Goal: Task Accomplishment & Management: Complete application form

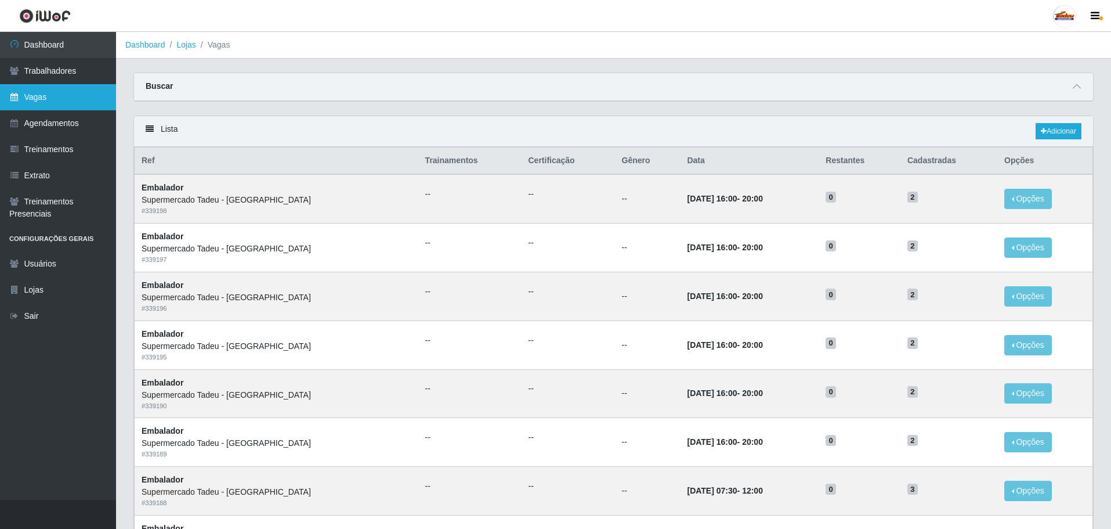
click at [59, 101] on link "Vagas" at bounding box center [58, 97] width 116 height 26
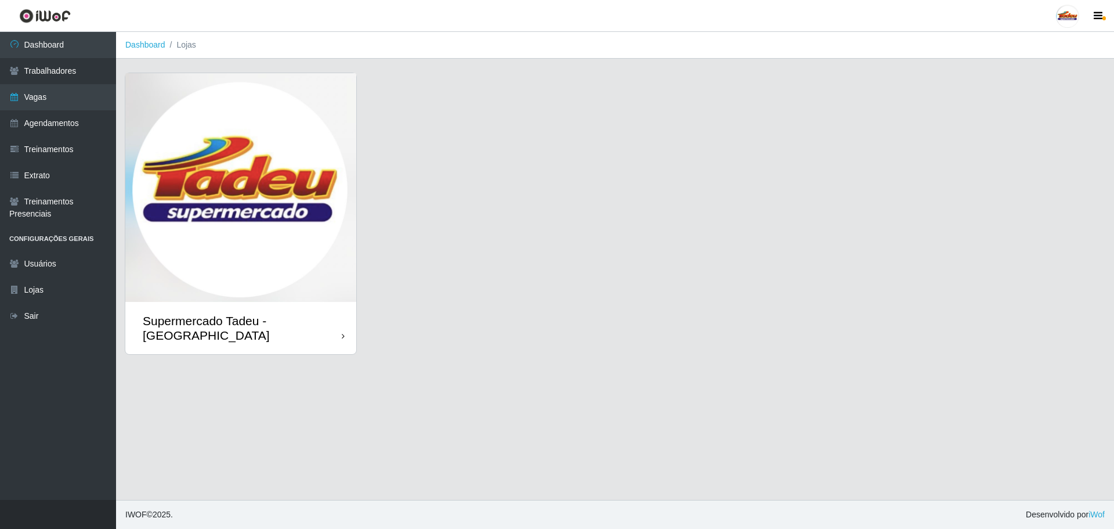
click at [214, 243] on img at bounding box center [240, 187] width 231 height 229
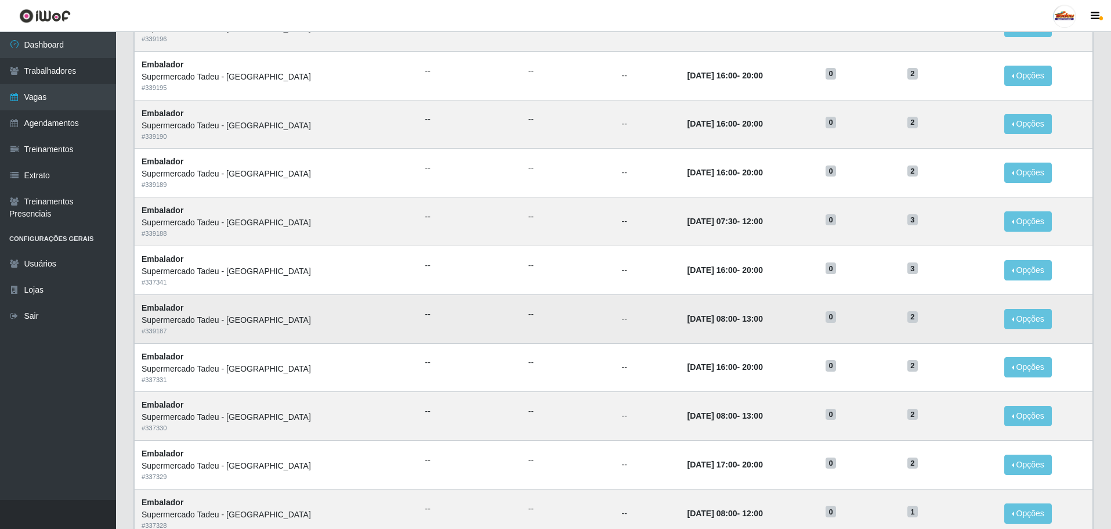
scroll to position [290, 0]
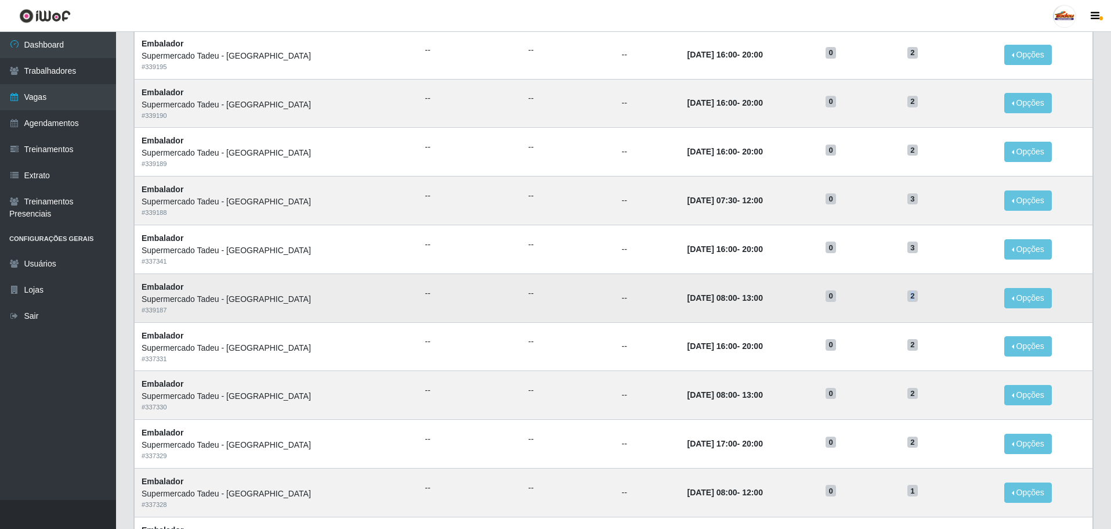
drag, startPoint x: 902, startPoint y: 298, endPoint x: 917, endPoint y: 298, distance: 15.1
click at [917, 298] on td "2" at bounding box center [948, 297] width 97 height 49
drag, startPoint x: 687, startPoint y: 297, endPoint x: 931, endPoint y: 303, distance: 243.7
click at [931, 303] on tr "Embalador Supermercado Tadeu - Lagoa Seca # 339187 -- -- -- 30/08/2025, 08:00 -…" at bounding box center [614, 297] width 958 height 49
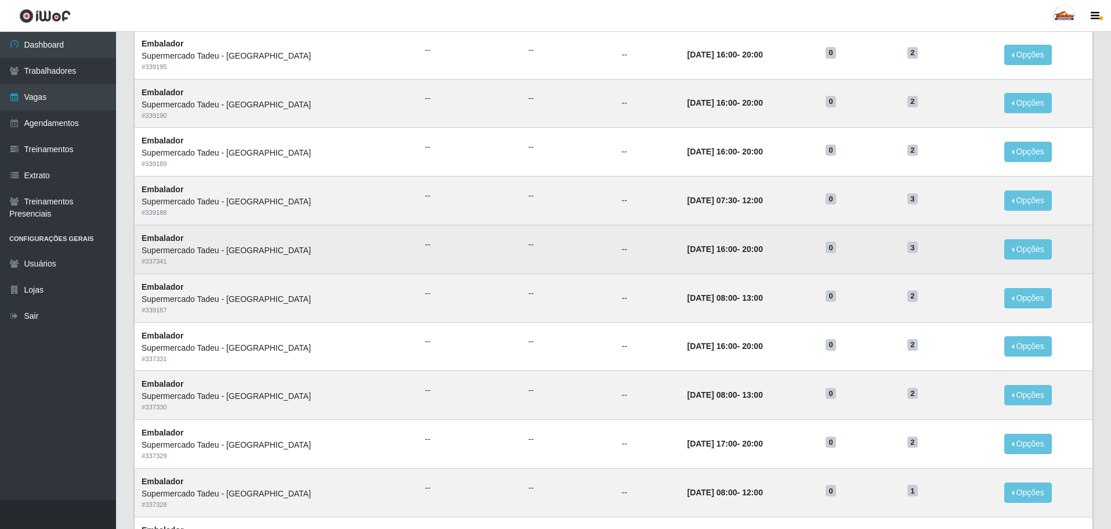
click at [910, 258] on td "3" at bounding box center [948, 249] width 97 height 49
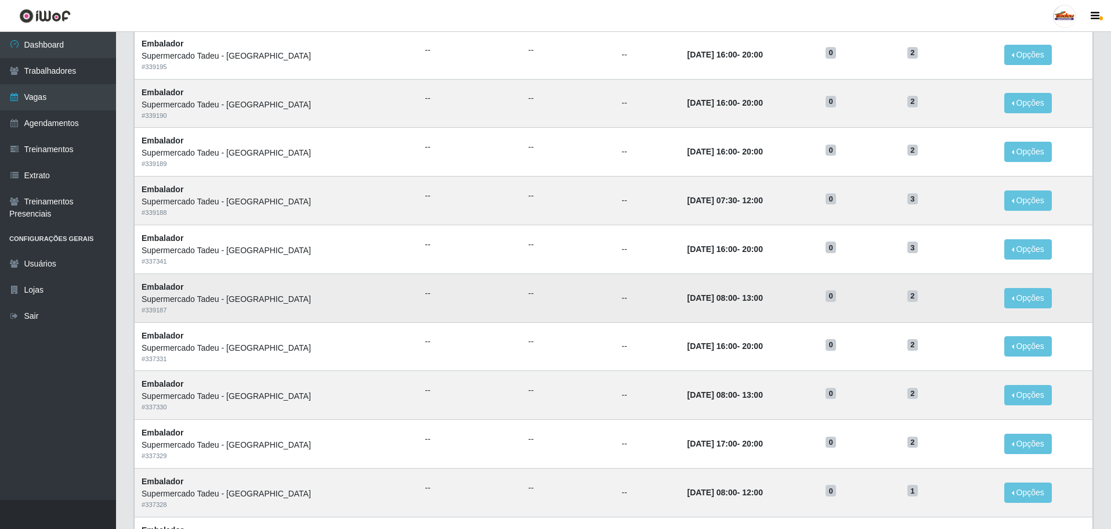
click at [801, 294] on td "30/08/2025, 08:00 - 13:00" at bounding box center [749, 297] width 139 height 49
click at [680, 196] on td "31/08/2025, 07:30 - 12:00" at bounding box center [749, 200] width 139 height 49
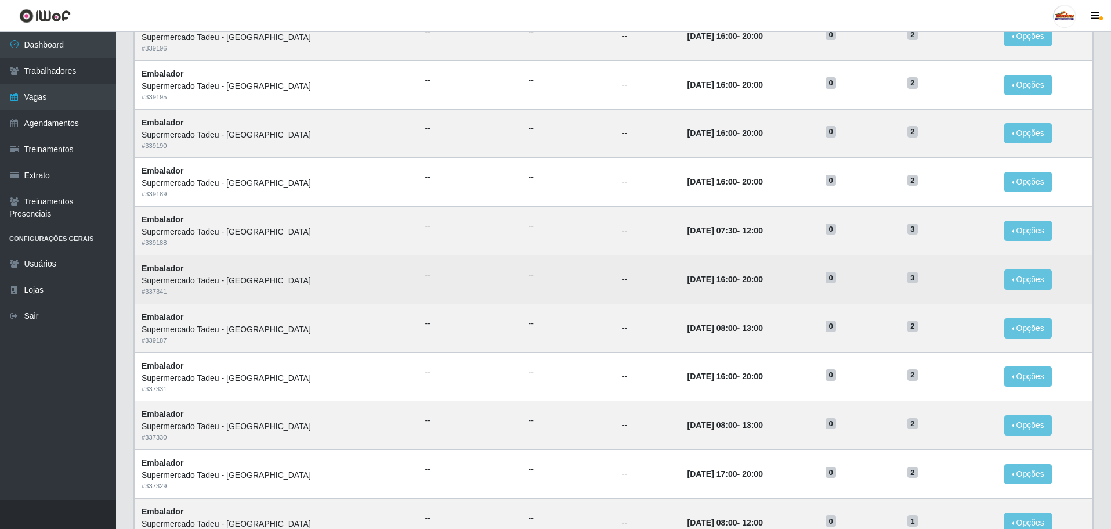
scroll to position [232, 0]
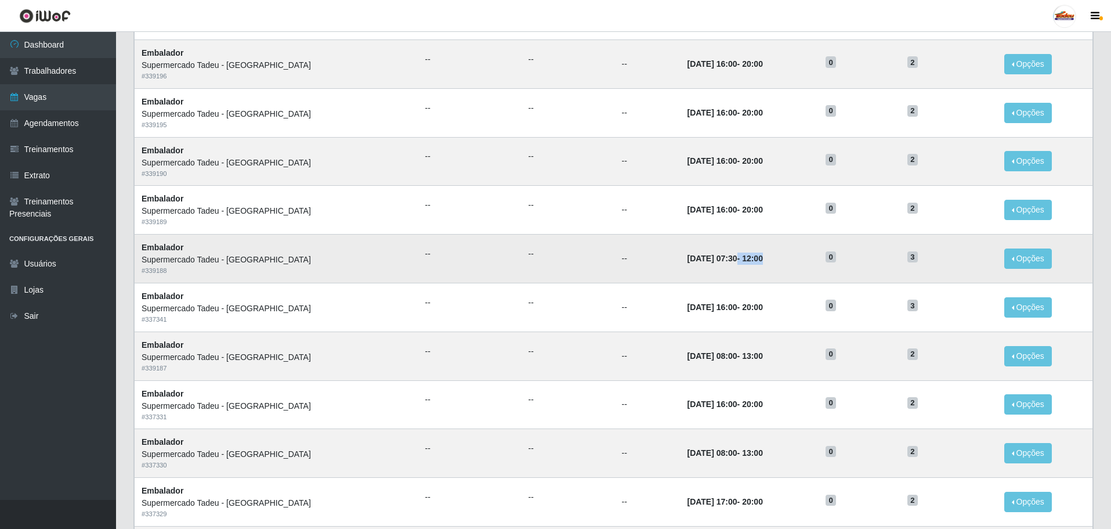
drag, startPoint x: 688, startPoint y: 258, endPoint x: 737, endPoint y: 262, distance: 48.9
click at [737, 262] on td "31/08/2025, 07:30 - 12:00" at bounding box center [749, 258] width 139 height 49
drag, startPoint x: 907, startPoint y: 256, endPoint x: 915, endPoint y: 258, distance: 8.3
click at [915, 258] on h5 "3" at bounding box center [948, 256] width 83 height 12
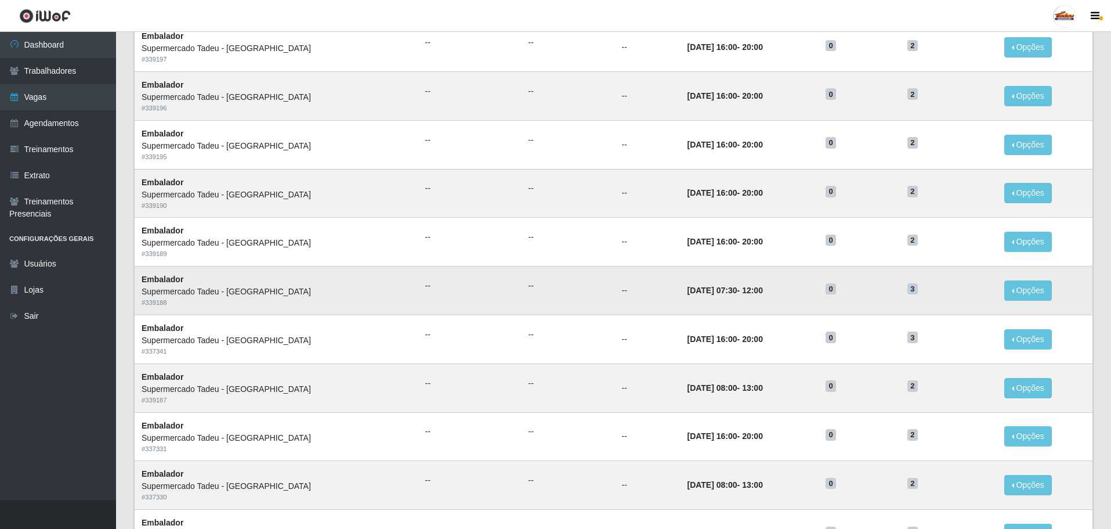
scroll to position [174, 0]
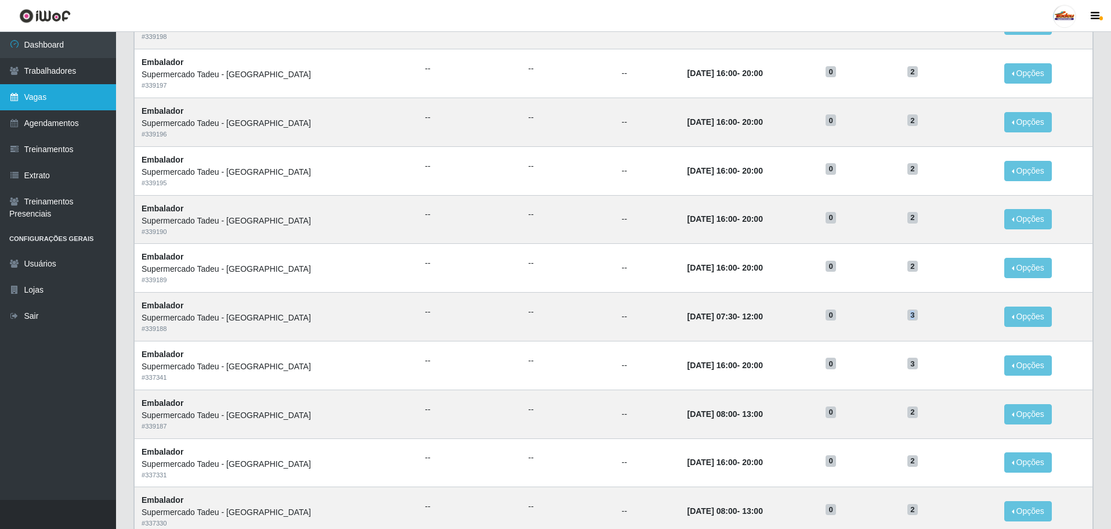
click at [40, 95] on link "Vagas" at bounding box center [58, 97] width 116 height 26
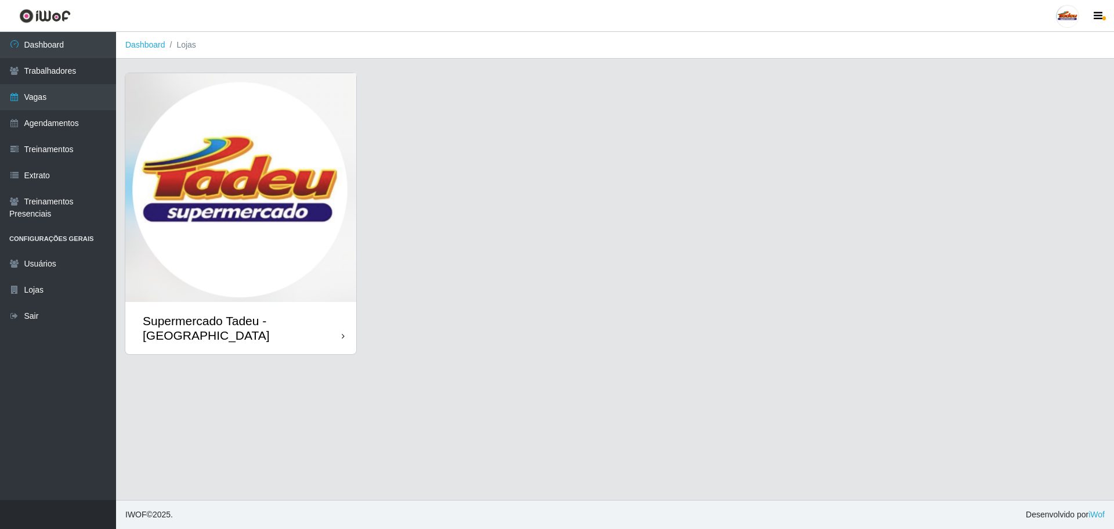
click at [317, 186] on img at bounding box center [240, 187] width 231 height 229
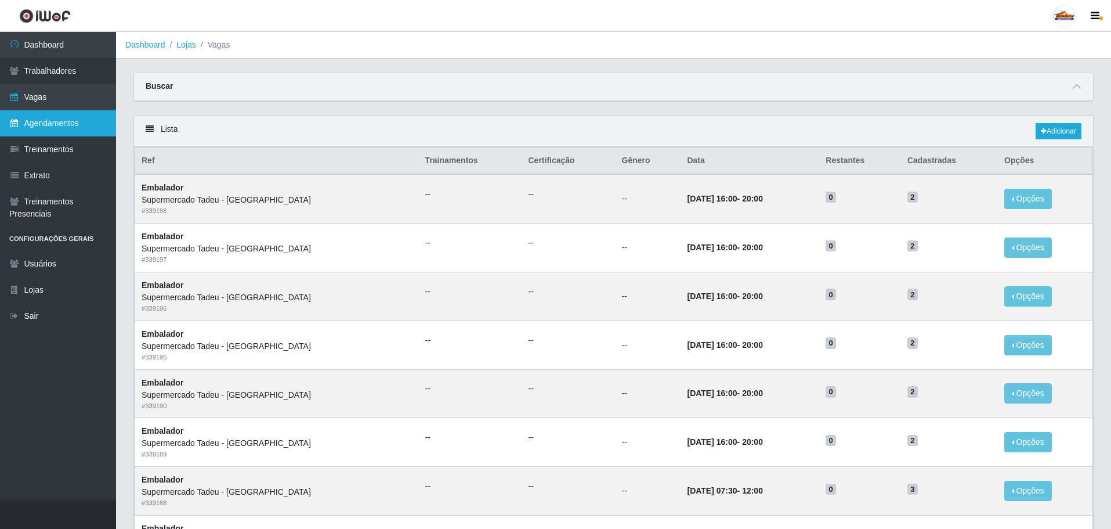
click at [53, 126] on link "Agendamentos" at bounding box center [58, 123] width 116 height 26
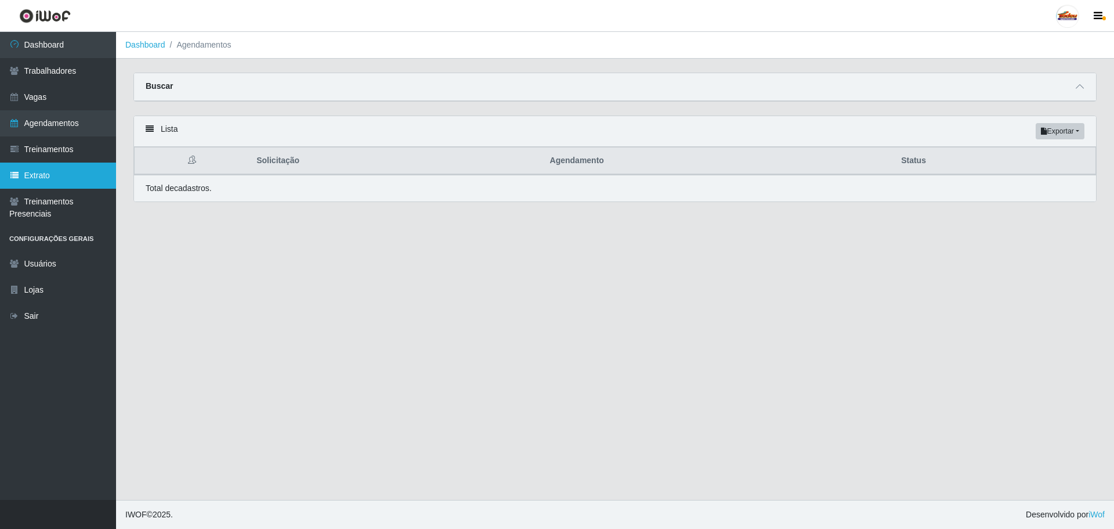
click at [56, 182] on link "Extrato" at bounding box center [58, 175] width 116 height 26
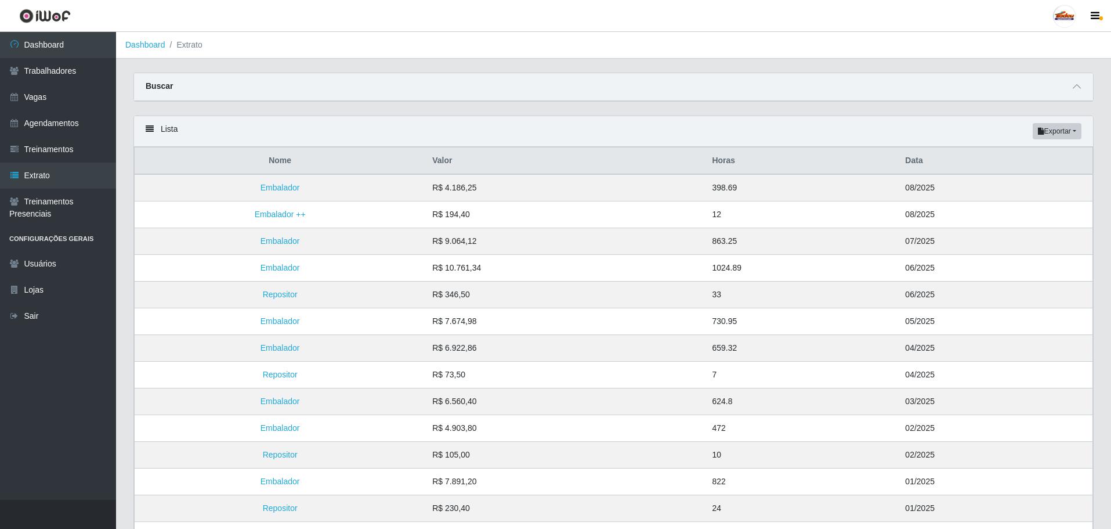
click at [631, 102] on div "Buscar Loja [Selecione...] Supermercado Tadeu - Lagoa Seca Função Selecione uma…" at bounding box center [613, 87] width 960 height 29
click at [294, 189] on link "Embalador" at bounding box center [279, 187] width 39 height 9
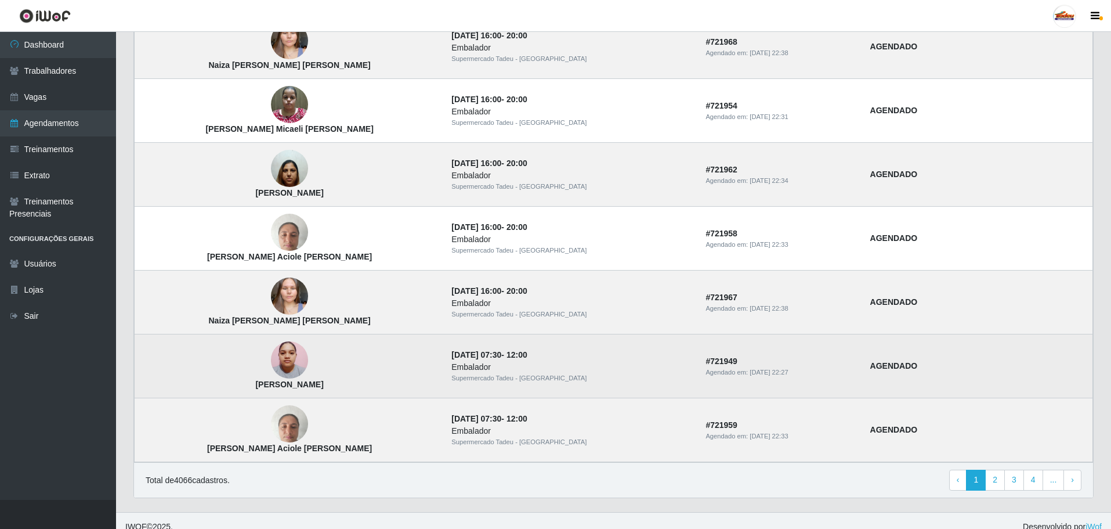
scroll to position [683, 0]
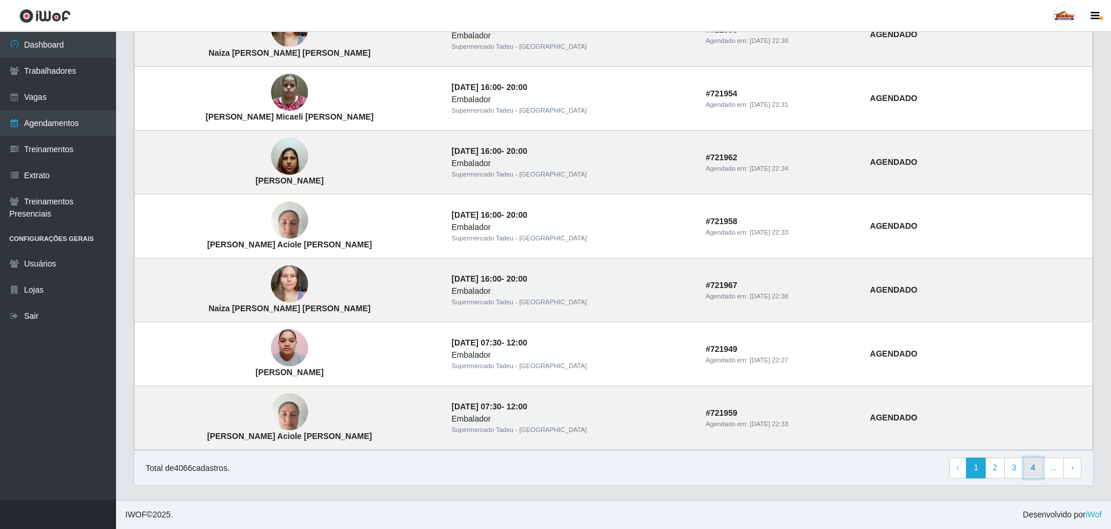
click at [1037, 469] on link "4" at bounding box center [1033, 467] width 20 height 21
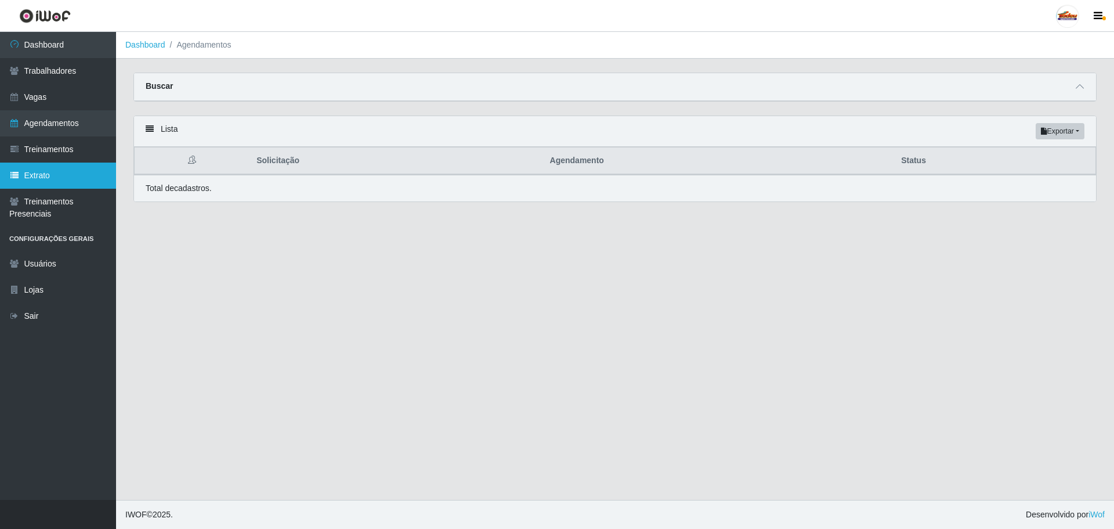
click at [68, 169] on link "Extrato" at bounding box center [58, 175] width 116 height 26
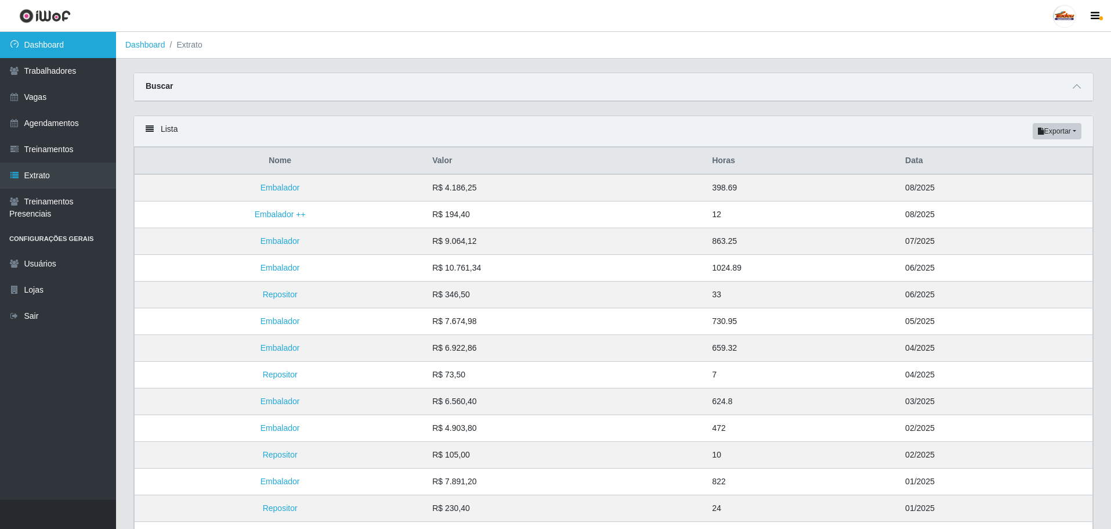
click at [37, 49] on link "Dashboard" at bounding box center [58, 45] width 116 height 26
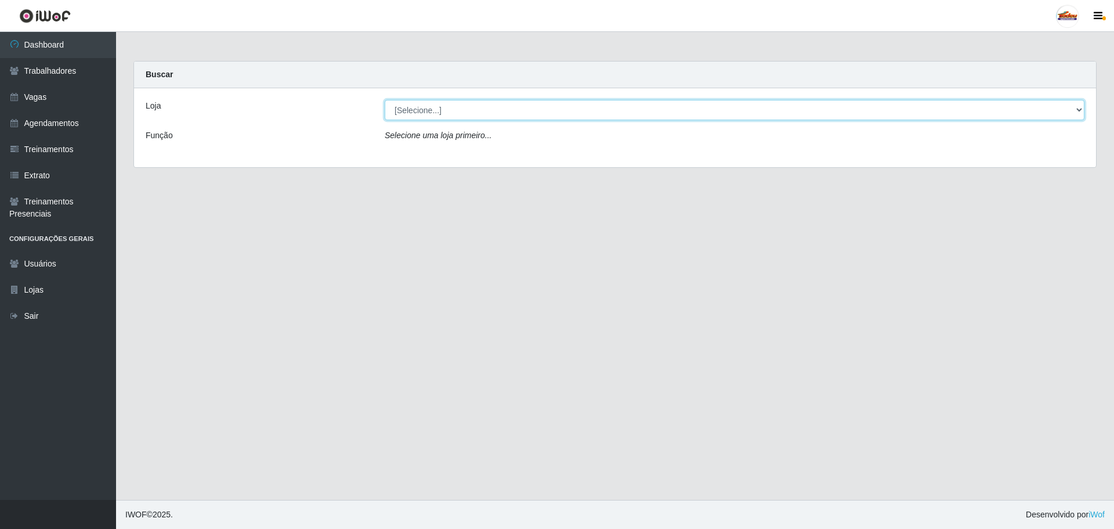
click at [453, 110] on select "[Selecione...] Supermercado Tadeu - Lagoa Seca" at bounding box center [735, 110] width 700 height 20
select select "195"
click at [385, 100] on select "[Selecione...] Supermercado Tadeu - Lagoa Seca" at bounding box center [735, 110] width 700 height 20
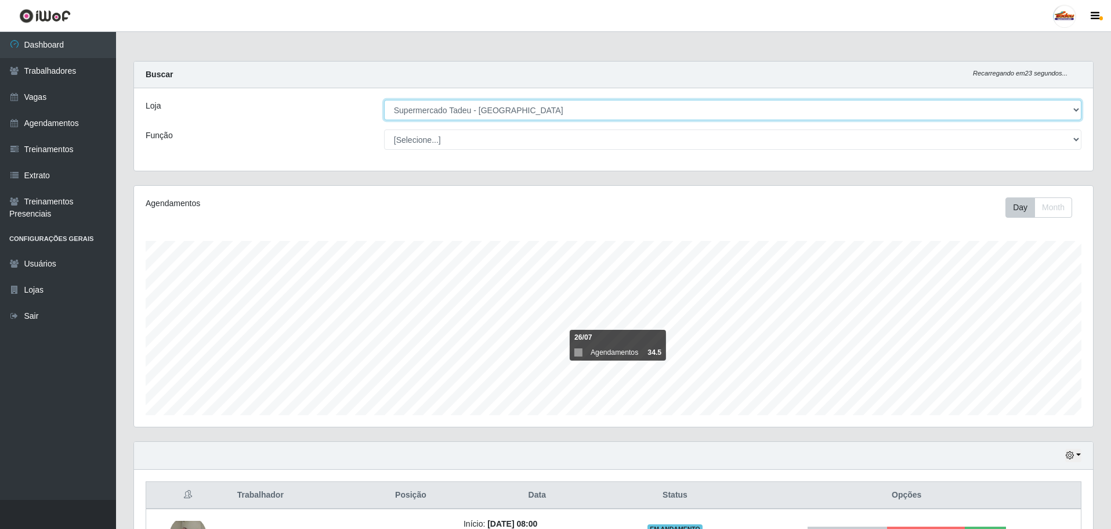
scroll to position [190, 0]
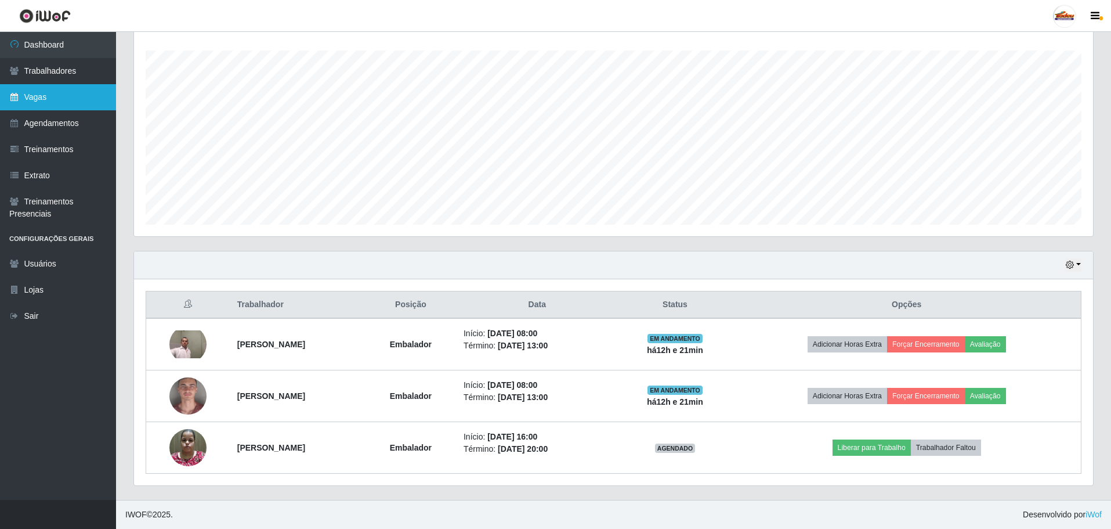
click at [53, 98] on link "Vagas" at bounding box center [58, 97] width 116 height 26
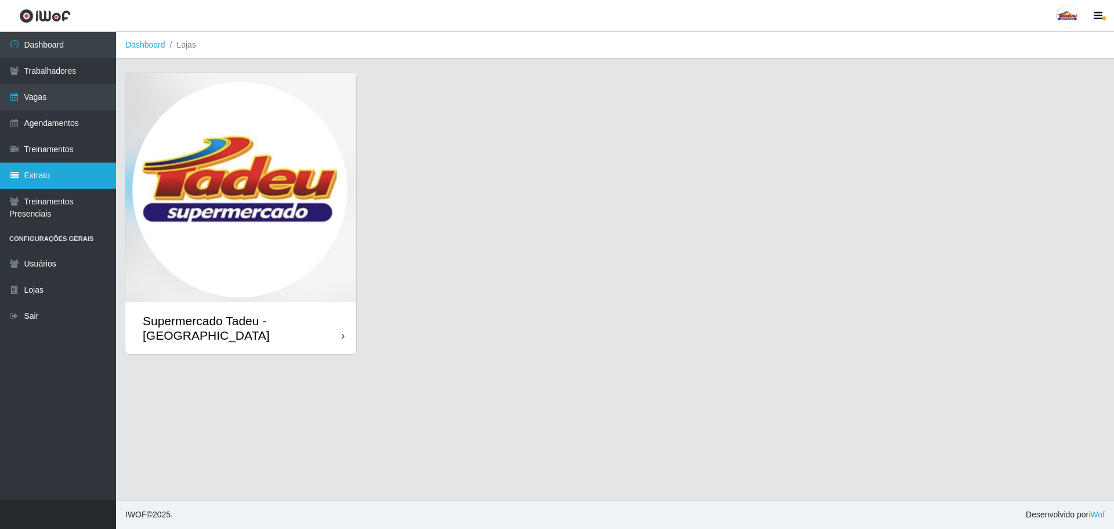
click at [51, 176] on link "Extrato" at bounding box center [58, 175] width 116 height 26
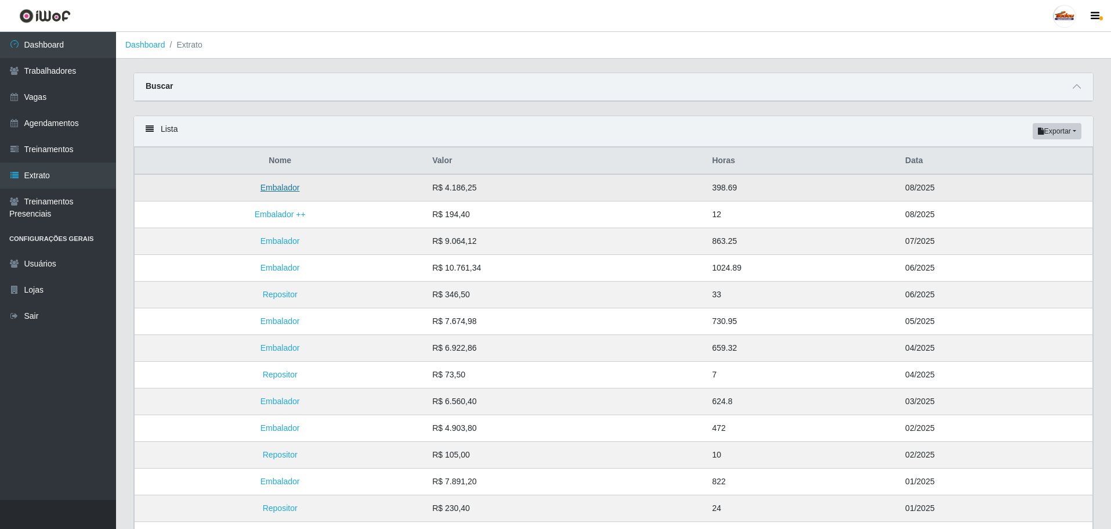
click at [280, 187] on link "Embalador" at bounding box center [279, 187] width 39 height 9
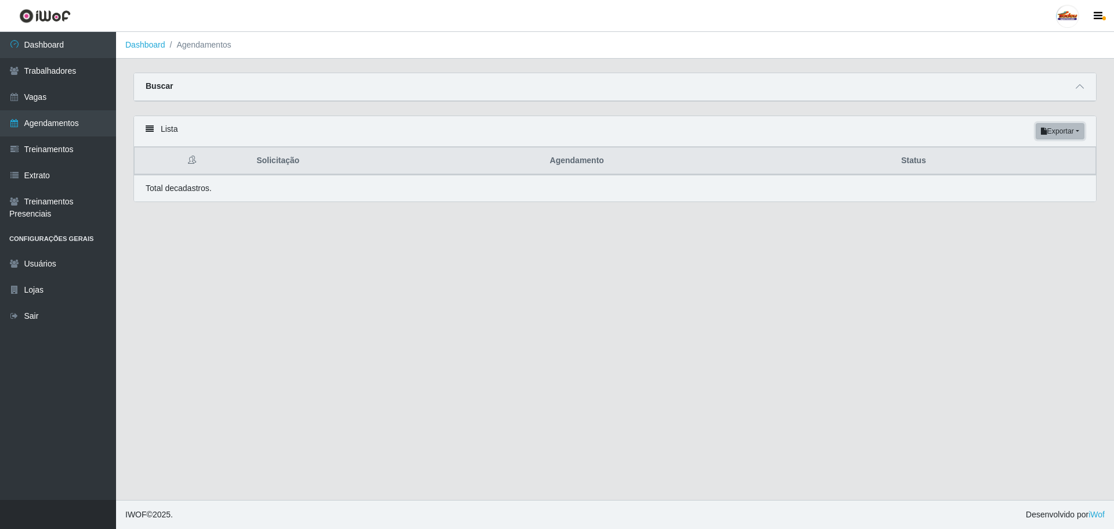
click at [1078, 131] on button "Exportar" at bounding box center [1060, 131] width 49 height 16
click at [1078, 127] on button "Exportar" at bounding box center [1060, 131] width 49 height 16
click at [1027, 178] on button "Excel" at bounding box center [1039, 177] width 92 height 24
click at [1055, 132] on button "Exportar" at bounding box center [1060, 131] width 49 height 16
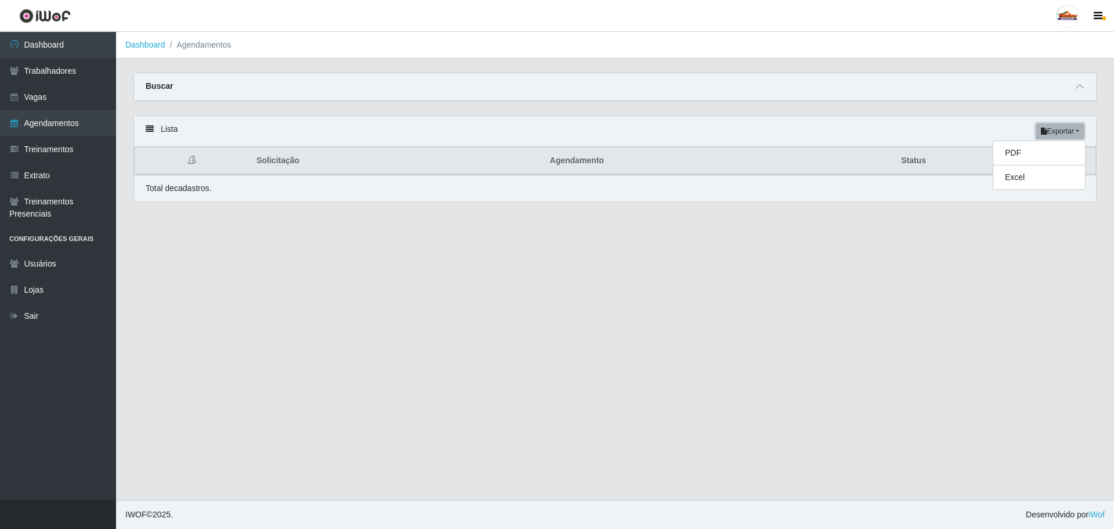
click at [1058, 132] on button "Exportar" at bounding box center [1060, 131] width 49 height 16
click at [1059, 134] on button "Exportar" at bounding box center [1060, 131] width 49 height 16
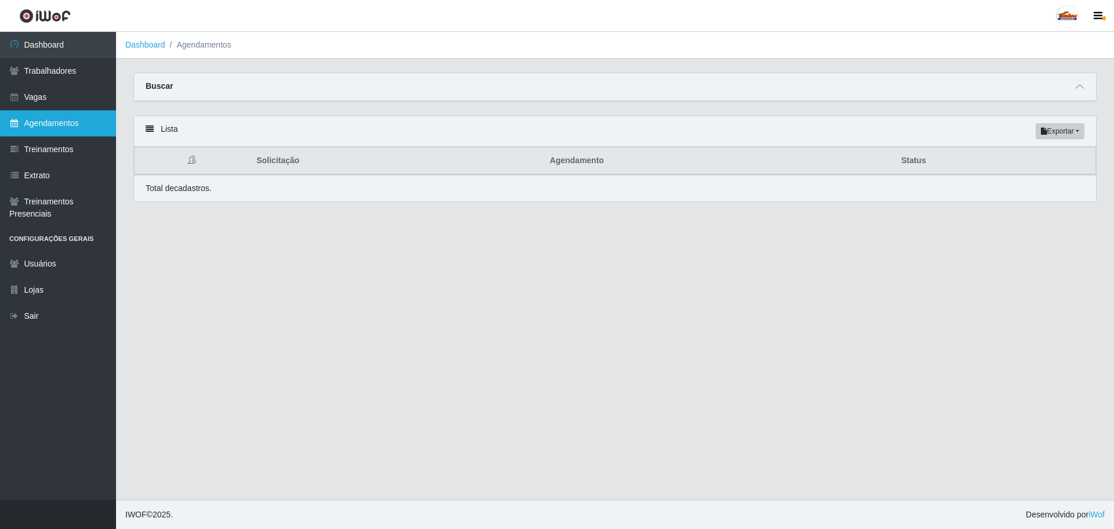
click at [46, 126] on link "Agendamentos" at bounding box center [58, 123] width 116 height 26
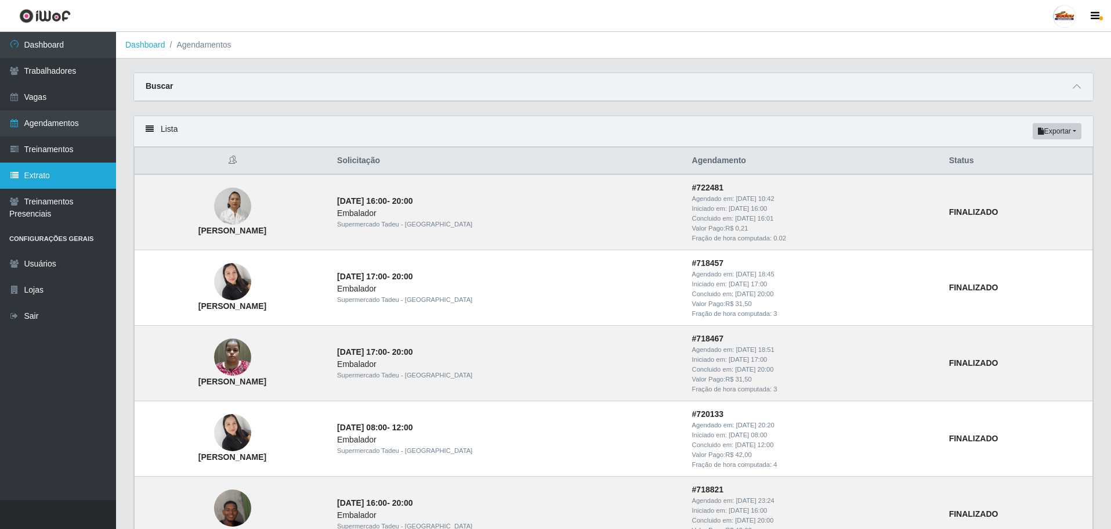
click at [55, 171] on link "Extrato" at bounding box center [58, 175] width 116 height 26
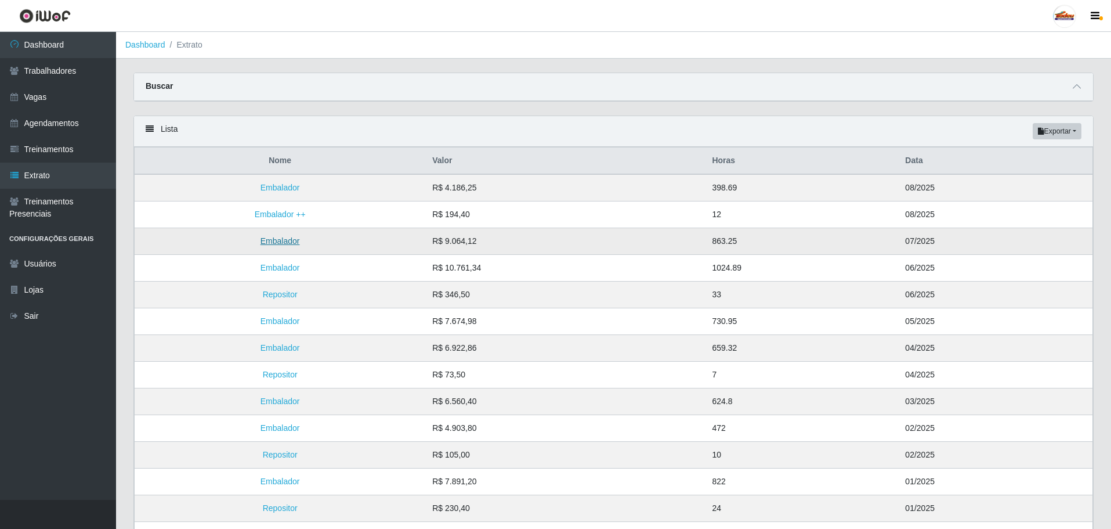
click at [284, 243] on link "Embalador" at bounding box center [279, 240] width 39 height 9
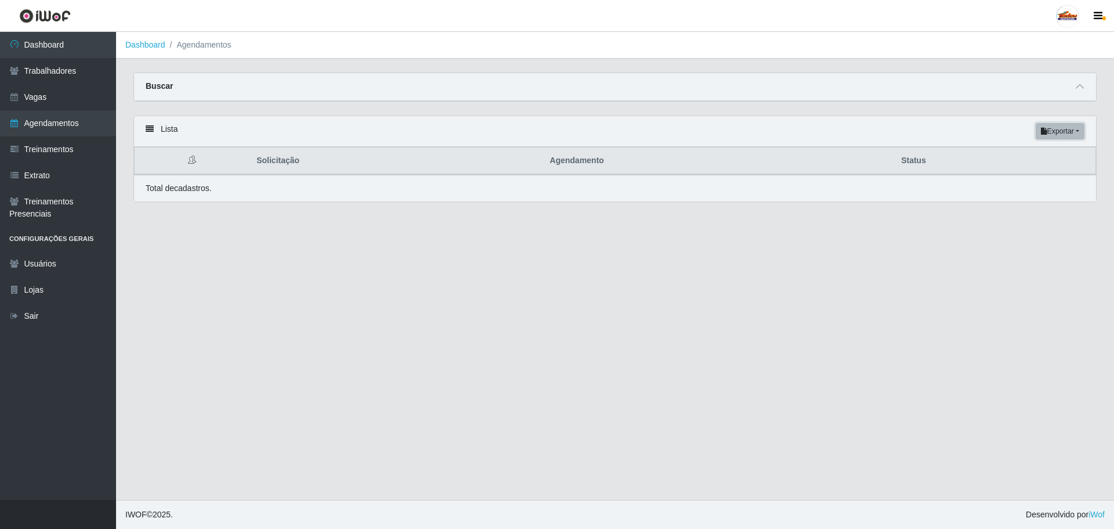
click at [1067, 131] on button "Exportar" at bounding box center [1060, 131] width 49 height 16
click at [1023, 180] on button "Excel" at bounding box center [1039, 177] width 92 height 24
click at [890, 302] on main "Dashboard Agendamentos Carregando... Buscar Início em 2025-07-01 Término em 202…" at bounding box center [615, 266] width 998 height 468
click at [53, 125] on link "Agendamentos" at bounding box center [58, 123] width 116 height 26
click at [42, 121] on link "Agendamentos" at bounding box center [58, 123] width 116 height 26
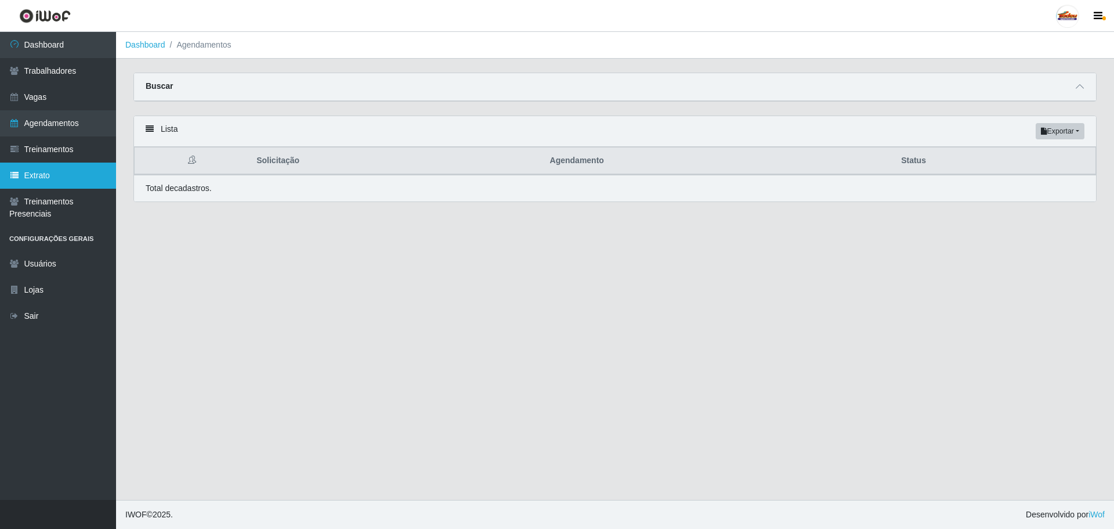
click at [56, 171] on link "Extrato" at bounding box center [58, 175] width 116 height 26
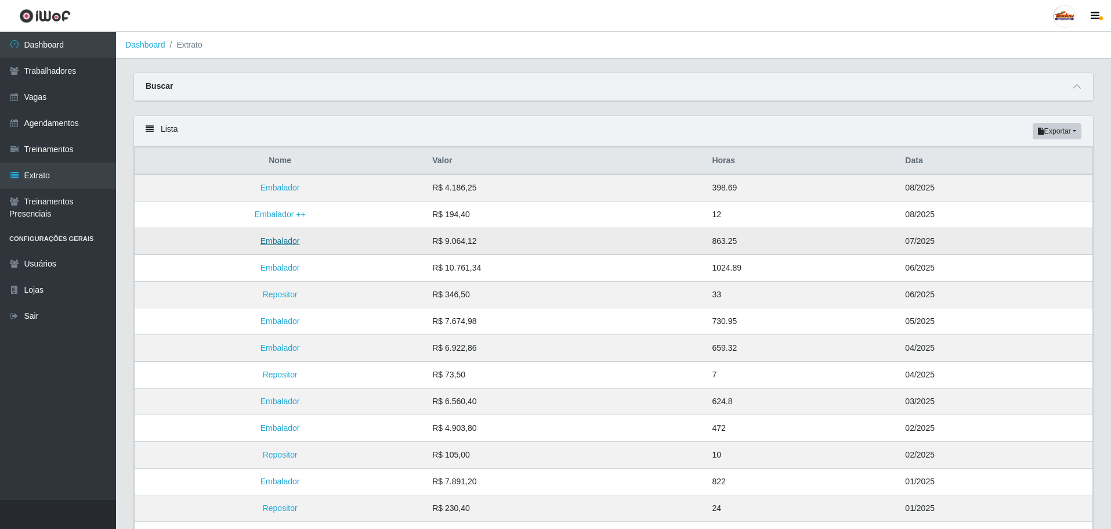
click at [295, 239] on link "Embalador" at bounding box center [279, 240] width 39 height 9
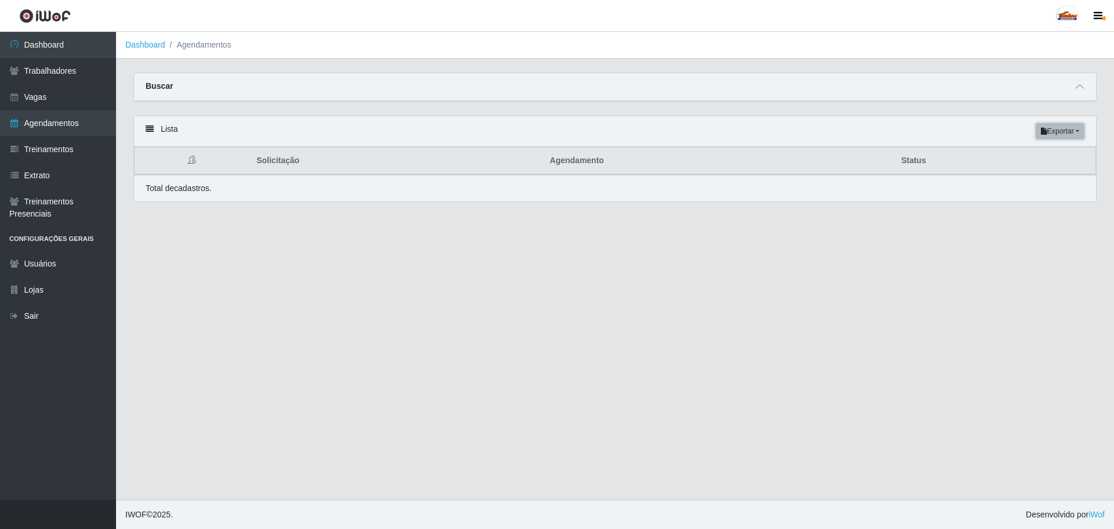
click at [1057, 127] on button "Exportar" at bounding box center [1060, 131] width 49 height 16
click at [1072, 130] on button "Exportar" at bounding box center [1060, 131] width 49 height 16
click at [1074, 130] on button "Exportar" at bounding box center [1060, 131] width 49 height 16
click at [1079, 77] on div "Buscar" at bounding box center [615, 87] width 962 height 28
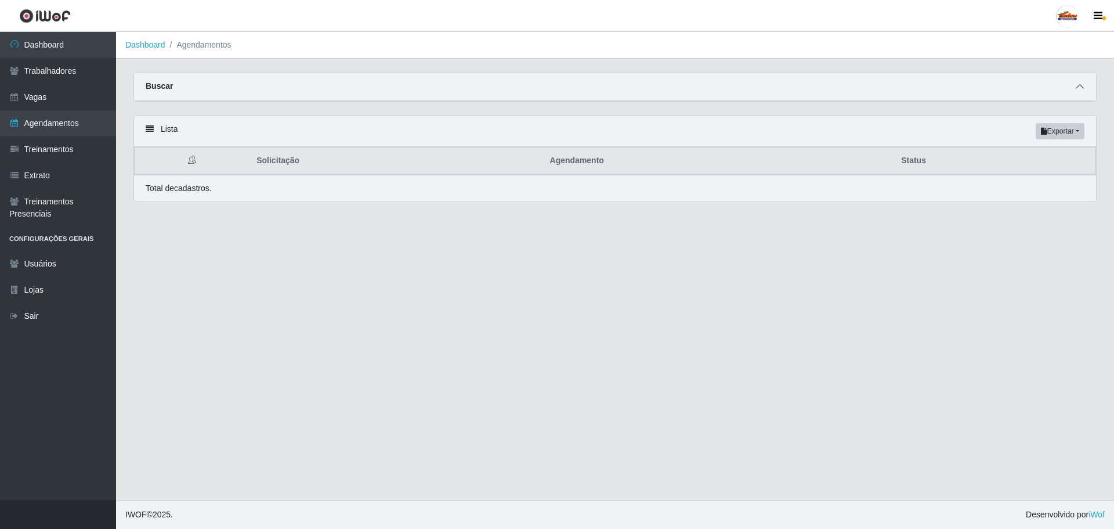
click at [1079, 89] on icon at bounding box center [1080, 86] width 8 height 8
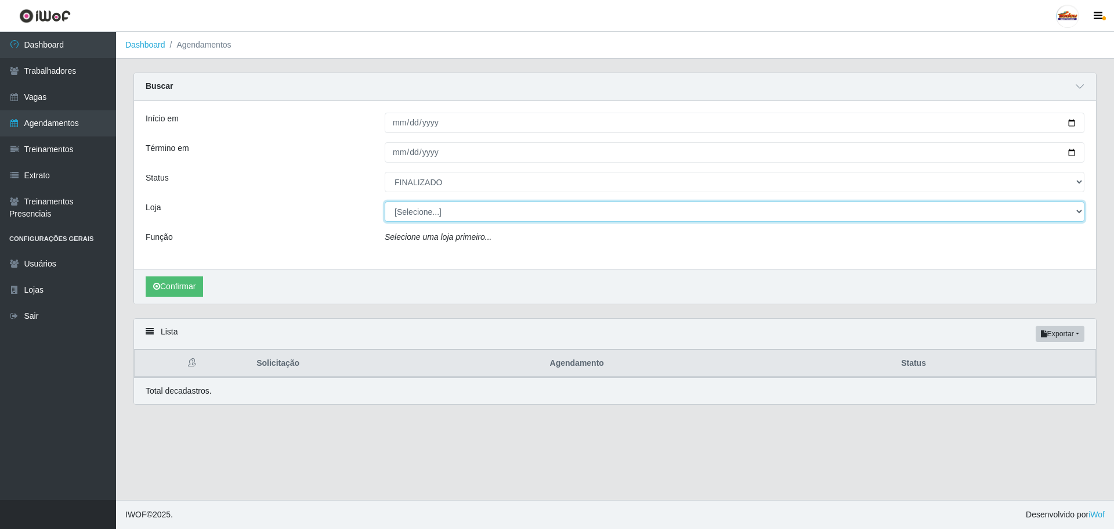
click at [480, 209] on select "[Selecione...] Supermercado Tadeu - Lagoa Seca" at bounding box center [735, 211] width 700 height 20
select select "195"
click at [385, 202] on select "[Selecione...] Supermercado Tadeu - Lagoa Seca" at bounding box center [735, 211] width 700 height 20
select select "1"
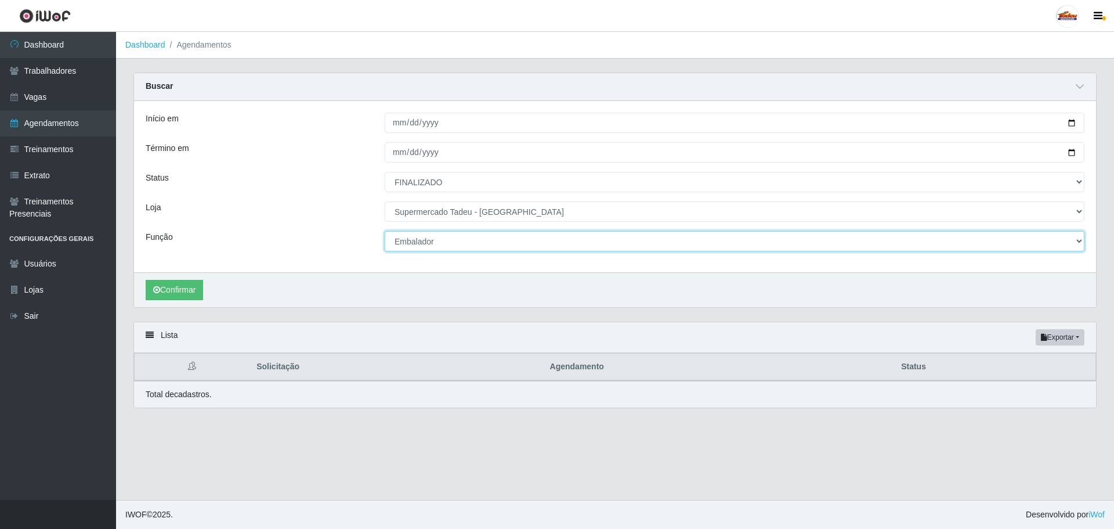
click at [429, 251] on select "[Selecione...] ASG ASG + ASG ++ Auxiliar de Estacionamento Auxiliar de Estacion…" at bounding box center [735, 241] width 700 height 20
click at [429, 247] on select "[Selecione...] ASG ASG + ASG ++ Auxiliar de Estacionamento Auxiliar de Estacion…" at bounding box center [735, 241] width 700 height 20
click at [396, 238] on select "[Selecione...] ASG ASG + ASG ++ Auxiliar de Estacionamento Auxiliar de Estacion…" at bounding box center [735, 241] width 700 height 20
click at [385, 231] on select "[Selecione...] ASG ASG + ASG ++ Auxiliar de Estacionamento Auxiliar de Estacion…" at bounding box center [735, 241] width 700 height 20
click at [176, 294] on button "Confirmar" at bounding box center [174, 290] width 57 height 20
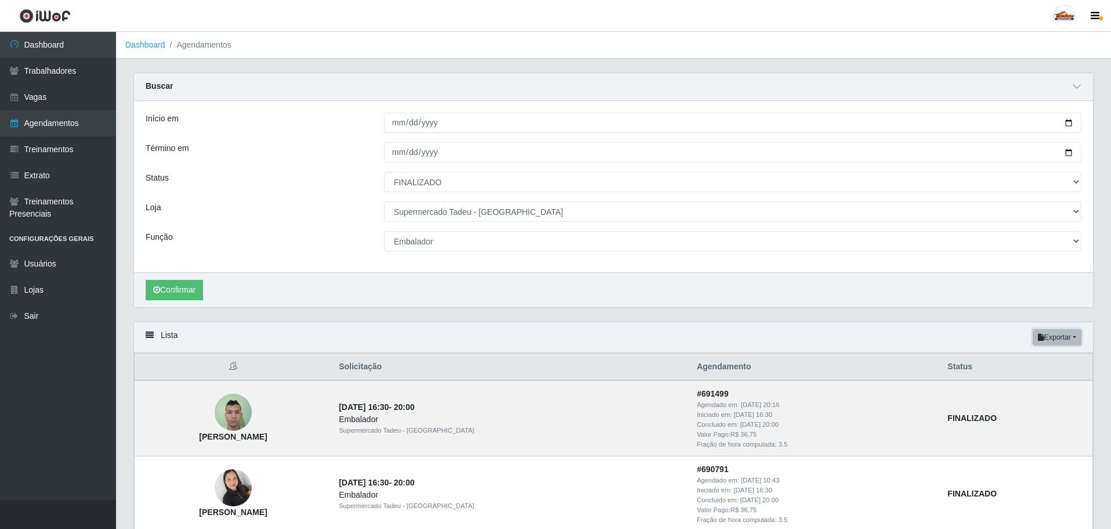
click at [1047, 337] on button "Exportar" at bounding box center [1057, 337] width 49 height 16
click at [1025, 381] on button "Excel" at bounding box center [1036, 383] width 92 height 24
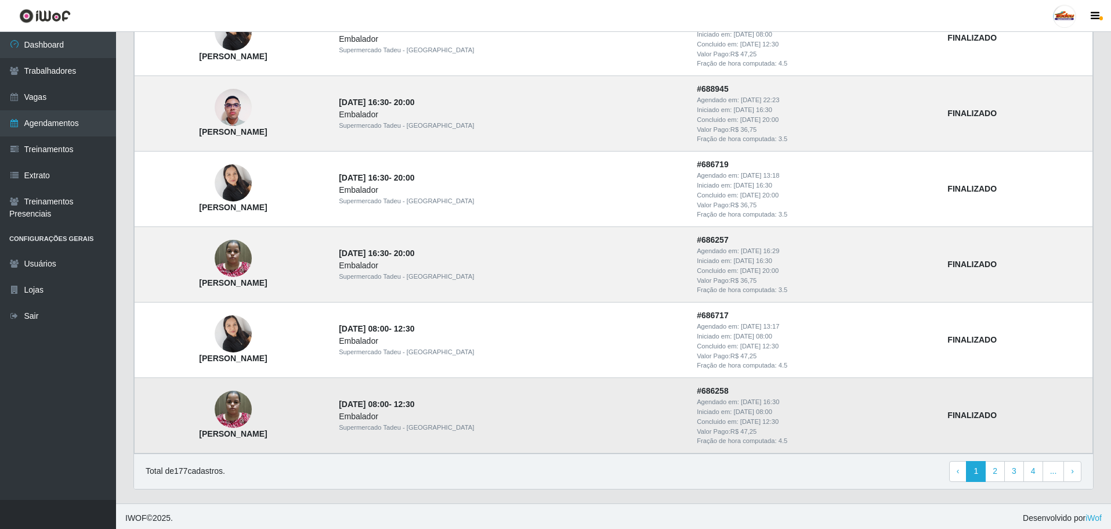
scroll to position [1063, 0]
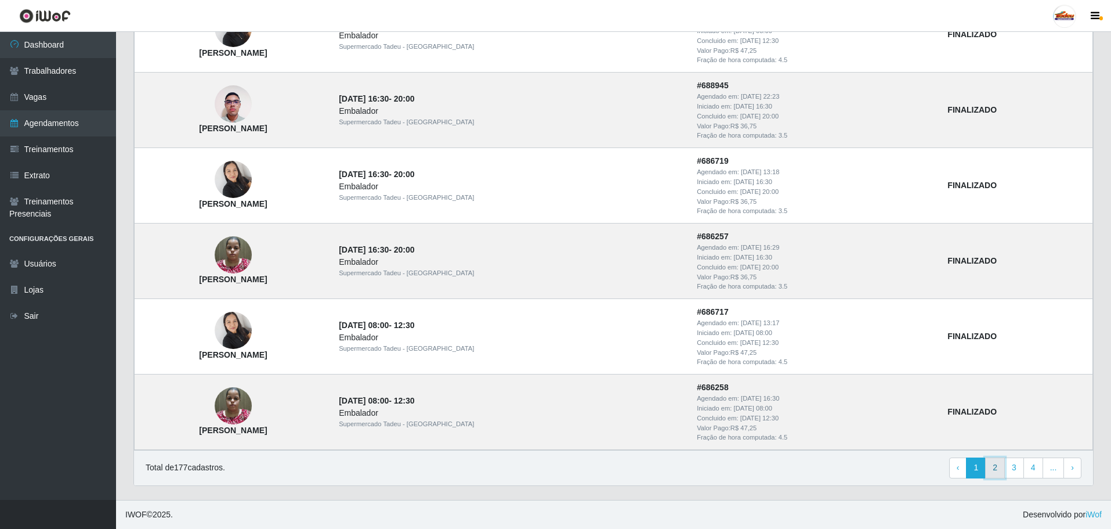
click at [994, 467] on link "2" at bounding box center [995, 467] width 20 height 21
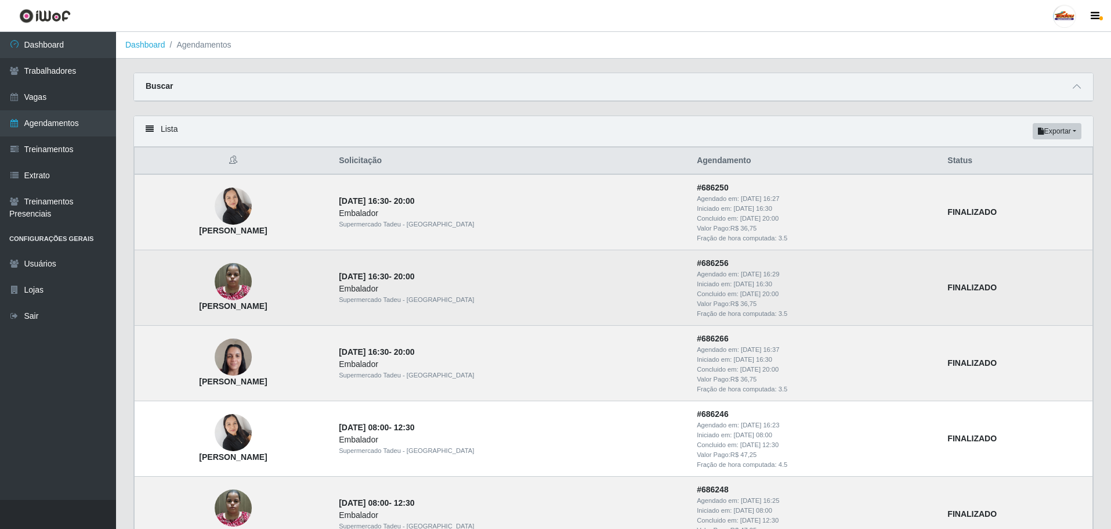
click at [309, 275] on td "Mayla Micaeli Santos Silva" at bounding box center [234, 287] width 198 height 75
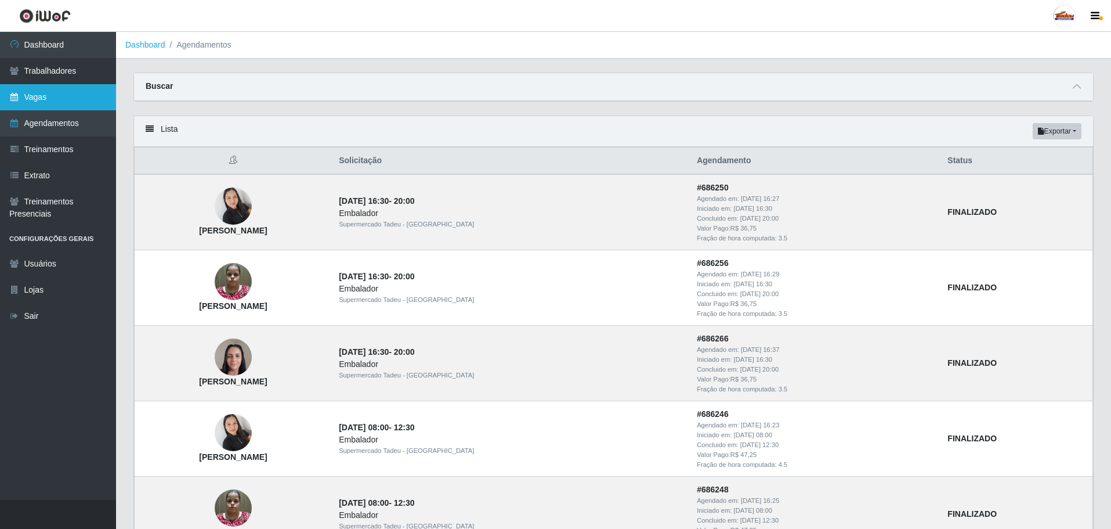
click at [47, 96] on link "Vagas" at bounding box center [58, 97] width 116 height 26
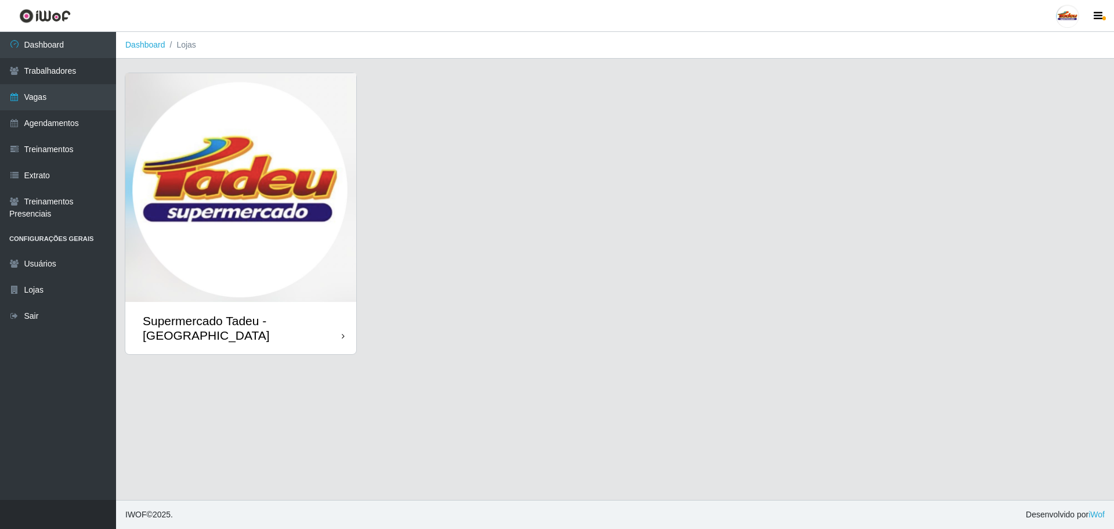
click at [262, 203] on img at bounding box center [240, 187] width 231 height 229
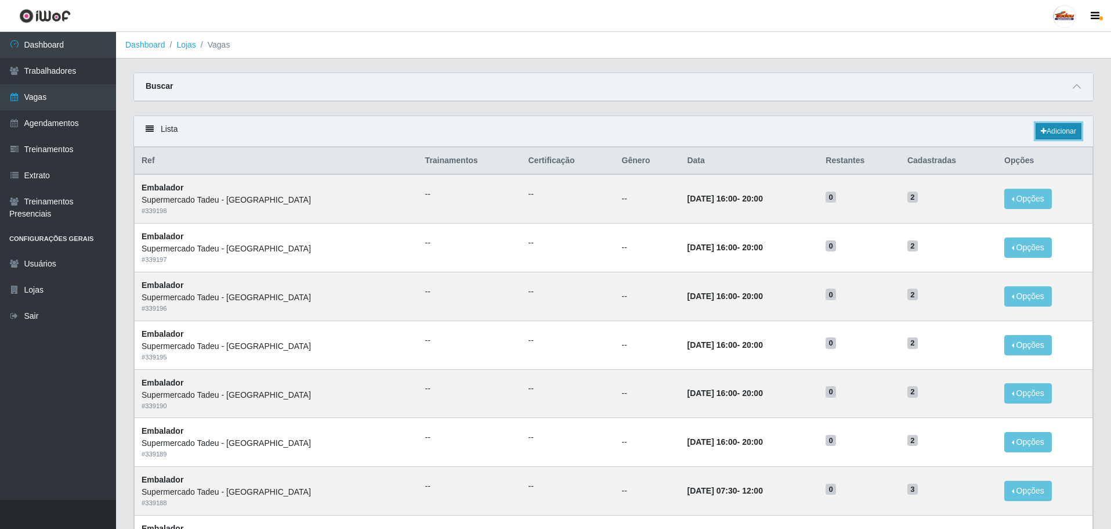
click at [1050, 135] on link "Adicionar" at bounding box center [1059, 131] width 46 height 16
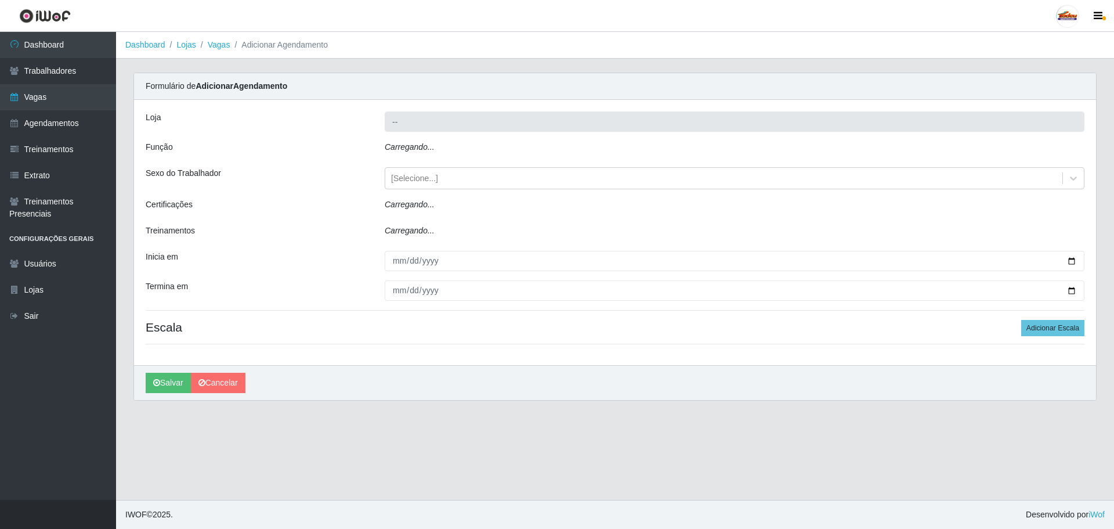
type input "Supermercado Tadeu - [GEOGRAPHIC_DATA]"
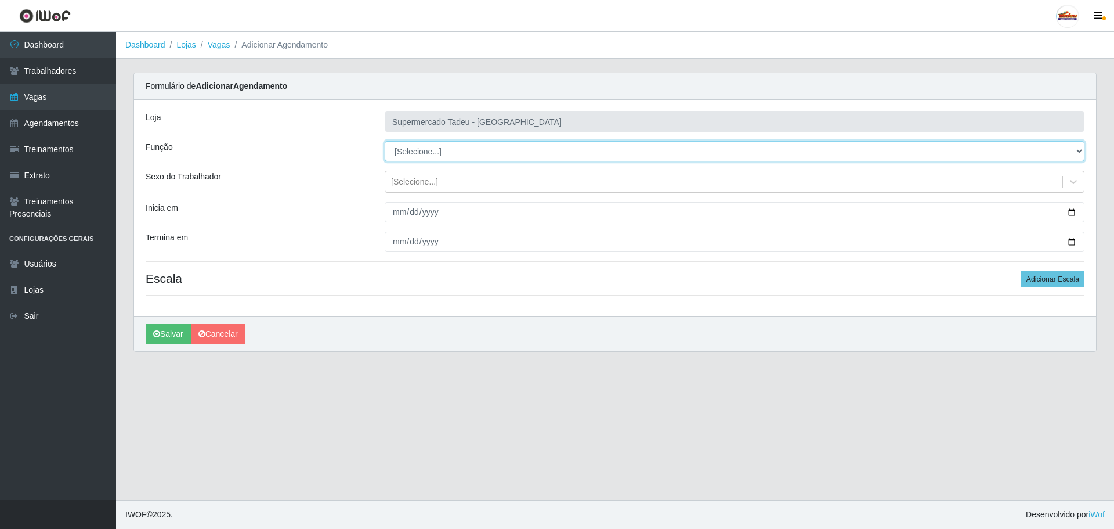
click at [421, 146] on select "[Selecione...] ASG ASG + ASG ++ Auxiliar de Estacionamento Auxiliar de Estacion…" at bounding box center [735, 151] width 700 height 20
select select "1"
click at [385, 141] on select "[Selecione...] ASG ASG + ASG ++ Auxiliar de Estacionamento Auxiliar de Estacion…" at bounding box center [735, 151] width 700 height 20
click at [413, 182] on div "[Selecione...]" at bounding box center [414, 182] width 47 height 12
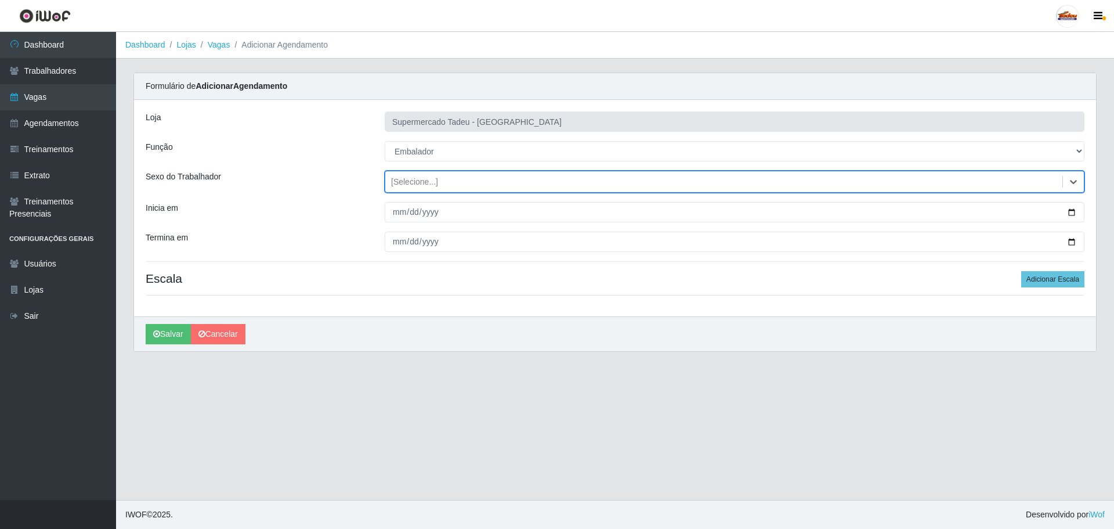
click at [414, 182] on div "[Selecione...]" at bounding box center [414, 182] width 47 height 12
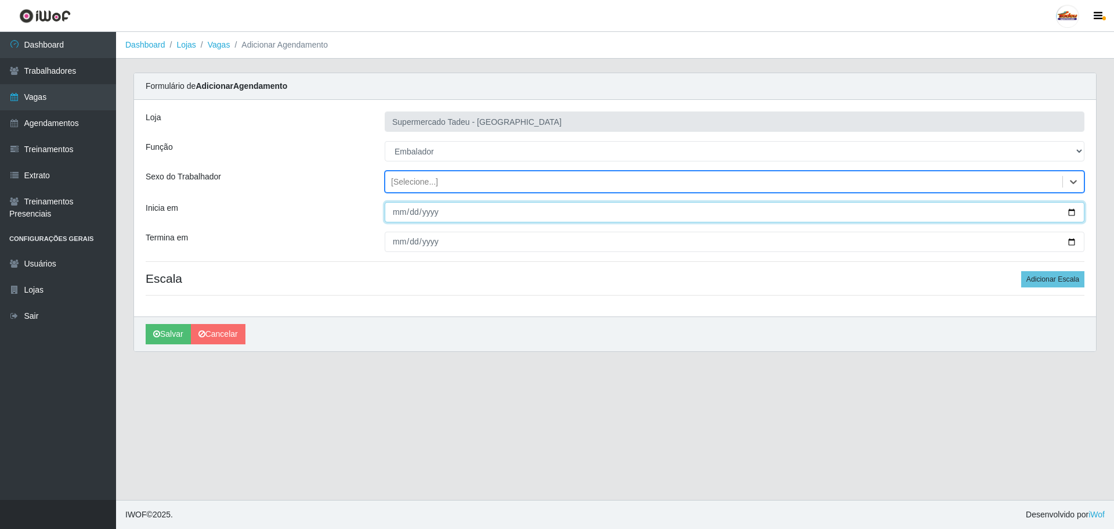
click at [415, 207] on input "Inicia em" at bounding box center [735, 212] width 700 height 20
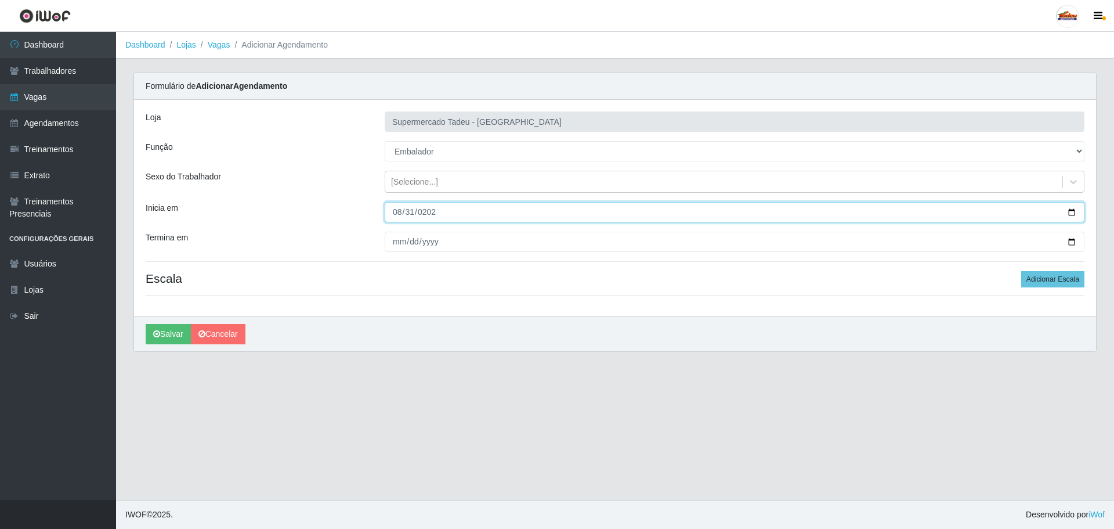
type input "[DATE]"
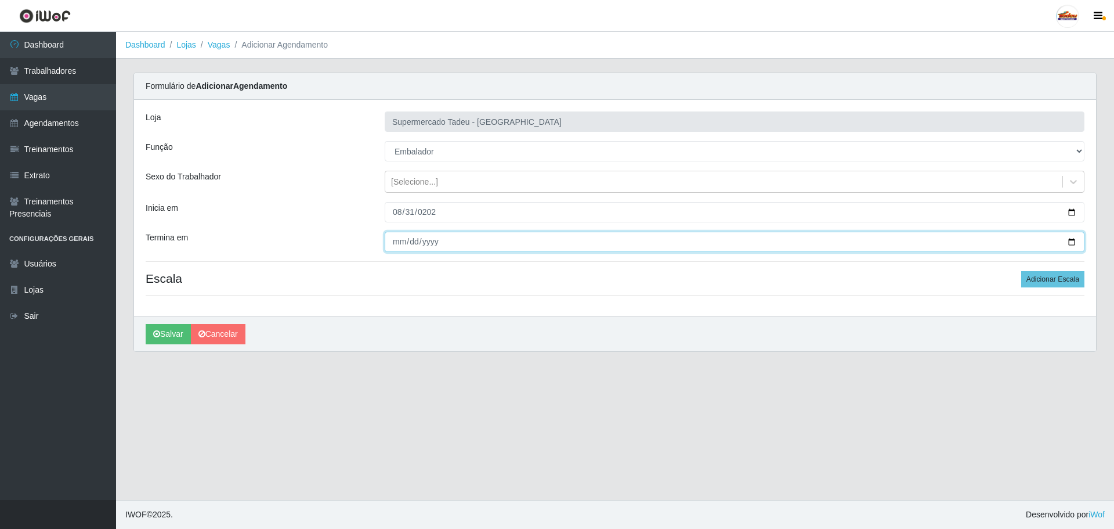
click at [395, 242] on input "Termina em" at bounding box center [735, 241] width 700 height 20
type input "2025-08-31"
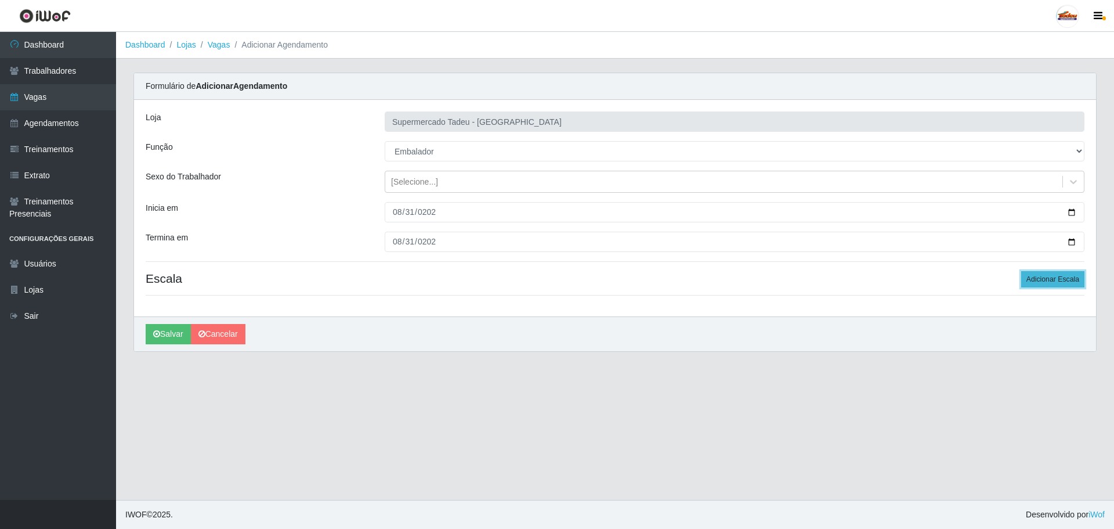
click at [1051, 278] on button "Adicionar Escala" at bounding box center [1052, 279] width 63 height 16
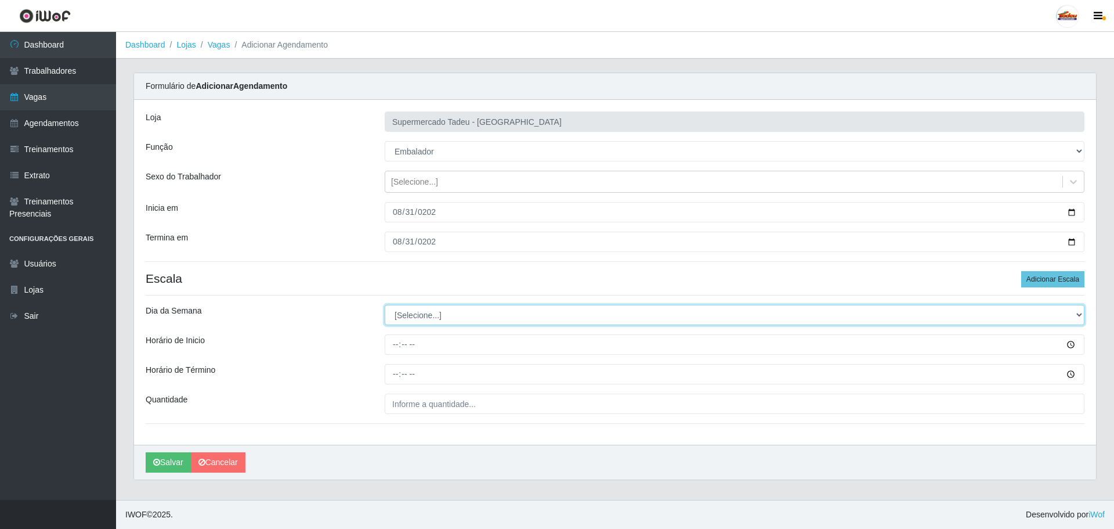
click at [414, 320] on select "[Selecione...] Segunda Terça Quarta Quinta Sexta Sábado Domingo" at bounding box center [735, 315] width 700 height 20
select select "0"
click at [385, 305] on select "[Selecione...] Segunda Terça Quarta Quinta Sexta Sábado Domingo" at bounding box center [735, 315] width 700 height 20
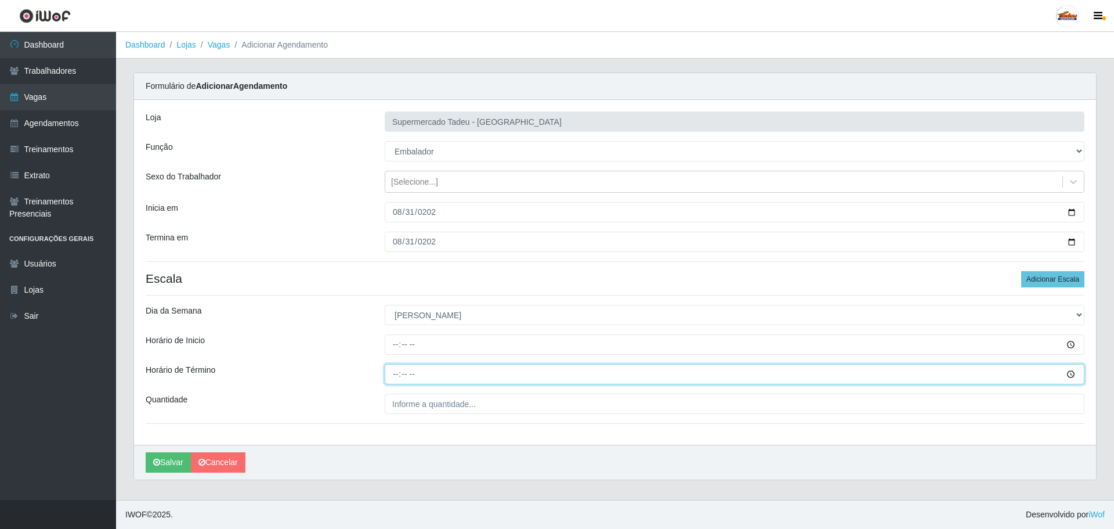
click at [513, 383] on input "Horário de Término" at bounding box center [735, 374] width 700 height 20
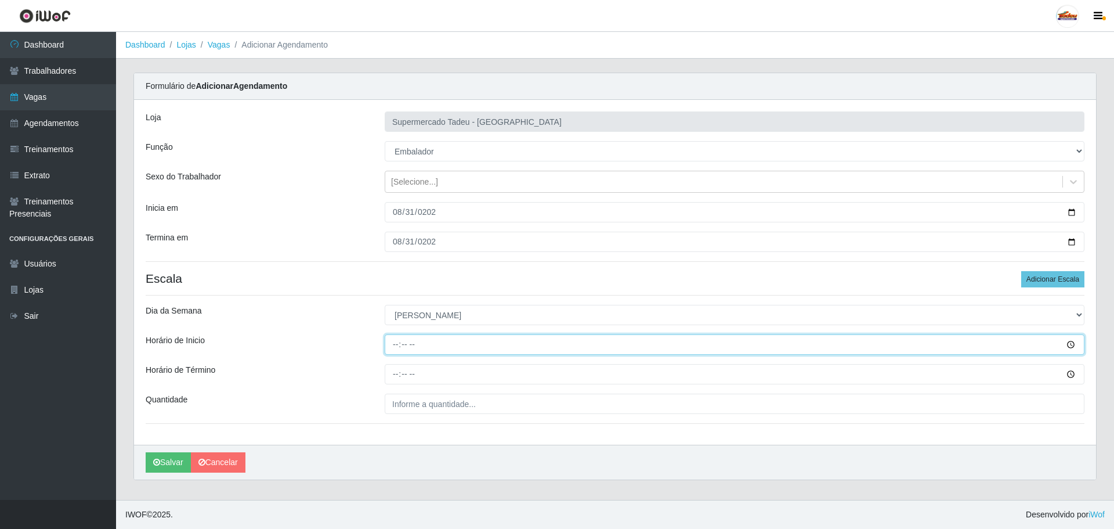
click at [432, 343] on input "Horário de Inicio" at bounding box center [735, 344] width 700 height 20
type input "08:00"
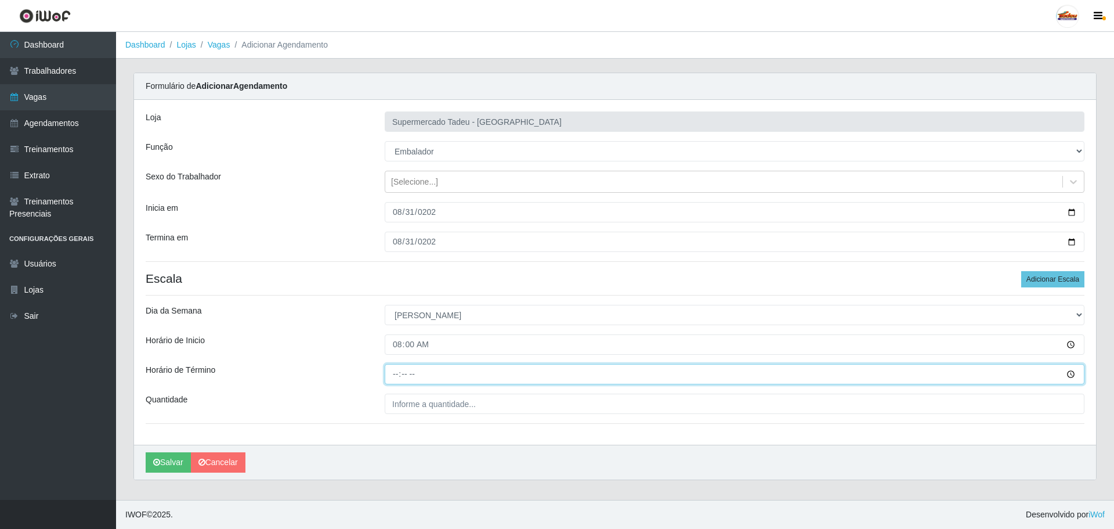
click at [406, 368] on input "Horário de Término" at bounding box center [735, 374] width 700 height 20
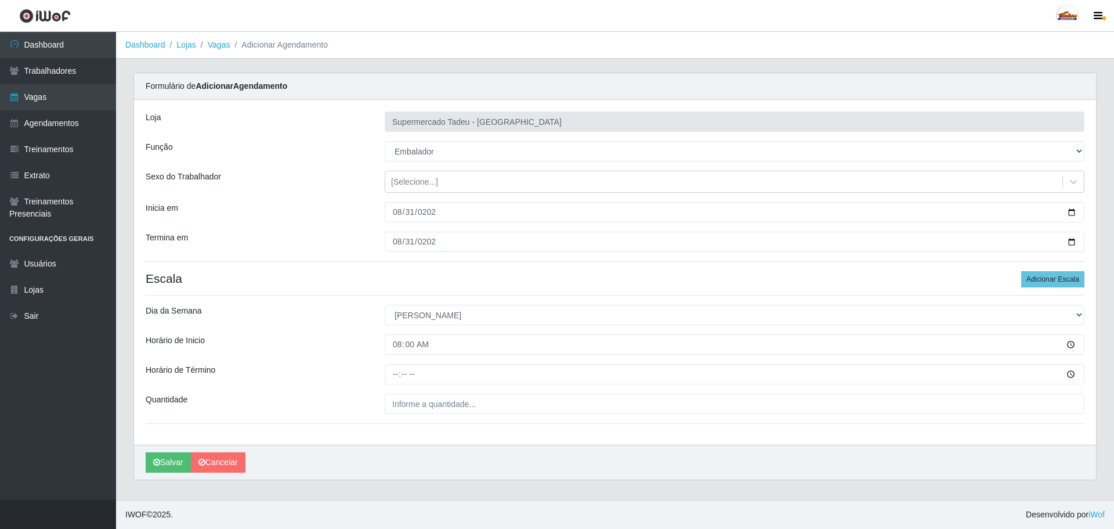
click at [373, 384] on div "Horário de Término" at bounding box center [256, 374] width 239 height 20
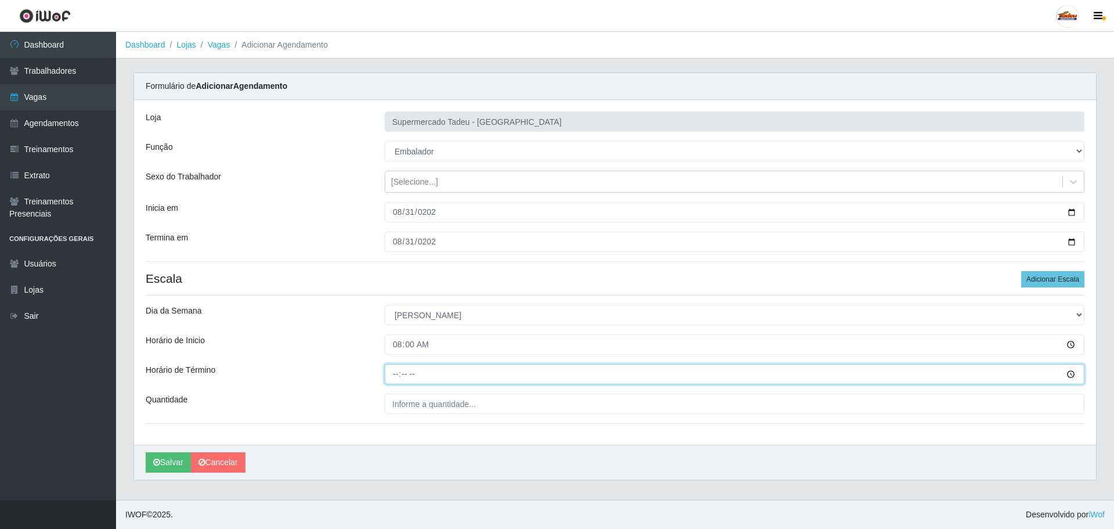
drag, startPoint x: 392, startPoint y: 381, endPoint x: 397, endPoint y: 373, distance: 9.4
click at [394, 377] on input "Horário de Término" at bounding box center [735, 374] width 700 height 20
type input "12:00"
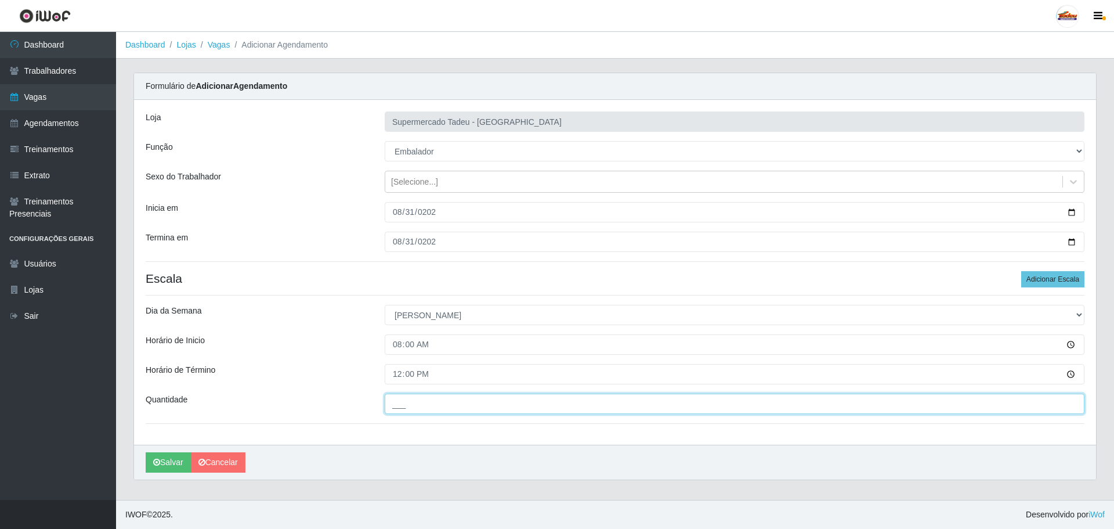
click at [436, 400] on input "___" at bounding box center [735, 403] width 700 height 20
type input "1__"
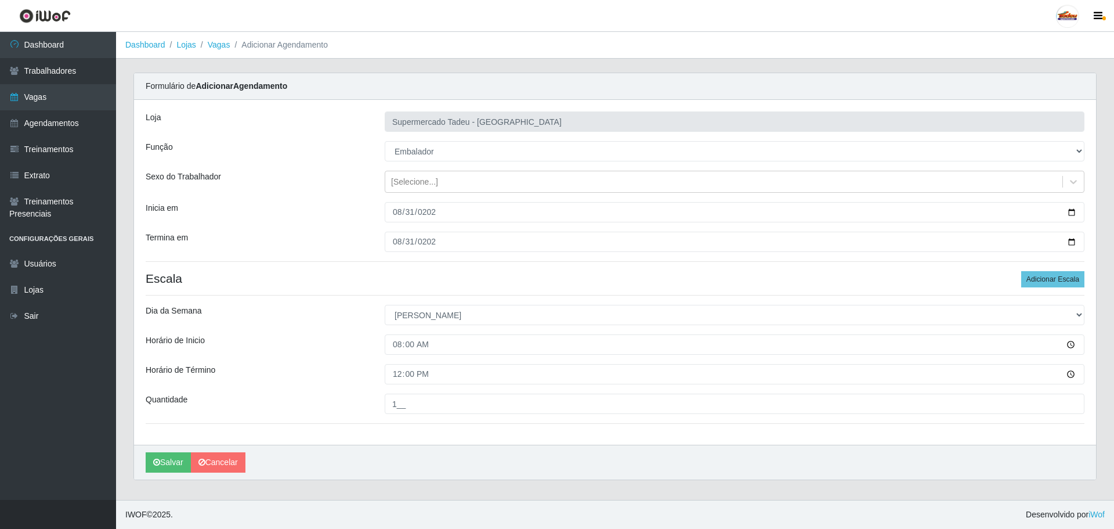
click at [346, 374] on div "Horário de Término" at bounding box center [256, 374] width 239 height 20
click at [178, 459] on button "Salvar" at bounding box center [168, 462] width 45 height 20
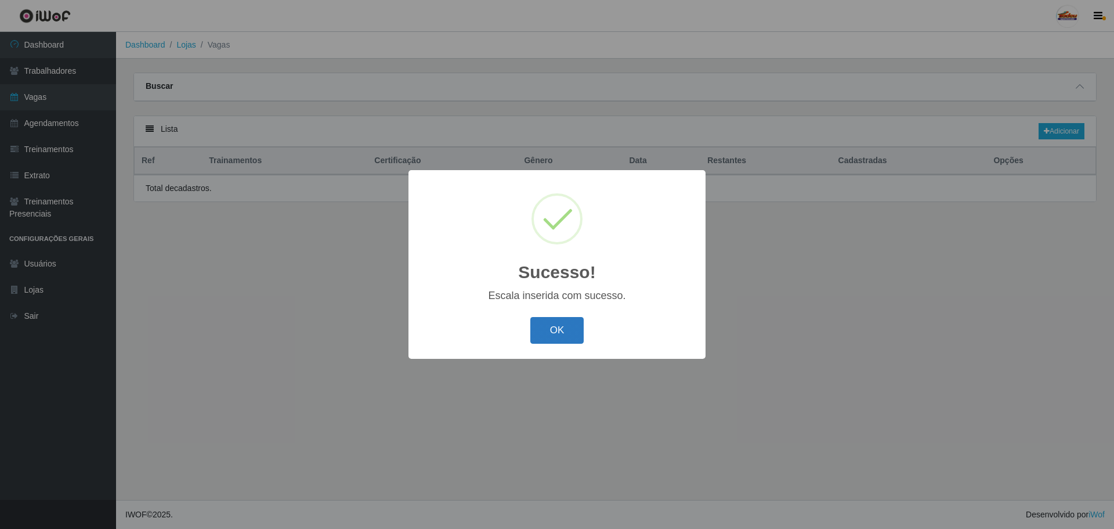
click at [560, 340] on button "OK" at bounding box center [557, 330] width 54 height 27
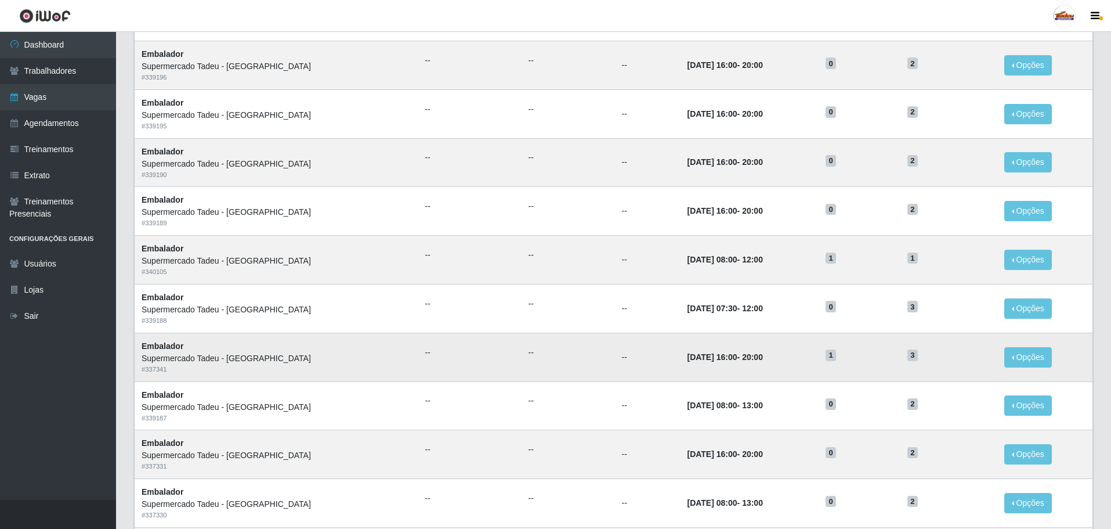
scroll to position [232, 0]
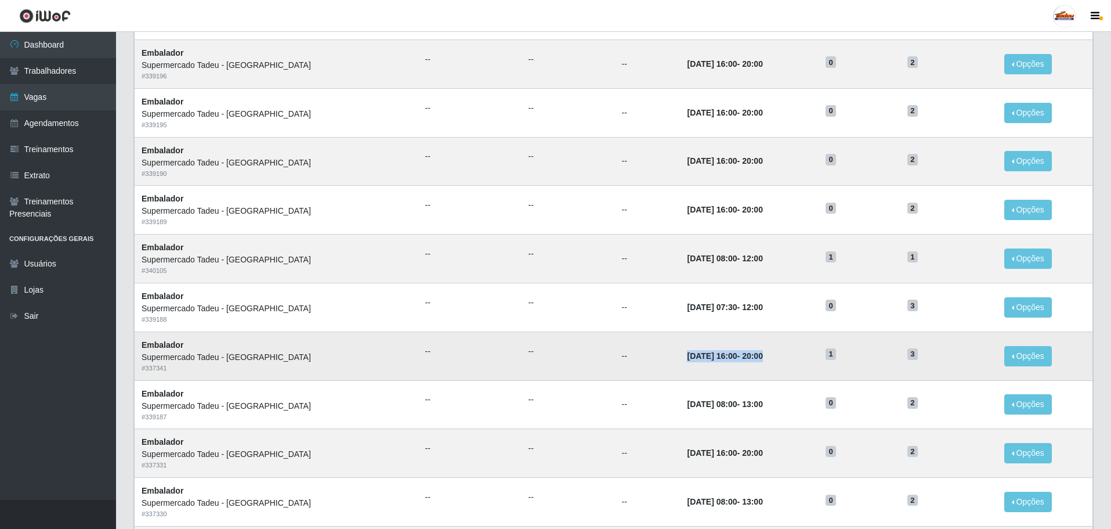
drag, startPoint x: 632, startPoint y: 357, endPoint x: 826, endPoint y: 356, distance: 193.2
click at [826, 356] on tr "Embalador Supermercado Tadeu - Lagoa Seca # 337341 -- -- -- 30/08/2025, 16:00 -…" at bounding box center [614, 355] width 958 height 49
click at [922, 357] on h5 "3" at bounding box center [948, 353] width 83 height 12
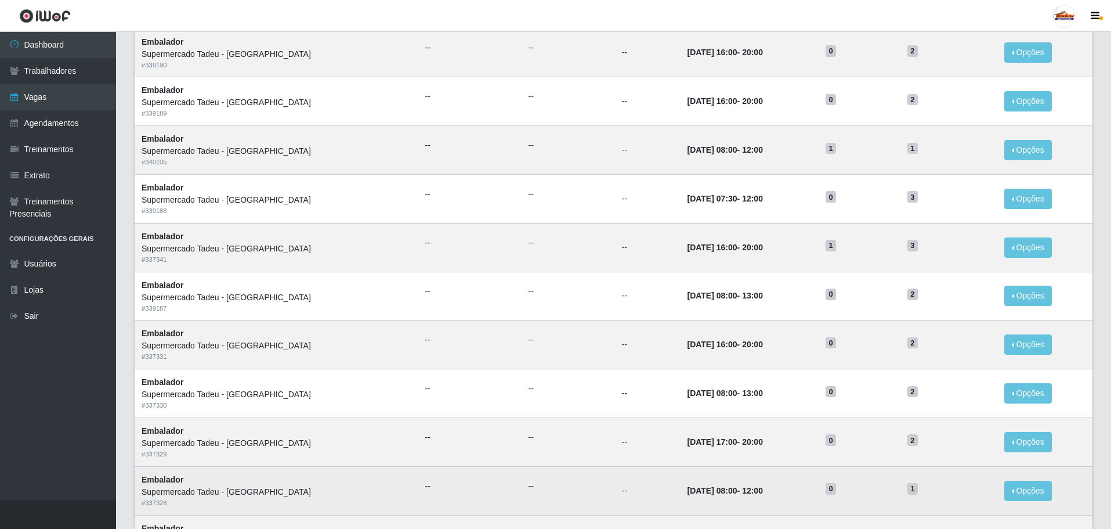
scroll to position [223, 0]
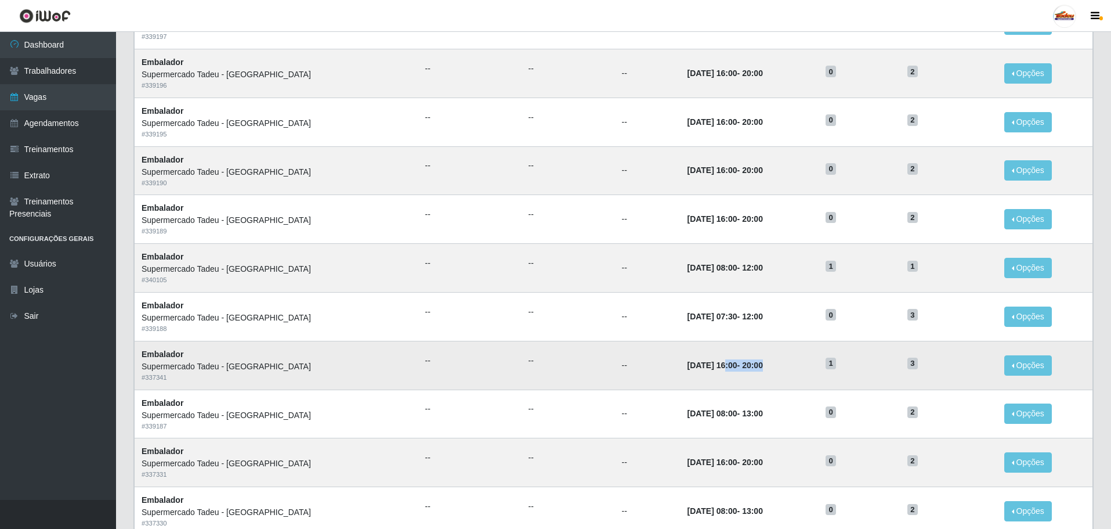
drag, startPoint x: 676, startPoint y: 368, endPoint x: 740, endPoint y: 365, distance: 64.4
click at [740, 365] on td "30/08/2025, 16:00 - 20:00" at bounding box center [749, 365] width 139 height 49
drag, startPoint x: 913, startPoint y: 365, endPoint x: 764, endPoint y: 364, distance: 148.5
click at [764, 364] on tr "Embalador Supermercado Tadeu - Lagoa Seca # 337341 -- -- -- 30/08/2025, 16:00 -…" at bounding box center [614, 365] width 958 height 49
click at [791, 356] on td "30/08/2025, 16:00 - 20:00" at bounding box center [749, 365] width 139 height 49
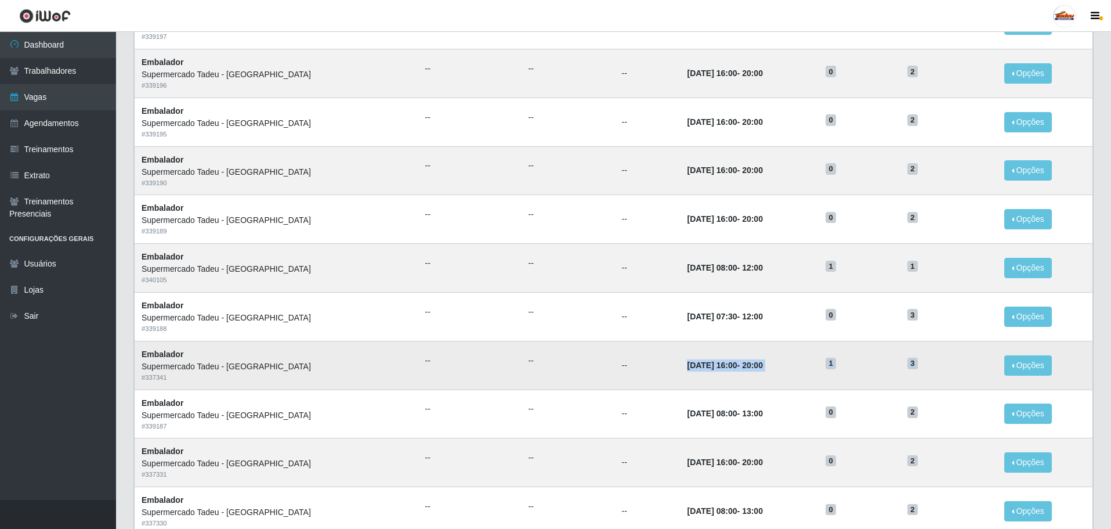
drag, startPoint x: 629, startPoint y: 361, endPoint x: 917, endPoint y: 365, distance: 287.8
click at [917, 365] on tr "Embalador Supermercado Tadeu - Lagoa Seca # 337341 -- -- -- 30/08/2025, 16:00 -…" at bounding box center [614, 365] width 958 height 49
click at [827, 368] on span "1" at bounding box center [831, 363] width 10 height 12
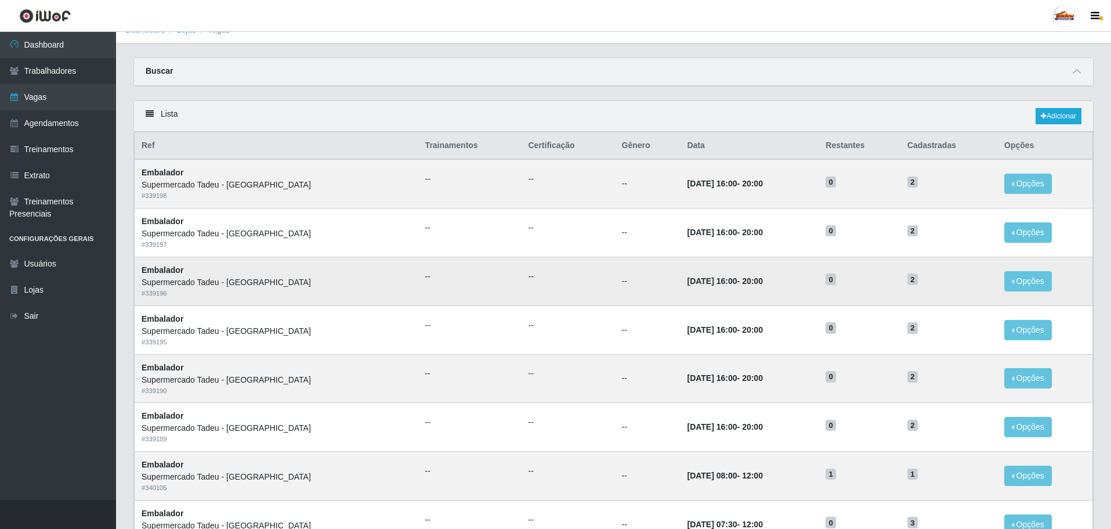
scroll to position [116, 0]
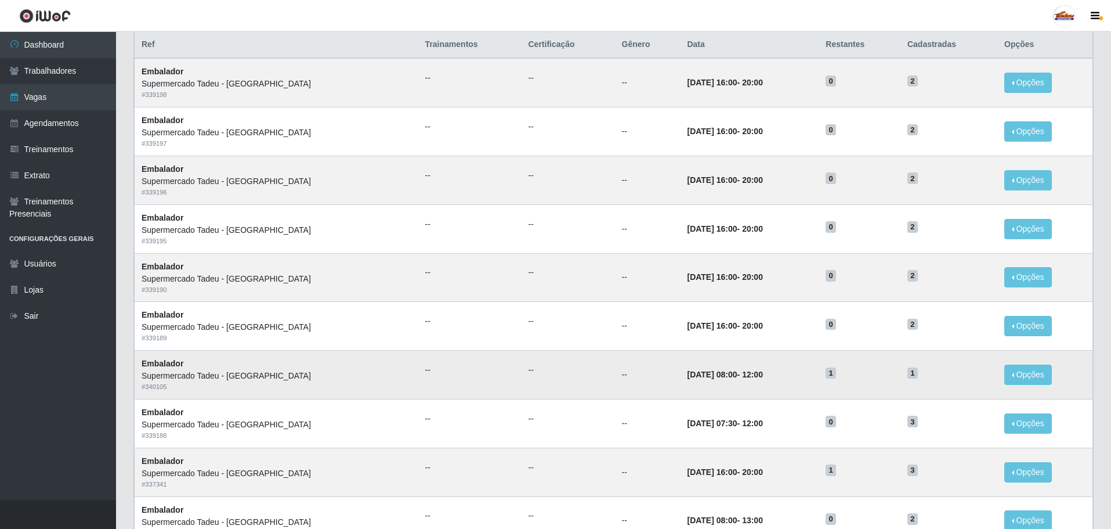
click at [777, 355] on td "31/08/2025, 08:00 - 12:00" at bounding box center [749, 374] width 139 height 49
click at [761, 201] on td "04/09/2025, 16:00 - 20:00" at bounding box center [749, 179] width 139 height 49
click at [689, 261] on td "02/09/2025, 16:00 - 20:00" at bounding box center [749, 277] width 139 height 49
drag, startPoint x: 877, startPoint y: 401, endPoint x: 815, endPoint y: 381, distance: 65.5
click at [815, 381] on tbody "Embalador Supermercado Tadeu - Lagoa Seca # 339198 -- -- -- 06/09/2025, 16:00 -…" at bounding box center [614, 422] width 958 height 729
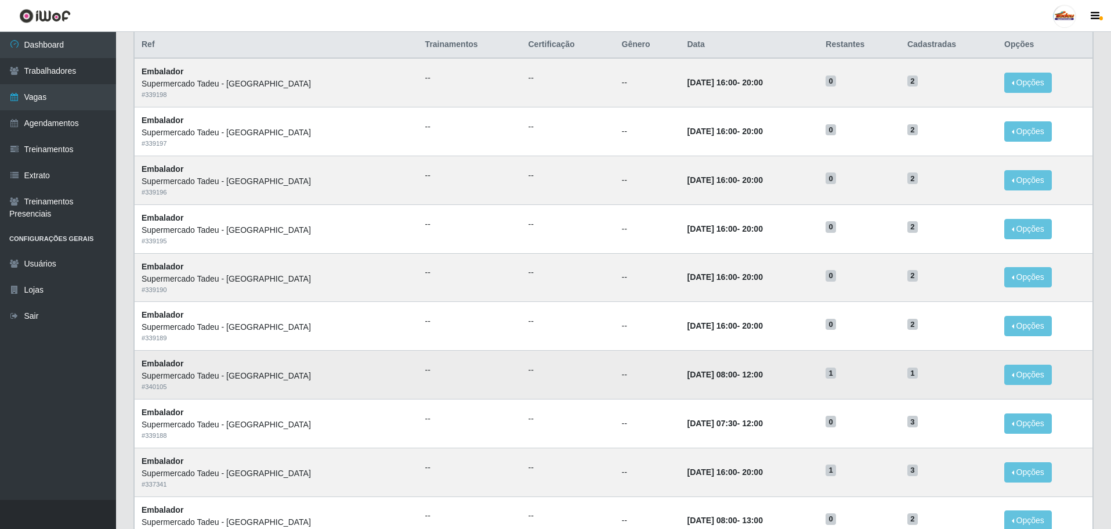
click at [680, 381] on td "31/08/2025, 08:00 - 12:00" at bounding box center [749, 374] width 139 height 49
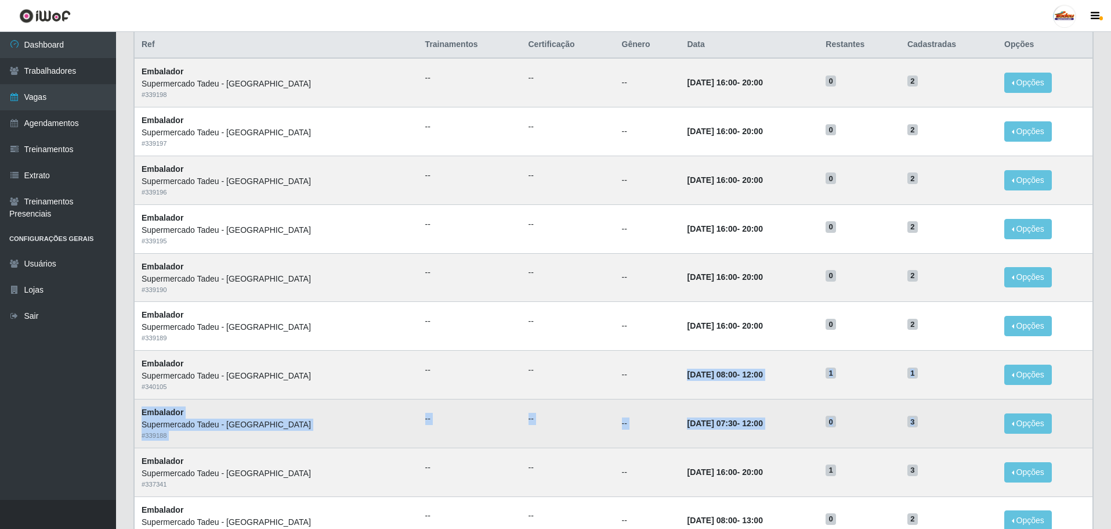
drag, startPoint x: 632, startPoint y: 377, endPoint x: 914, endPoint y: 420, distance: 284.7
click at [914, 420] on tbody "Embalador Supermercado Tadeu - Lagoa Seca # 339198 -- -- -- 06/09/2025, 16:00 -…" at bounding box center [614, 422] width 958 height 729
click at [868, 401] on td "0" at bounding box center [860, 423] width 82 height 49
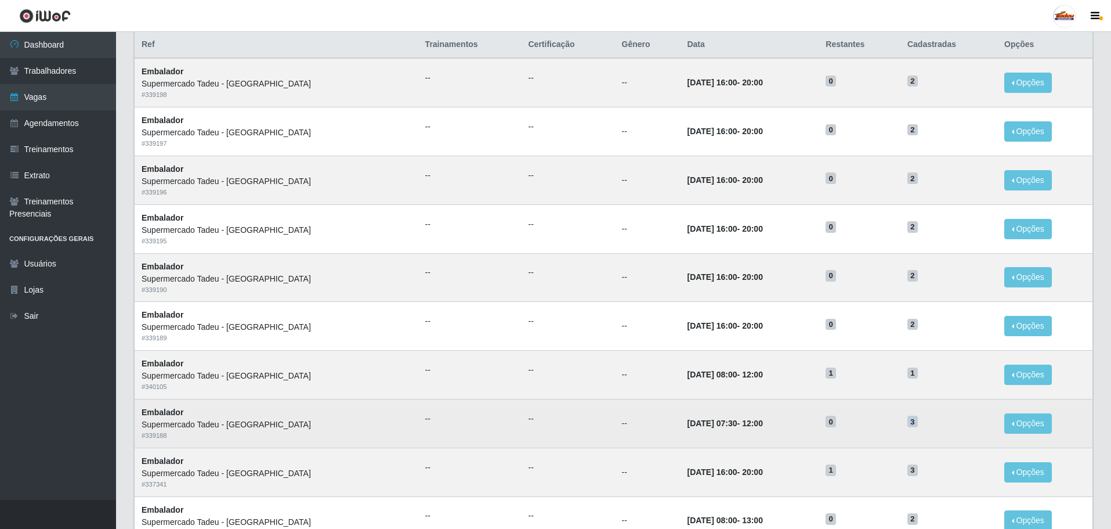
drag, startPoint x: 912, startPoint y: 423, endPoint x: 906, endPoint y: 422, distance: 6.4
click at [907, 422] on span "3" at bounding box center [912, 421] width 10 height 12
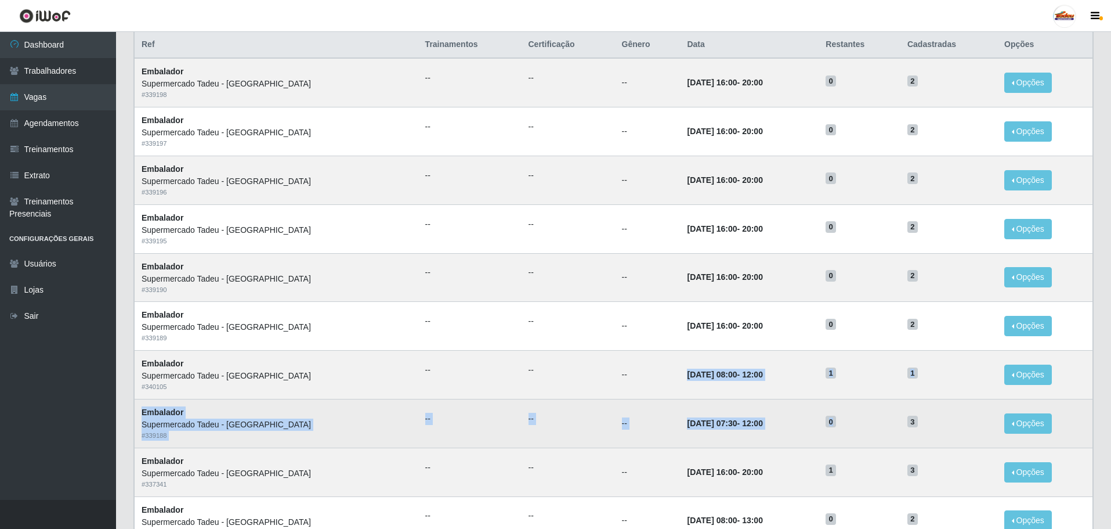
drag, startPoint x: 635, startPoint y: 377, endPoint x: 907, endPoint y: 422, distance: 275.3
click at [904, 422] on tbody "Embalador Supermercado Tadeu - Lagoa Seca # 339198 -- -- -- 06/09/2025, 16:00 -…" at bounding box center [614, 422] width 958 height 729
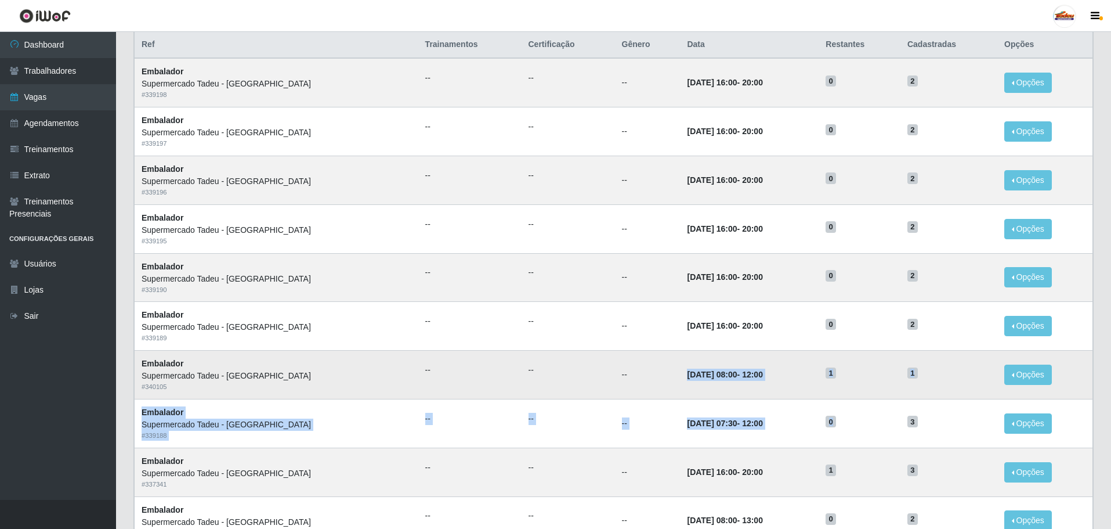
click at [752, 373] on td "31/08/2025, 08:00 - 12:00" at bounding box center [749, 374] width 139 height 49
drag, startPoint x: 911, startPoint y: 423, endPoint x: 626, endPoint y: 379, distance: 288.8
click at [626, 379] on tbody "Embalador Supermercado Tadeu - Lagoa Seca # 339198 -- -- -- 06/09/2025, 16:00 -…" at bounding box center [614, 422] width 958 height 729
click at [680, 376] on td "31/08/2025, 08:00 - 12:00" at bounding box center [749, 374] width 139 height 49
click at [687, 375] on time "[DATE] 08:00" at bounding box center [712, 374] width 50 height 9
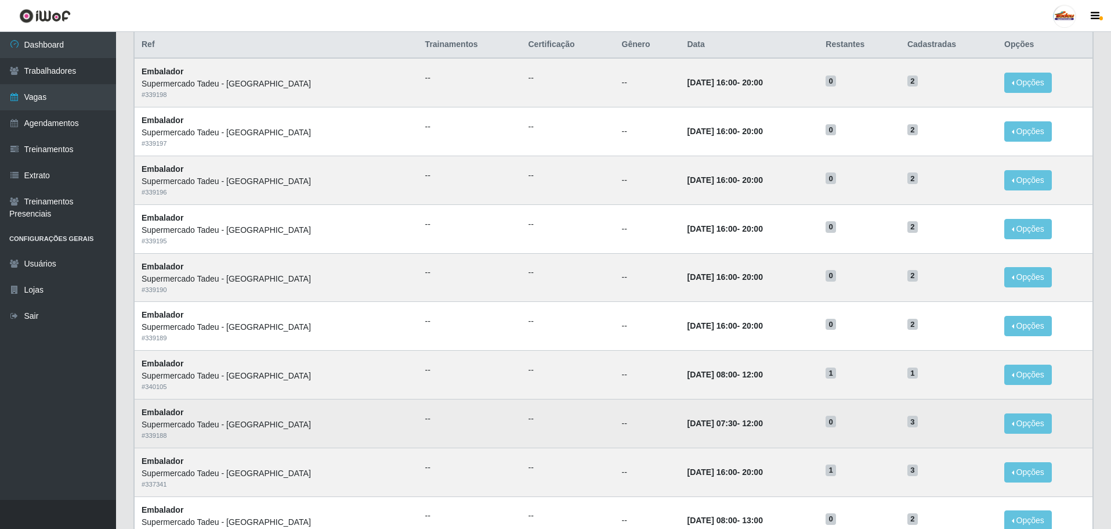
drag, startPoint x: 689, startPoint y: 426, endPoint x: 735, endPoint y: 430, distance: 46.6
click at [735, 430] on td "31/08/2025, 07:30 - 12:00" at bounding box center [749, 423] width 139 height 49
click at [1021, 424] on button "Opções" at bounding box center [1028, 423] width 48 height 20
click at [965, 428] on button "Editar" at bounding box center [957, 426] width 92 height 24
click at [1015, 379] on button "Opções" at bounding box center [1028, 374] width 48 height 20
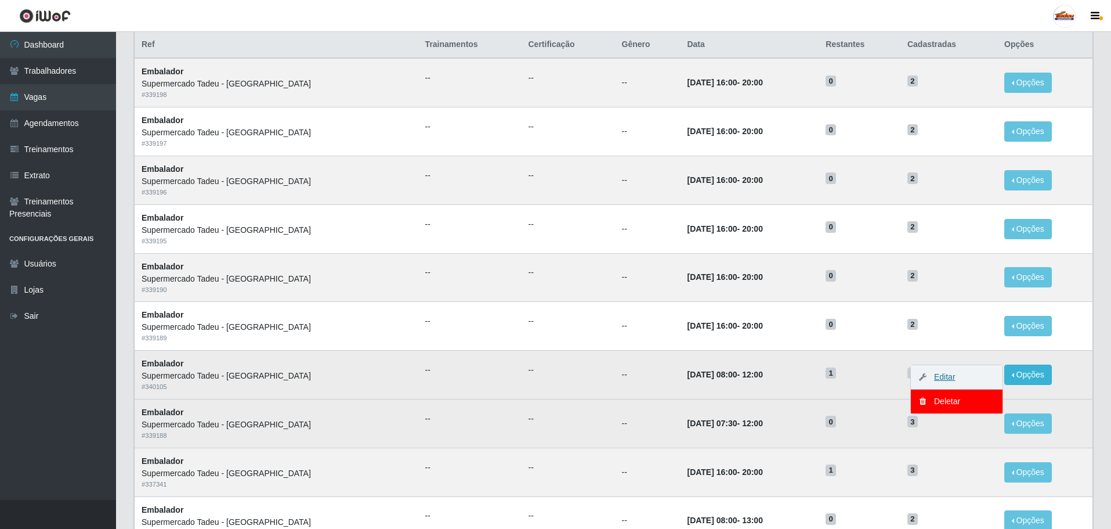
click at [953, 379] on link "Editar" at bounding box center [938, 376] width 33 height 9
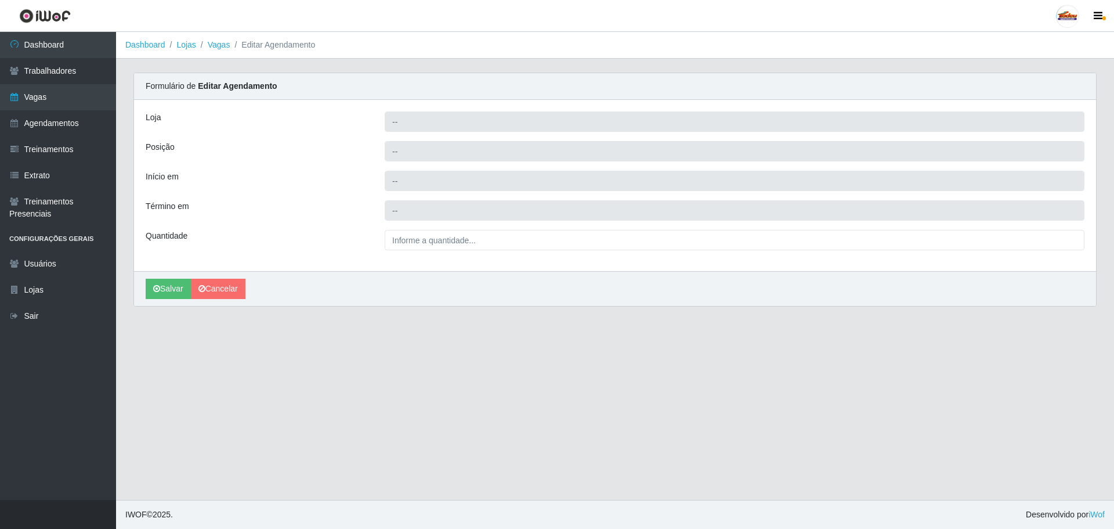
type input "Supermercado Tadeu - [GEOGRAPHIC_DATA]"
type input "Embalador"
type input "2025-08-31 08:00:00"
type input "2025-08-31 12:00:00"
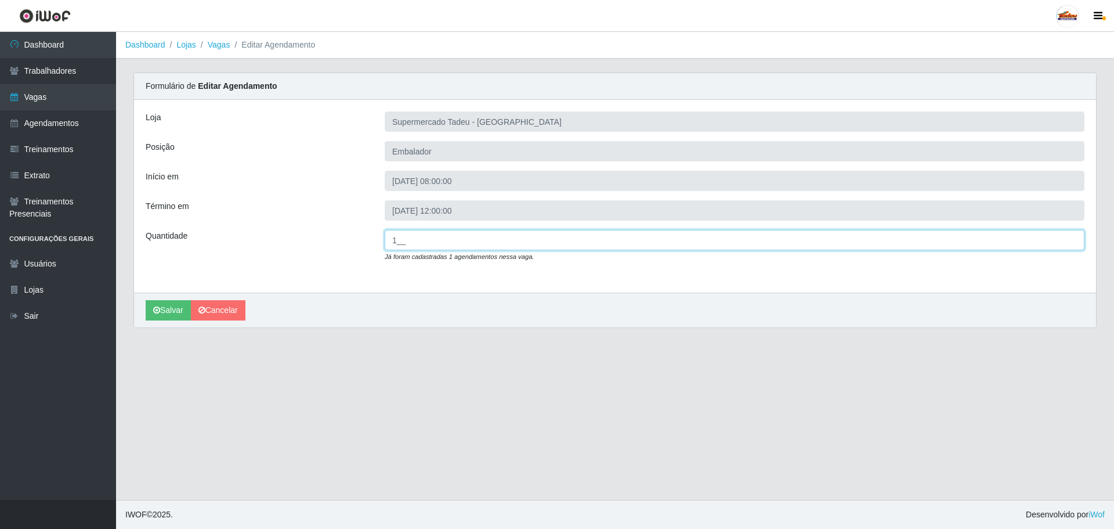
drag, startPoint x: 408, startPoint y: 241, endPoint x: 350, endPoint y: 238, distance: 58.1
click at [350, 238] on div "Quantidade 1__ Já foram cadastradas 1 agendamentos nessa vaga." at bounding box center [615, 251] width 956 height 42
type input "2__"
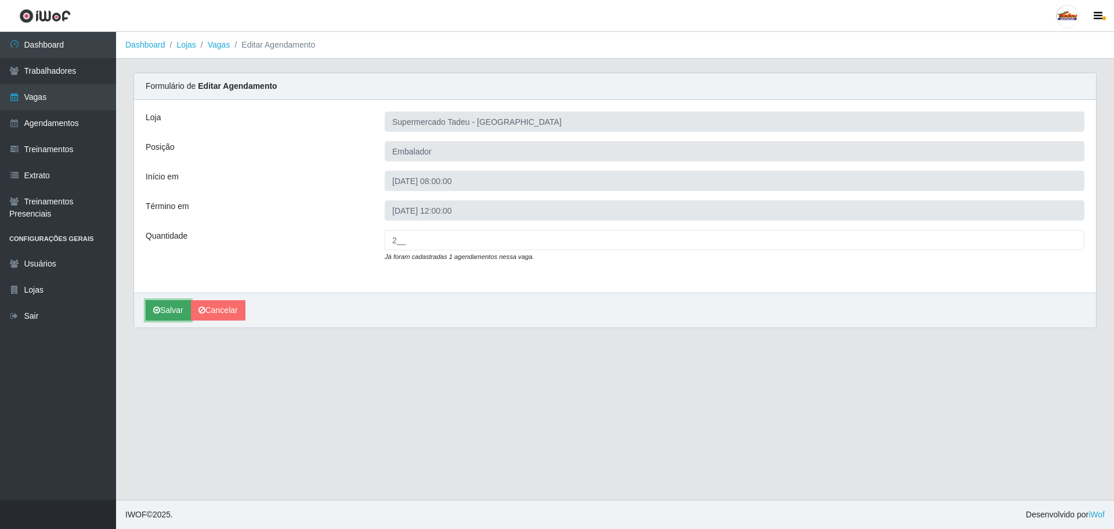
click at [164, 313] on button "Salvar" at bounding box center [168, 310] width 45 height 20
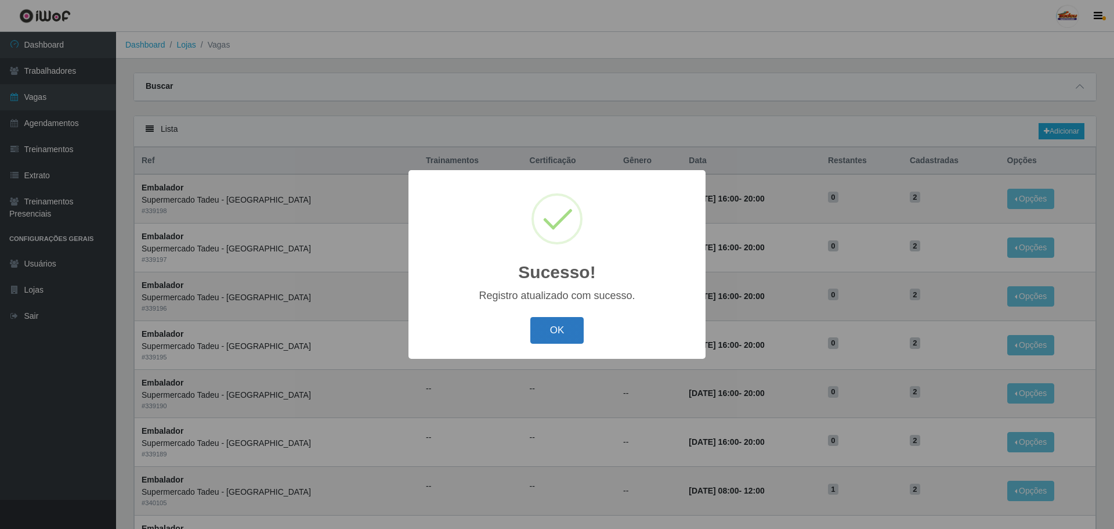
click at [567, 325] on button "OK" at bounding box center [557, 330] width 54 height 27
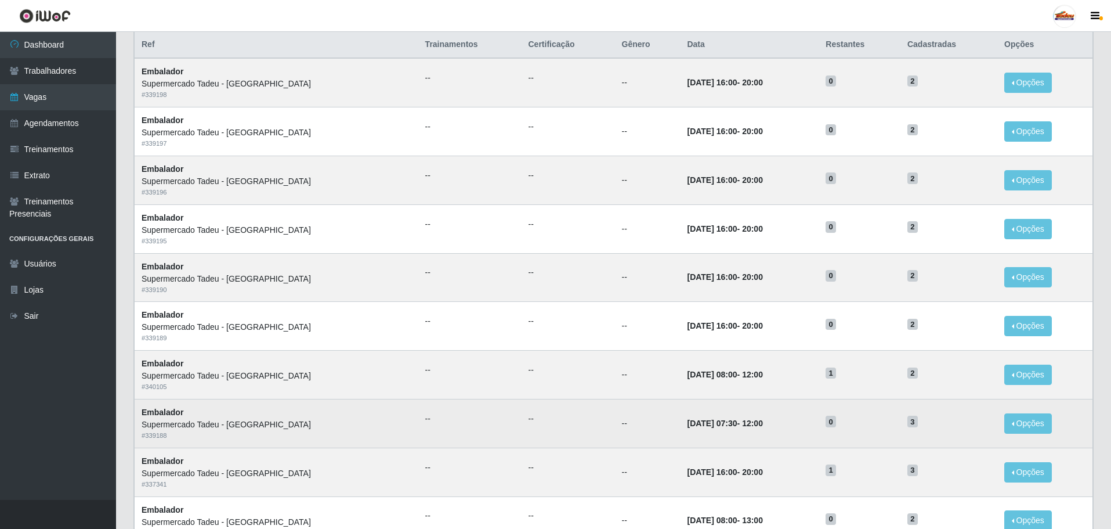
scroll to position [174, 0]
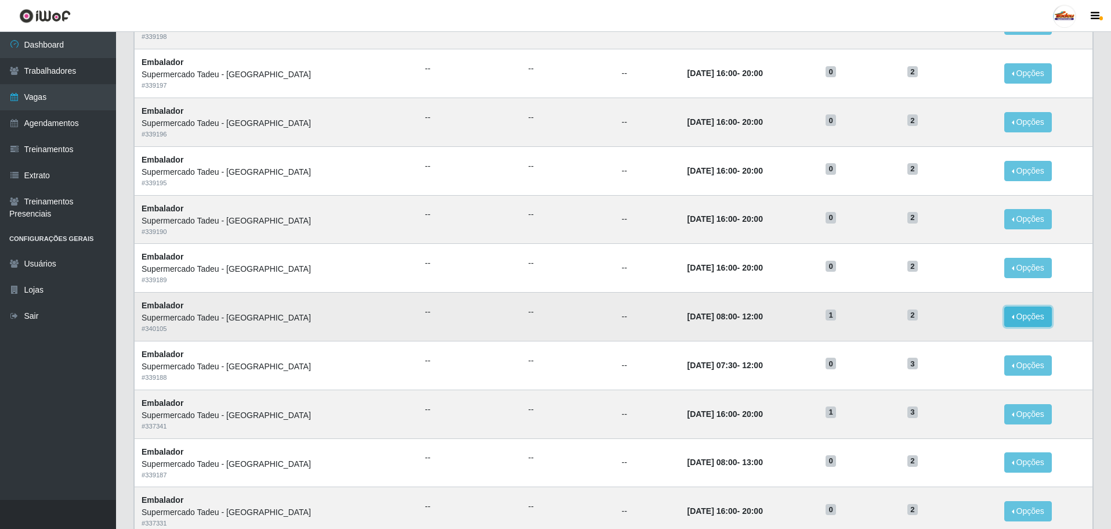
click at [1020, 316] on button "Opções" at bounding box center [1028, 316] width 48 height 20
click at [941, 326] on button "Editar" at bounding box center [957, 319] width 92 height 24
click at [1015, 317] on button "Opções" at bounding box center [1028, 316] width 48 height 20
click at [931, 320] on link "Editar" at bounding box center [938, 318] width 33 height 9
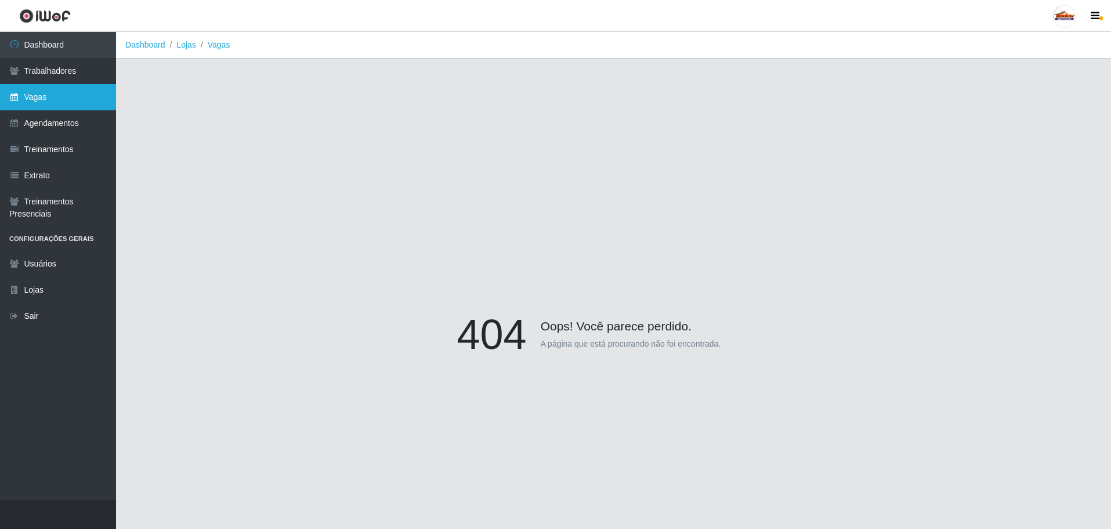
click at [45, 91] on link "Vagas" at bounding box center [58, 97] width 116 height 26
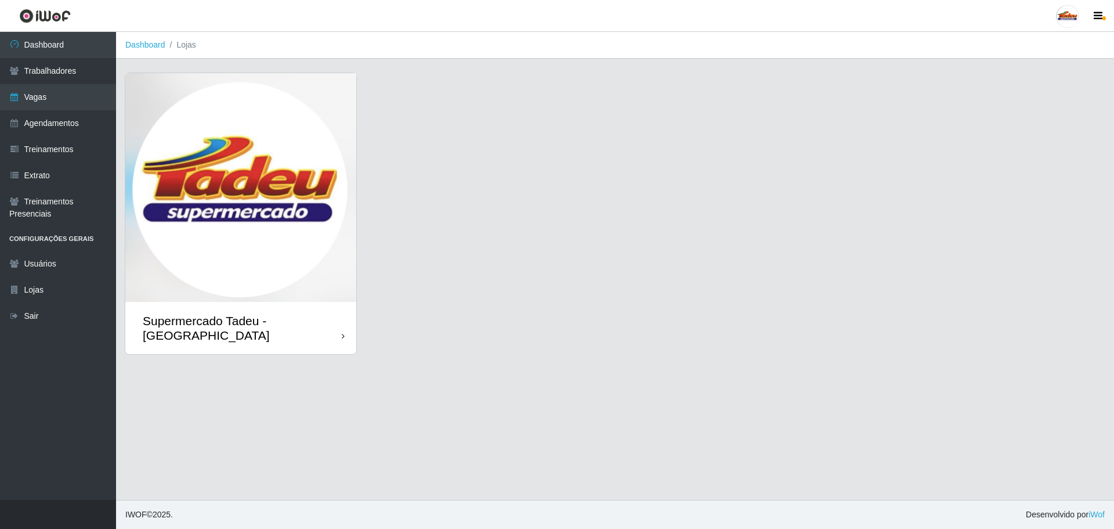
click at [338, 280] on img at bounding box center [240, 187] width 231 height 229
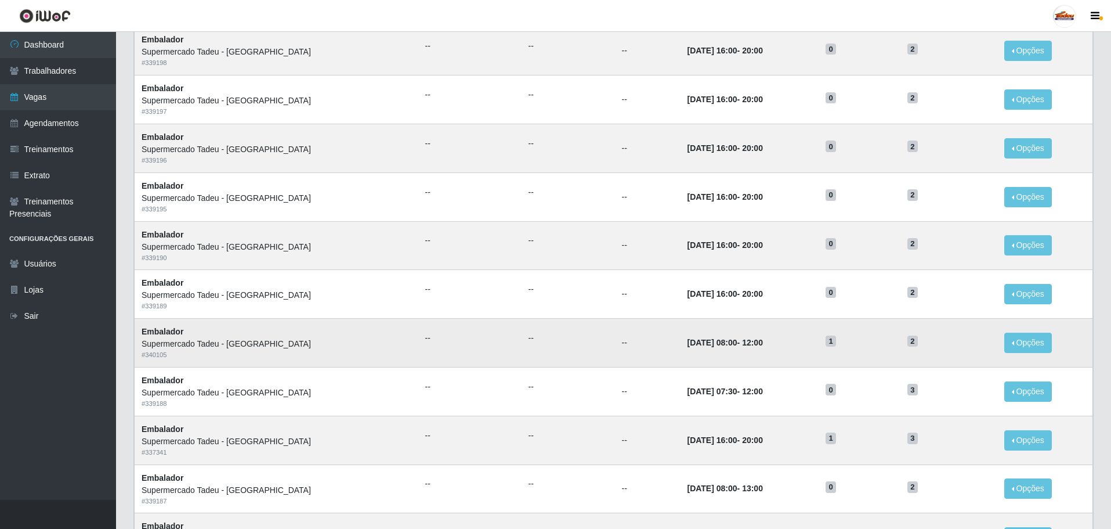
scroll to position [174, 0]
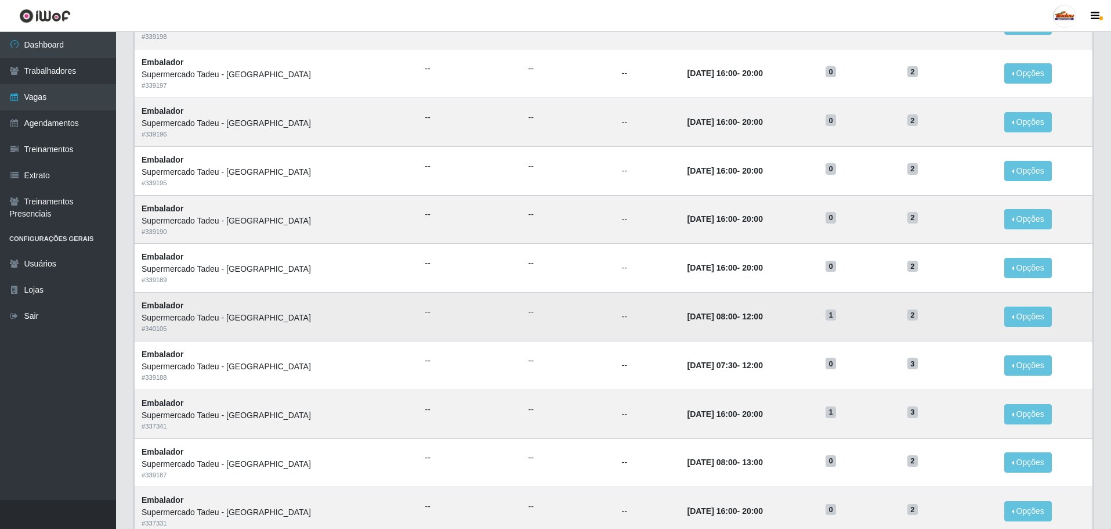
click at [998, 317] on td "Opções Editar" at bounding box center [1044, 316] width 95 height 49
click at [1009, 314] on button "Opções" at bounding box center [1028, 316] width 48 height 20
click at [957, 327] on button "Editar" at bounding box center [957, 319] width 92 height 24
click at [1010, 313] on button "Opções" at bounding box center [1028, 316] width 48 height 20
click at [935, 323] on link "Editar" at bounding box center [938, 318] width 33 height 9
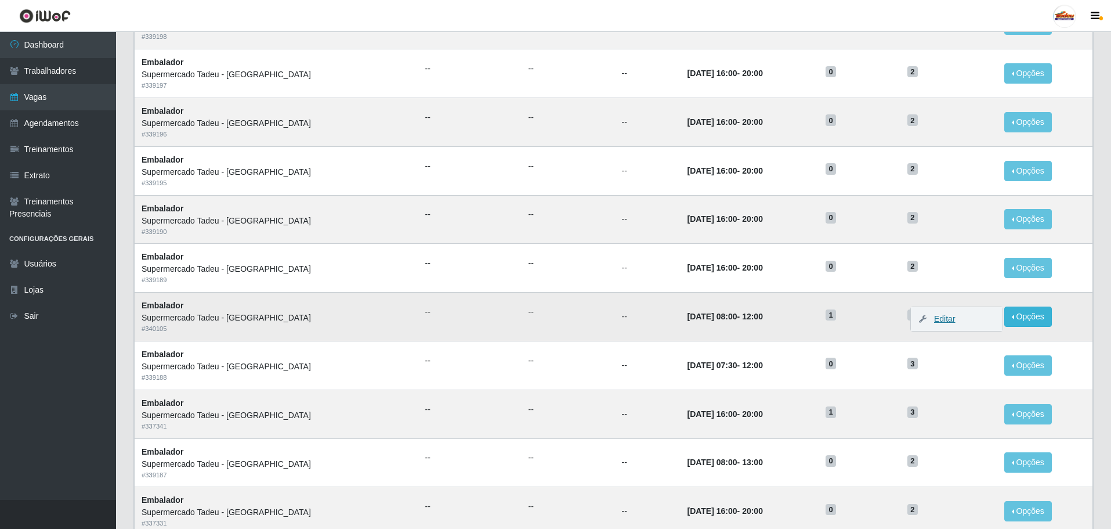
scroll to position [102, 0]
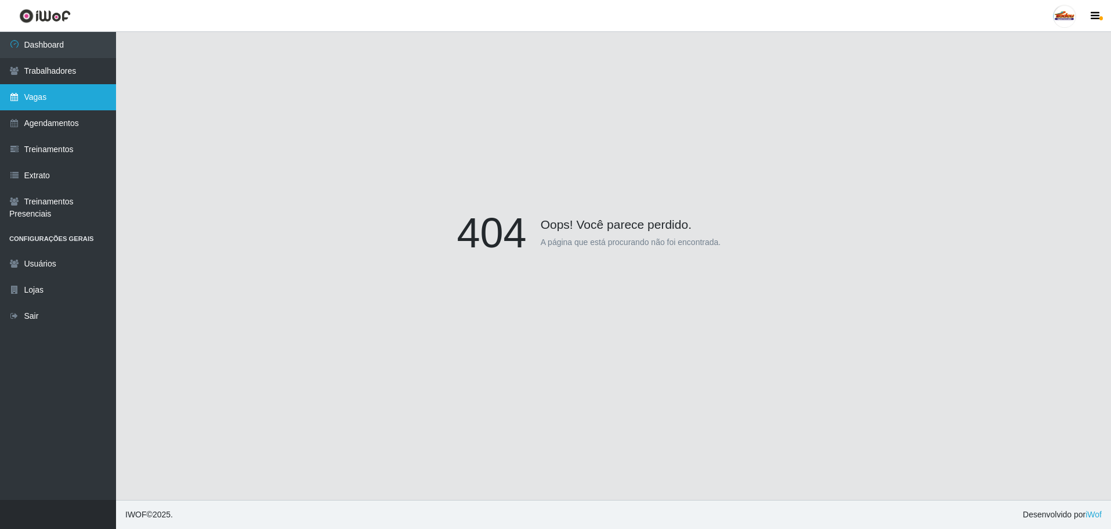
click at [73, 93] on link "Vagas" at bounding box center [58, 97] width 116 height 26
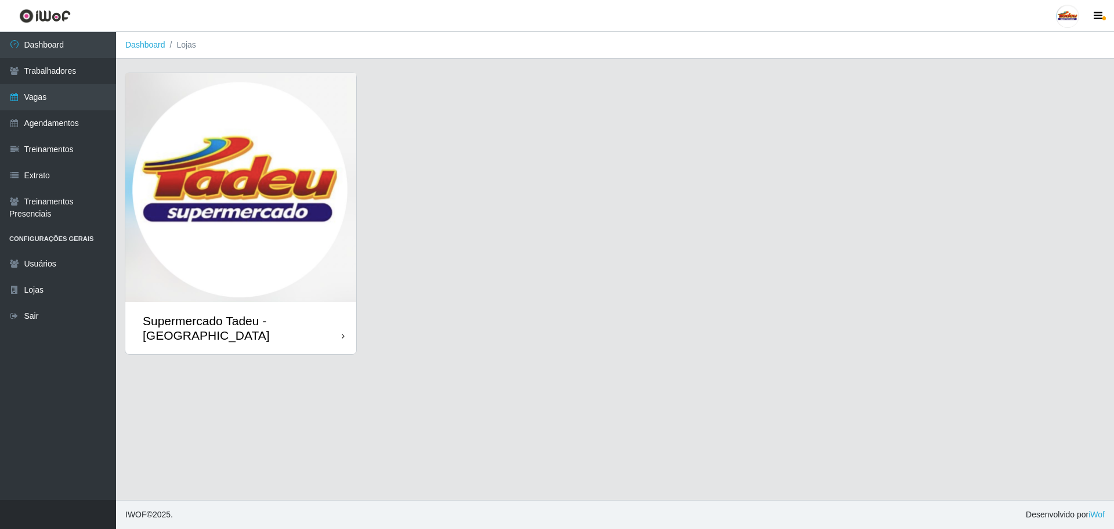
click at [313, 274] on img at bounding box center [240, 187] width 231 height 229
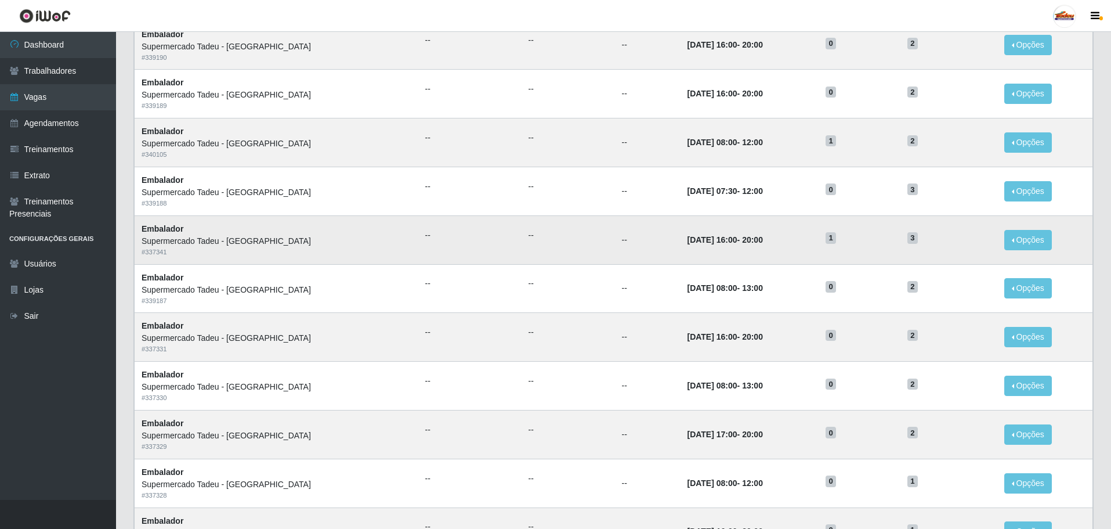
scroll to position [290, 0]
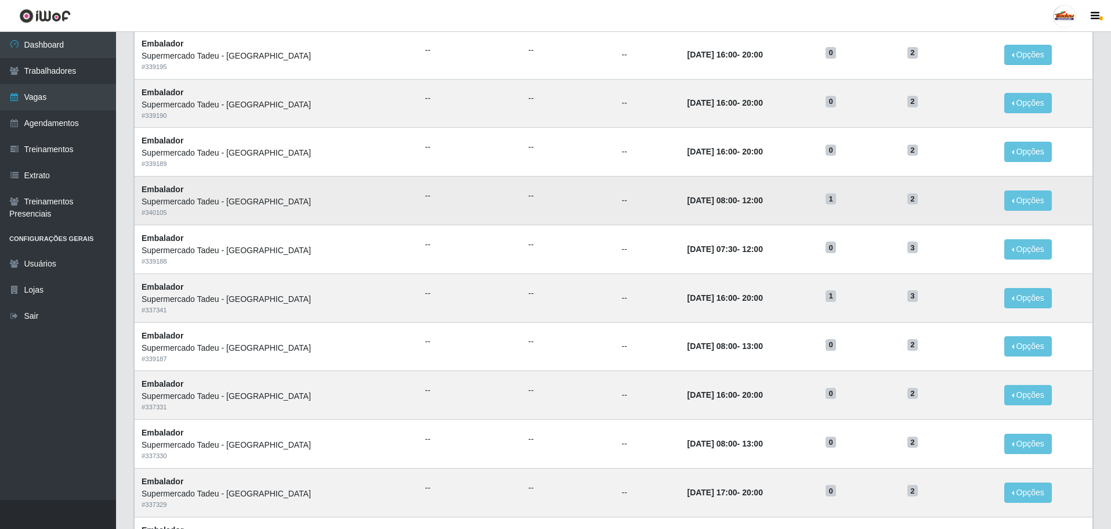
click at [991, 204] on td "2" at bounding box center [948, 200] width 97 height 49
click at [1010, 203] on button "Opções" at bounding box center [1028, 200] width 48 height 20
click at [946, 203] on link "Editar" at bounding box center [938, 202] width 33 height 9
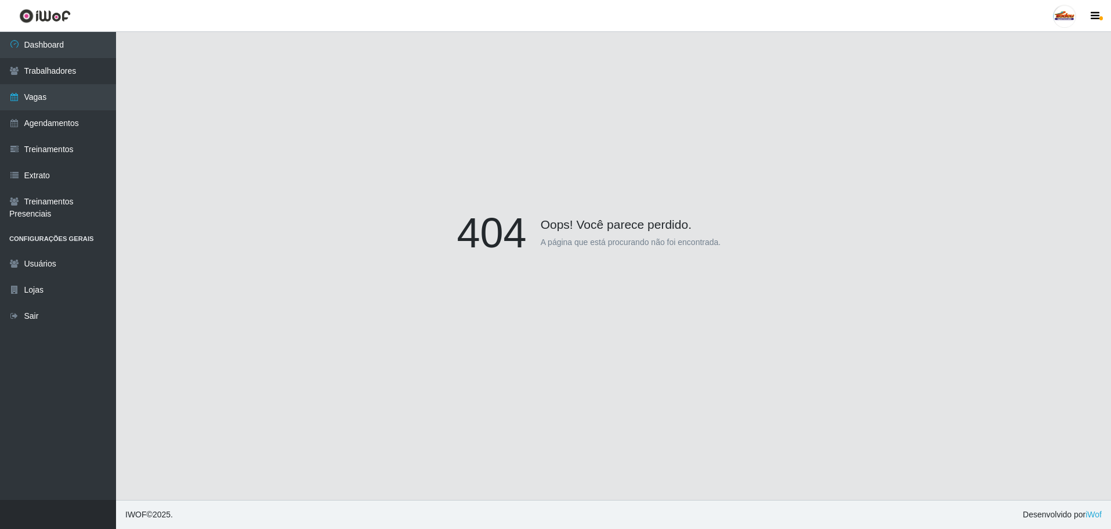
scroll to position [102, 0]
click at [25, 94] on link "Vagas" at bounding box center [58, 97] width 116 height 26
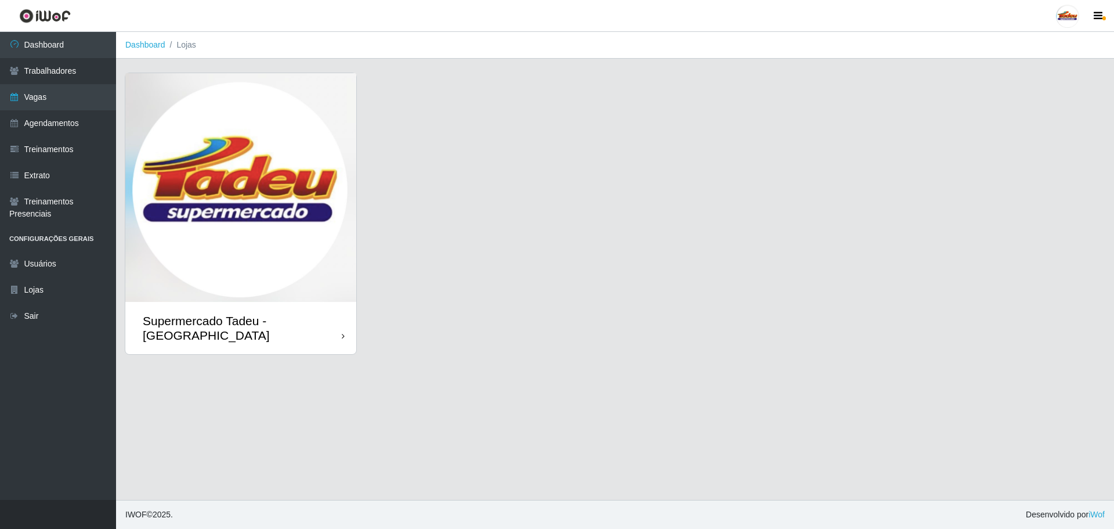
click at [288, 245] on img at bounding box center [240, 187] width 231 height 229
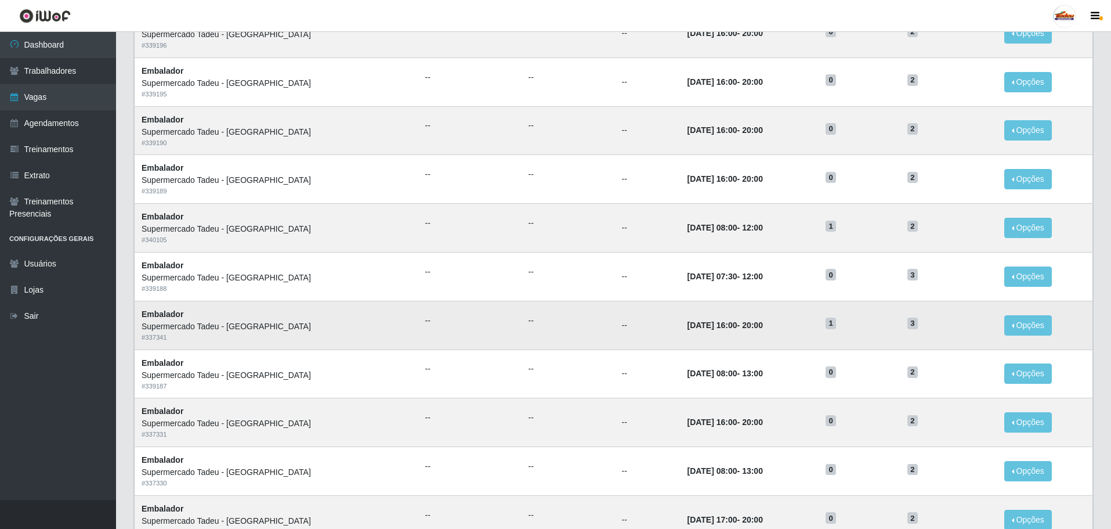
scroll to position [290, 0]
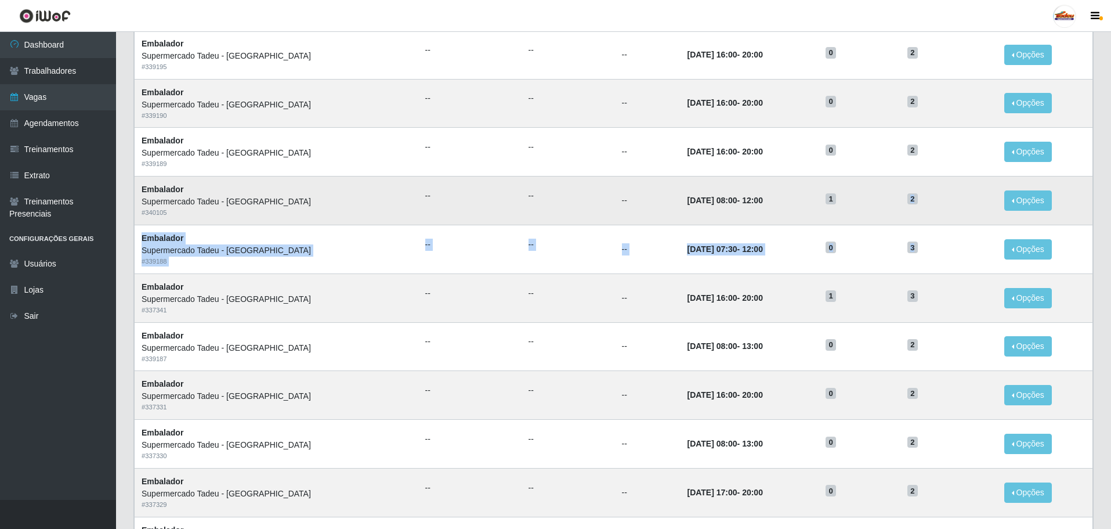
drag, startPoint x: 909, startPoint y: 252, endPoint x: 897, endPoint y: 195, distance: 58.1
click at [897, 195] on tbody "Embalador Supermercado Tadeu - Lagoa Seca # 339198 -- -- -- 06/09/2025, 16:00 -…" at bounding box center [614, 248] width 958 height 729
click at [884, 214] on td "1" at bounding box center [860, 200] width 82 height 49
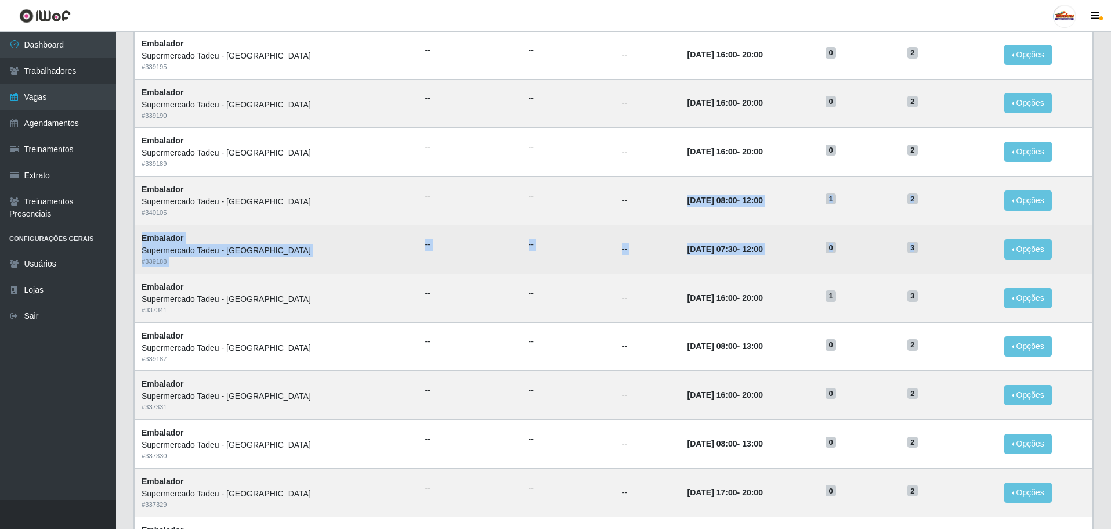
drag, startPoint x: 625, startPoint y: 199, endPoint x: 929, endPoint y: 258, distance: 309.6
click at [929, 258] on tbody "Embalador Supermercado Tadeu - Lagoa Seca # 339198 -- -- -- 06/09/2025, 16:00 -…" at bounding box center [614, 248] width 958 height 729
click at [929, 258] on td "3" at bounding box center [948, 249] width 97 height 49
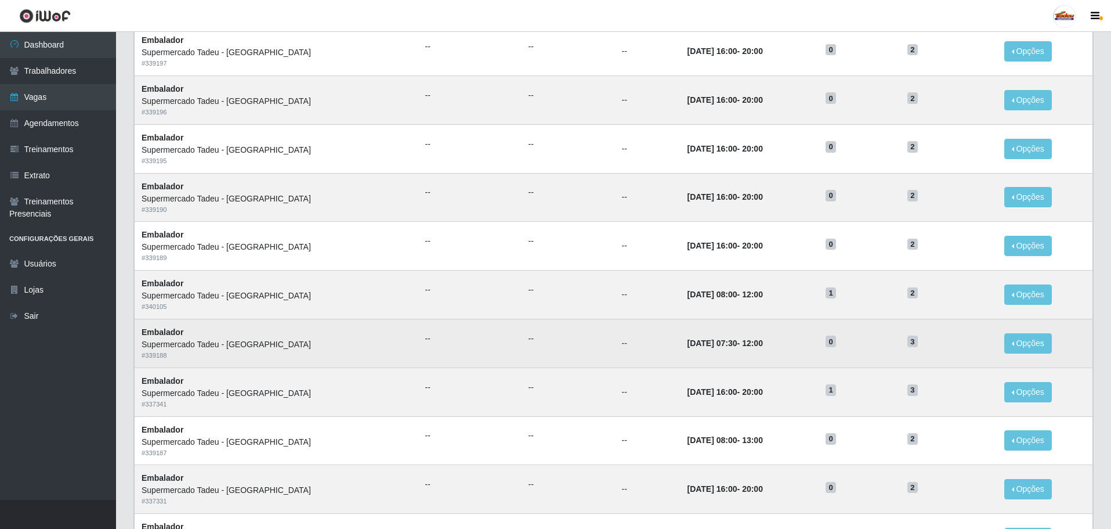
scroll to position [174, 0]
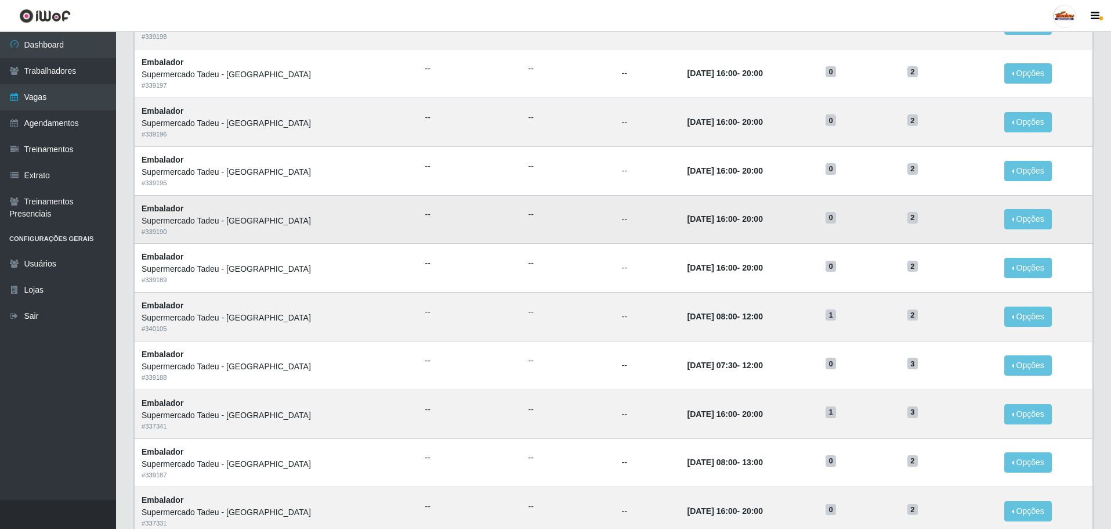
click at [843, 211] on h5 "0" at bounding box center [860, 217] width 68 height 12
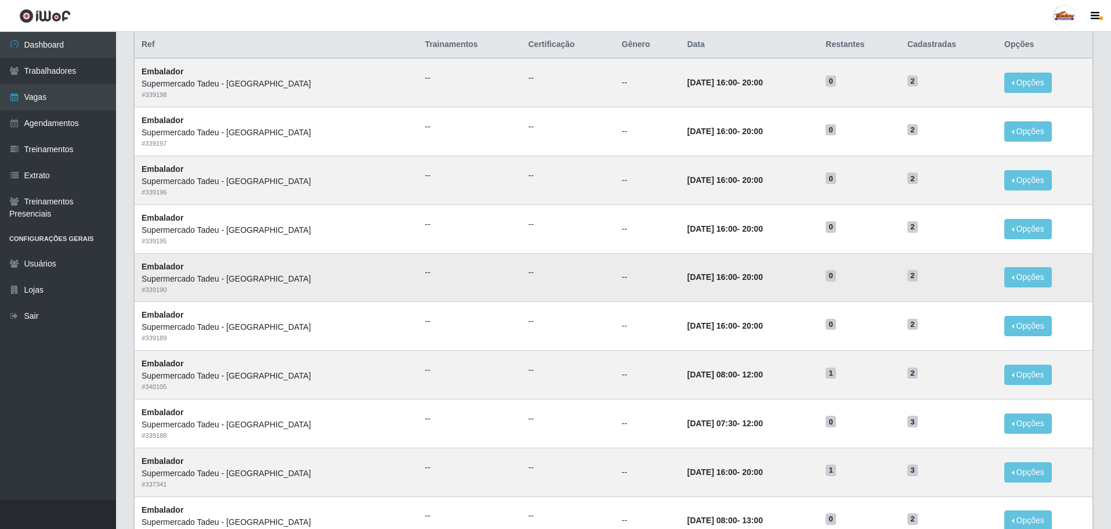
click at [819, 289] on td "0" at bounding box center [860, 277] width 82 height 49
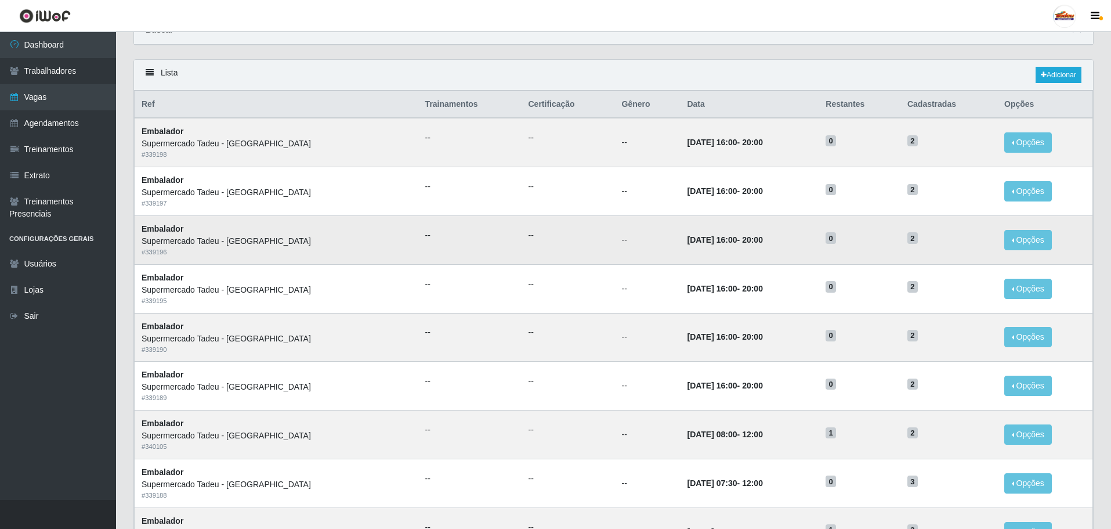
scroll to position [0, 0]
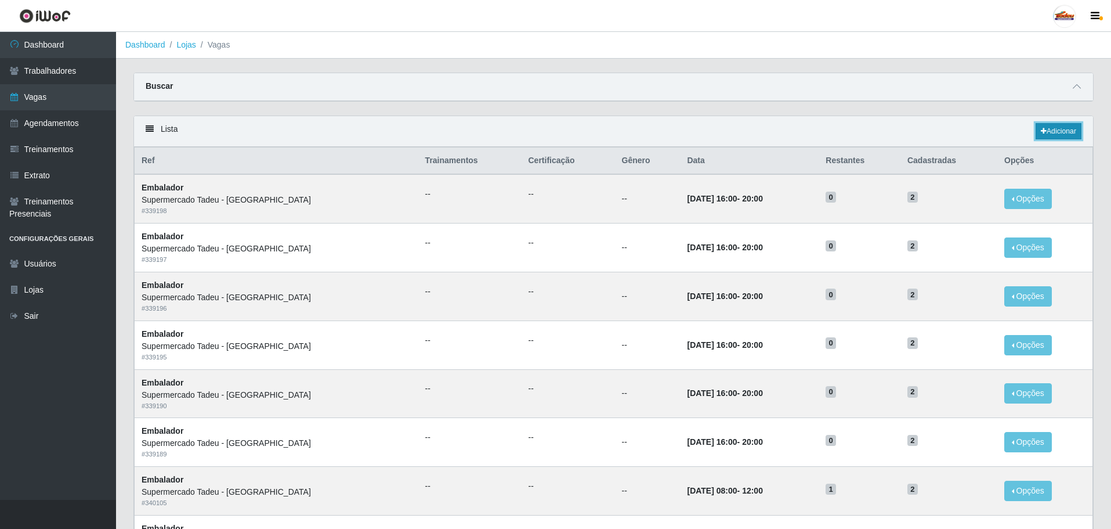
click at [1047, 131] on link "Adicionar" at bounding box center [1059, 131] width 46 height 16
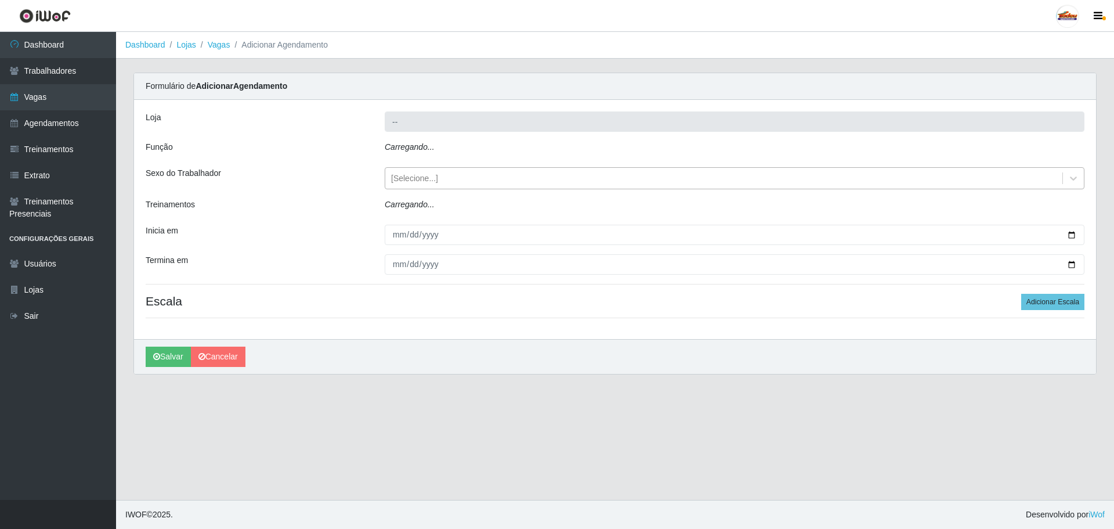
type input "Supermercado Tadeu - [GEOGRAPHIC_DATA]"
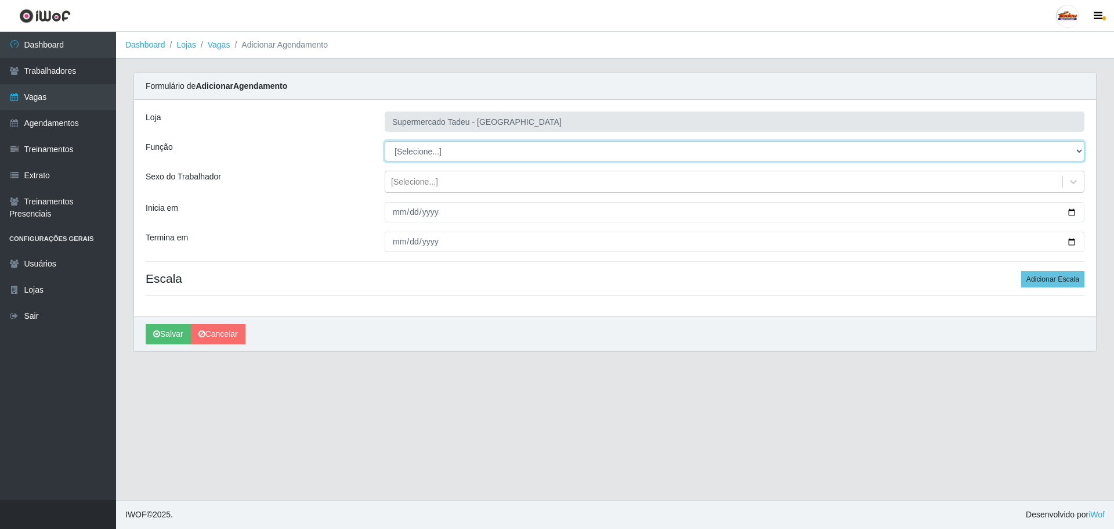
click at [433, 146] on select "[Selecione...] ASG ASG + ASG ++ Auxiliar de Estacionamento Auxiliar de Estacion…" at bounding box center [735, 151] width 700 height 20
click at [436, 155] on select "[Selecione...] ASG ASG + ASG ++ Auxiliar de Estacionamento Auxiliar de Estacion…" at bounding box center [735, 151] width 700 height 20
select select "1"
click at [385, 141] on select "[Selecione...] ASG ASG + ASG ++ Auxiliar de Estacionamento Auxiliar de Estacion…" at bounding box center [735, 151] width 700 height 20
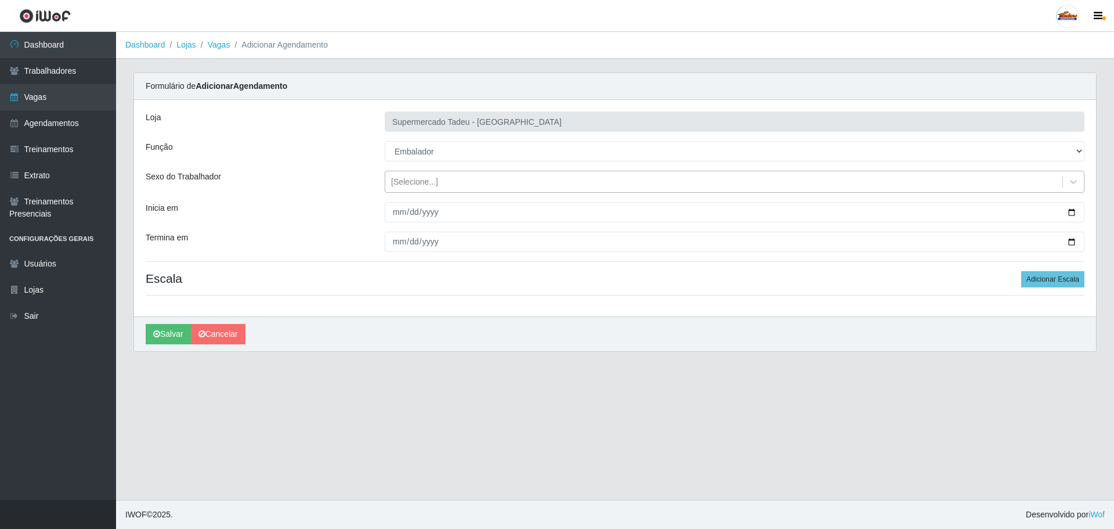
click at [408, 182] on div "[Selecione...]" at bounding box center [414, 182] width 47 height 12
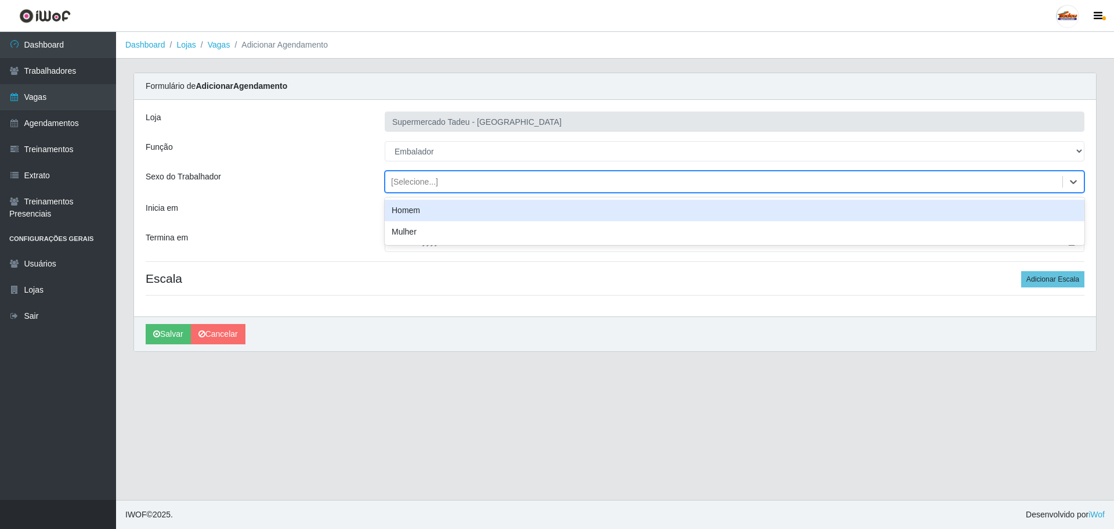
click at [408, 182] on div "[Selecione...]" at bounding box center [414, 182] width 47 height 12
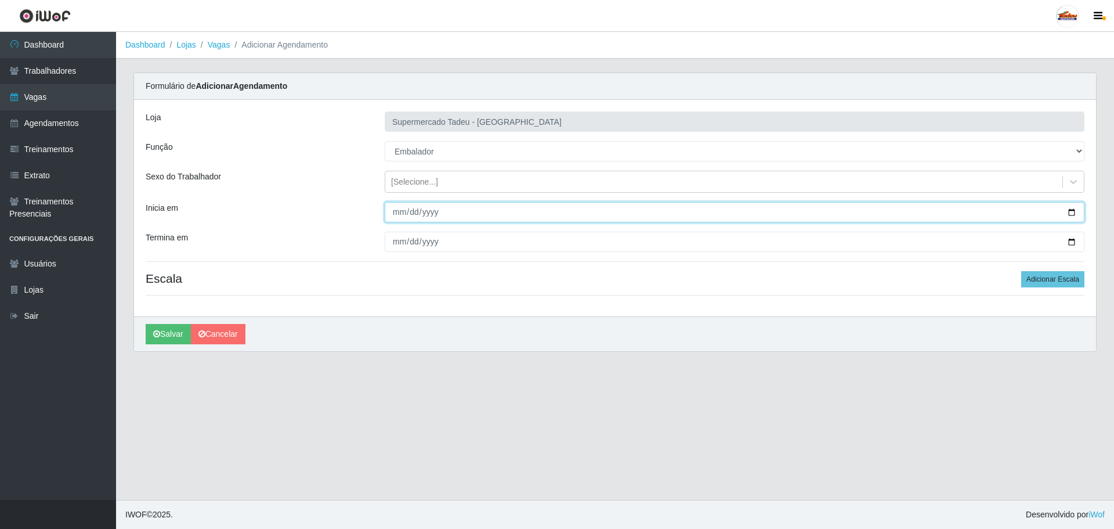
click at [409, 215] on input "Inicia em" at bounding box center [735, 212] width 700 height 20
click at [397, 211] on input "Inicia em" at bounding box center [735, 212] width 700 height 20
click at [412, 214] on input "Inicia em" at bounding box center [735, 212] width 700 height 20
click at [401, 214] on input "Inicia em" at bounding box center [735, 212] width 700 height 20
type input "2025-09-01"
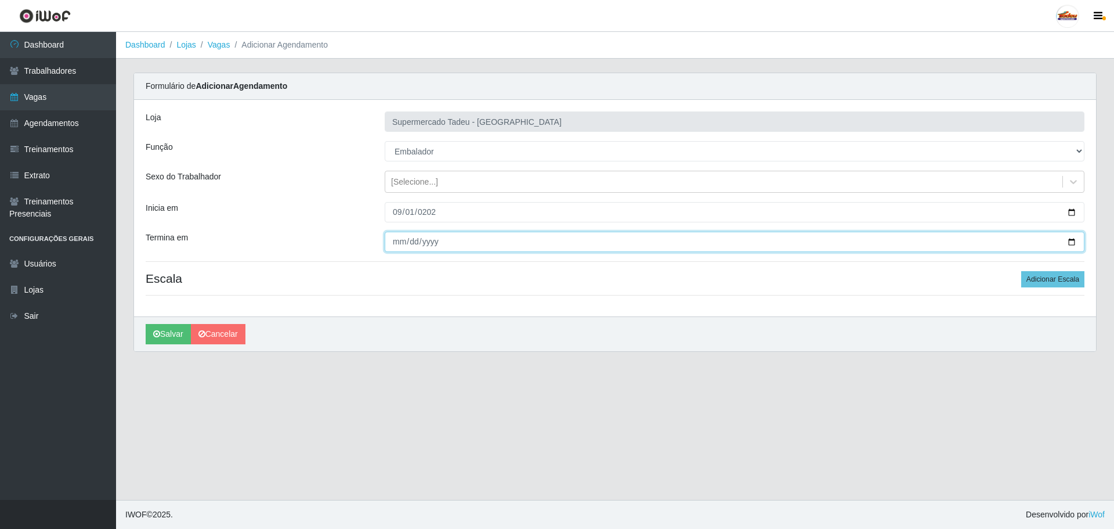
click at [397, 241] on input "Termina em" at bounding box center [735, 241] width 700 height 20
type input "2025-09-01"
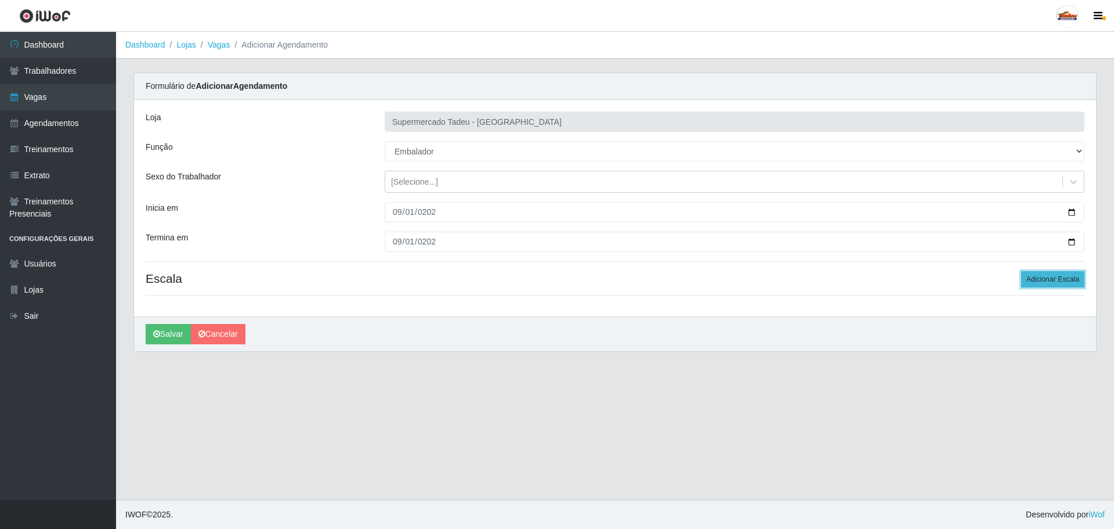
click at [1045, 275] on button "Adicionar Escala" at bounding box center [1052, 279] width 63 height 16
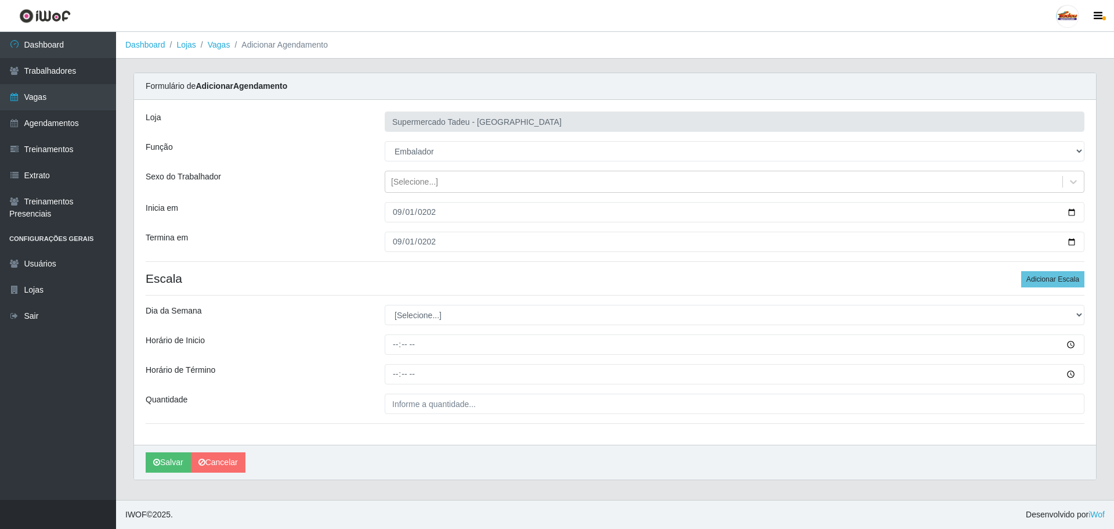
click at [407, 328] on div "Loja Supermercado Tadeu - Lagoa Seca Função [Selecione...] ASG ASG + ASG ++ Aux…" at bounding box center [615, 272] width 962 height 345
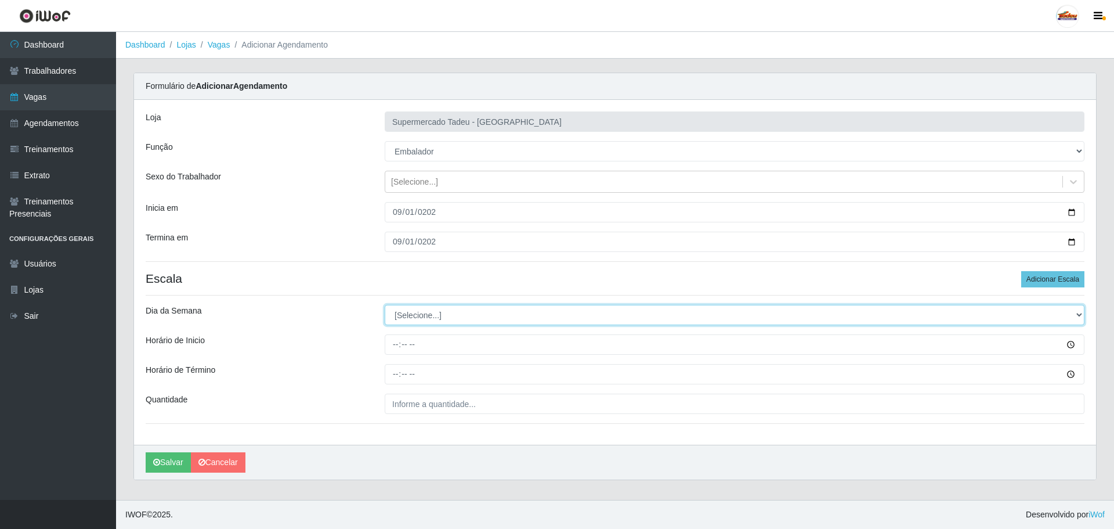
click at [407, 321] on select "[Selecione...] Segunda Terça Quarta Quinta Sexta Sábado Domingo" at bounding box center [735, 315] width 700 height 20
select select "1"
click at [385, 305] on select "[Selecione...] Segunda Terça Quarta Quinta Sexta Sábado Domingo" at bounding box center [735, 315] width 700 height 20
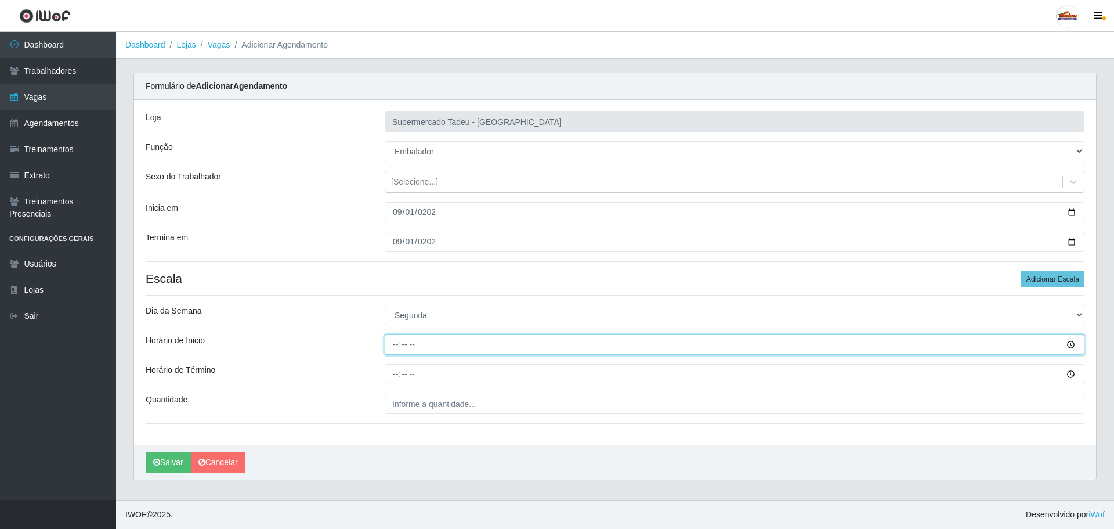
click at [415, 341] on input "Horário de Inicio" at bounding box center [735, 344] width 700 height 20
type input "08:00"
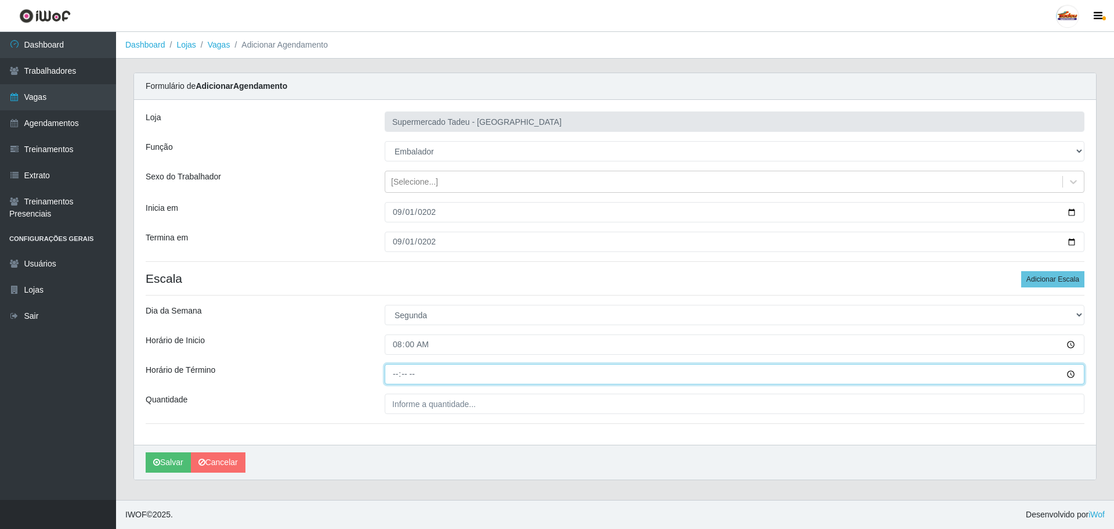
click at [396, 380] on input "Horário de Término" at bounding box center [735, 374] width 700 height 20
type input "13:00"
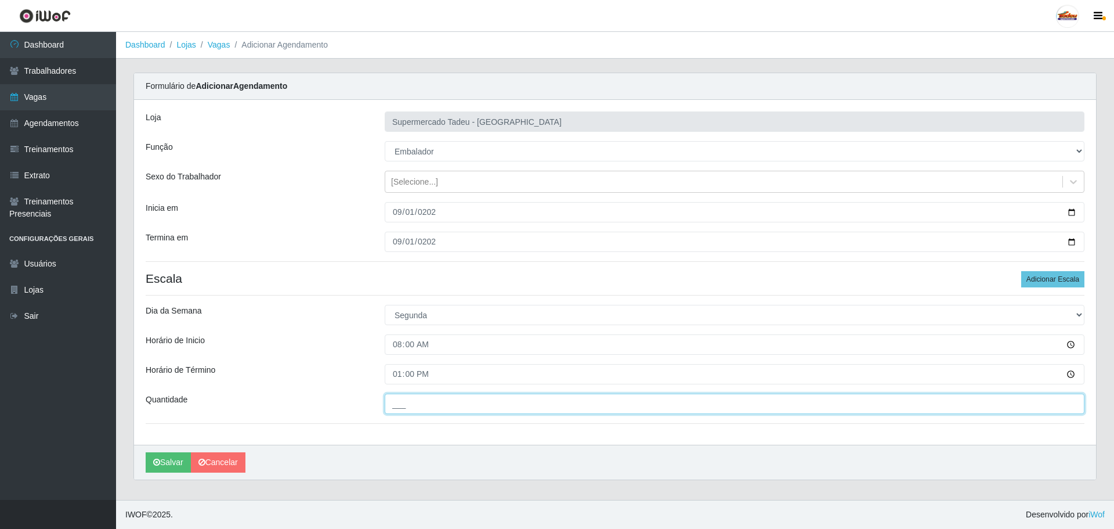
click at [408, 398] on input "___" at bounding box center [735, 403] width 700 height 20
type input "3__"
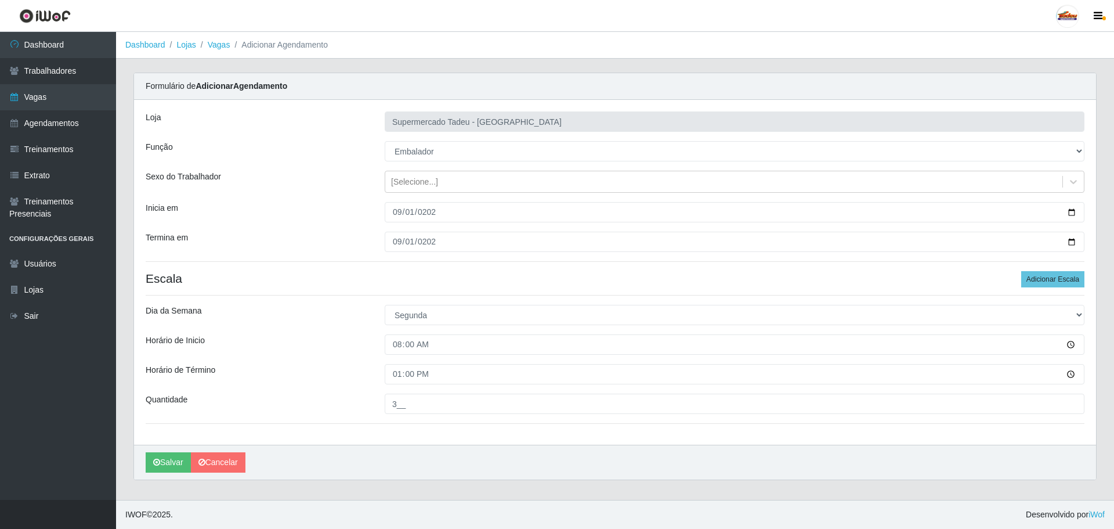
click at [324, 376] on div "Horário de Término" at bounding box center [256, 374] width 239 height 20
click at [157, 463] on icon "submit" at bounding box center [156, 462] width 7 height 8
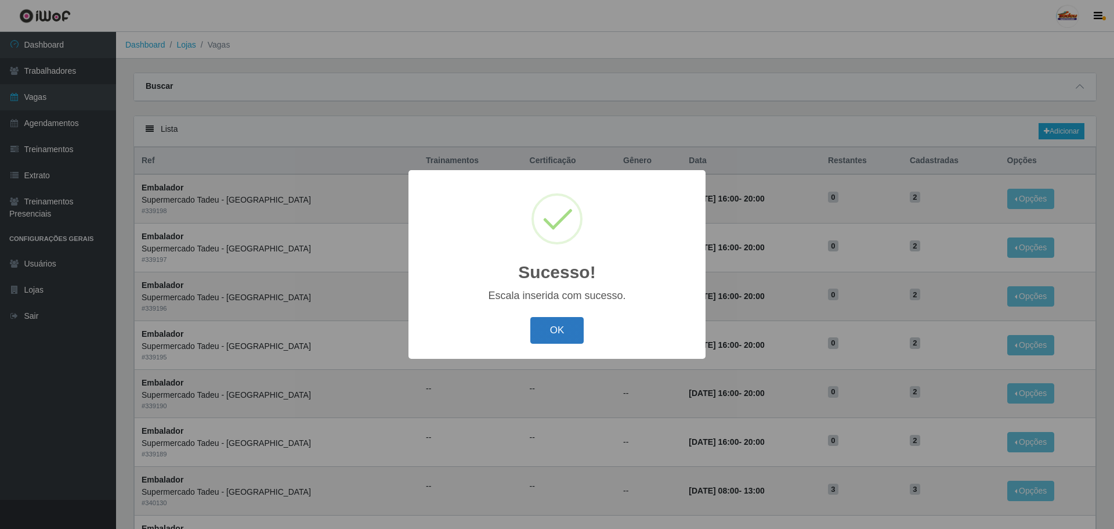
click at [557, 331] on button "OK" at bounding box center [557, 330] width 54 height 27
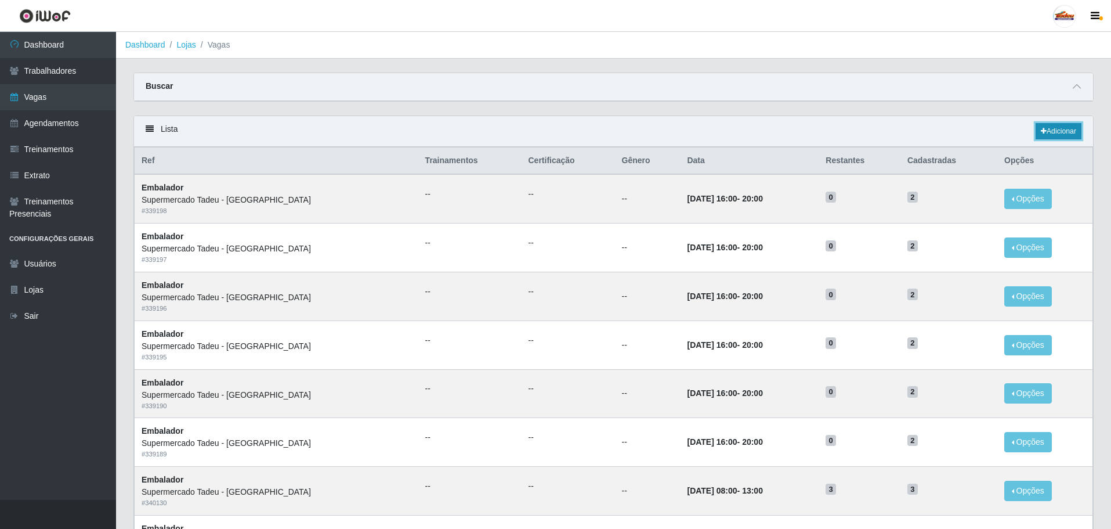
click at [1056, 129] on link "Adicionar" at bounding box center [1059, 131] width 46 height 16
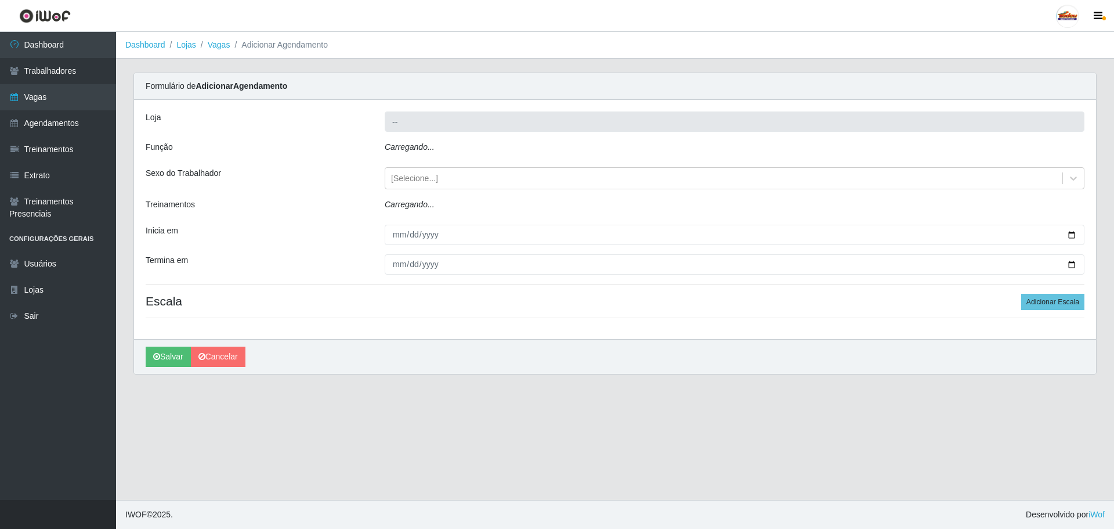
type input "Supermercado Tadeu - [GEOGRAPHIC_DATA]"
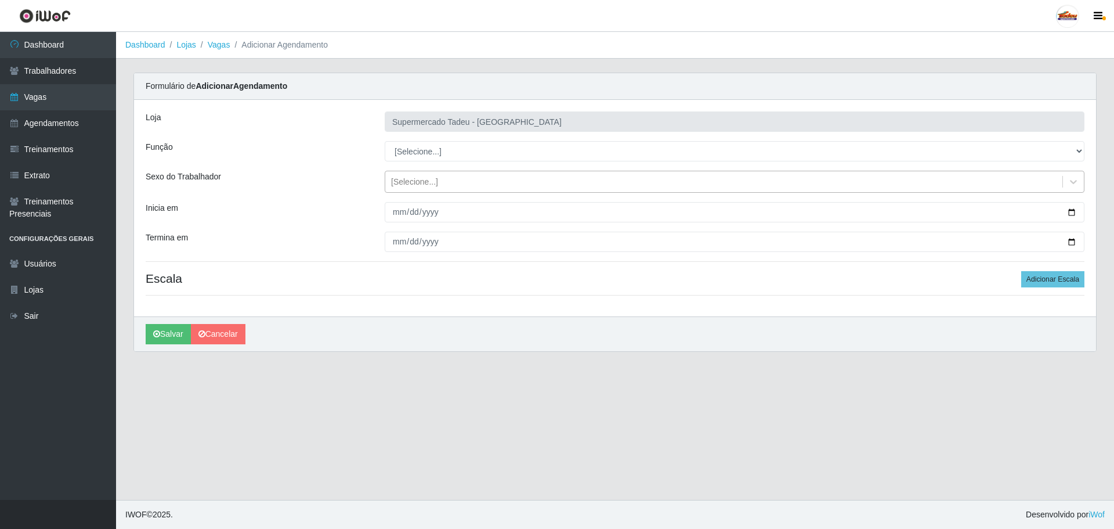
click at [418, 177] on div "[Selecione...]" at bounding box center [414, 182] width 47 height 12
click at [422, 166] on div "Loja Supermercado Tadeu - [GEOGRAPHIC_DATA] Função [Selecione...] ASG ASG + ASG…" at bounding box center [615, 208] width 962 height 216
click at [426, 153] on select "[Selecione...] ASG ASG + ASG ++ Auxiliar de Estacionamento Auxiliar de Estacion…" at bounding box center [735, 151] width 700 height 20
select select "1"
click at [385, 141] on select "[Selecione...] ASG ASG + ASG ++ Auxiliar de Estacionamento Auxiliar de Estacion…" at bounding box center [735, 151] width 700 height 20
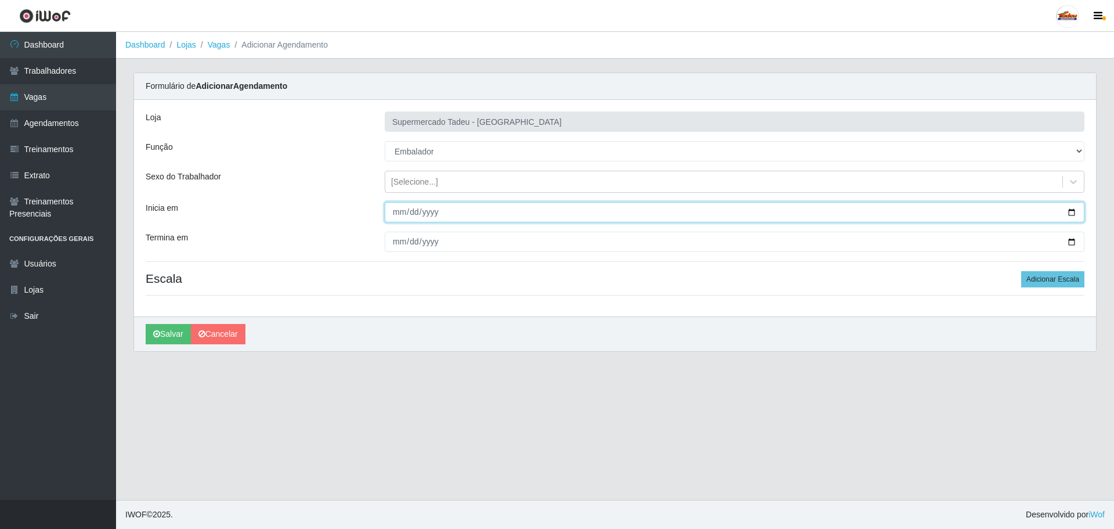
click at [400, 205] on input "Inicia em" at bounding box center [735, 212] width 700 height 20
type input "2025-09-02"
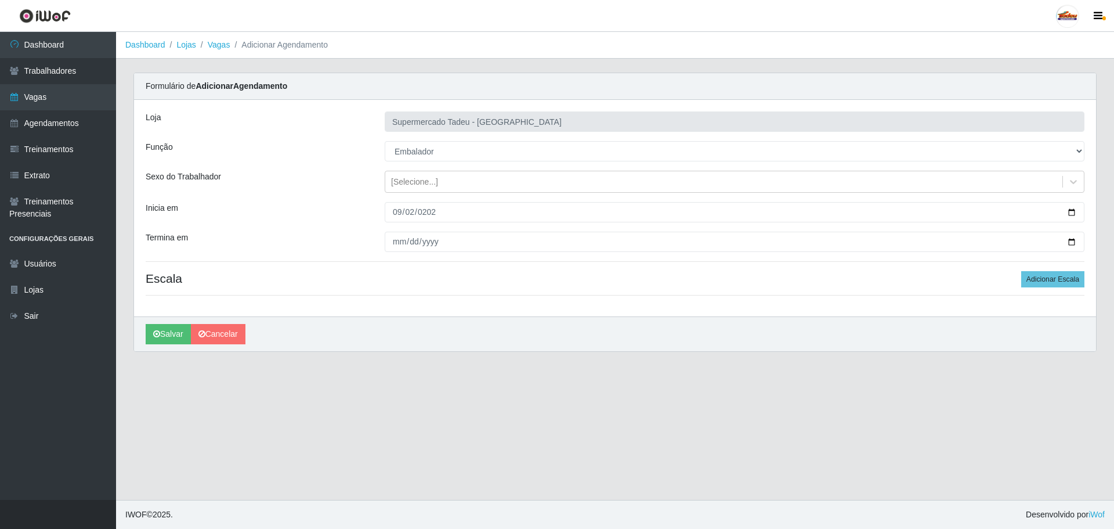
click at [385, 244] on div at bounding box center [734, 241] width 717 height 20
click at [403, 240] on input "Termina em" at bounding box center [735, 241] width 700 height 20
type input "2025-09-02"
click at [1055, 274] on button "Adicionar Escala" at bounding box center [1052, 279] width 63 height 16
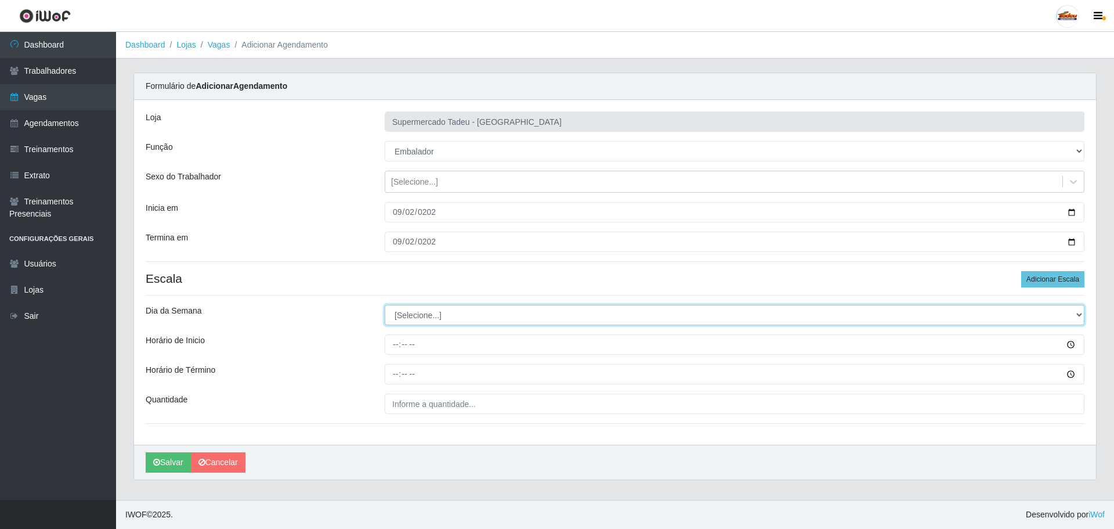
drag, startPoint x: 389, startPoint y: 320, endPoint x: 410, endPoint y: 311, distance: 22.6
click at [389, 320] on select "[Selecione...] Segunda Terça Quarta Quinta Sexta Sábado Domingo" at bounding box center [735, 315] width 700 height 20
select select "2"
click at [385, 305] on select "[Selecione...] Segunda Terça Quarta Quinta Sexta Sábado Domingo" at bounding box center [735, 315] width 700 height 20
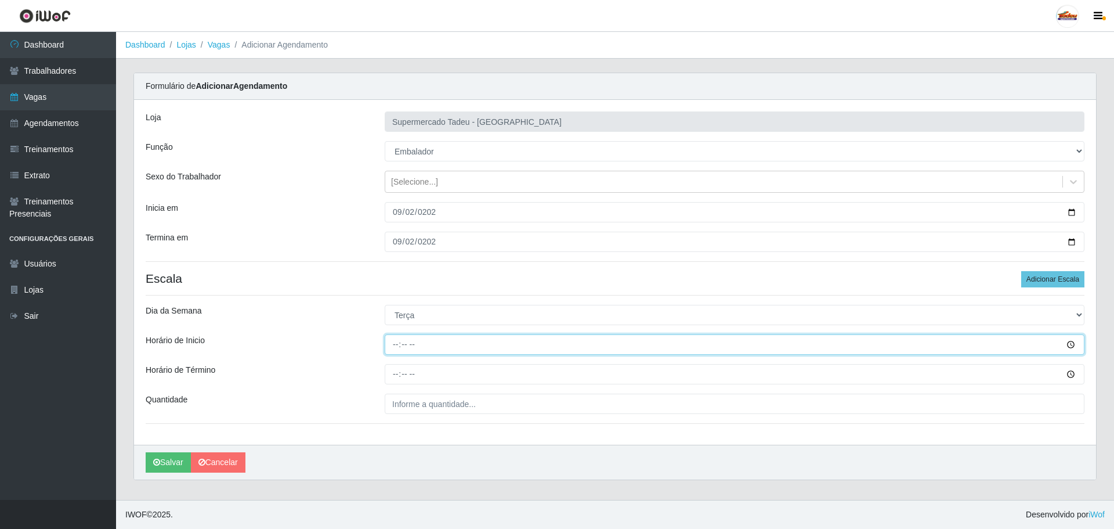
click at [415, 342] on input "Horário de Inicio" at bounding box center [735, 344] width 700 height 20
type input "08:00"
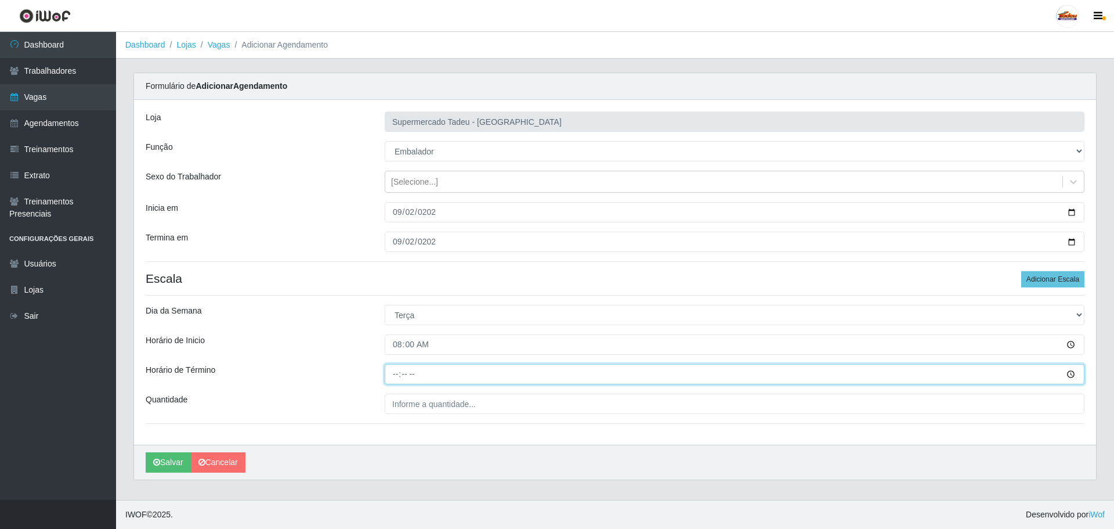
click at [420, 371] on input "Horário de Término" at bounding box center [735, 374] width 700 height 20
type input "13:00"
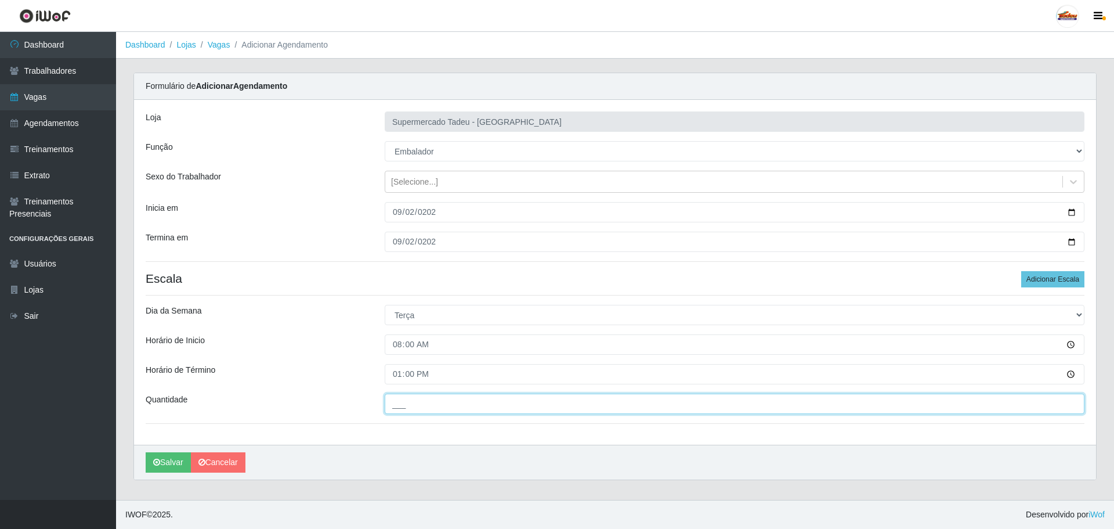
click at [410, 408] on input "___" at bounding box center [735, 403] width 700 height 20
type input "3__"
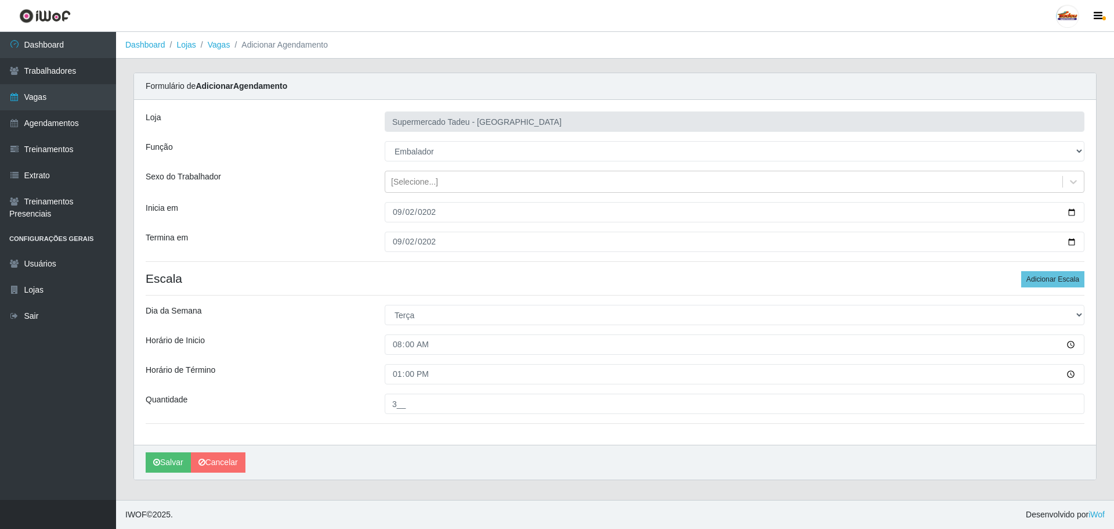
click at [325, 392] on div "Loja Supermercado Tadeu - Lagoa Seca Função [Selecione...] ASG ASG + ASG ++ Aux…" at bounding box center [615, 272] width 962 height 345
click at [161, 466] on button "Salvar" at bounding box center [168, 462] width 45 height 20
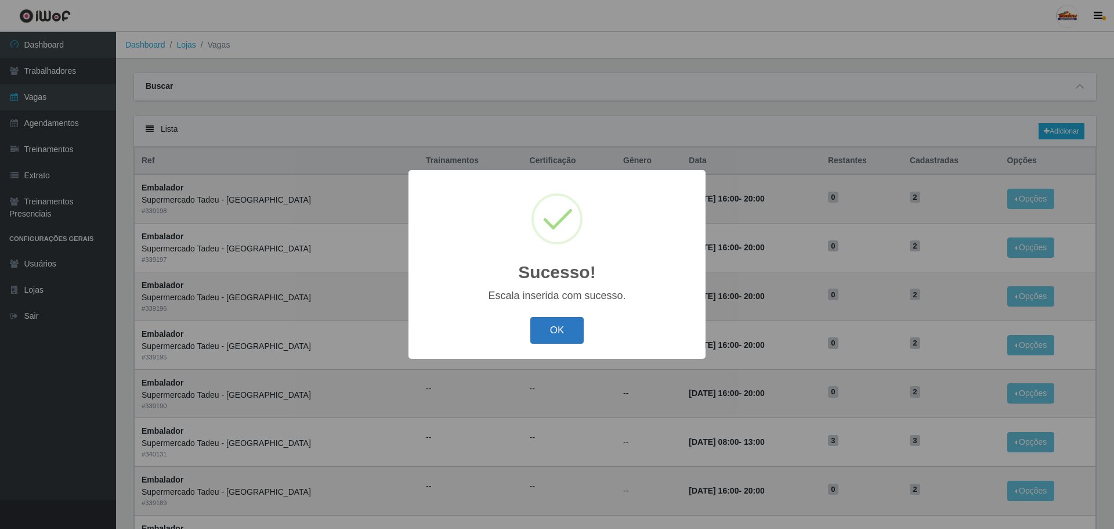
click at [565, 338] on button "OK" at bounding box center [557, 330] width 54 height 27
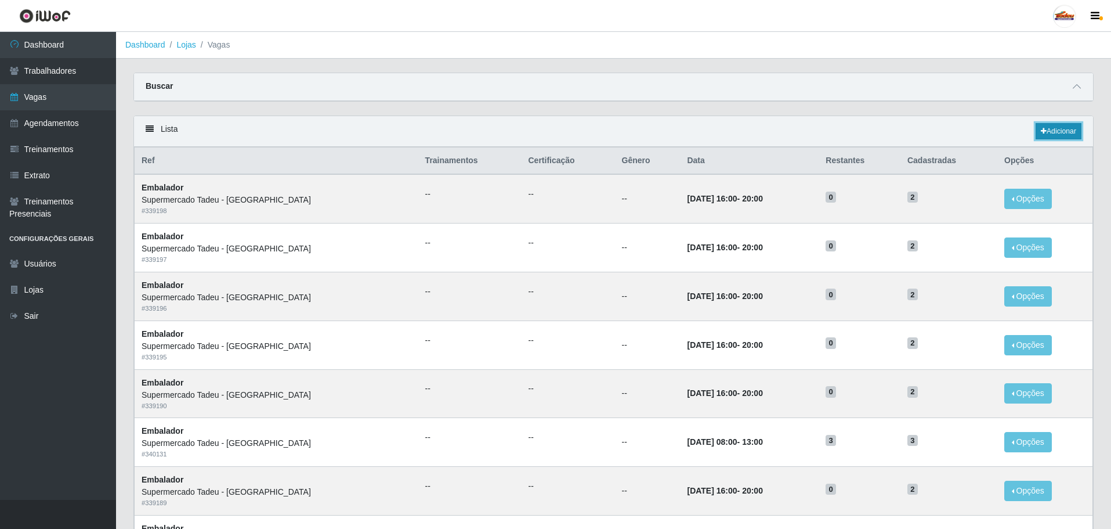
click at [1063, 130] on link "Adicionar" at bounding box center [1059, 131] width 46 height 16
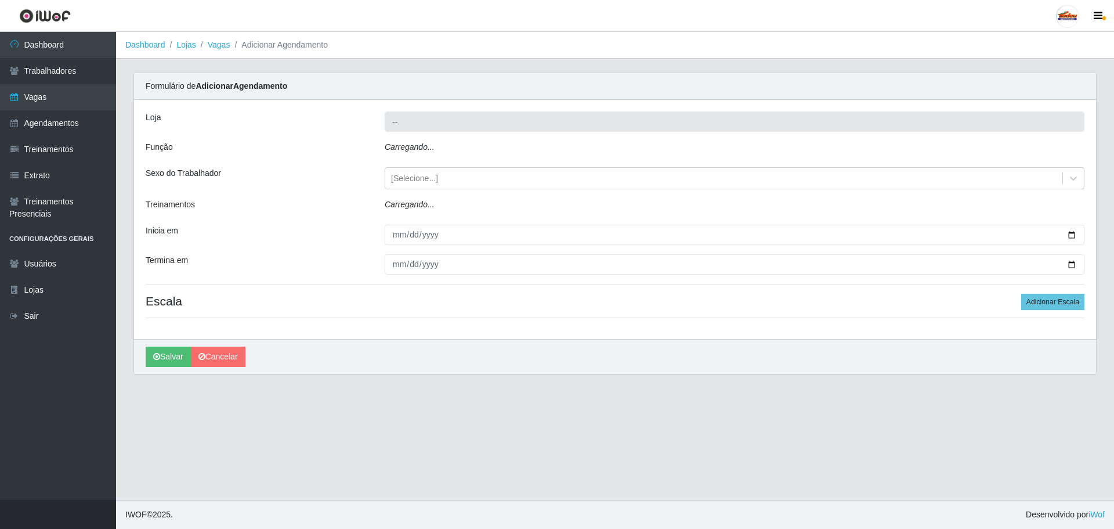
type input "Supermercado Tadeu - [GEOGRAPHIC_DATA]"
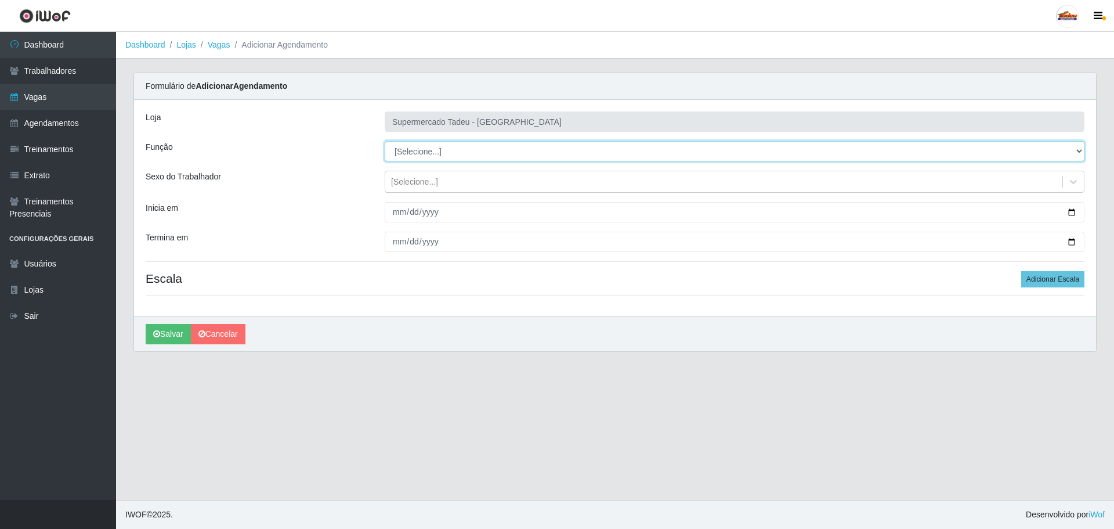
click at [399, 157] on select "[Selecione...] ASG ASG + ASG ++ Auxiliar de Estacionamento Auxiliar de Estacion…" at bounding box center [735, 151] width 700 height 20
click at [385, 141] on select "[Selecione...] ASG ASG + ASG ++ Auxiliar de Estacionamento Auxiliar de Estacion…" at bounding box center [735, 151] width 700 height 20
click at [412, 160] on select "[Selecione...] ASG ASG + ASG ++ Auxiliar de Estacionamento Auxiliar de Estacion…" at bounding box center [735, 151] width 700 height 20
select select "1"
click at [385, 141] on select "[Selecione...] ASG ASG + ASG ++ Auxiliar de Estacionamento Auxiliar de Estacion…" at bounding box center [735, 151] width 700 height 20
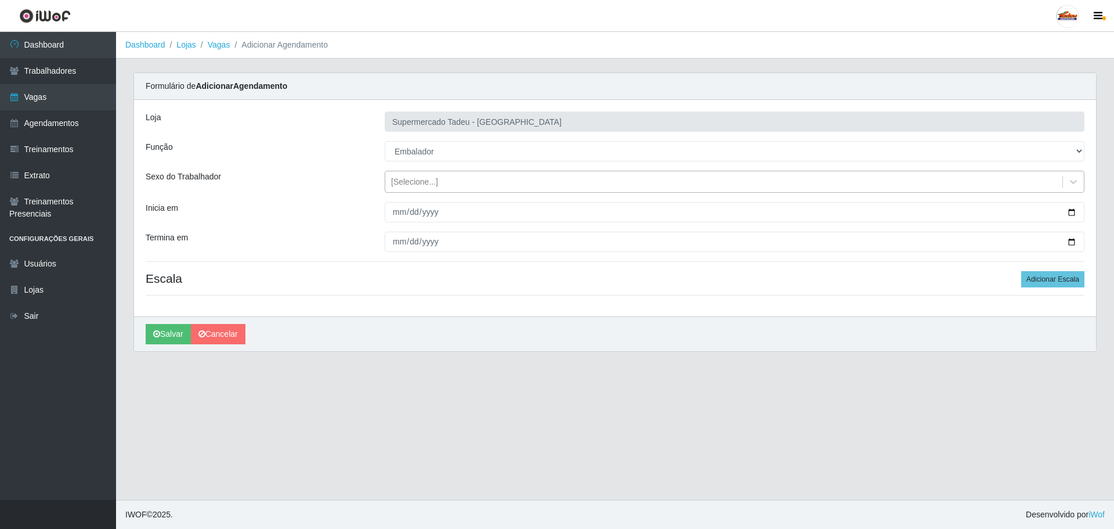
click at [418, 182] on div "[Selecione...]" at bounding box center [414, 182] width 47 height 12
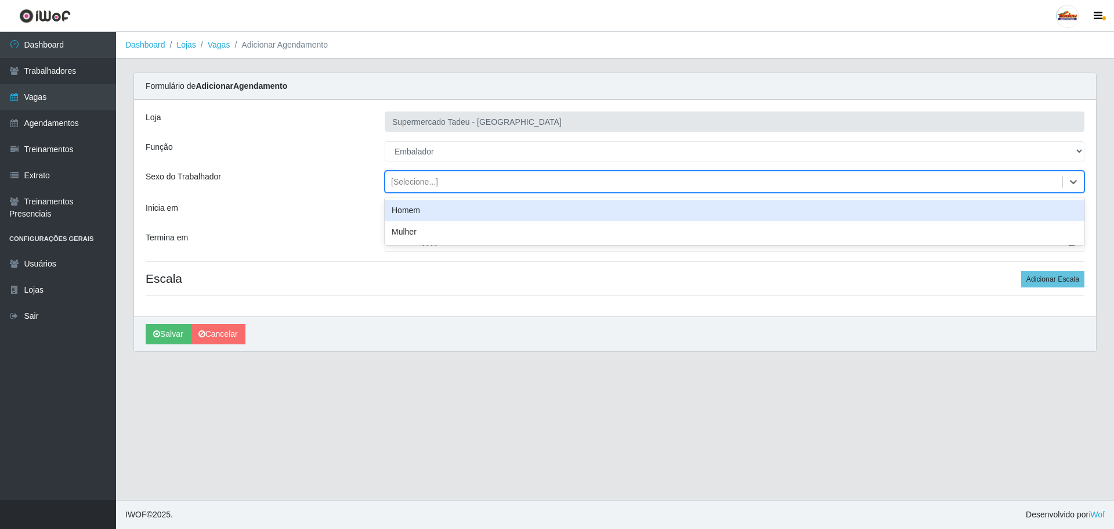
drag, startPoint x: 424, startPoint y: 190, endPoint x: 424, endPoint y: 205, distance: 15.1
click at [425, 190] on div "[Selecione...]" at bounding box center [723, 181] width 677 height 19
click at [417, 215] on input "Inicia em" at bounding box center [735, 212] width 700 height 20
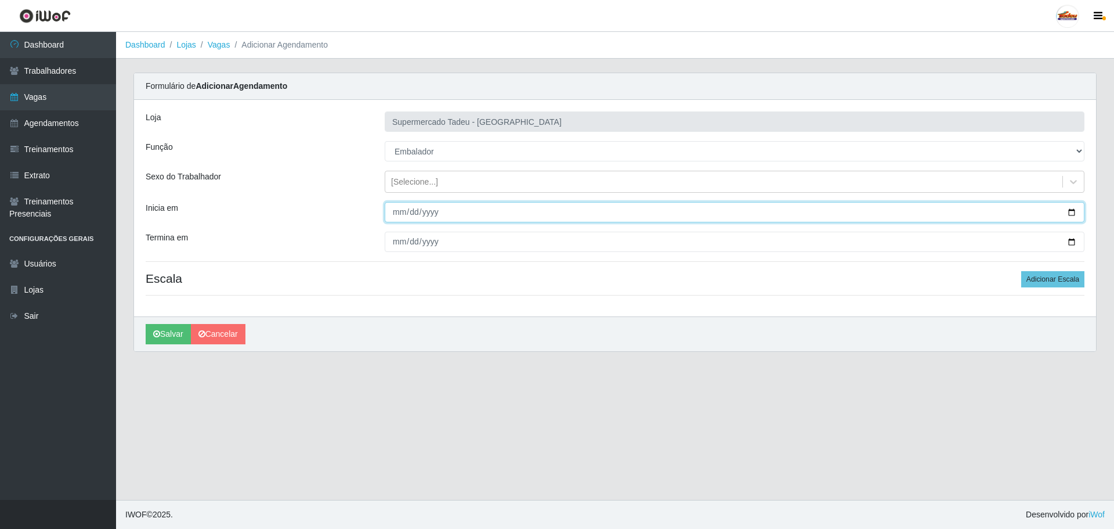
click at [396, 211] on input "Inicia em" at bounding box center [735, 212] width 700 height 20
type input "2025-09-03"
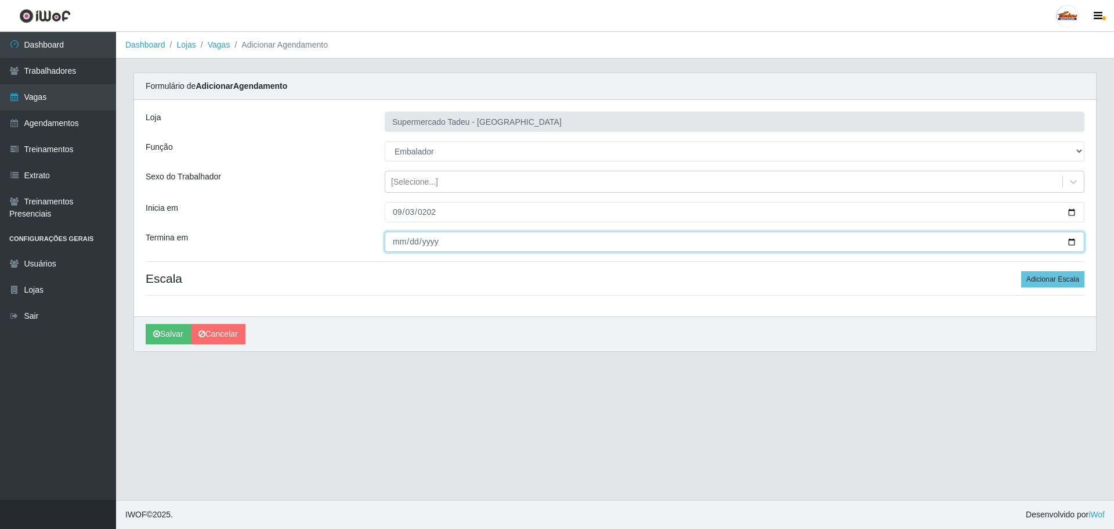
click at [399, 240] on input "Termina em" at bounding box center [735, 241] width 700 height 20
type input "2025-09-03"
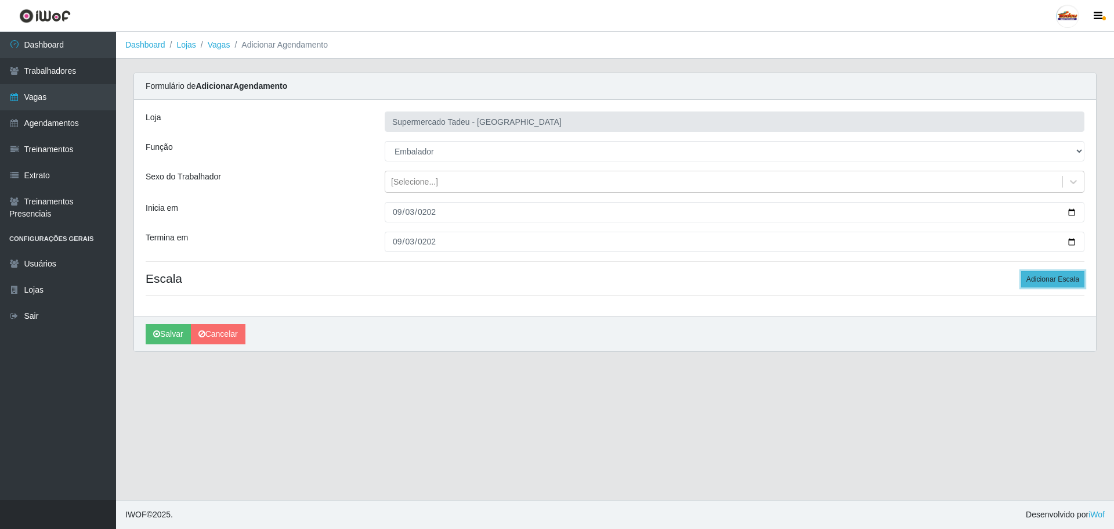
click at [1042, 278] on button "Adicionar Escala" at bounding box center [1052, 279] width 63 height 16
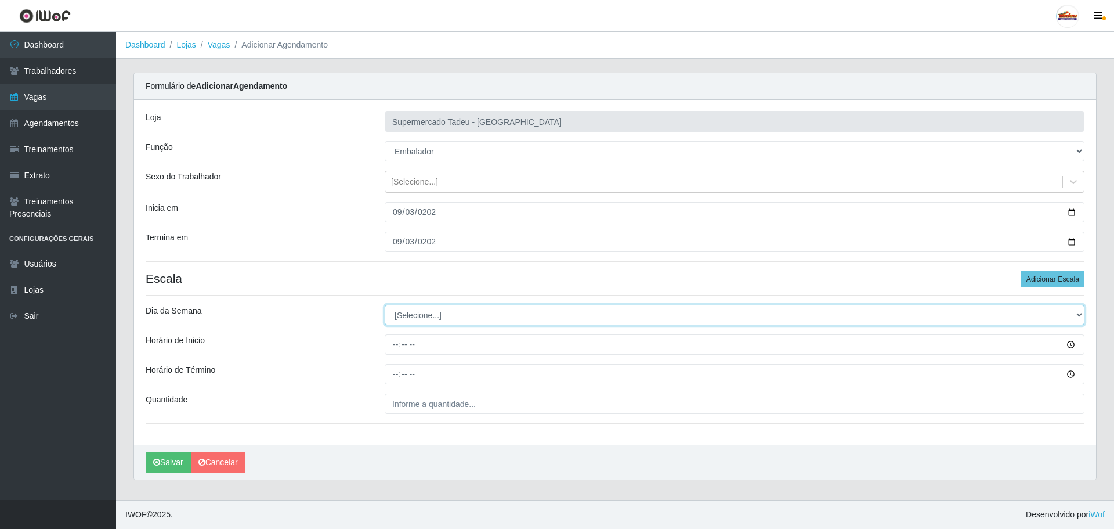
click at [409, 314] on select "[Selecione...] Segunda Terça Quarta Quinta Sexta Sábado Domingo" at bounding box center [735, 315] width 700 height 20
click at [411, 314] on select "[Selecione...] Segunda Terça Quarta Quinta Sexta Sábado Domingo" at bounding box center [735, 315] width 700 height 20
drag, startPoint x: 411, startPoint y: 314, endPoint x: 412, endPoint y: 323, distance: 9.4
click at [411, 314] on select "[Selecione...] Segunda Terça Quarta Quinta Sexta Sábado Domingo" at bounding box center [735, 315] width 700 height 20
select select "3"
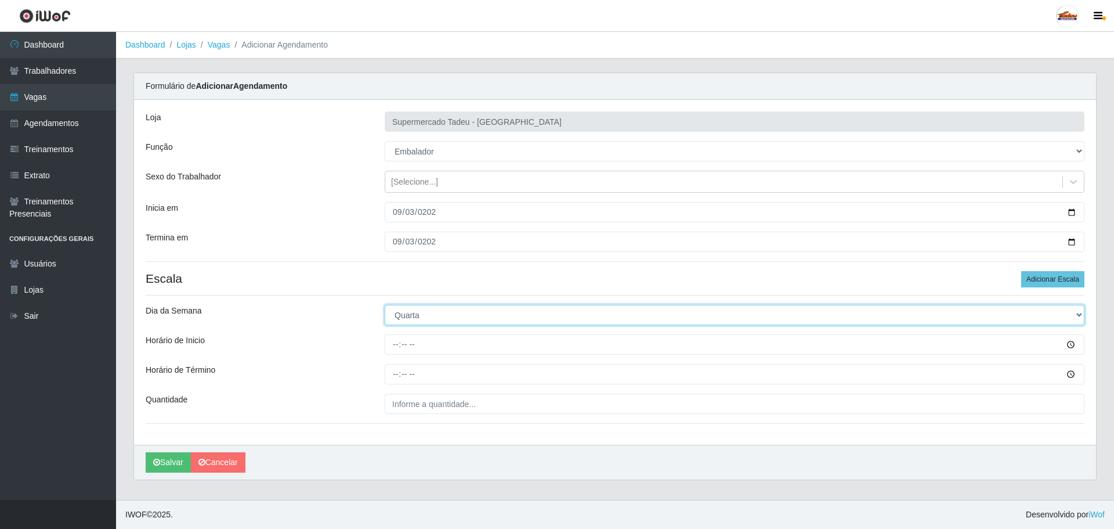
click at [385, 305] on select "[Selecione...] Segunda Terça Quarta Quinta Sexta Sábado Domingo" at bounding box center [735, 315] width 700 height 20
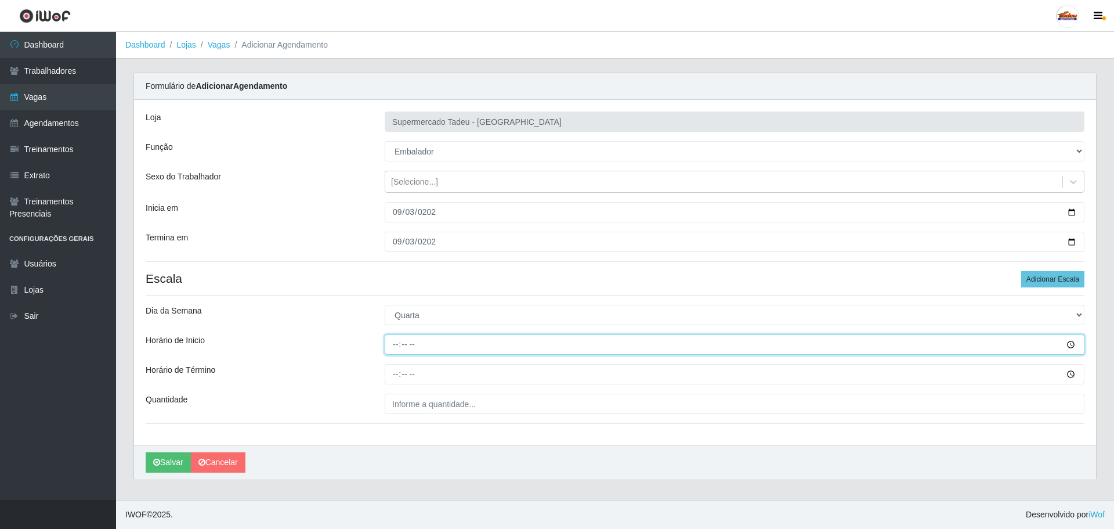
click at [407, 345] on input "Horário de Inicio" at bounding box center [735, 344] width 700 height 20
click at [402, 345] on input "Horário de Inicio" at bounding box center [735, 344] width 700 height 20
click at [390, 340] on input "Horário de Inicio" at bounding box center [735, 344] width 700 height 20
click at [395, 344] on input "Horário de Inicio" at bounding box center [735, 344] width 700 height 20
type input "08:00"
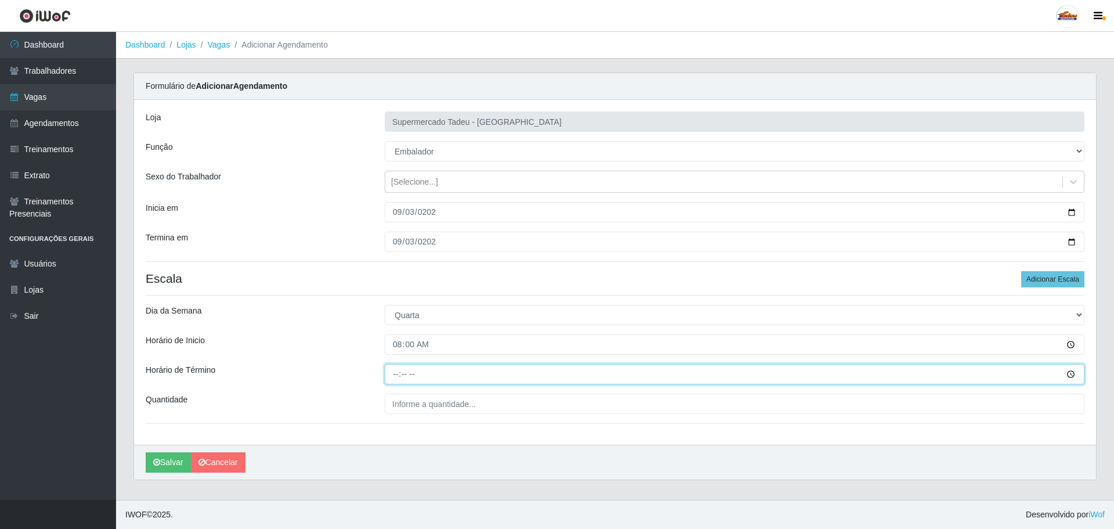
click at [395, 378] on input "Horário de Término" at bounding box center [735, 374] width 700 height 20
type input "13:00"
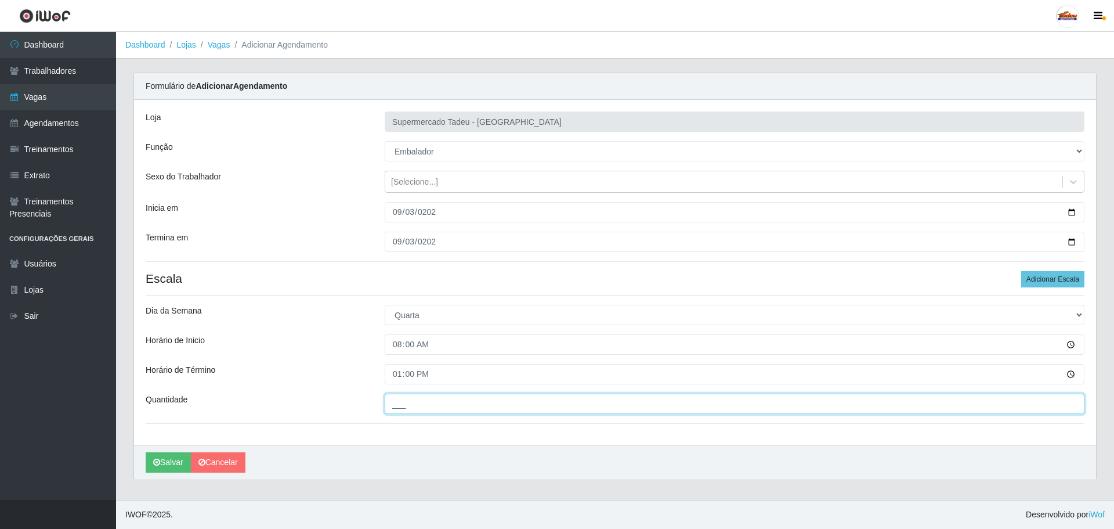
click at [391, 404] on input "___" at bounding box center [735, 403] width 700 height 20
type input "3__"
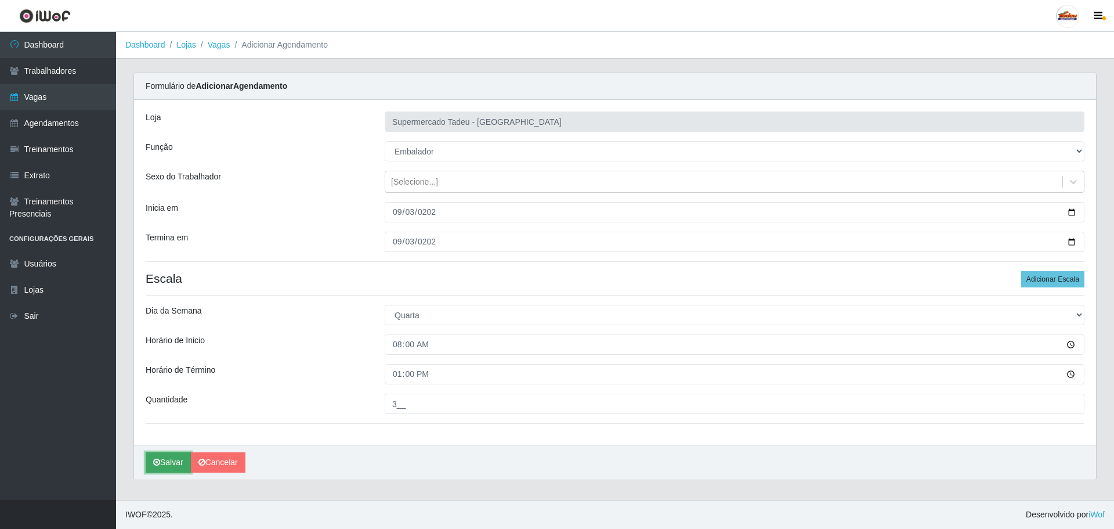
click at [165, 464] on button "Salvar" at bounding box center [168, 462] width 45 height 20
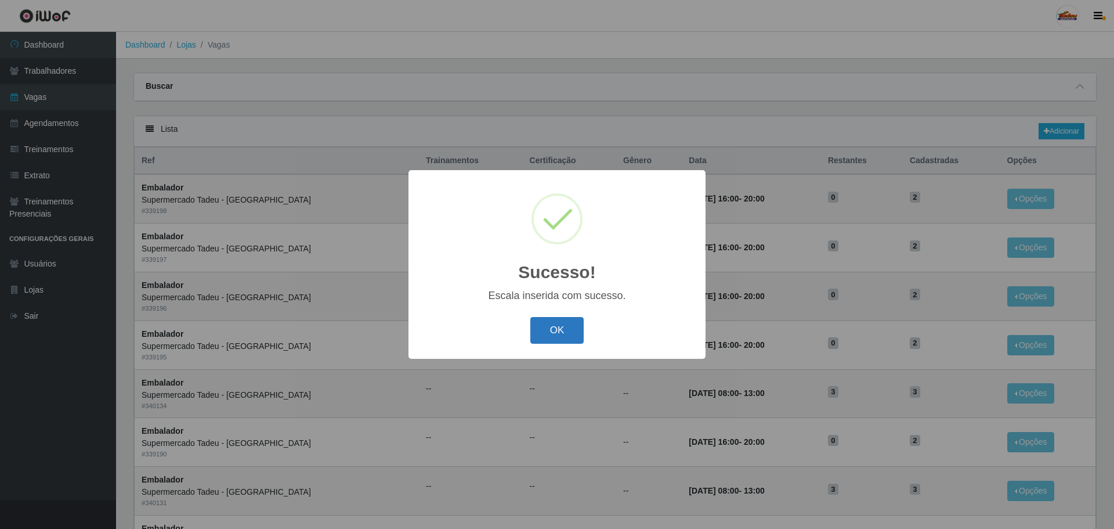
click at [547, 332] on button "OK" at bounding box center [557, 330] width 54 height 27
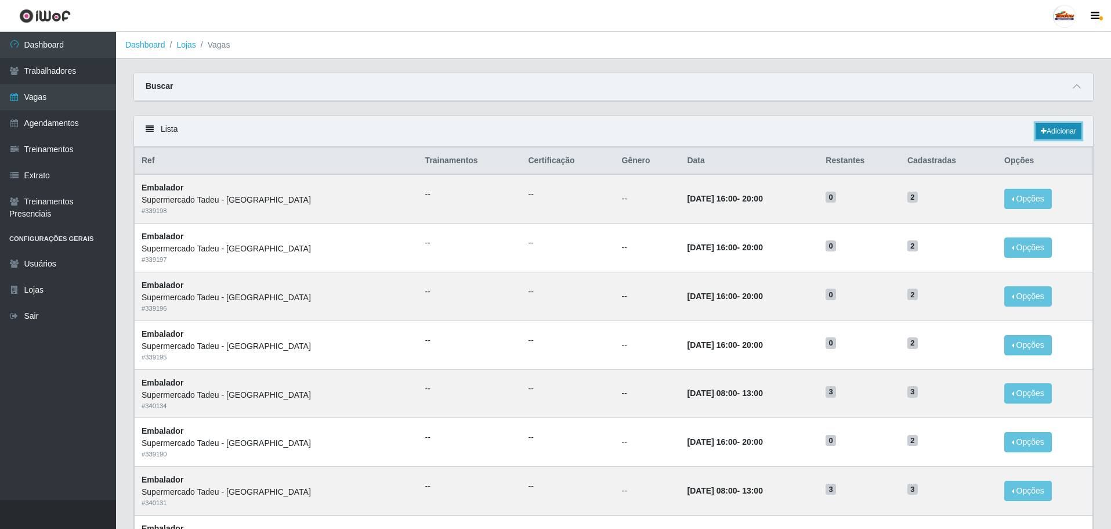
click at [1042, 128] on link "Adicionar" at bounding box center [1059, 131] width 46 height 16
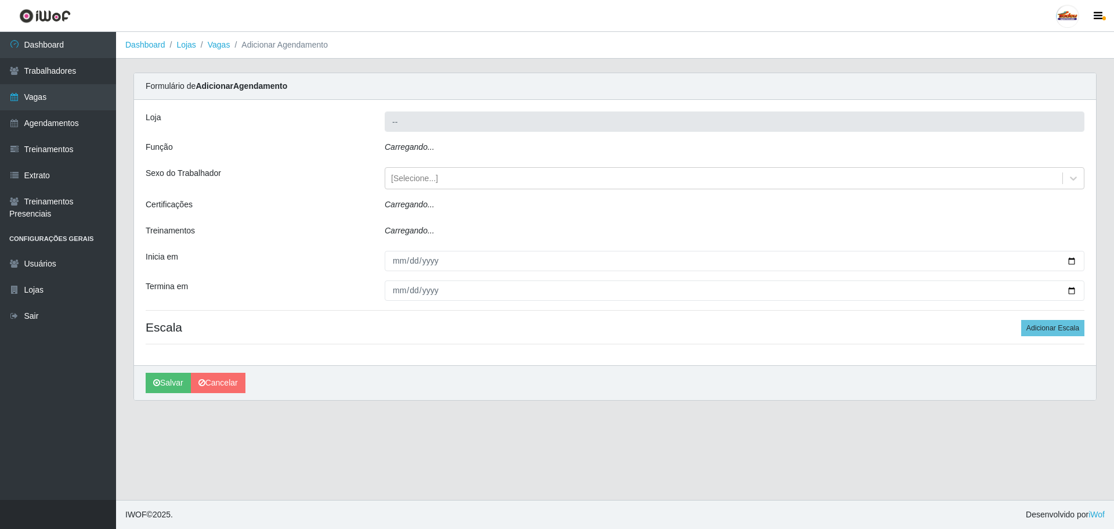
type input "Supermercado Tadeu - [GEOGRAPHIC_DATA]"
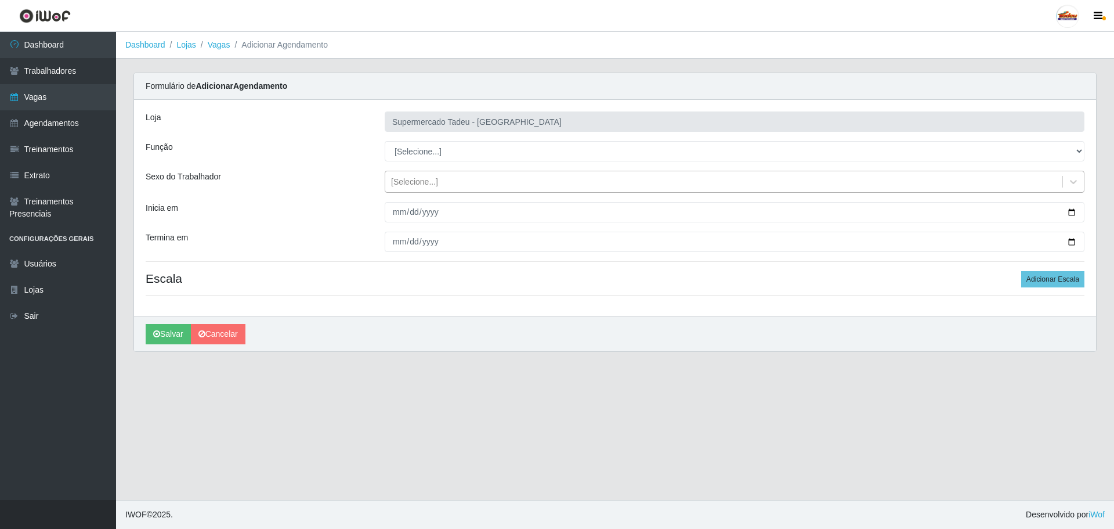
click at [415, 176] on div "[Selecione...]" at bounding box center [414, 182] width 47 height 12
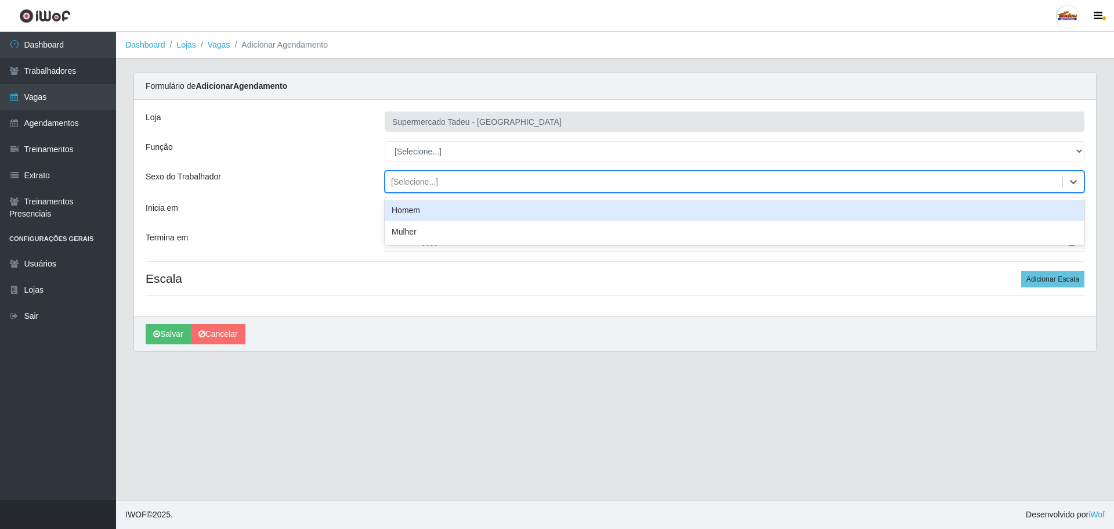
click at [422, 180] on div "[Selecione...]" at bounding box center [414, 182] width 47 height 12
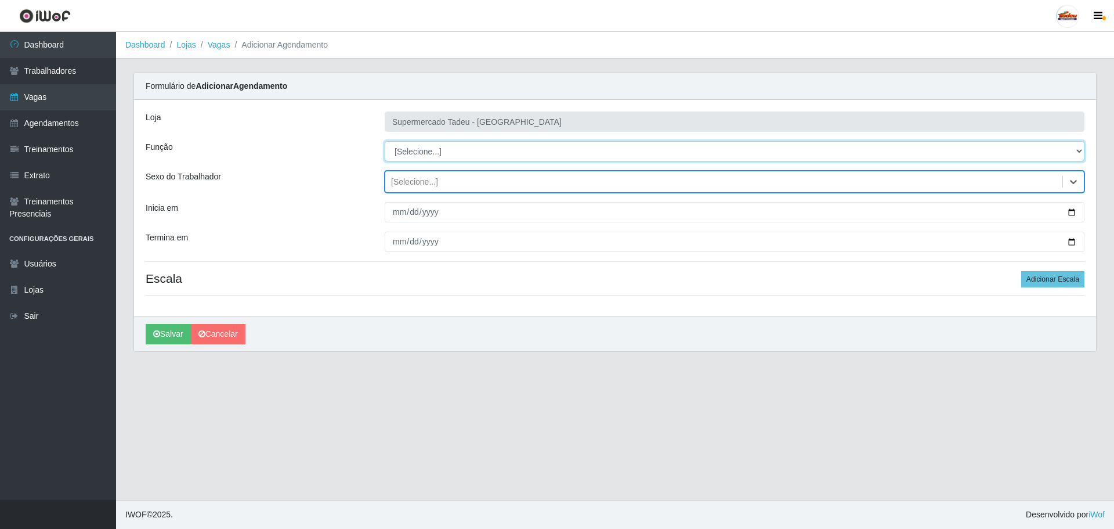
click at [421, 150] on select "[Selecione...] ASG ASG + ASG ++ Auxiliar de Estacionamento Auxiliar de Estacion…" at bounding box center [735, 151] width 700 height 20
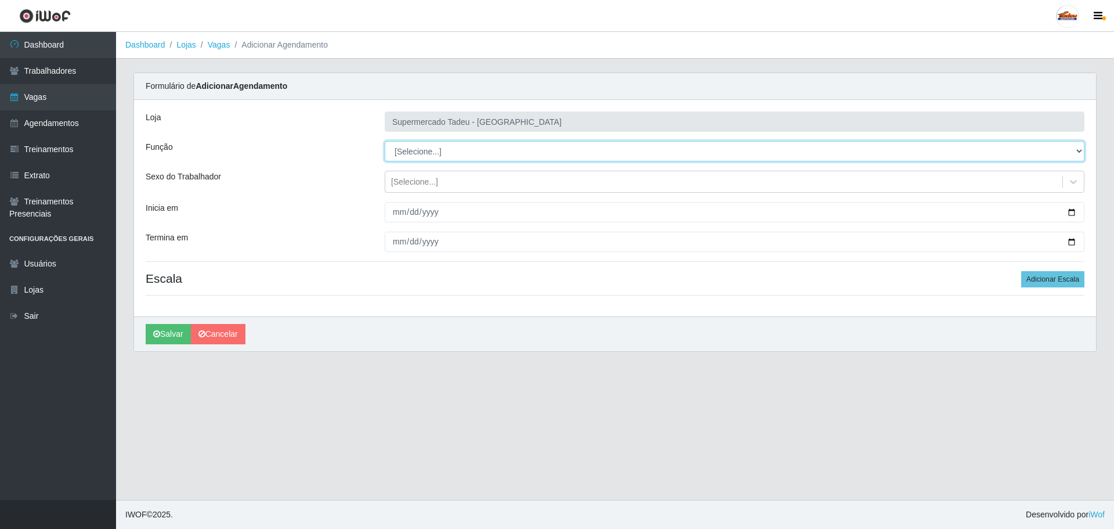
select select "1"
click at [385, 141] on select "[Selecione...] ASG ASG + ASG ++ Auxiliar de Estacionamento Auxiliar de Estacion…" at bounding box center [735, 151] width 700 height 20
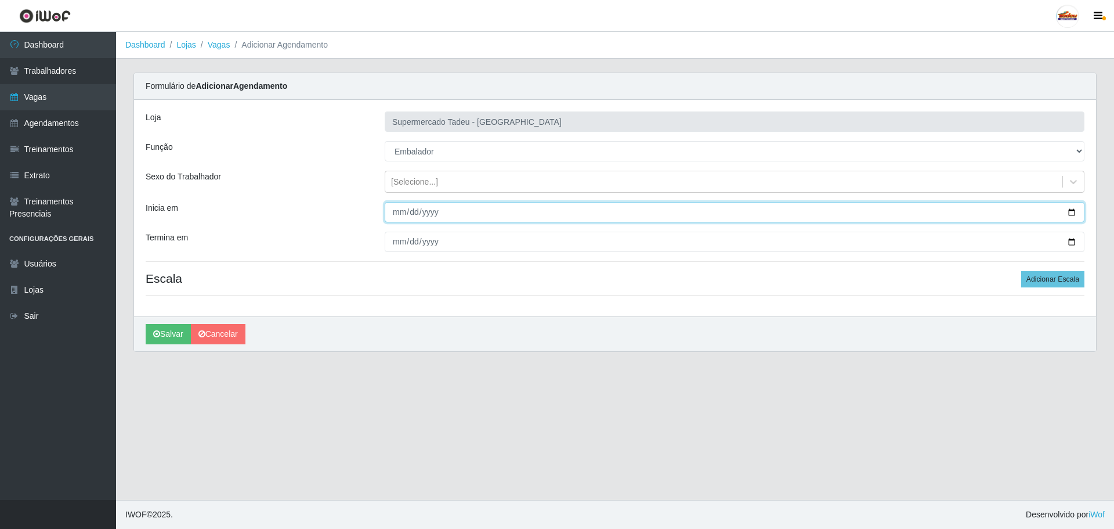
click at [403, 205] on input "Inicia em" at bounding box center [735, 212] width 700 height 20
type input "2025-09-04"
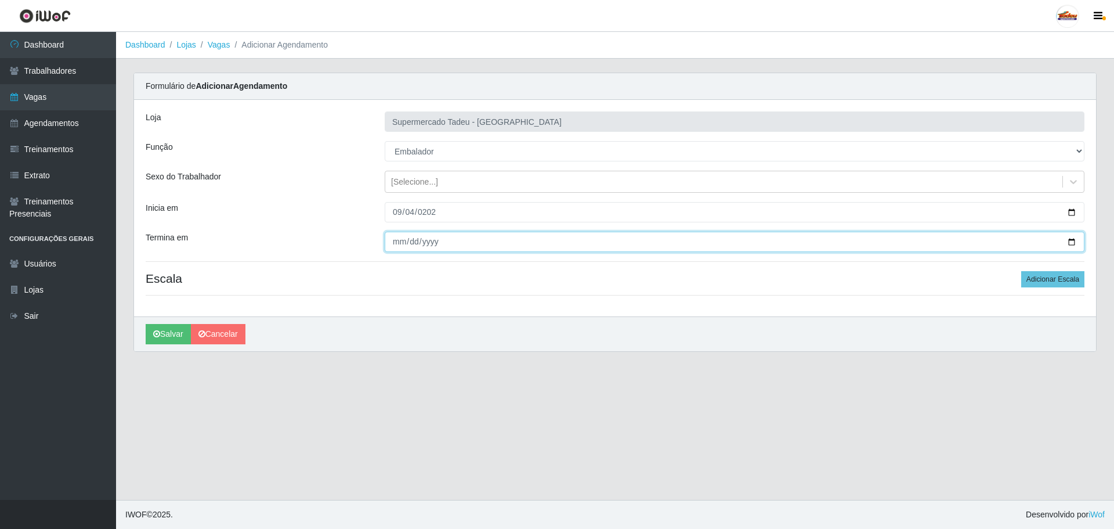
click at [391, 242] on input "Termina em" at bounding box center [735, 241] width 700 height 20
type input "2025-09-04"
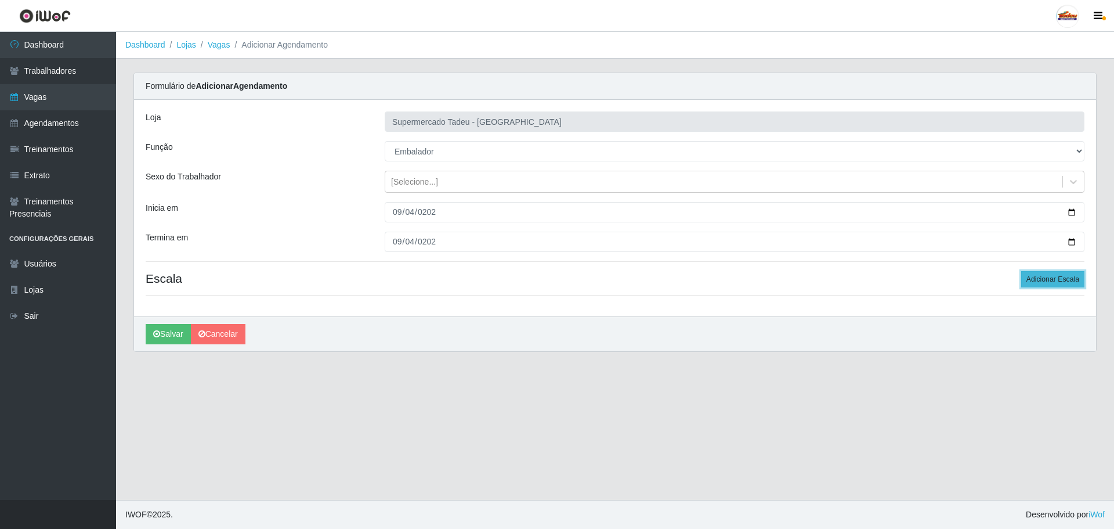
click at [1025, 280] on button "Adicionar Escala" at bounding box center [1052, 279] width 63 height 16
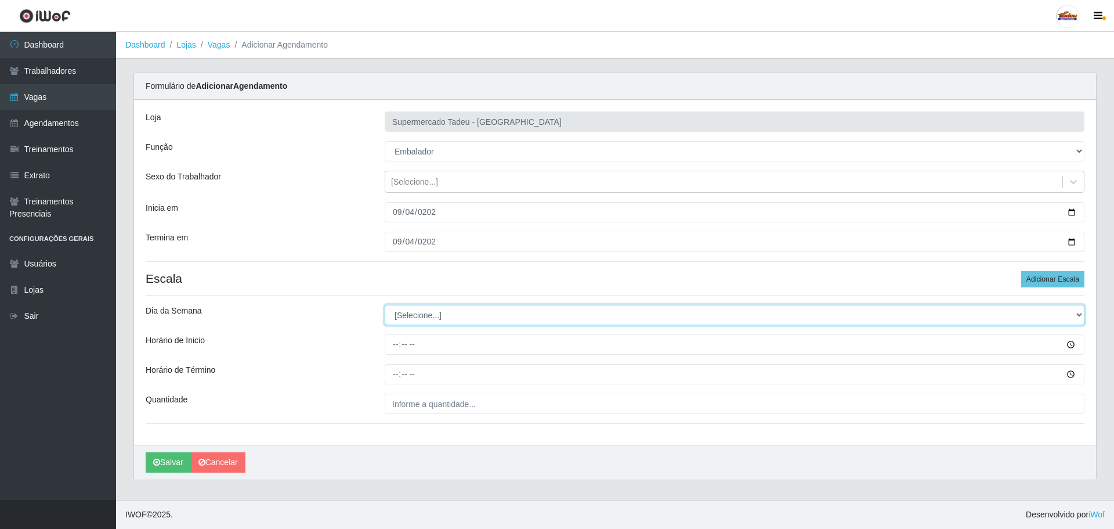
click at [423, 316] on select "[Selecione...] Segunda Terça Quarta Quinta Sexta Sábado Domingo" at bounding box center [735, 315] width 700 height 20
select select "5"
click at [385, 305] on select "[Selecione...] Segunda Terça Quarta Quinta Sexta Sábado Domingo" at bounding box center [735, 315] width 700 height 20
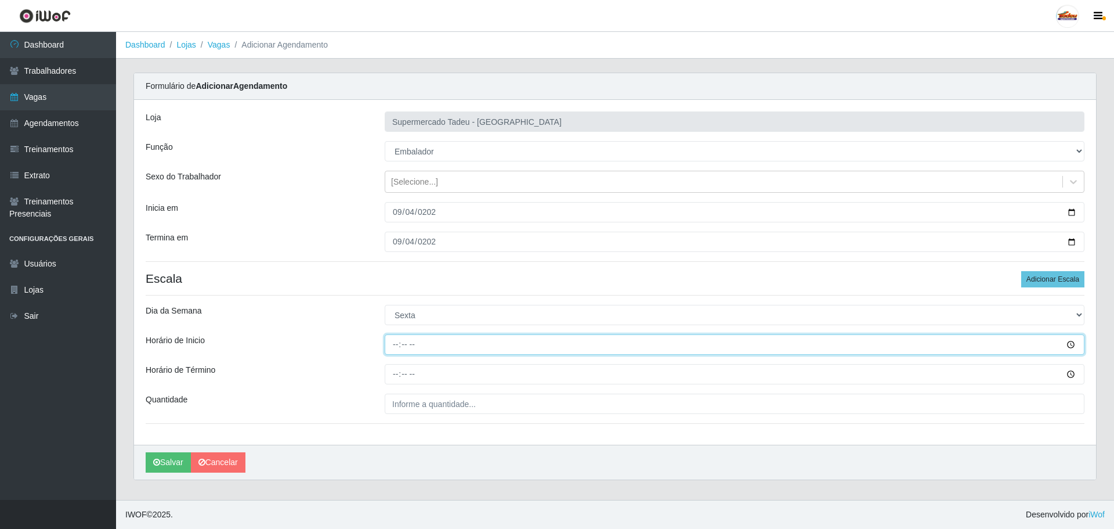
click at [400, 346] on input "Horário de Inicio" at bounding box center [735, 344] width 700 height 20
type input "08:00"
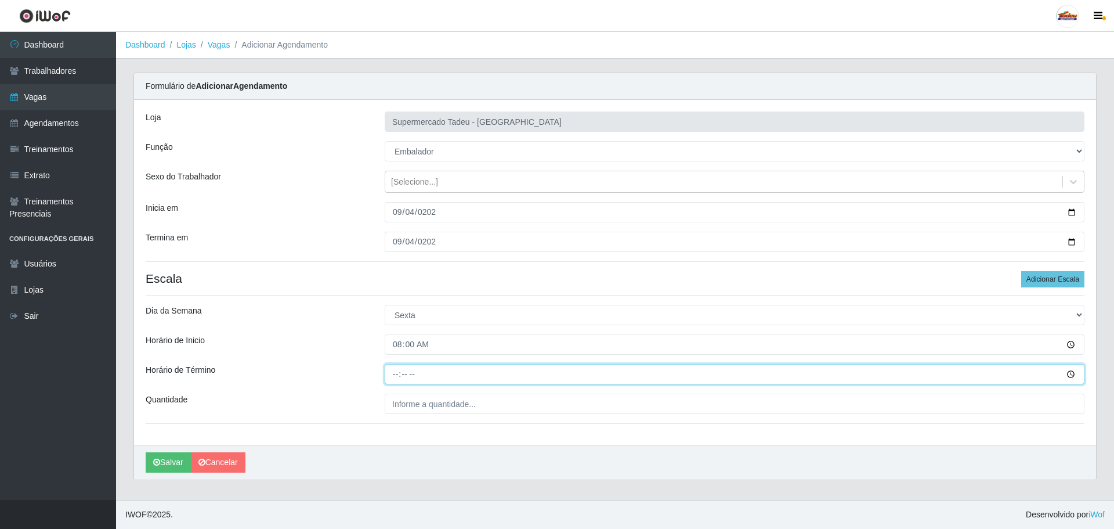
click at [394, 375] on input "Horário de Término" at bounding box center [735, 374] width 700 height 20
type input "13:00"
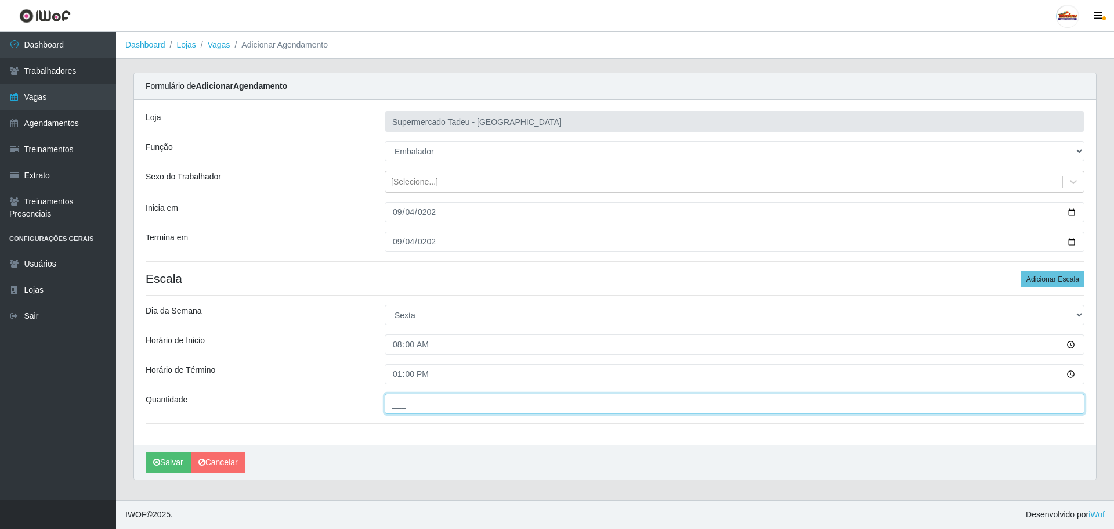
click at [412, 406] on input "___" at bounding box center [735, 403] width 700 height 20
type input "4__"
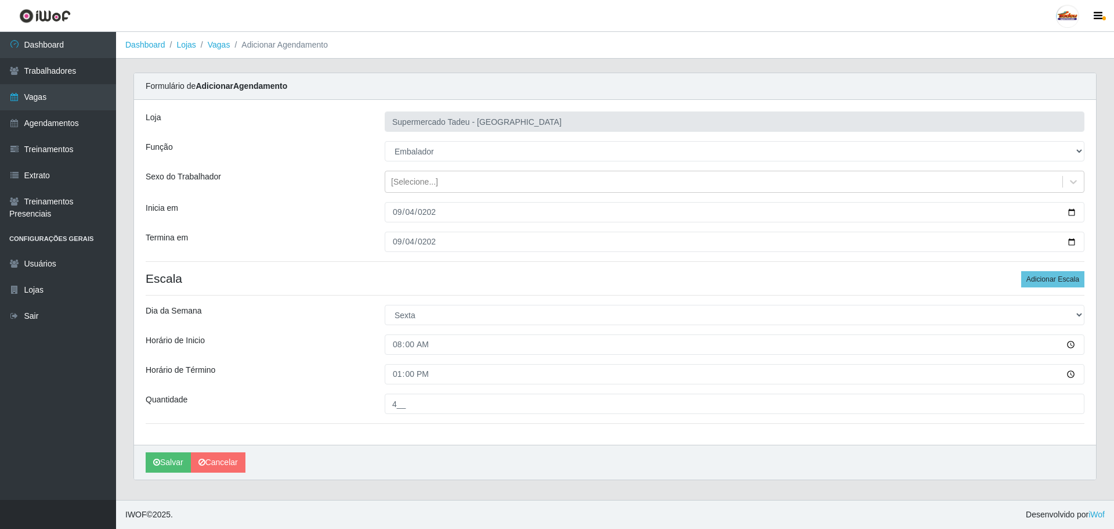
click at [348, 368] on div "Horário de Término" at bounding box center [256, 374] width 239 height 20
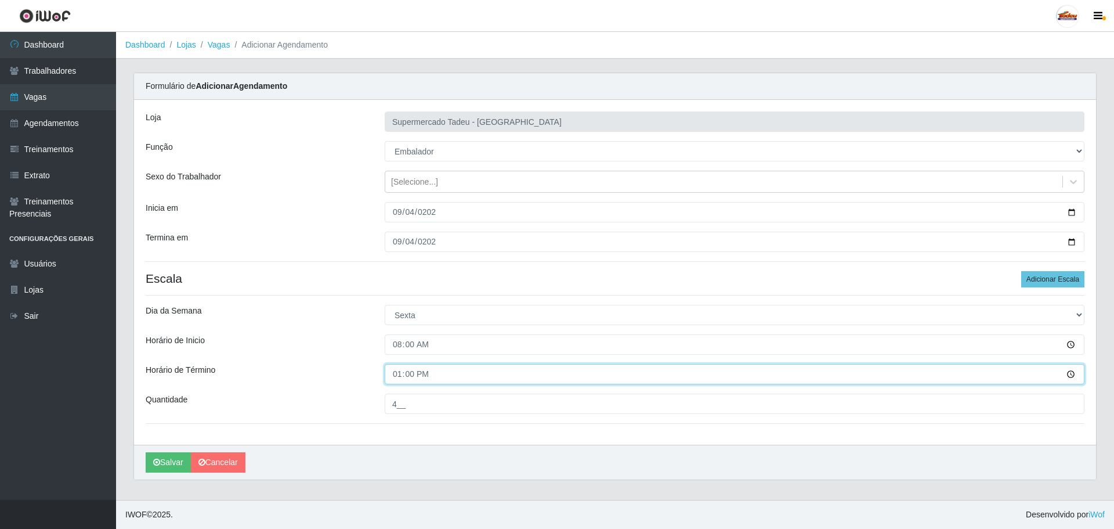
click at [401, 367] on input "13:00" at bounding box center [735, 374] width 700 height 20
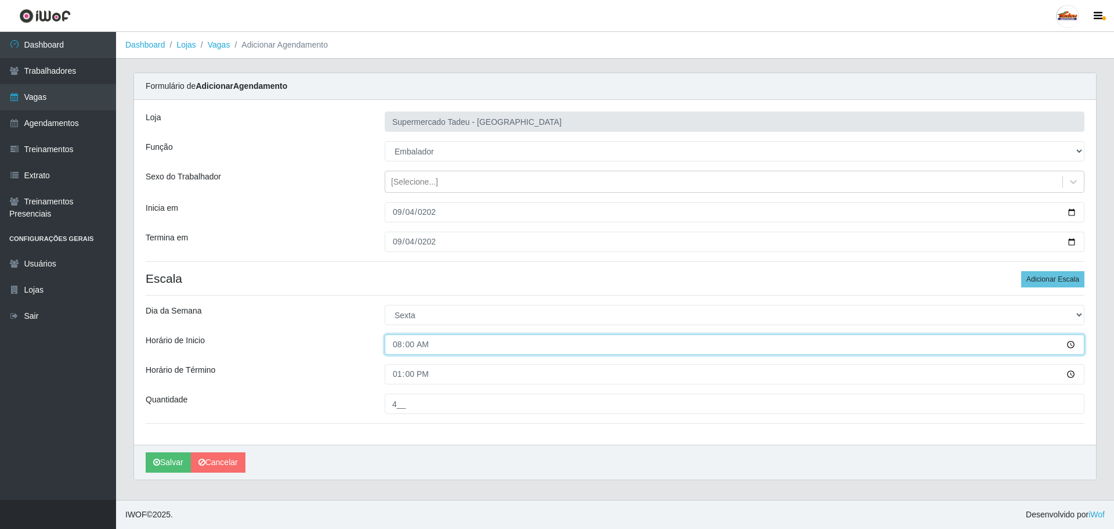
click at [392, 341] on input "08:00" at bounding box center [735, 344] width 700 height 20
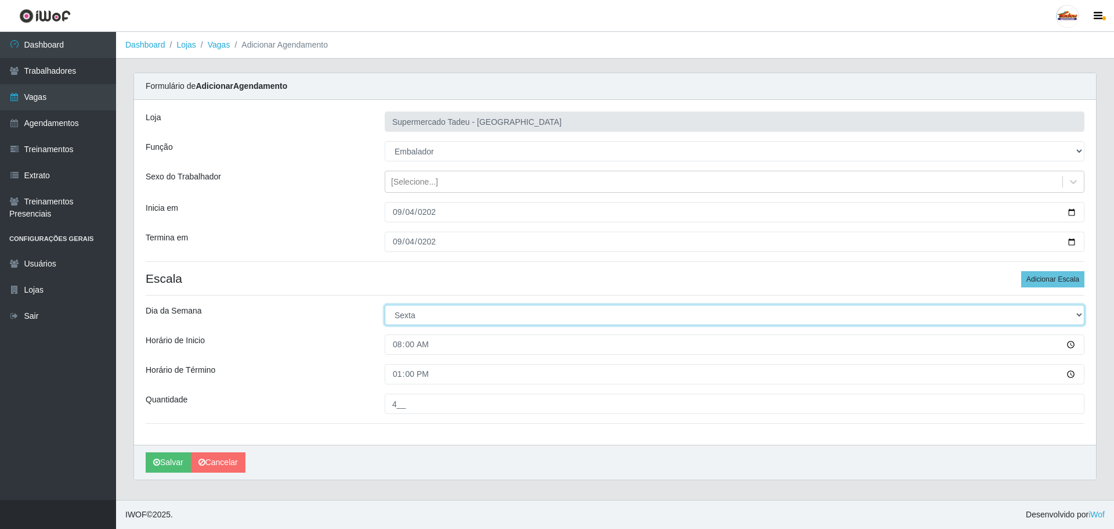
click at [410, 317] on select "[Selecione...] Segunda Terça Quarta Quinta Sexta Sábado Domingo" at bounding box center [735, 315] width 700 height 20
select select "4"
click at [385, 305] on select "[Selecione...] Segunda Terça Quarta Quinta Sexta Sábado Domingo" at bounding box center [735, 315] width 700 height 20
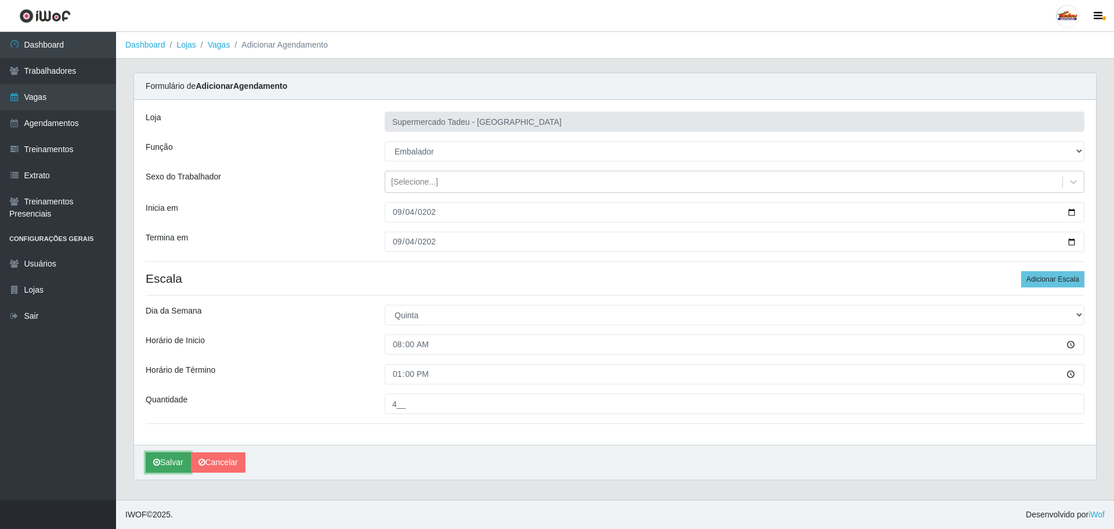
click at [160, 456] on button "Salvar" at bounding box center [168, 462] width 45 height 20
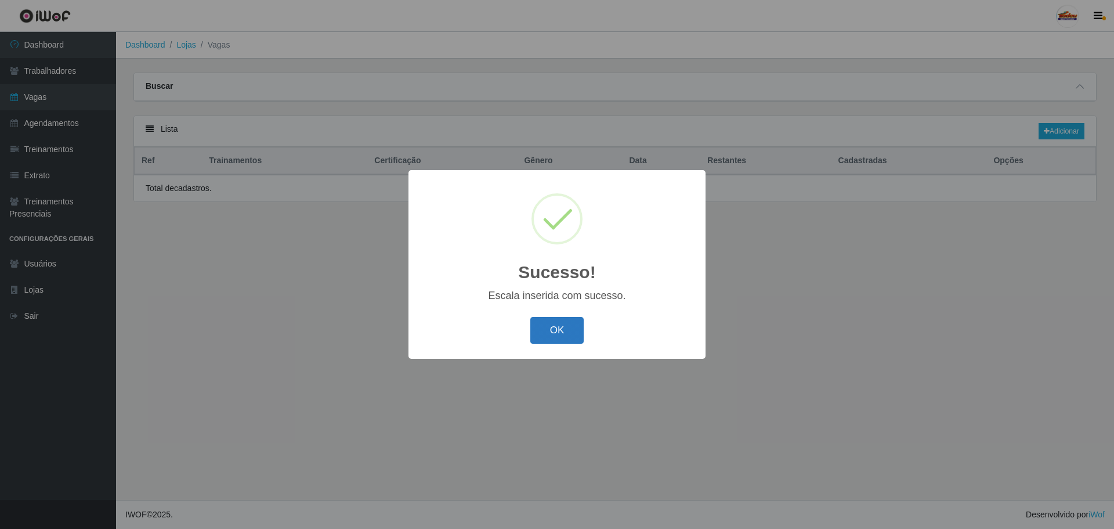
click at [563, 334] on button "OK" at bounding box center [557, 330] width 54 height 27
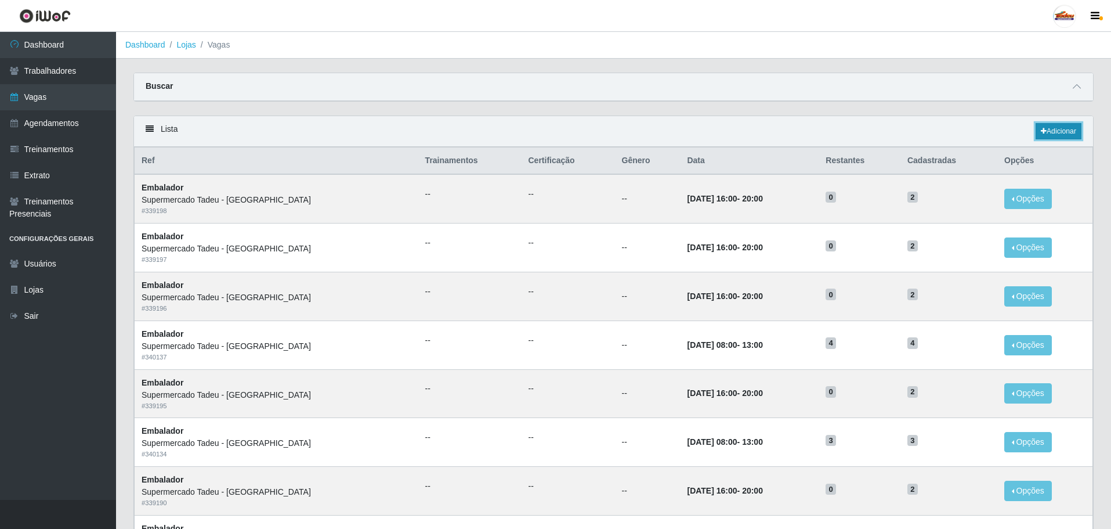
click at [1056, 136] on link "Adicionar" at bounding box center [1059, 131] width 46 height 16
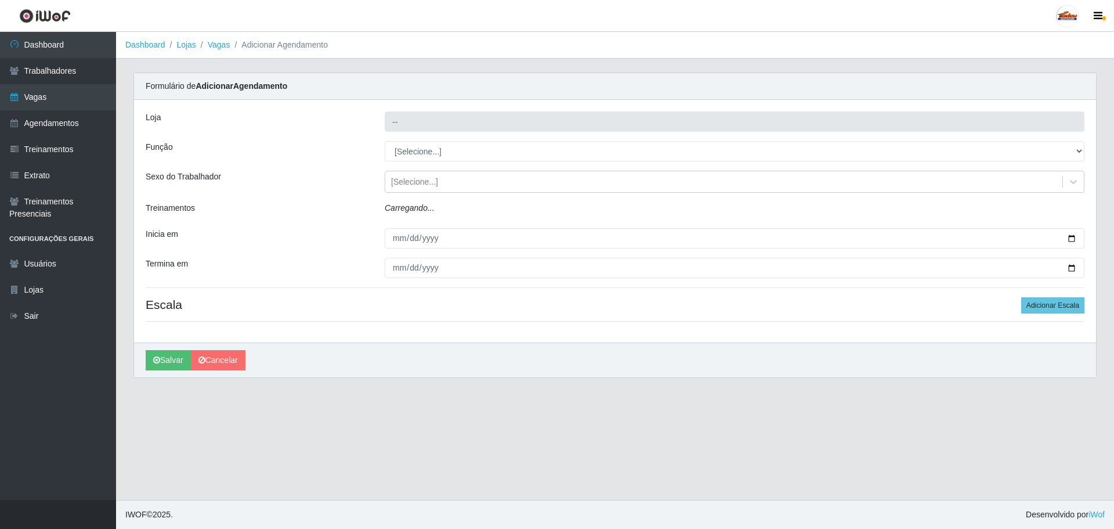
type input "Supermercado Tadeu - [GEOGRAPHIC_DATA]"
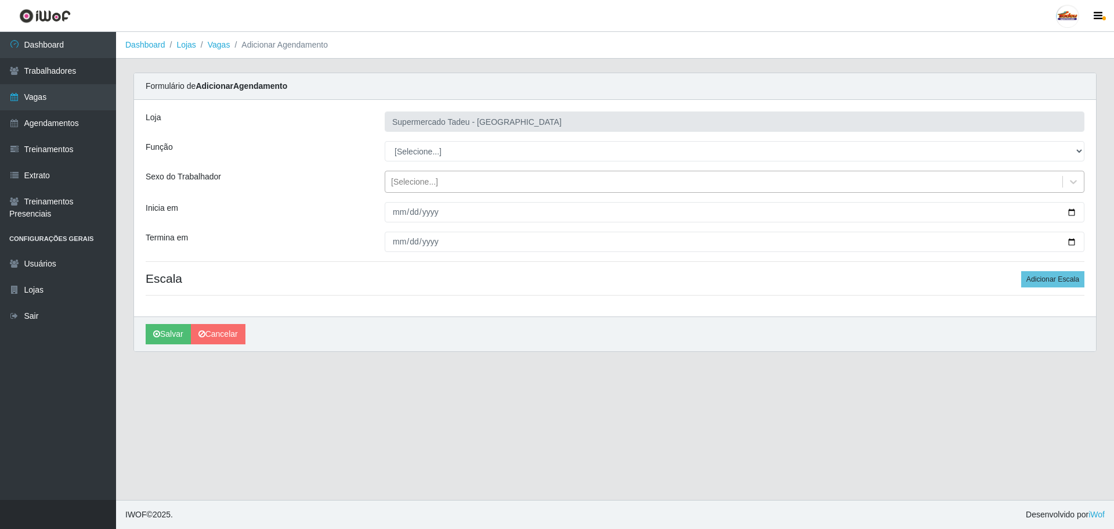
click at [421, 179] on div "[Selecione...]" at bounding box center [414, 182] width 47 height 12
click at [418, 153] on select "[Selecione...] ASG ASG + ASG ++ Auxiliar de Estacionamento Auxiliar de Estacion…" at bounding box center [735, 151] width 700 height 20
select select "1"
click at [385, 141] on select "[Selecione...] ASG ASG + ASG ++ Auxiliar de Estacionamento Auxiliar de Estacion…" at bounding box center [735, 151] width 700 height 20
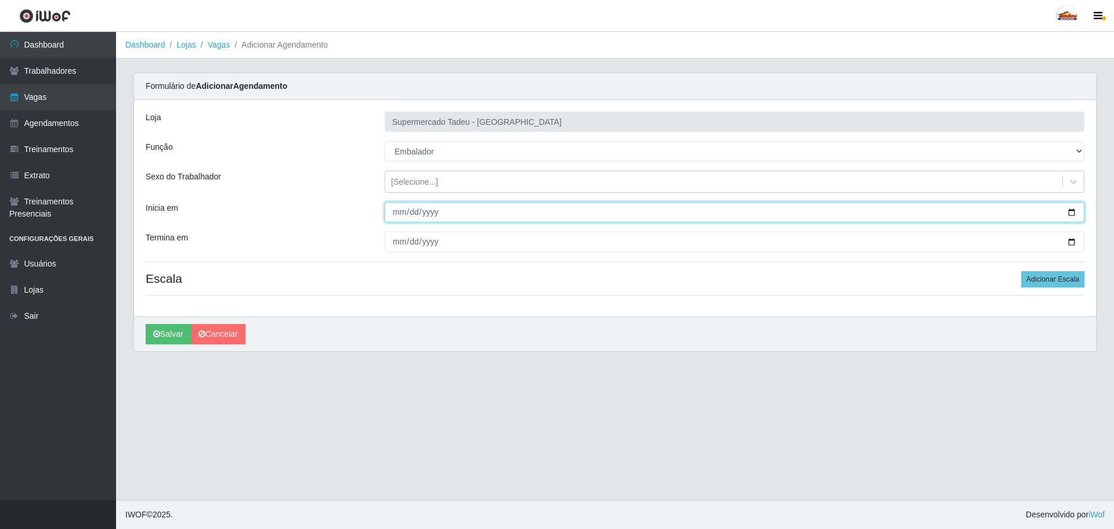
click at [388, 209] on input "Inicia em" at bounding box center [735, 212] width 700 height 20
type input "2025-09-05"
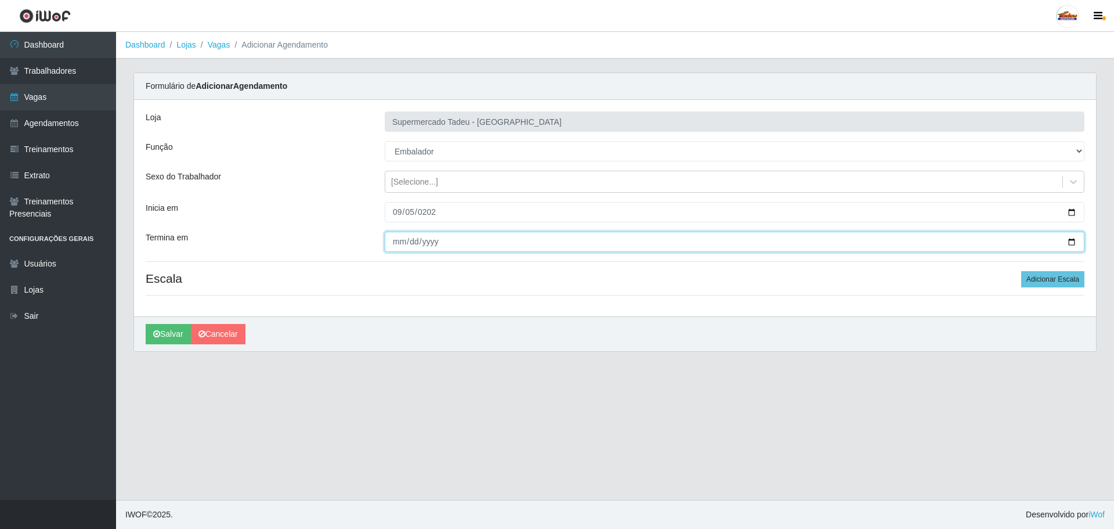
click at [401, 237] on input "Termina em" at bounding box center [735, 241] width 700 height 20
type input "0230-09-05"
type input "2025-09-05"
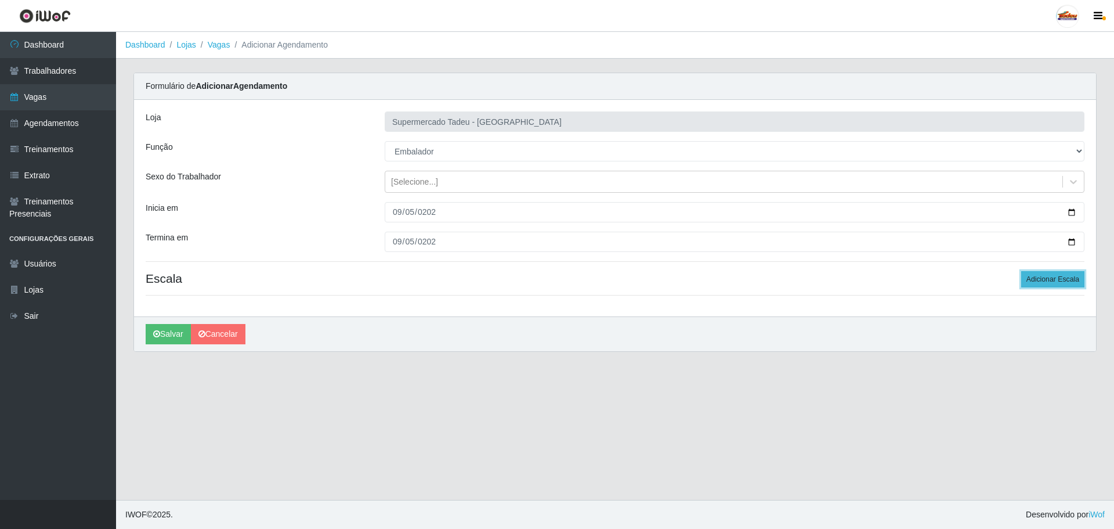
click at [1060, 283] on button "Adicionar Escala" at bounding box center [1052, 279] width 63 height 16
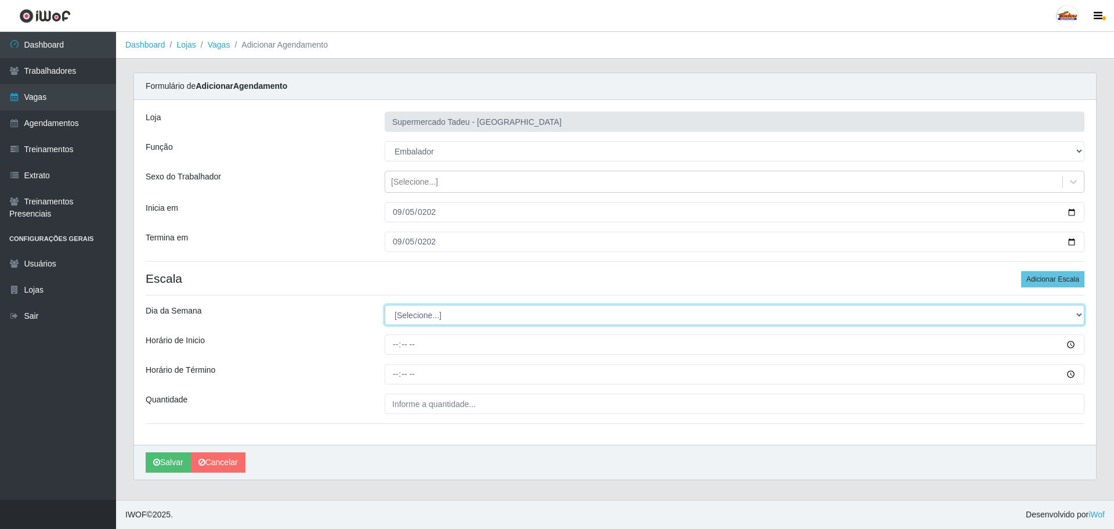
click at [451, 324] on select "[Selecione...] Segunda Terça Quarta Quinta Sexta Sábado Domingo" at bounding box center [735, 315] width 700 height 20
click at [406, 309] on select "[Selecione...] Segunda Terça Quarta Quinta Sexta Sábado Domingo" at bounding box center [735, 315] width 700 height 20
click at [411, 314] on select "[Selecione...] Segunda Terça Quarta Quinta Sexta Sábado Domingo" at bounding box center [735, 315] width 700 height 20
select select "5"
click at [385, 305] on select "[Selecione...] Segunda Terça Quarta Quinta Sexta Sábado Domingo" at bounding box center [735, 315] width 700 height 20
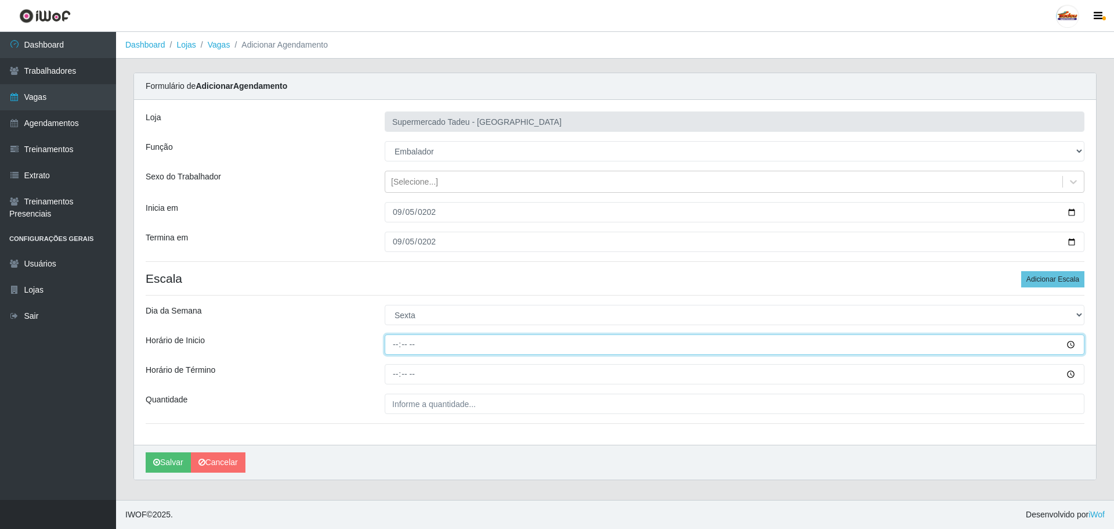
click at [402, 342] on input "Horário de Inicio" at bounding box center [735, 344] width 700 height 20
click at [399, 346] on input "Horário de Inicio" at bounding box center [735, 344] width 700 height 20
type input "08:00"
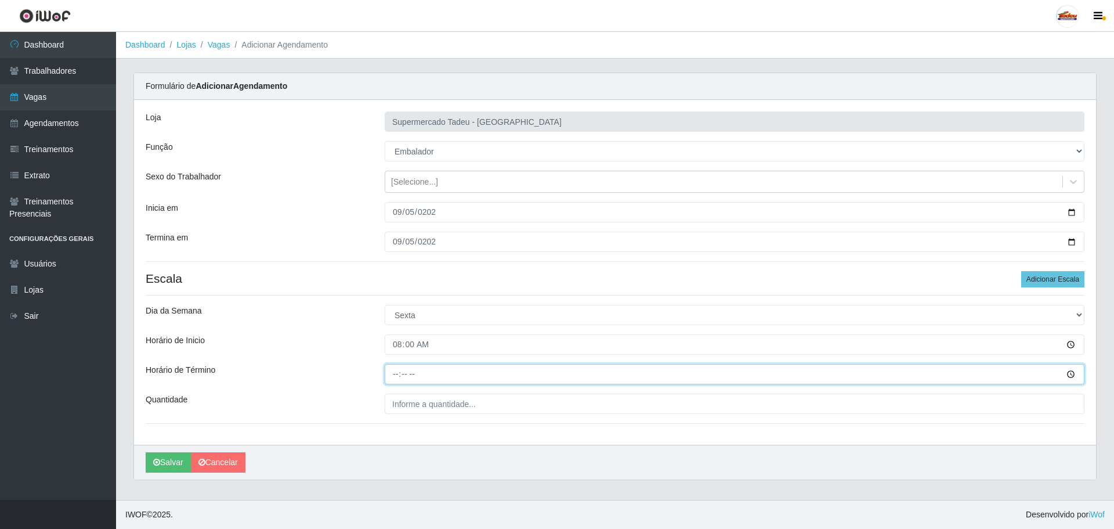
click at [399, 375] on input "Horário de Término" at bounding box center [735, 374] width 700 height 20
type input "13:00"
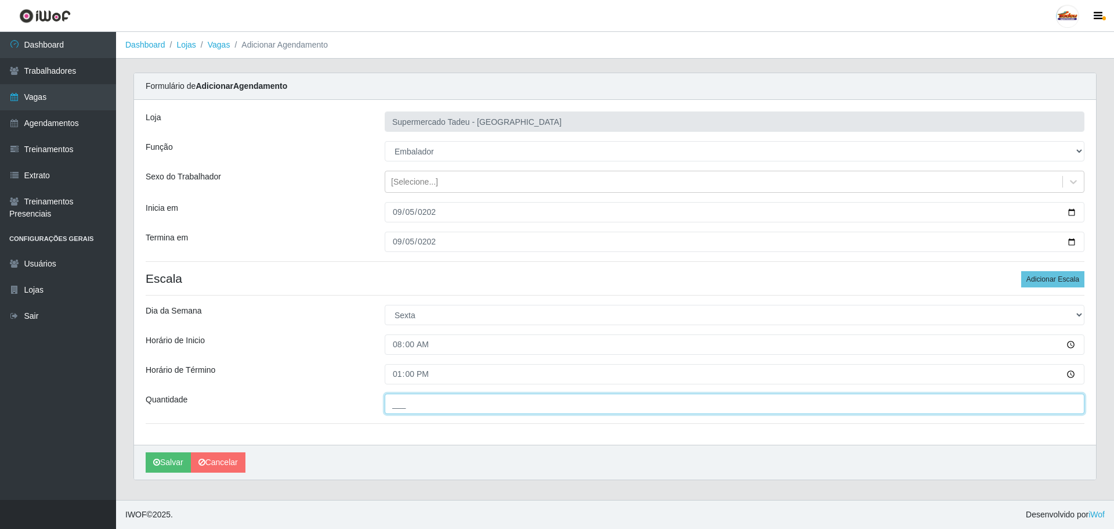
click at [414, 406] on input "___" at bounding box center [735, 403] width 700 height 20
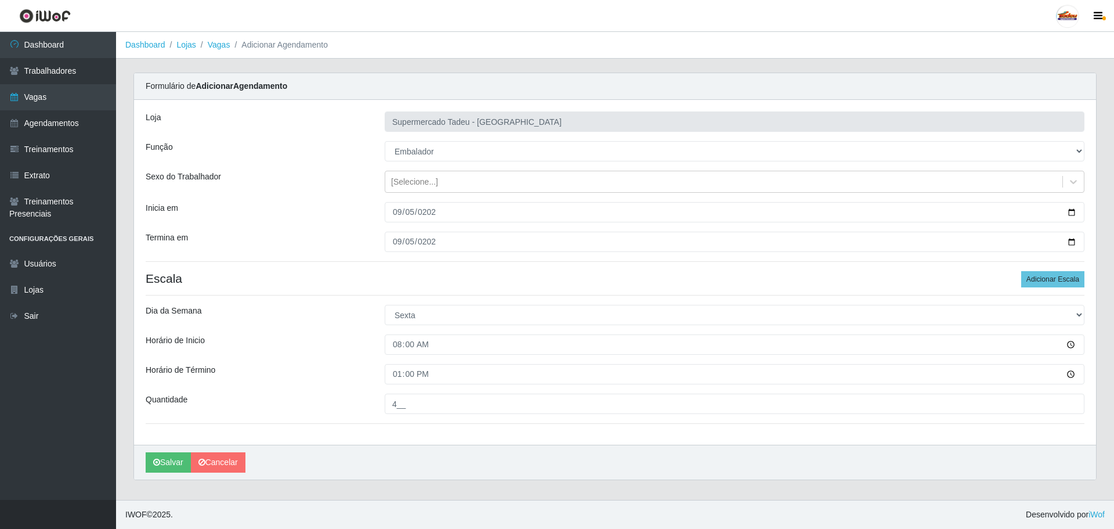
click at [553, 449] on div "Salvar Cancelar" at bounding box center [615, 461] width 962 height 35
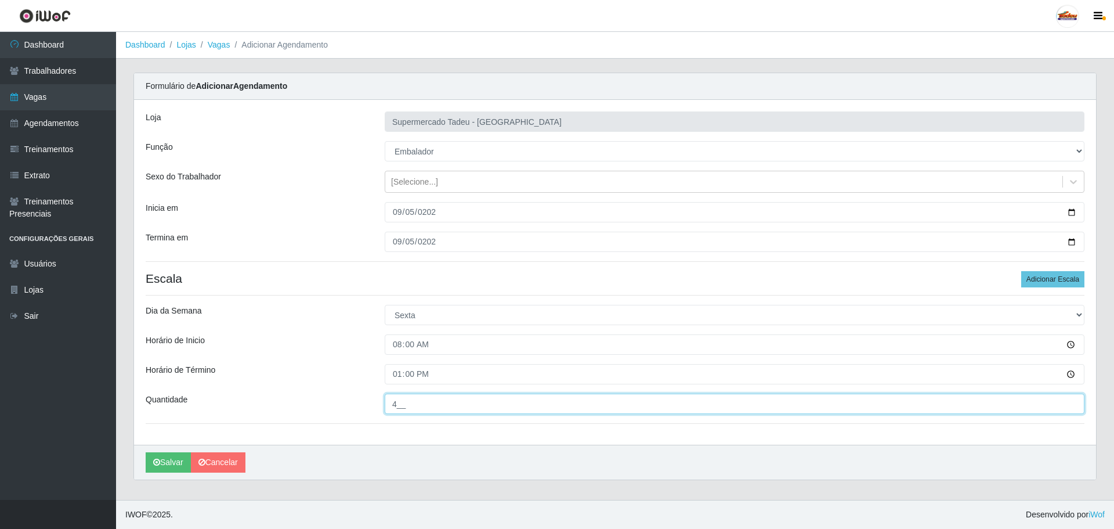
click at [397, 405] on input "4__" at bounding box center [735, 403] width 700 height 20
type input "3__"
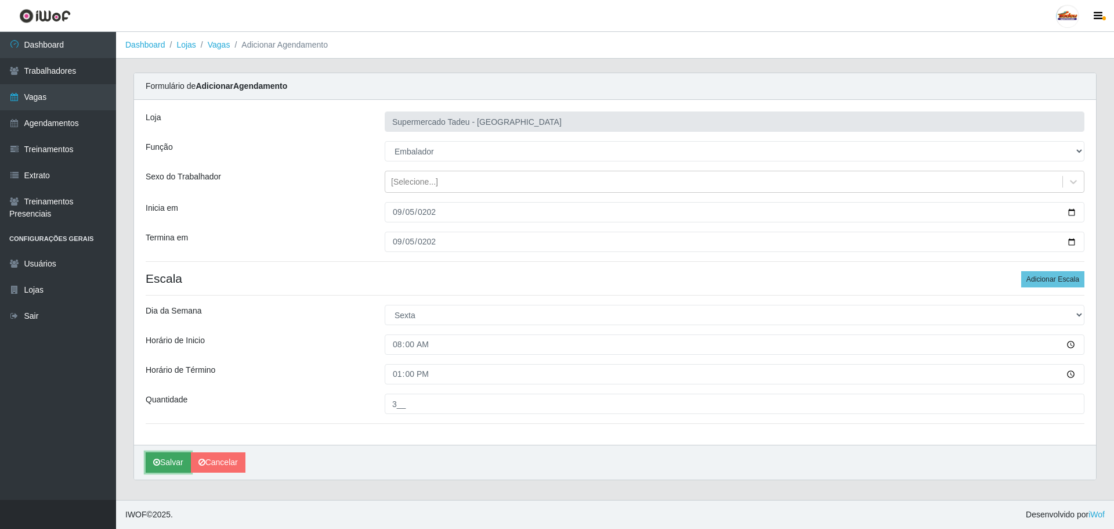
click at [165, 456] on button "Salvar" at bounding box center [168, 462] width 45 height 20
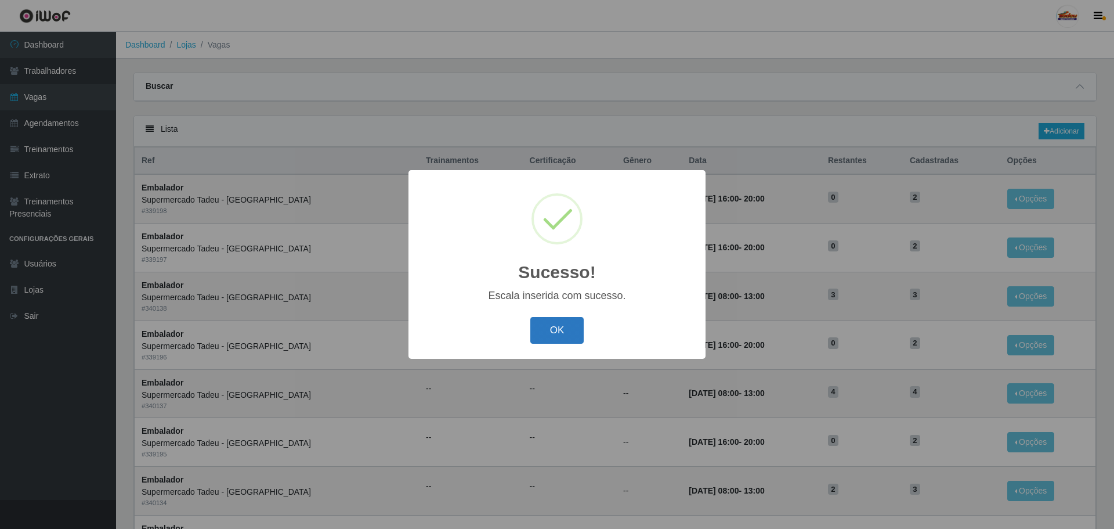
click at [550, 330] on button "OK" at bounding box center [557, 330] width 54 height 27
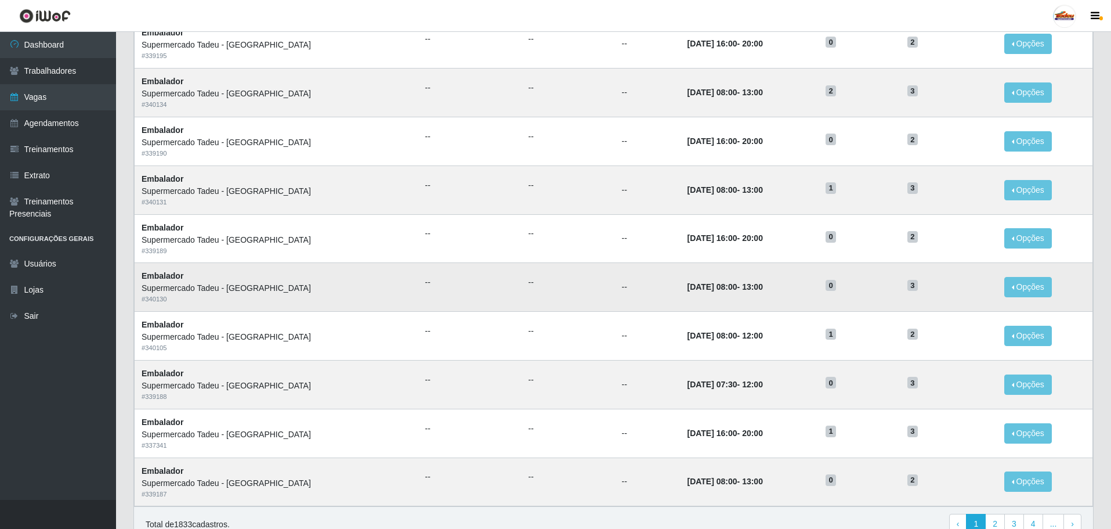
scroll to position [406, 0]
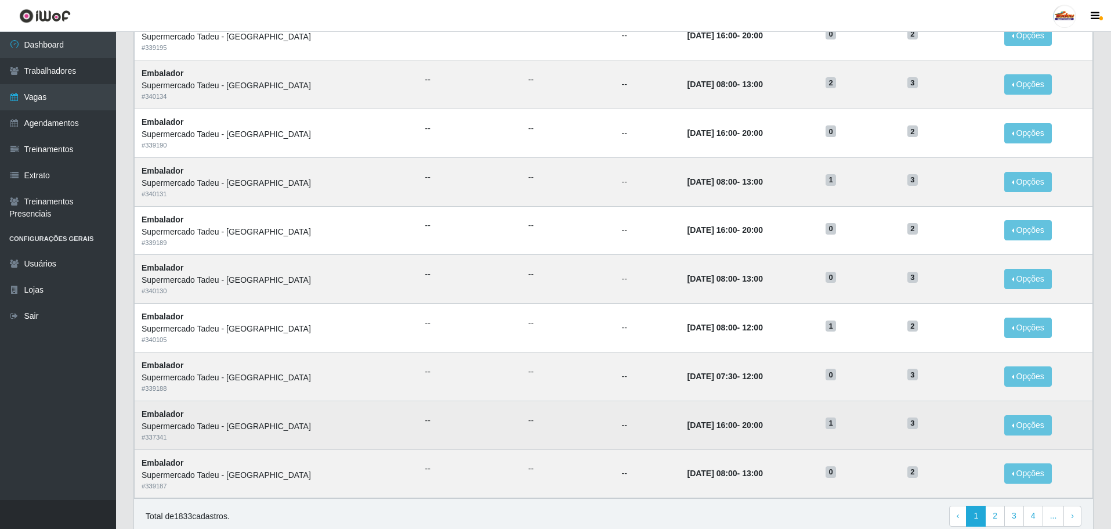
click at [680, 408] on td "30/08/2025, 16:00 - 20:00" at bounding box center [749, 424] width 139 height 49
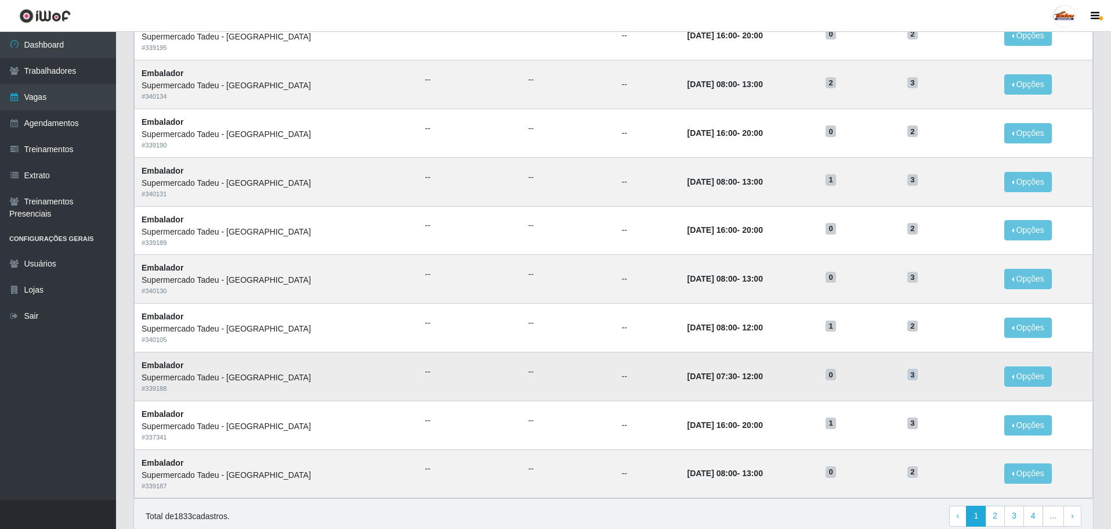
drag, startPoint x: 918, startPoint y: 377, endPoint x: 901, endPoint y: 377, distance: 16.8
click at [901, 377] on td "3" at bounding box center [948, 376] width 97 height 49
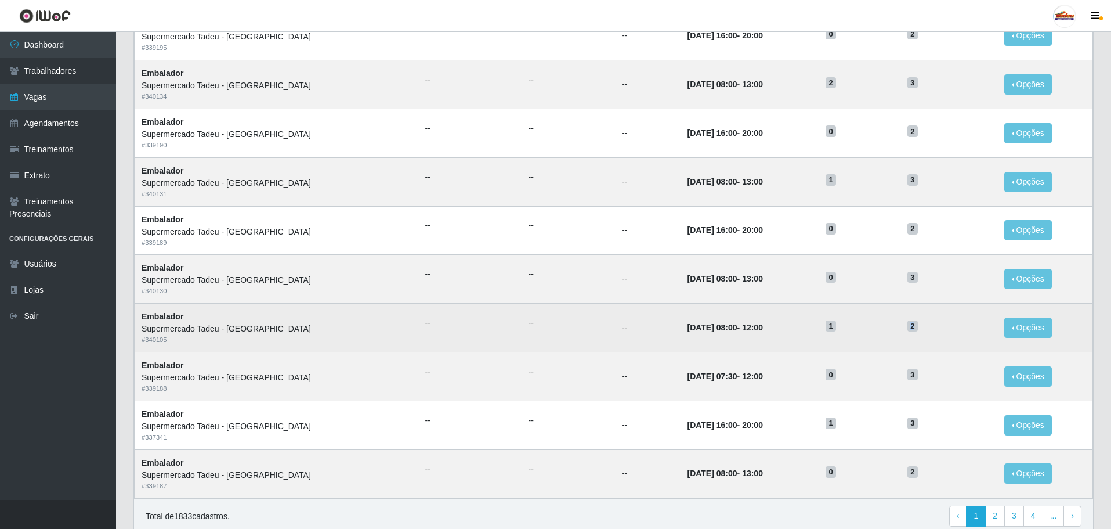
drag, startPoint x: 920, startPoint y: 329, endPoint x: 827, endPoint y: 331, distance: 92.8
click at [827, 331] on tr "Embalador Supermercado Tadeu - Lagoa Seca # 340105 -- -- -- 31/08/2025, 08:00 -…" at bounding box center [614, 327] width 958 height 49
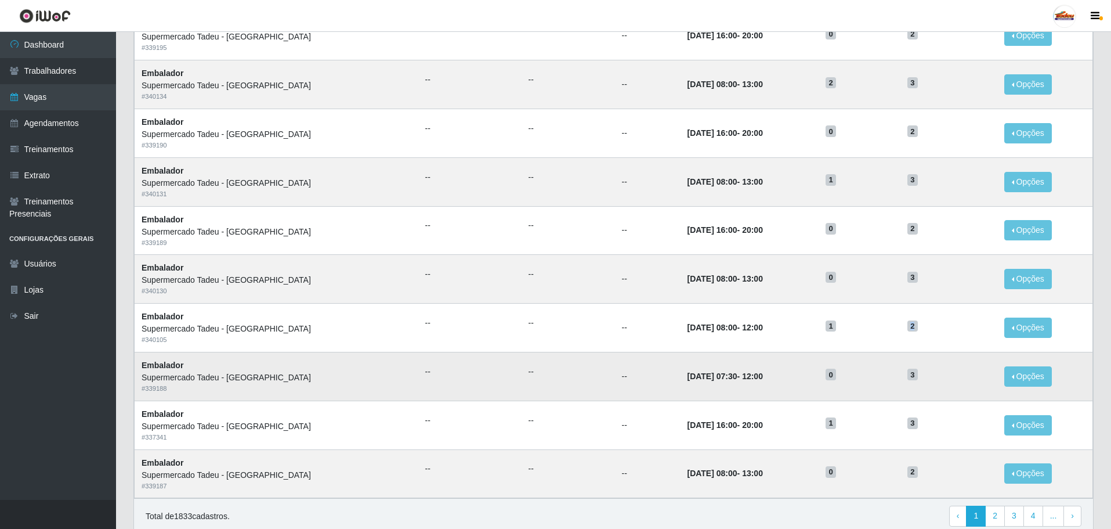
drag, startPoint x: 693, startPoint y: 377, endPoint x: 741, endPoint y: 378, distance: 47.6
click at [741, 378] on td "31/08/2025, 07:30 - 12:00" at bounding box center [749, 376] width 139 height 49
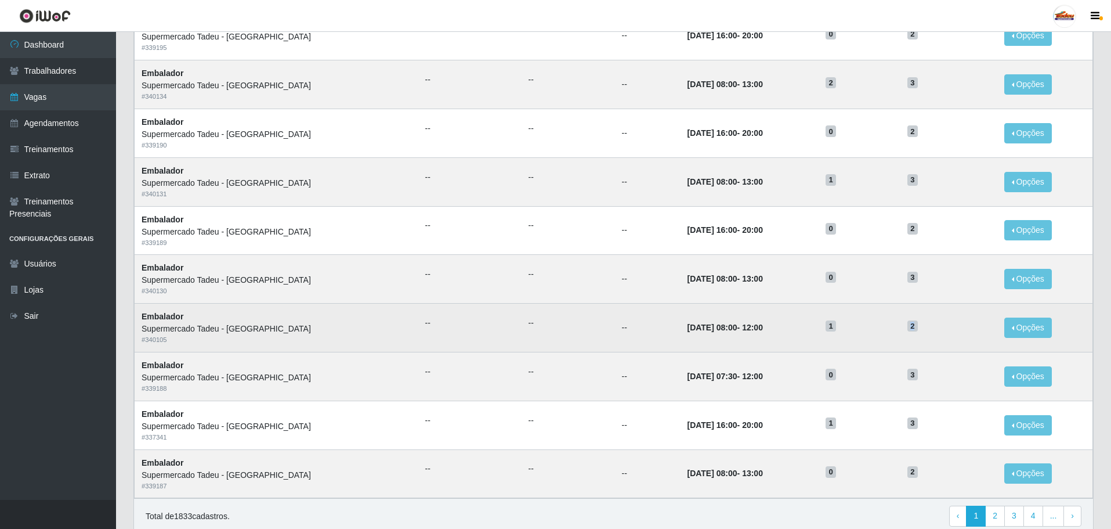
drag, startPoint x: 689, startPoint y: 327, endPoint x: 737, endPoint y: 330, distance: 47.7
click at [737, 330] on td "31/08/2025, 08:00 - 12:00" at bounding box center [749, 327] width 139 height 49
click at [703, 331] on time "[DATE] 08:00" at bounding box center [712, 327] width 50 height 9
click at [709, 330] on strong "31/08/2025, 08:00 - 12:00" at bounding box center [724, 327] width 75 height 9
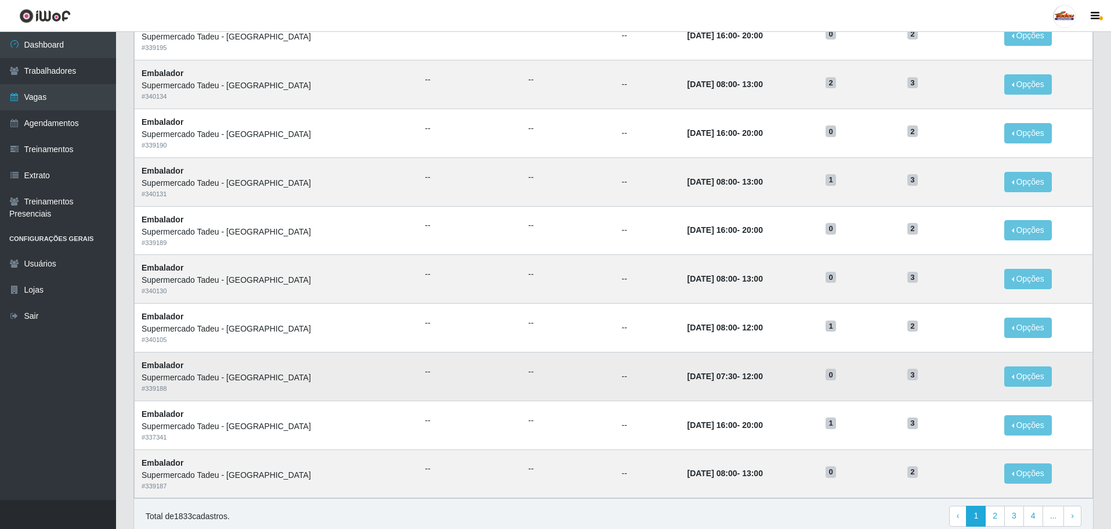
drag, startPoint x: 692, startPoint y: 375, endPoint x: 754, endPoint y: 382, distance: 62.5
click at [754, 382] on td "31/08/2025, 07:30 - 12:00" at bounding box center [749, 376] width 139 height 49
click at [54, 98] on link "Vagas" at bounding box center [58, 97] width 116 height 26
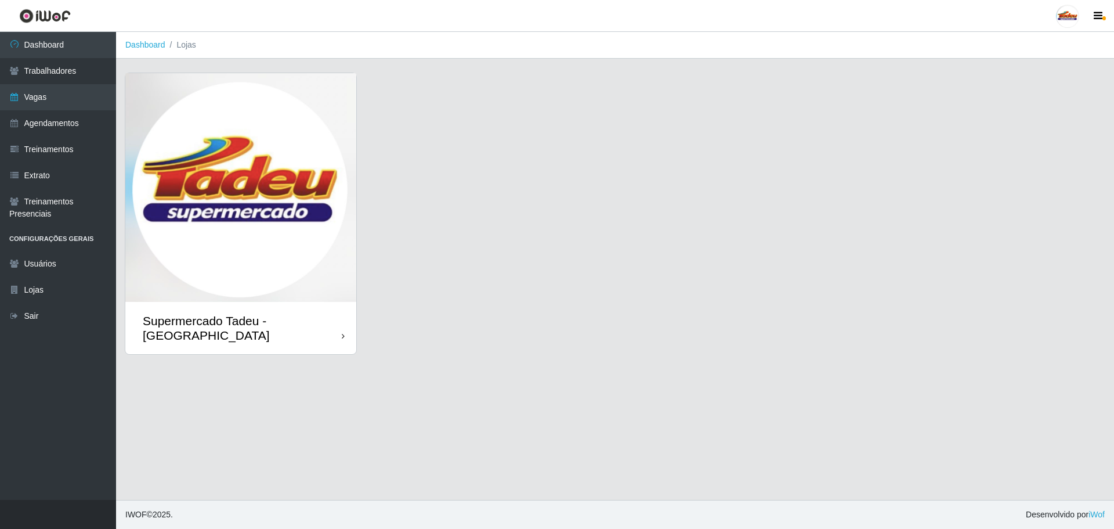
click at [240, 178] on img at bounding box center [240, 187] width 231 height 229
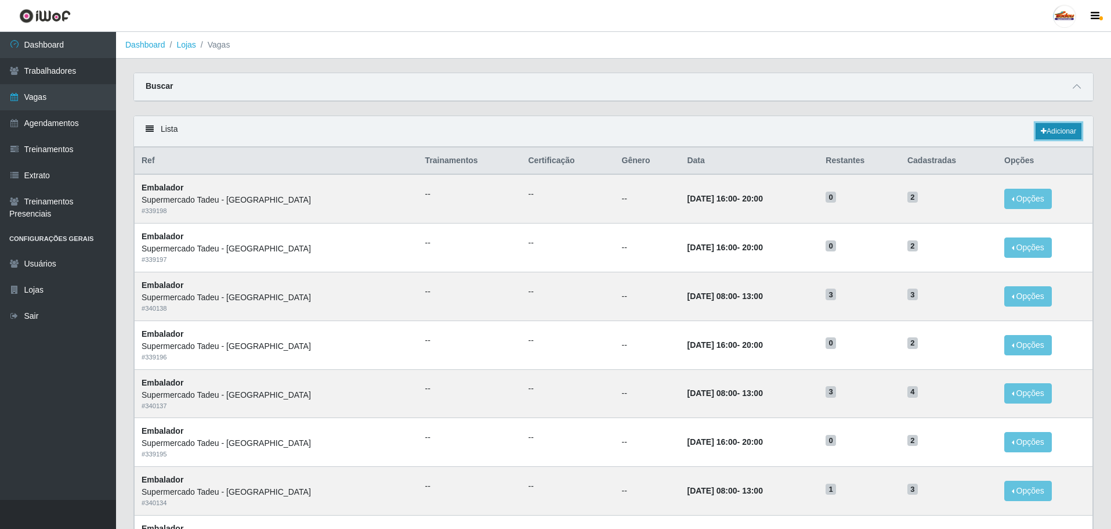
click at [1047, 132] on link "Adicionar" at bounding box center [1059, 131] width 46 height 16
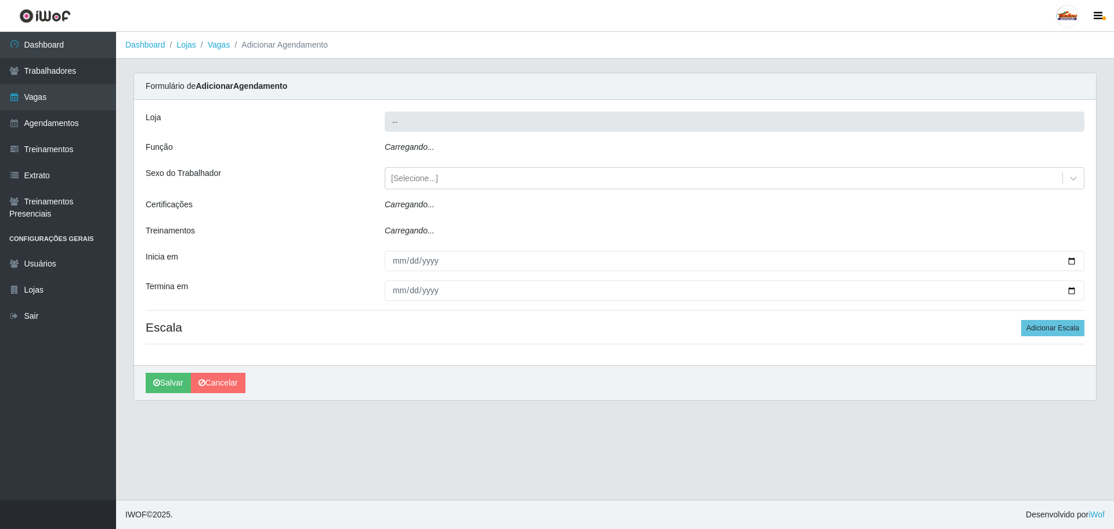
type input "Supermercado Tadeu - [GEOGRAPHIC_DATA]"
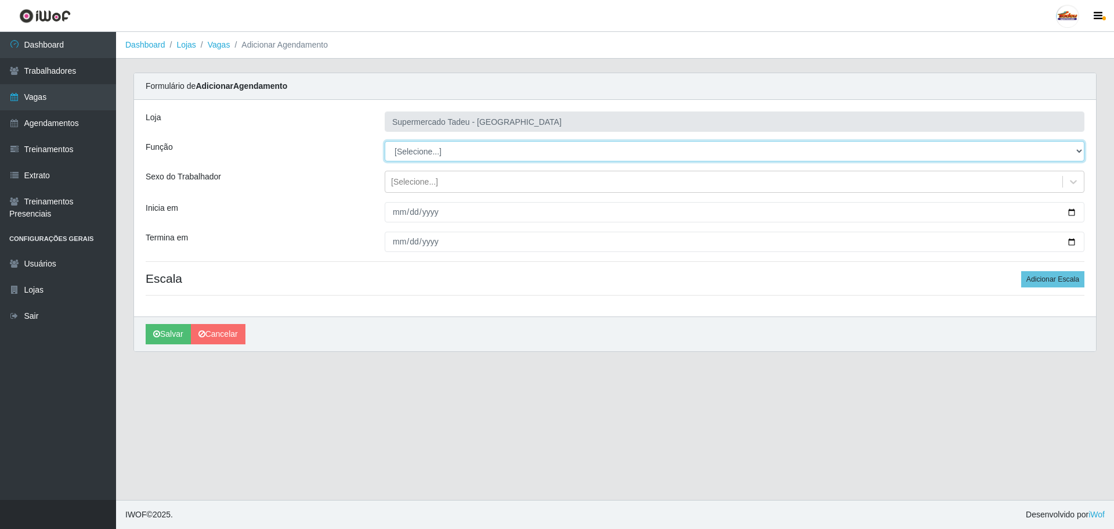
click at [426, 149] on select "[Selecione...] ASG ASG + ASG ++ Auxiliar de Estacionamento Auxiliar de Estacion…" at bounding box center [735, 151] width 700 height 20
select select "1"
click at [385, 141] on select "[Selecione...] ASG ASG + ASG ++ Auxiliar de Estacionamento Auxiliar de Estacion…" at bounding box center [735, 151] width 700 height 20
click at [416, 187] on div "[Selecione...]" at bounding box center [414, 182] width 47 height 12
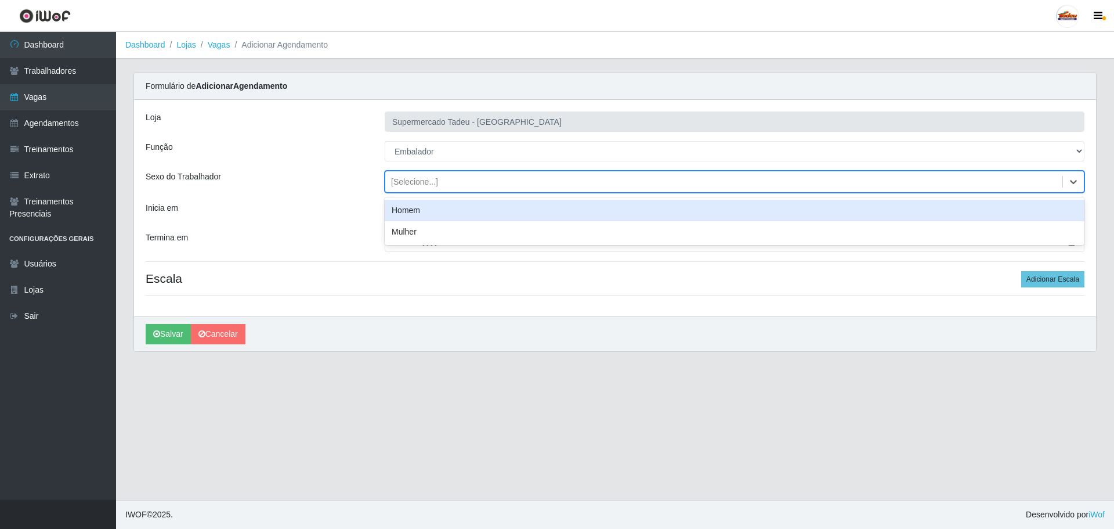
click at [417, 187] on div "[Selecione...]" at bounding box center [414, 182] width 47 height 12
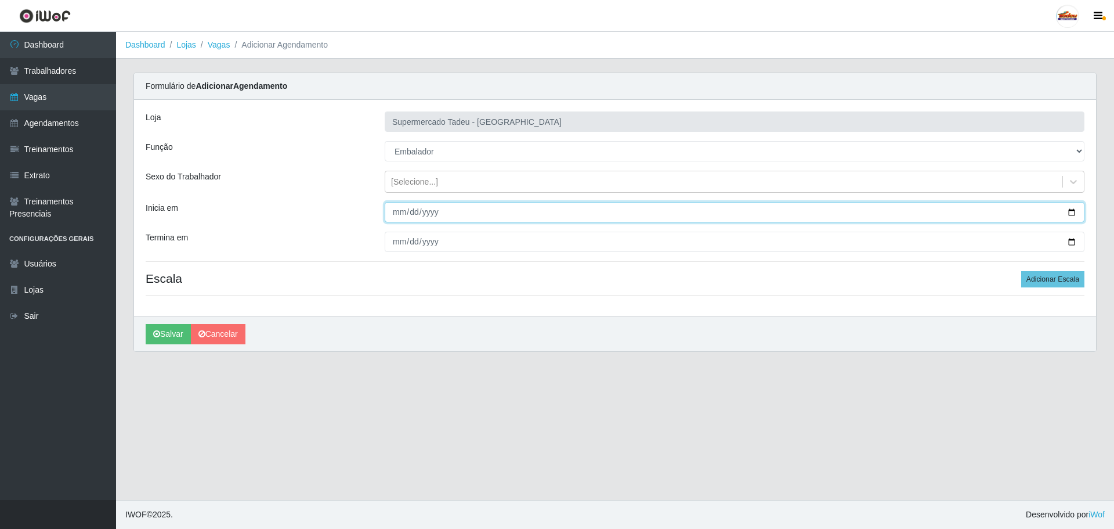
click at [417, 207] on input "Inicia em" at bounding box center [735, 212] width 700 height 20
click at [401, 211] on input "Inicia em" at bounding box center [735, 212] width 700 height 20
click at [405, 210] on input "Inicia em" at bounding box center [735, 212] width 700 height 20
type input "2025-08-31"
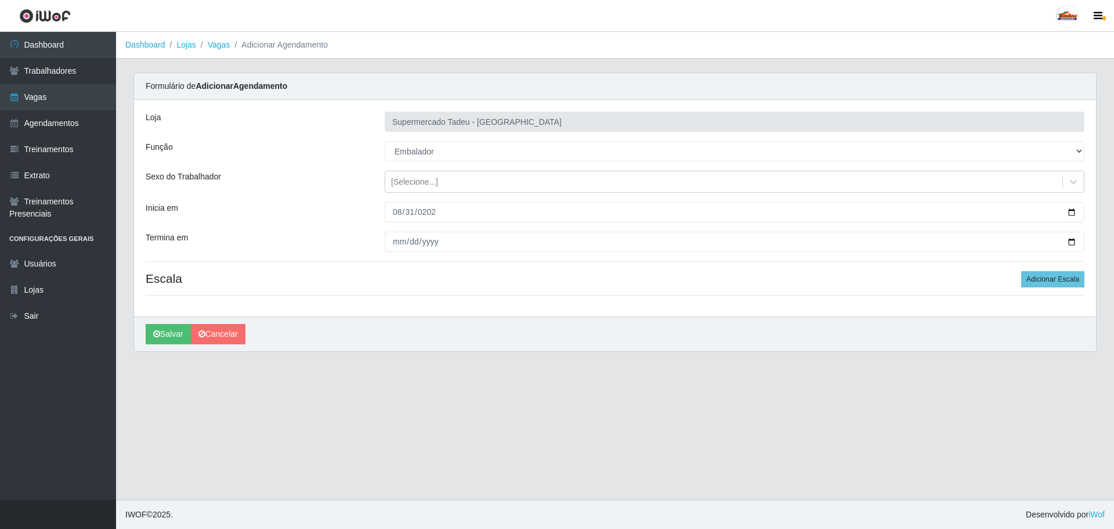
click at [385, 241] on div at bounding box center [734, 241] width 717 height 20
click at [402, 239] on input "Termina em" at bounding box center [735, 241] width 700 height 20
type input "2025-08-31"
click at [1041, 274] on button "Adicionar Escala" at bounding box center [1052, 279] width 63 height 16
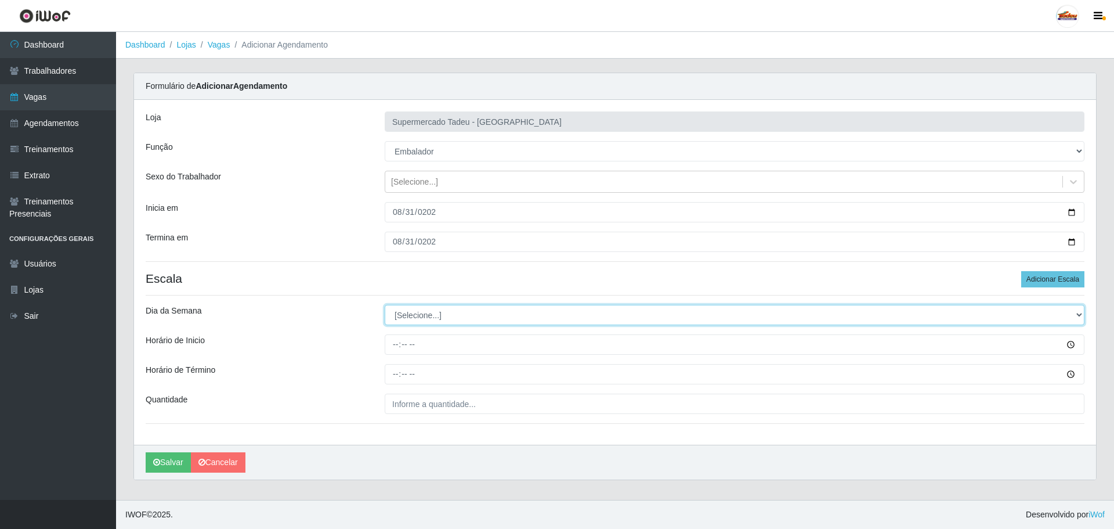
click at [415, 317] on select "[Selecione...] Segunda Terça Quarta Quinta Sexta Sábado Domingo" at bounding box center [735, 315] width 700 height 20
select select "0"
click at [385, 305] on select "[Selecione...] Segunda Terça Quarta Quinta Sexta Sábado Domingo" at bounding box center [735, 315] width 700 height 20
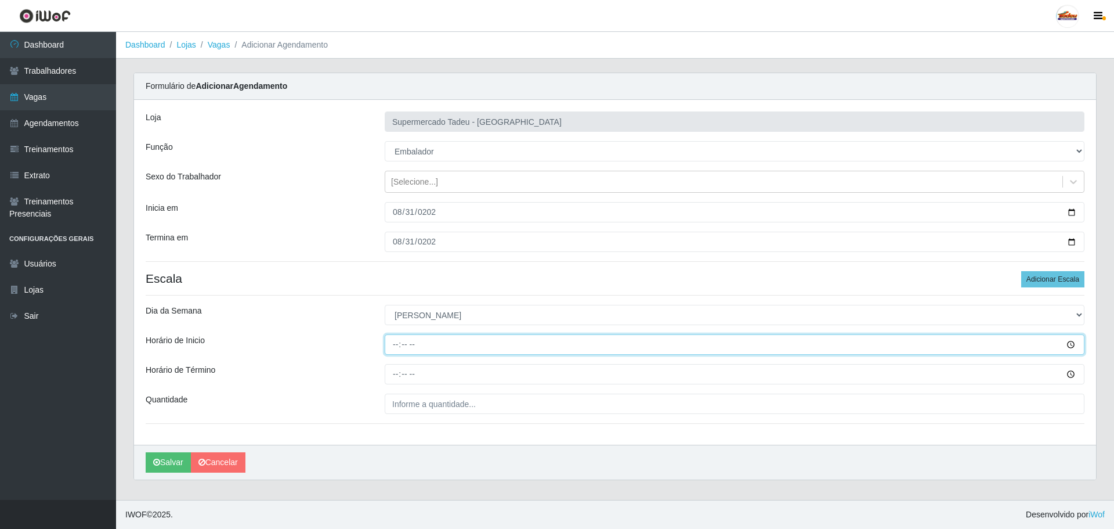
click at [396, 346] on input "Horário de Inicio" at bounding box center [735, 344] width 700 height 20
type input "07:30"
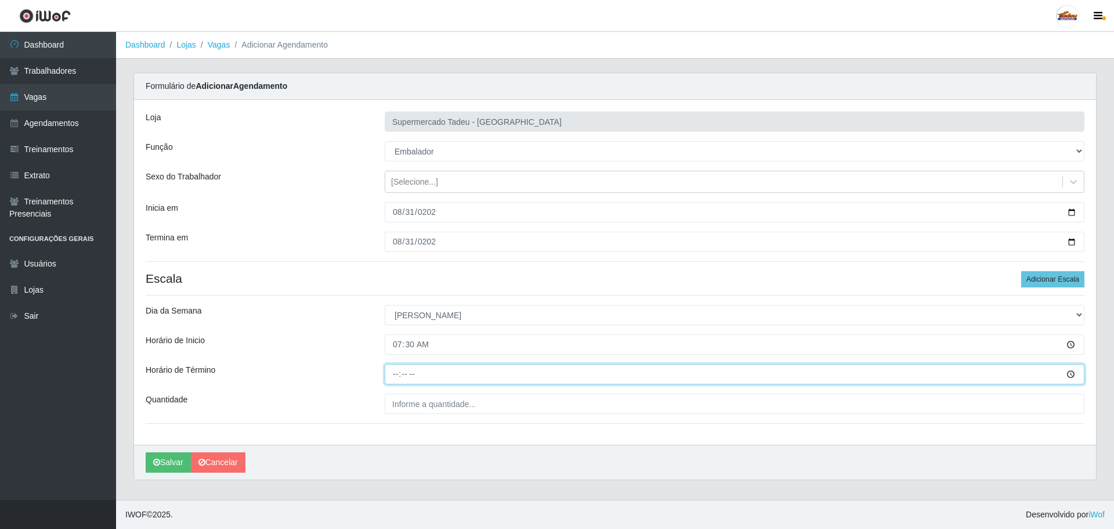
click at [403, 375] on input "Horário de Término" at bounding box center [735, 374] width 700 height 20
click at [397, 374] on input "Horário de Término" at bounding box center [735, 374] width 700 height 20
type input "12:30"
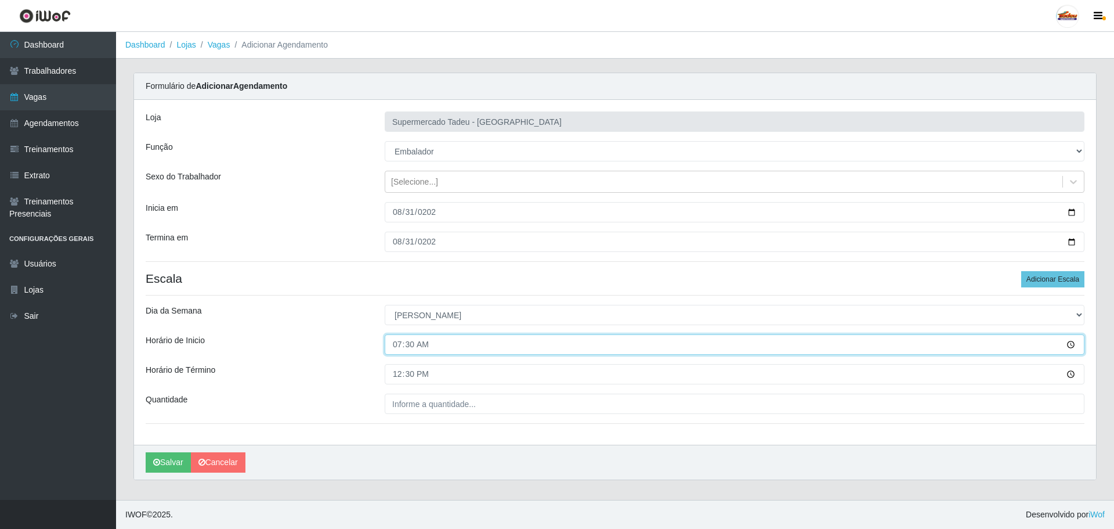
click at [397, 343] on input "07:30" at bounding box center [735, 344] width 700 height 20
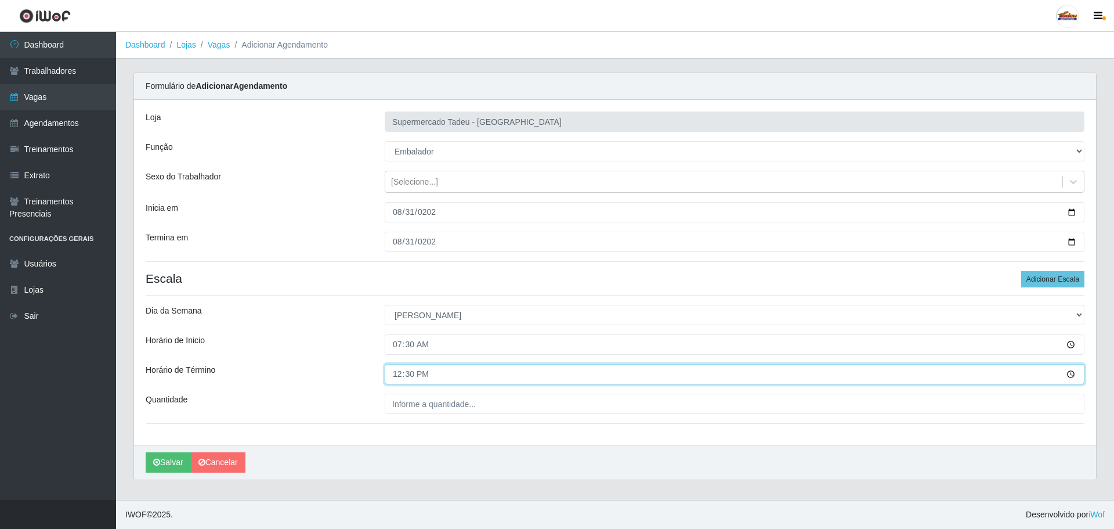
click at [412, 375] on input "12:30" at bounding box center [735, 374] width 700 height 20
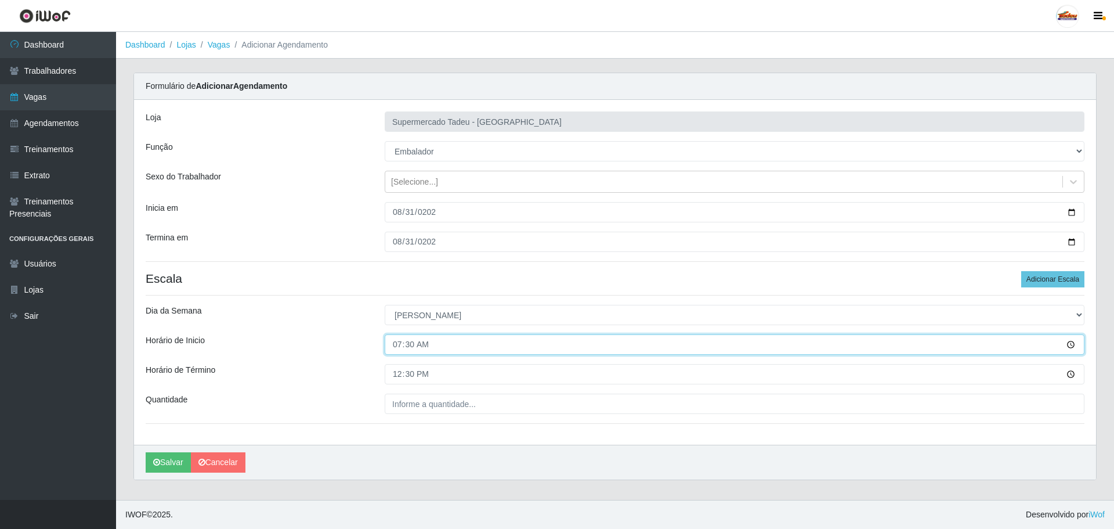
click at [397, 349] on input "07:30" at bounding box center [735, 344] width 700 height 20
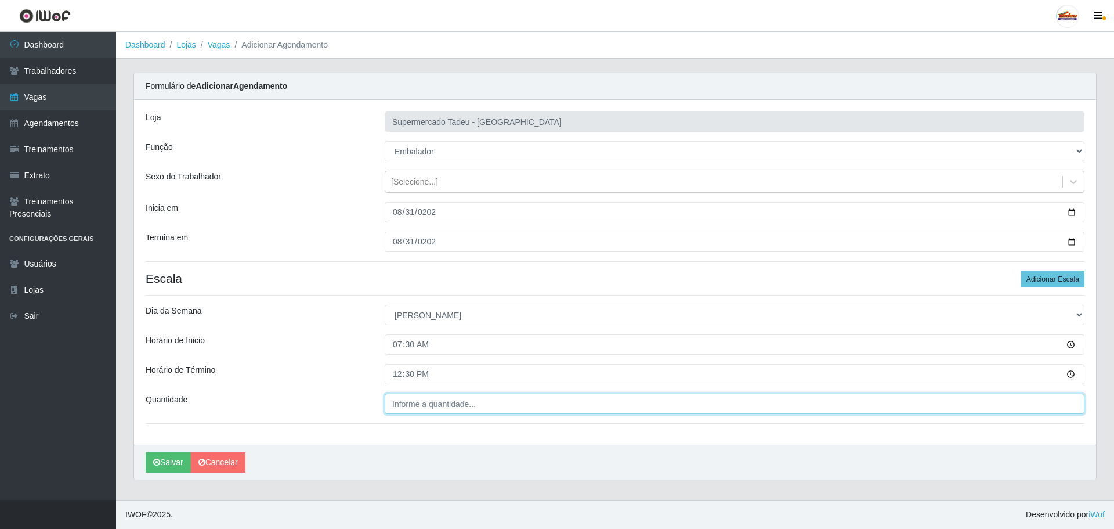
type input "___"
click at [406, 407] on input "___" at bounding box center [735, 403] width 700 height 20
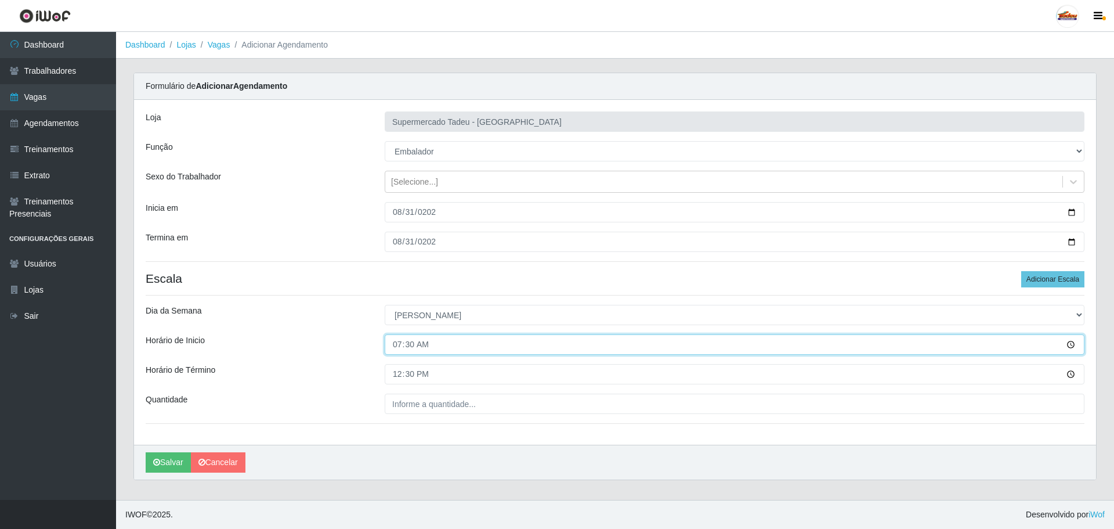
click at [400, 346] on input "07:30" at bounding box center [735, 344] width 700 height 20
click at [410, 343] on input "08:30" at bounding box center [735, 344] width 700 height 20
type input "08:00"
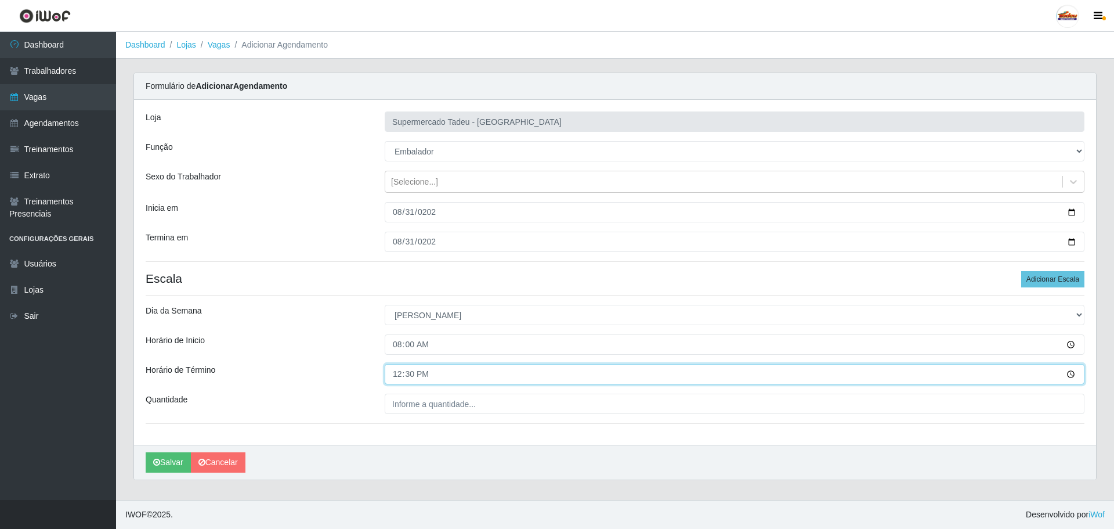
click at [419, 375] on input "12:30" at bounding box center [735, 374] width 700 height 20
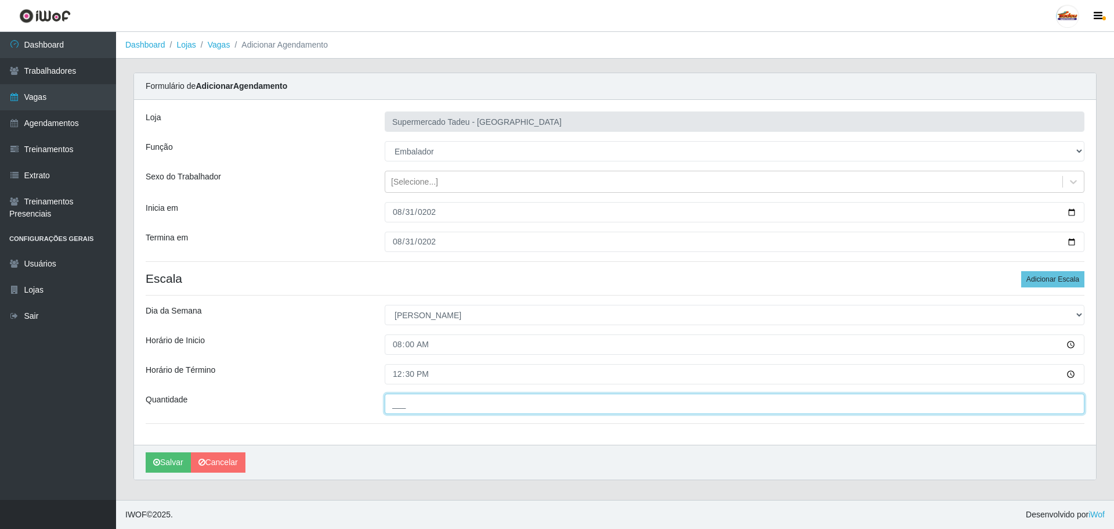
click at [413, 397] on input "___" at bounding box center [735, 403] width 700 height 20
type input "2__"
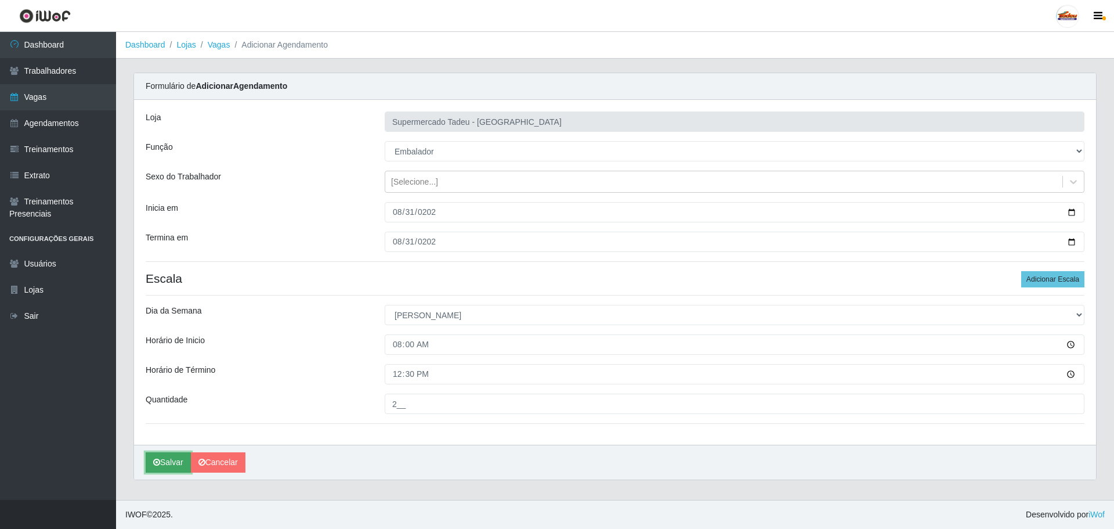
click at [168, 461] on button "Salvar" at bounding box center [168, 462] width 45 height 20
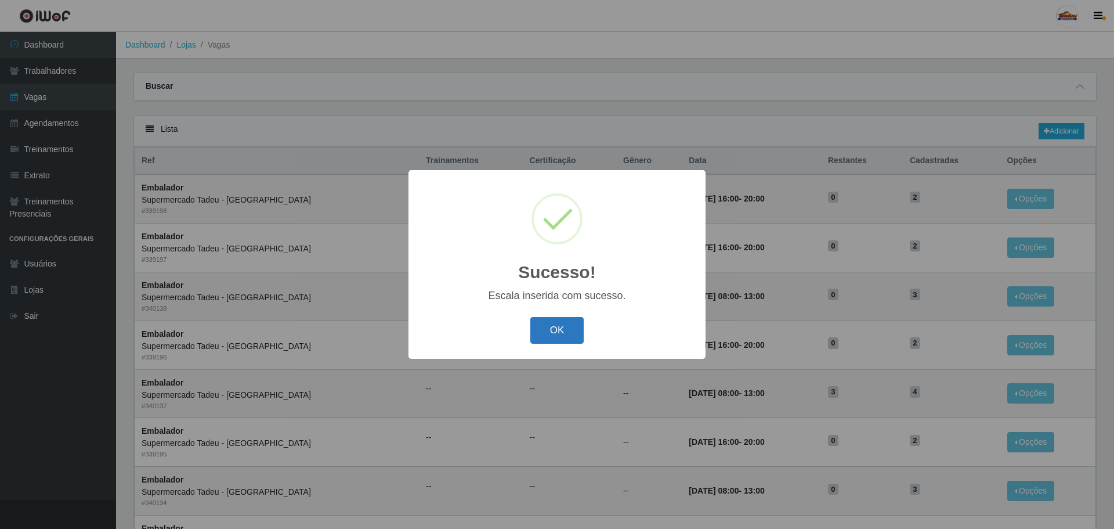
click at [567, 327] on button "OK" at bounding box center [557, 330] width 54 height 27
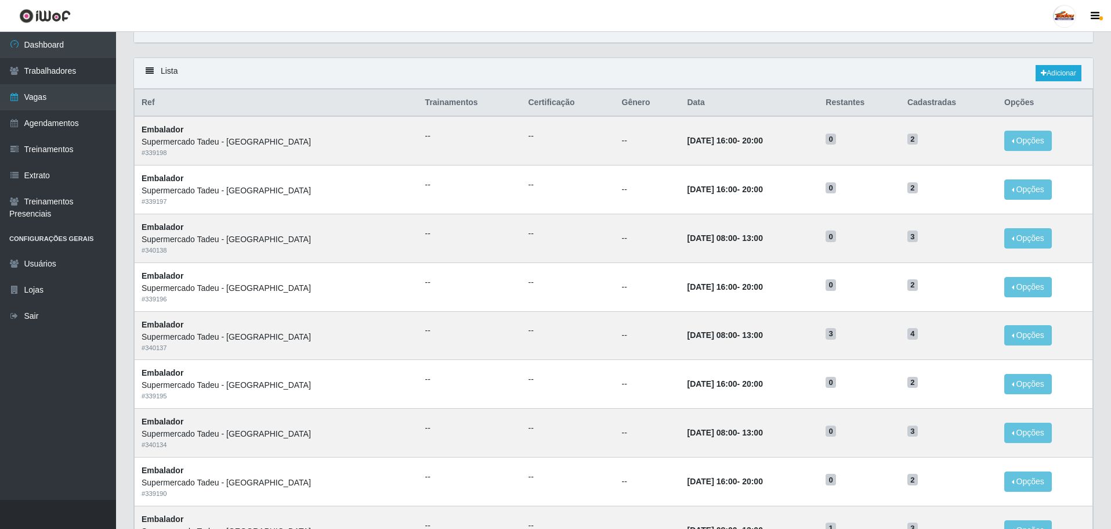
scroll to position [406, 0]
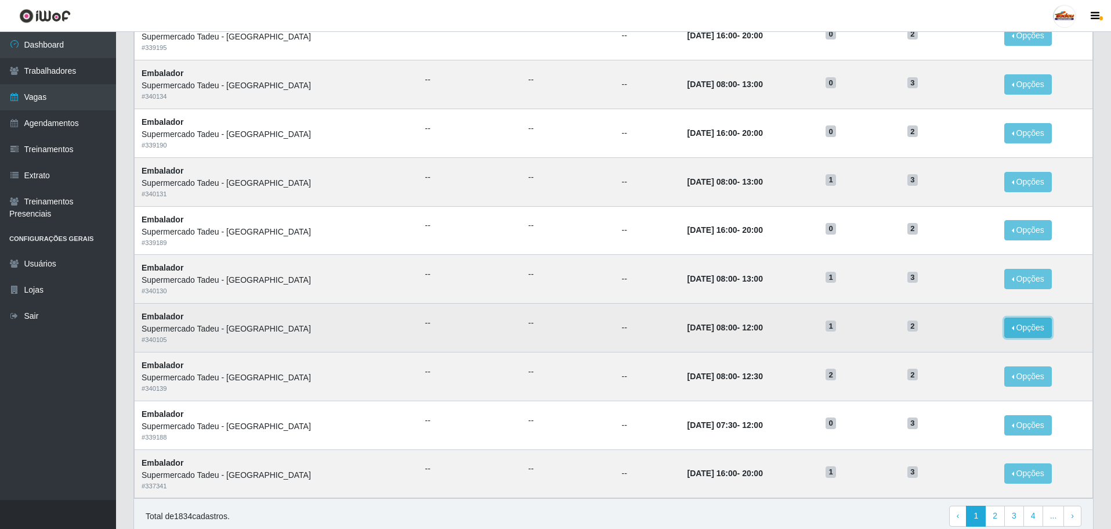
click at [1018, 326] on button "Opções" at bounding box center [1028, 327] width 48 height 20
click at [932, 330] on link "Editar" at bounding box center [938, 329] width 33 height 9
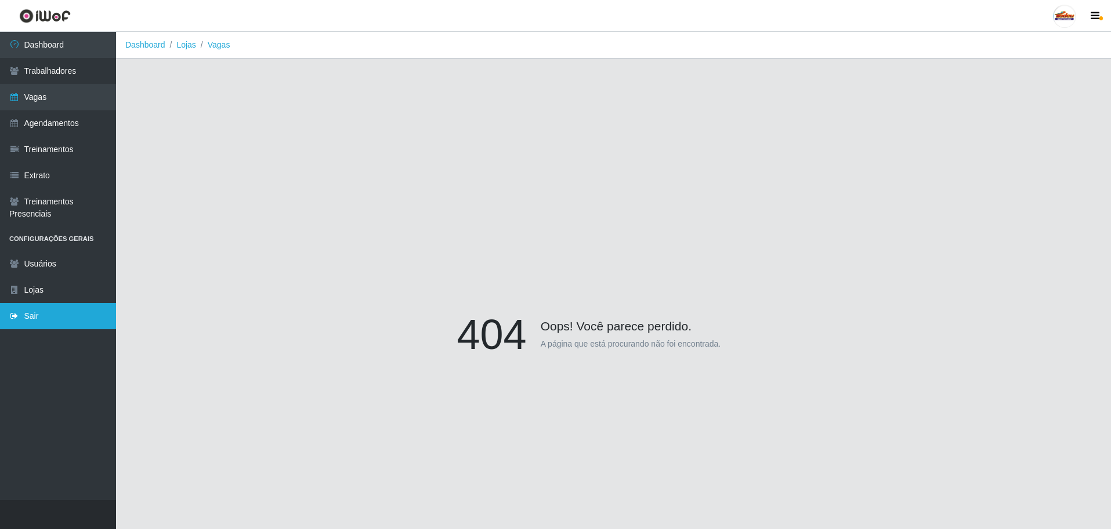
click at [55, 309] on link "Sair" at bounding box center [58, 316] width 116 height 26
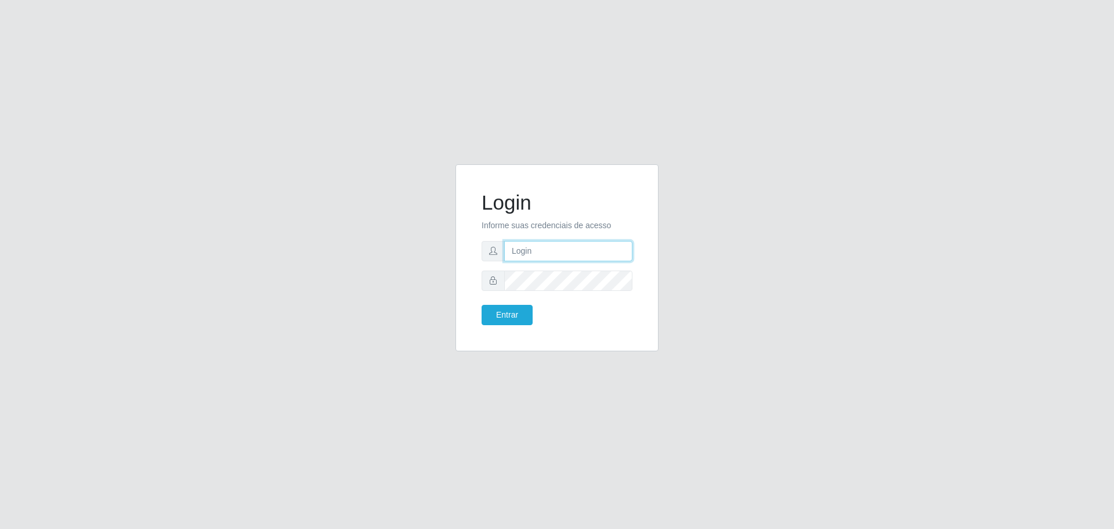
type input "matheusctdr00@gmail.com"
click at [551, 247] on input "matheusctdr00@gmail.com" at bounding box center [568, 251] width 128 height 20
click at [505, 317] on button "Entrar" at bounding box center [507, 315] width 51 height 20
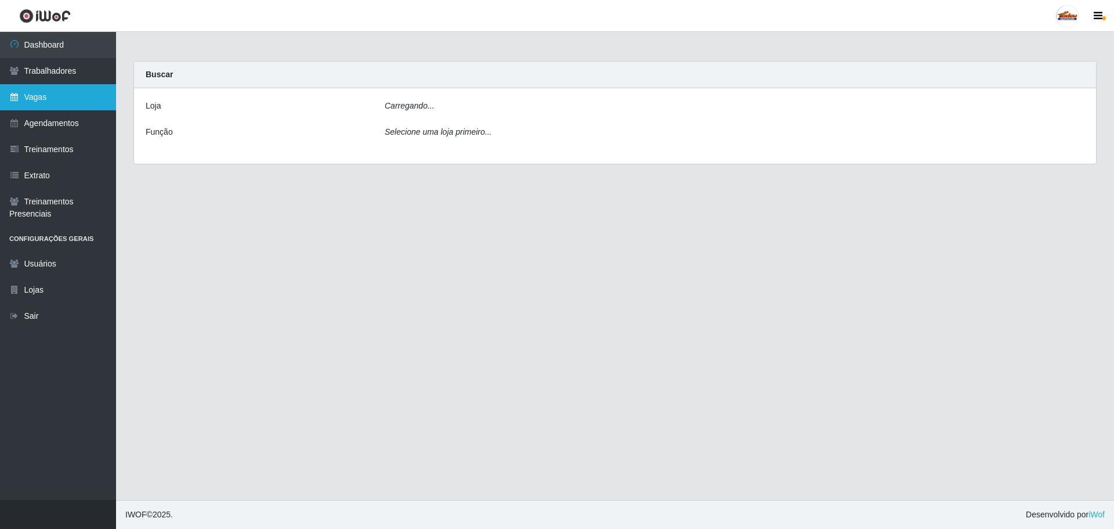
click at [60, 100] on link "Vagas" at bounding box center [58, 97] width 116 height 26
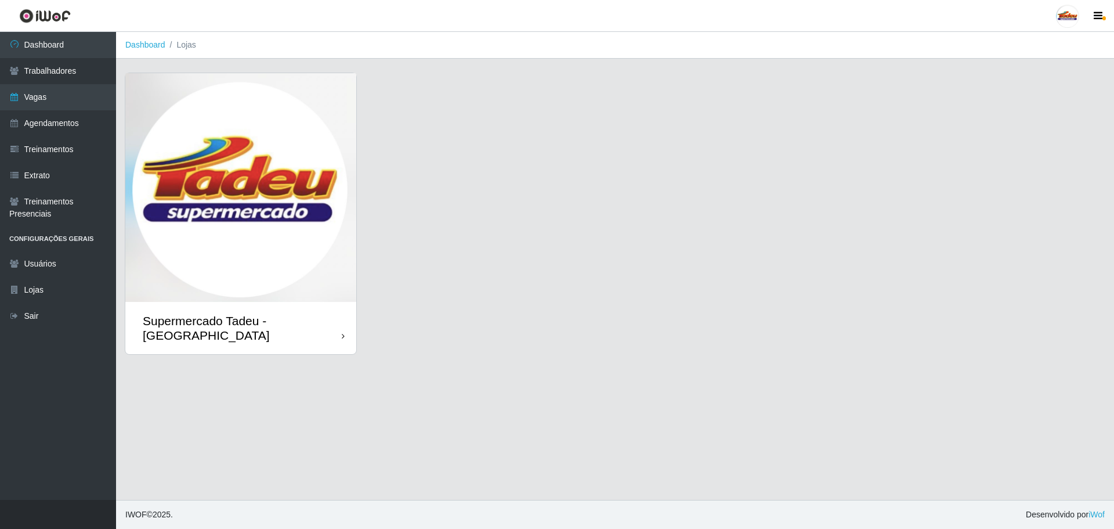
click at [268, 178] on img at bounding box center [240, 187] width 231 height 229
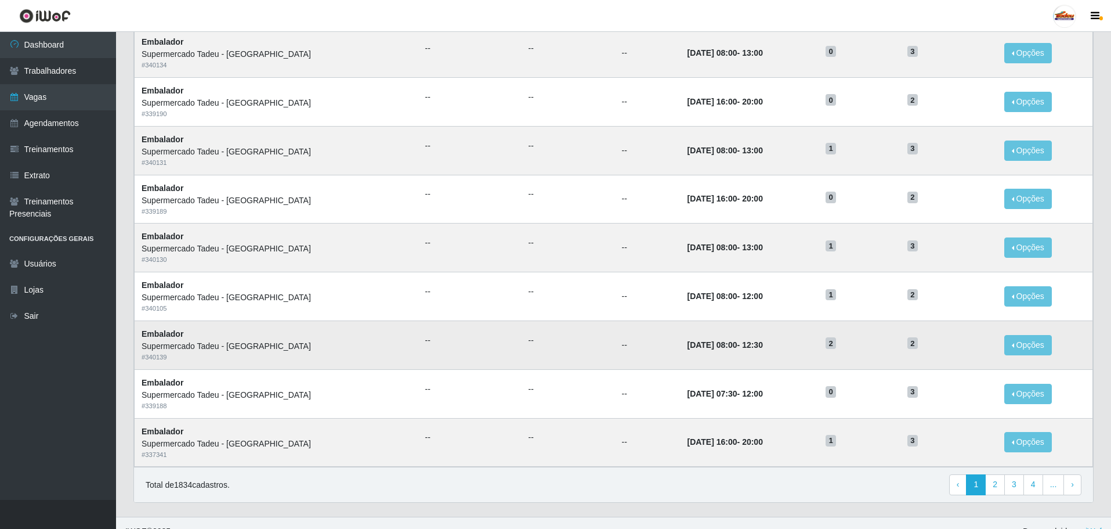
scroll to position [455, 0]
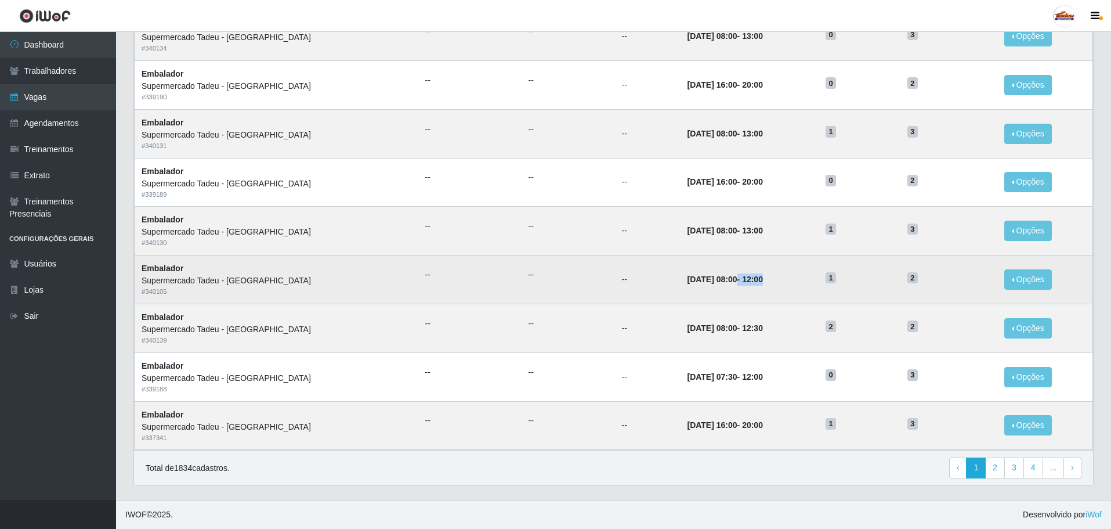
drag, startPoint x: 686, startPoint y: 280, endPoint x: 767, endPoint y: 280, distance: 80.6
click at [767, 280] on td "31/08/2025, 08:00 - 12:00" at bounding box center [749, 279] width 139 height 49
click at [1004, 279] on button "Opções" at bounding box center [1028, 279] width 48 height 20
click at [939, 279] on link "Editar" at bounding box center [938, 281] width 33 height 9
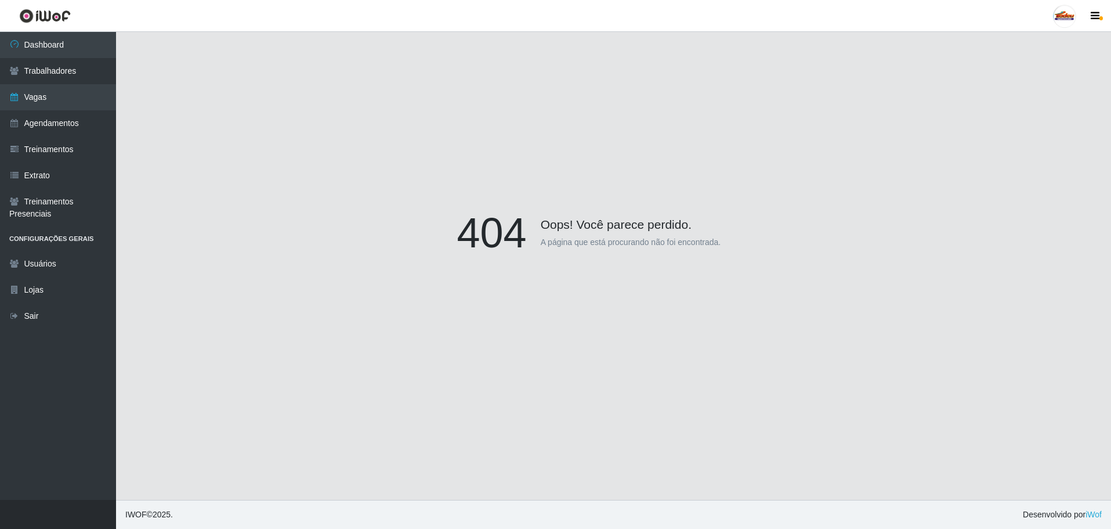
scroll to position [102, 0]
click at [69, 89] on link "Vagas" at bounding box center [58, 97] width 116 height 26
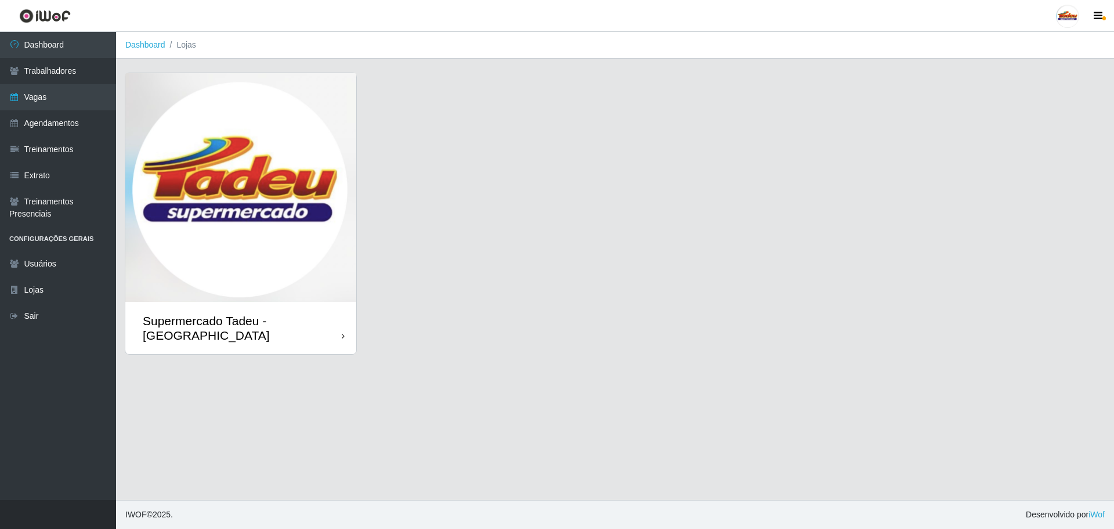
click at [291, 180] on img at bounding box center [240, 187] width 231 height 229
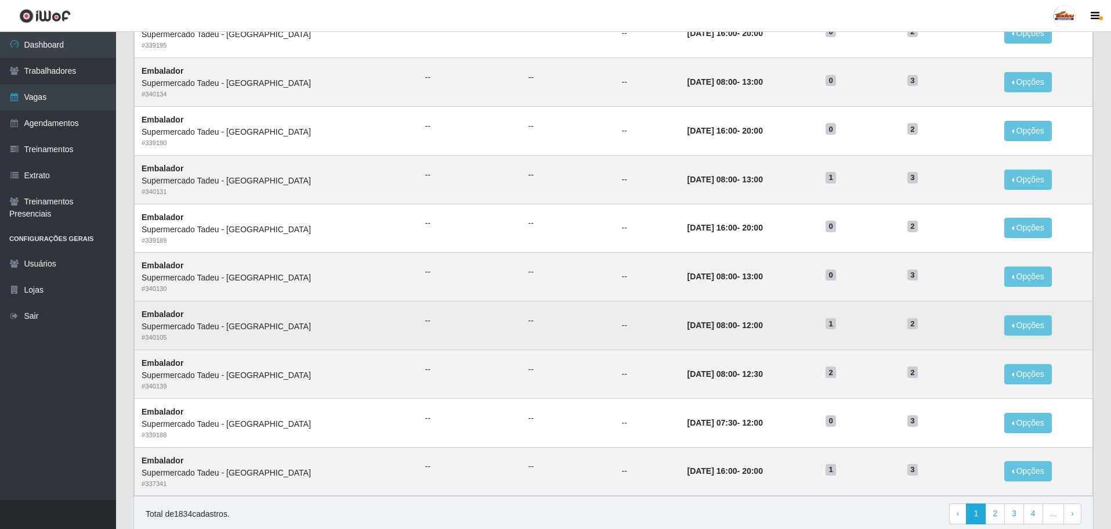
scroll to position [339, 0]
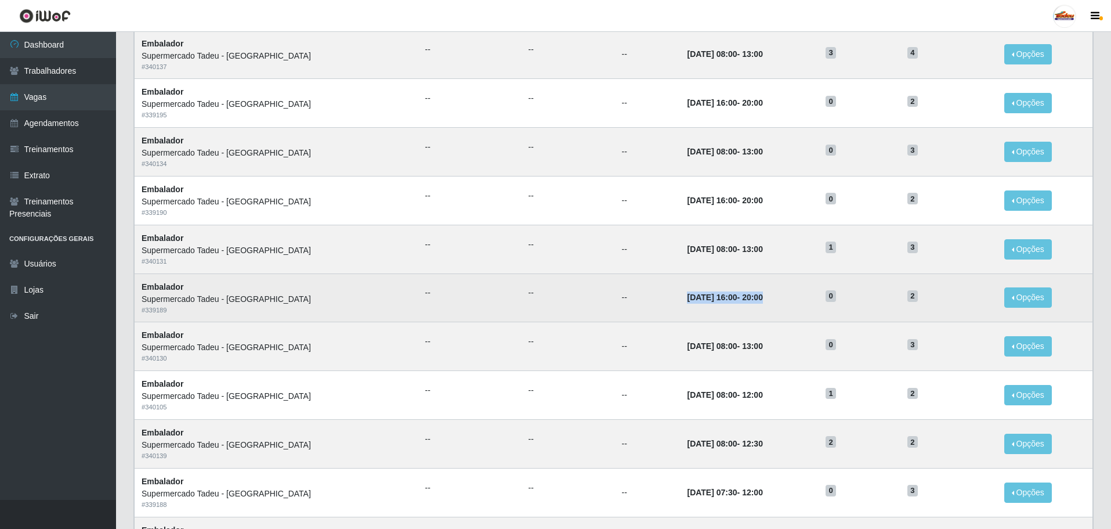
drag, startPoint x: 627, startPoint y: 298, endPoint x: 759, endPoint y: 298, distance: 132.3
click at [759, 298] on tr "Embalador Supermercado Tadeu - Lagoa Seca # 339189 -- -- -- 01/09/2025, 16:00 -…" at bounding box center [614, 297] width 958 height 49
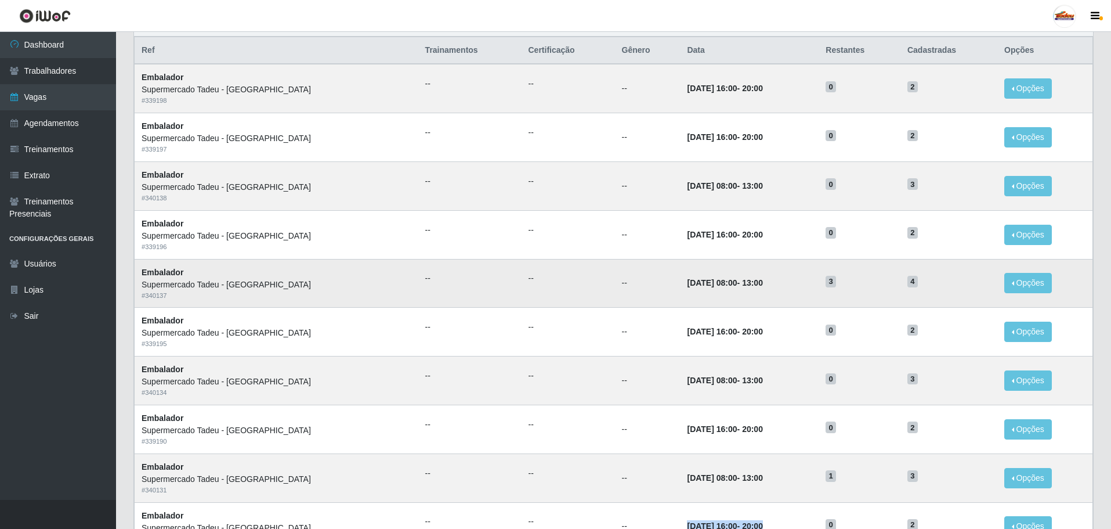
scroll to position [49, 0]
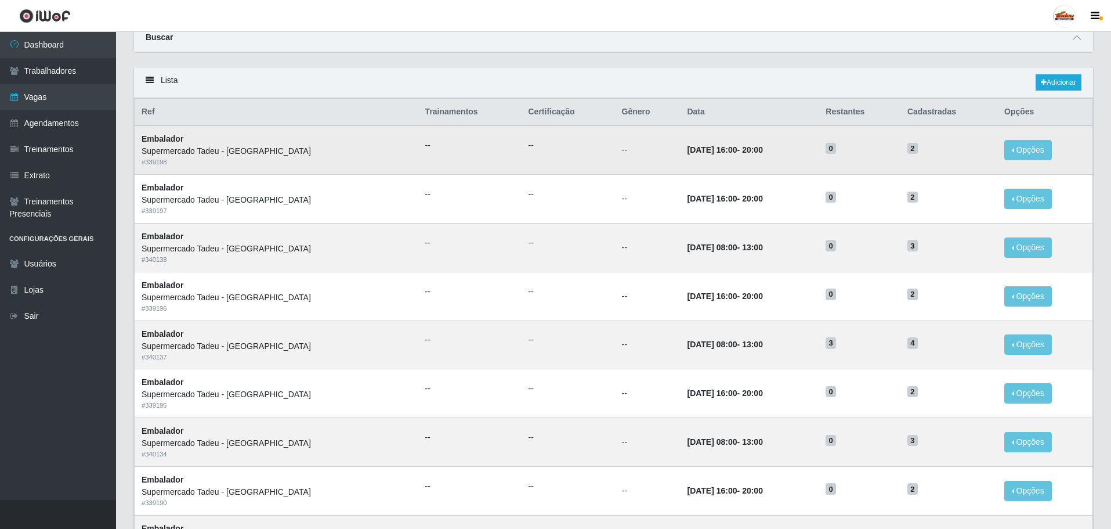
click at [801, 154] on td "06/09/2025, 16:00 - 20:00" at bounding box center [749, 149] width 139 height 49
drag, startPoint x: 693, startPoint y: 149, endPoint x: 744, endPoint y: 155, distance: 50.9
click at [744, 155] on td "06/09/2025, 16:00 - 20:00" at bounding box center [749, 149] width 139 height 49
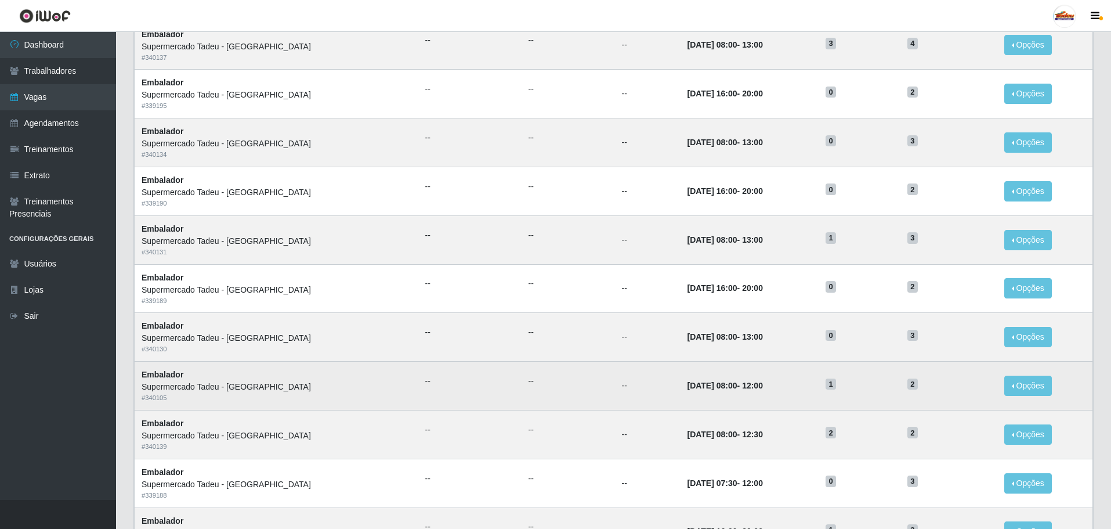
scroll to position [455, 0]
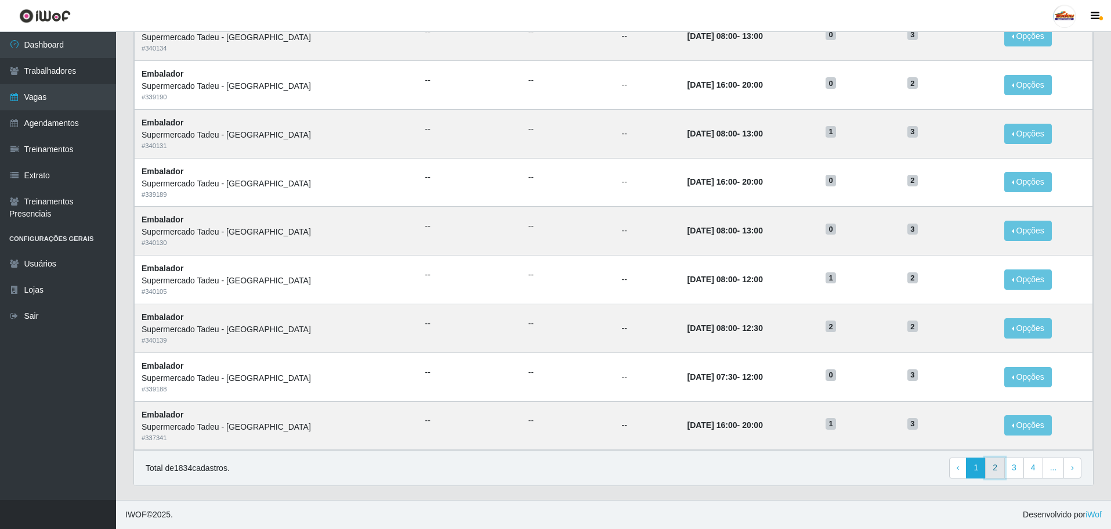
click at [997, 472] on link "2" at bounding box center [995, 467] width 20 height 21
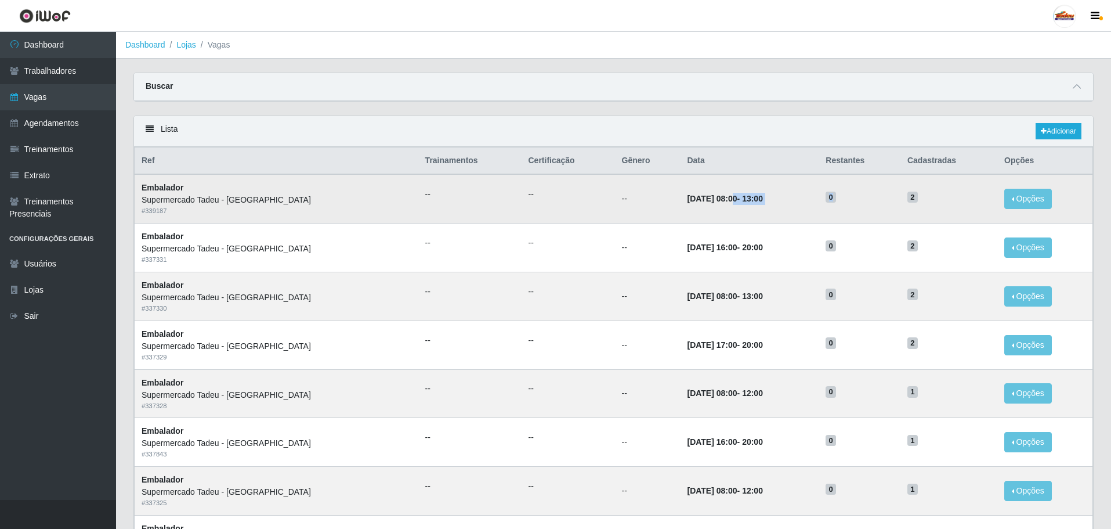
drag, startPoint x: 684, startPoint y: 198, endPoint x: 907, endPoint y: 200, distance: 222.8
click at [907, 200] on tr "Embalador Supermercado Tadeu - [GEOGRAPHIC_DATA] # 339187 -- -- -- [DATE] 08:00…" at bounding box center [614, 198] width 958 height 49
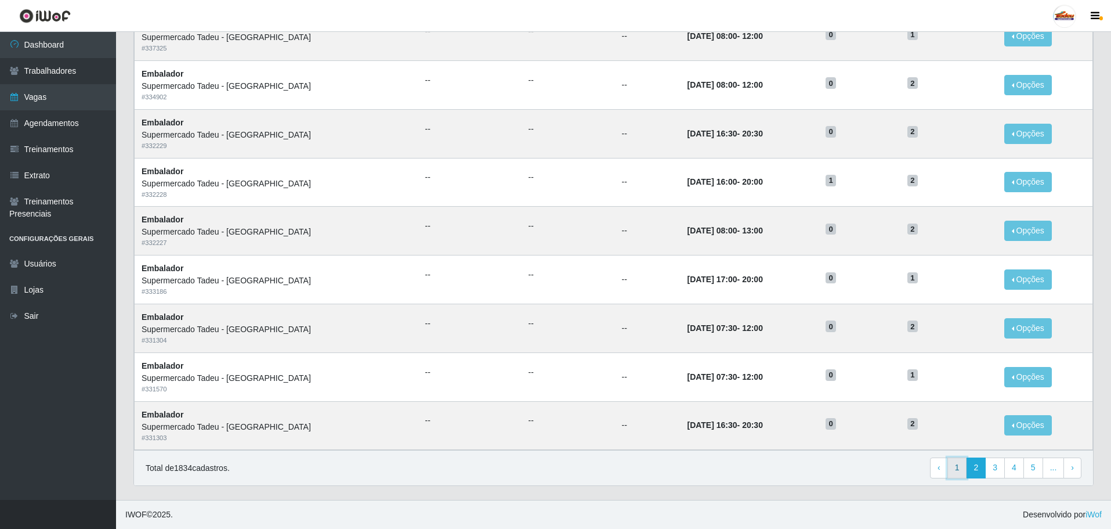
click at [957, 472] on link "1" at bounding box center [957, 467] width 20 height 21
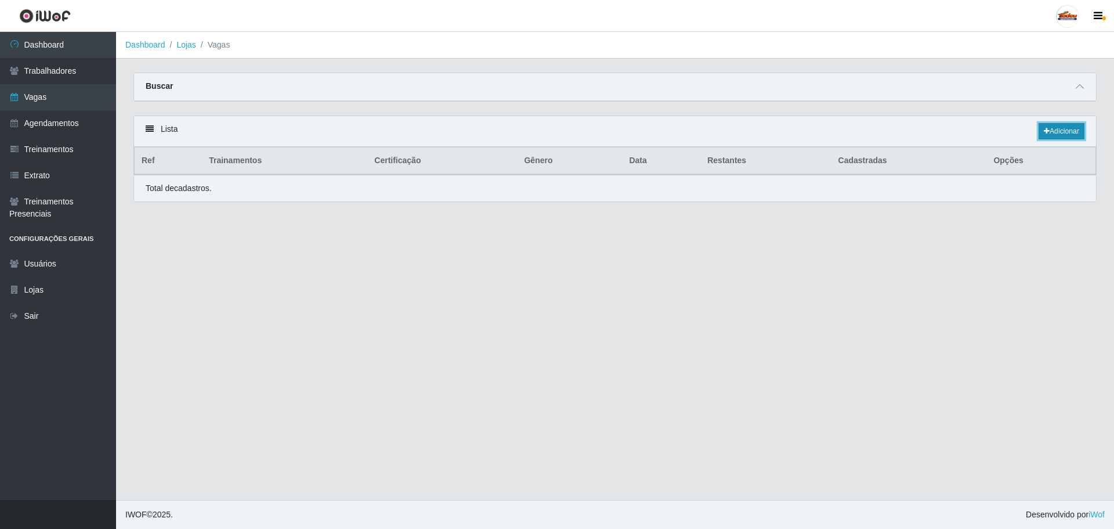
click at [1056, 126] on link "Adicionar" at bounding box center [1061, 131] width 46 height 16
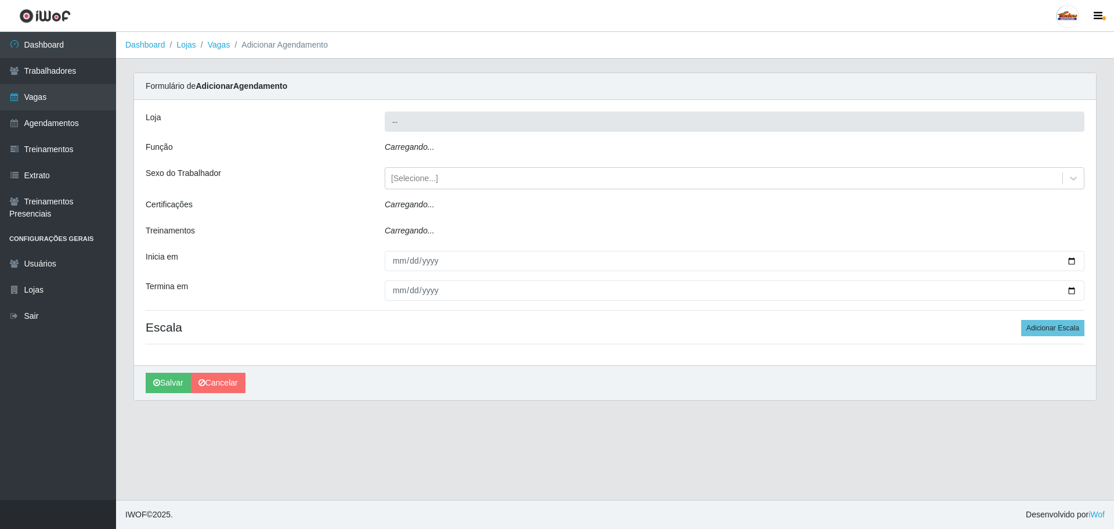
type input "Supermercado Tadeu - [GEOGRAPHIC_DATA]"
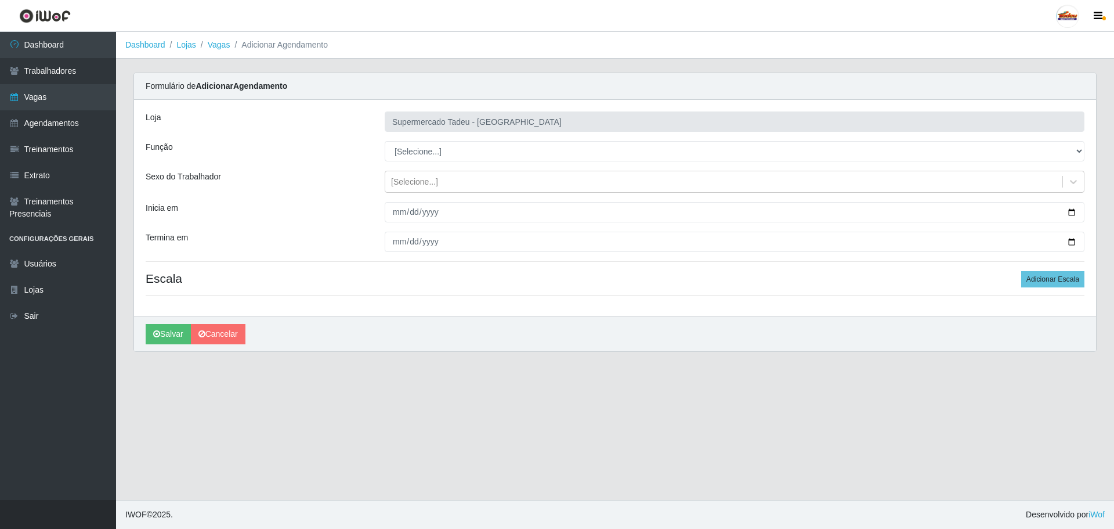
click at [417, 135] on div "Loja Supermercado Tadeu - [GEOGRAPHIC_DATA] Função [Selecione...] ASG ASG + ASG…" at bounding box center [615, 208] width 962 height 216
click at [422, 153] on select "[Selecione...] ASG ASG + ASG ++ Auxiliar de Estacionamento Auxiliar de Estacion…" at bounding box center [735, 151] width 700 height 20
select select "1"
click at [385, 141] on select "[Selecione...] ASG ASG + ASG ++ Auxiliar de Estacionamento Auxiliar de Estacion…" at bounding box center [735, 151] width 700 height 20
click at [393, 177] on div "[Selecione...]" at bounding box center [414, 182] width 47 height 12
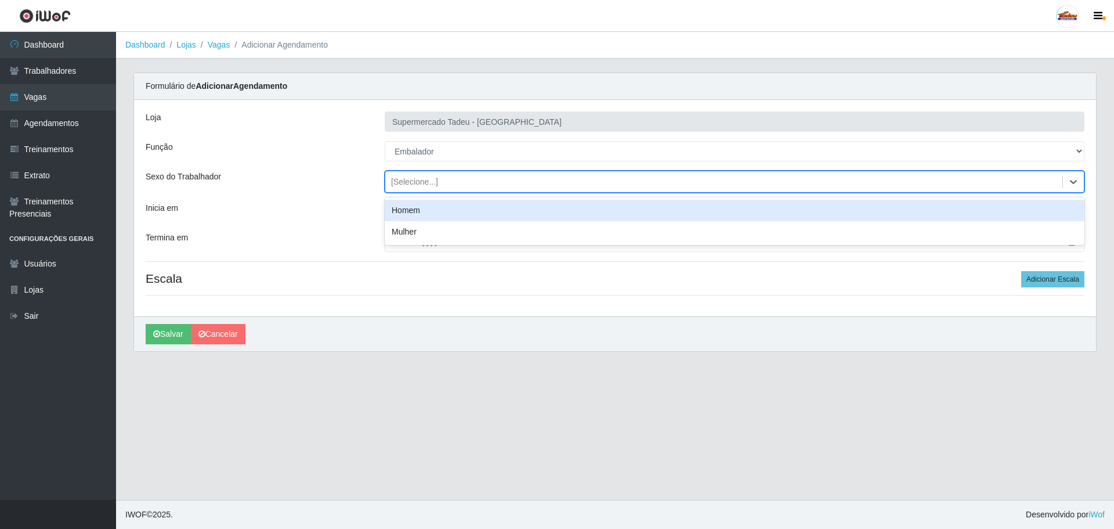
click at [401, 184] on div "[Selecione...]" at bounding box center [414, 182] width 47 height 12
click at [409, 217] on input "Inicia em" at bounding box center [735, 212] width 700 height 20
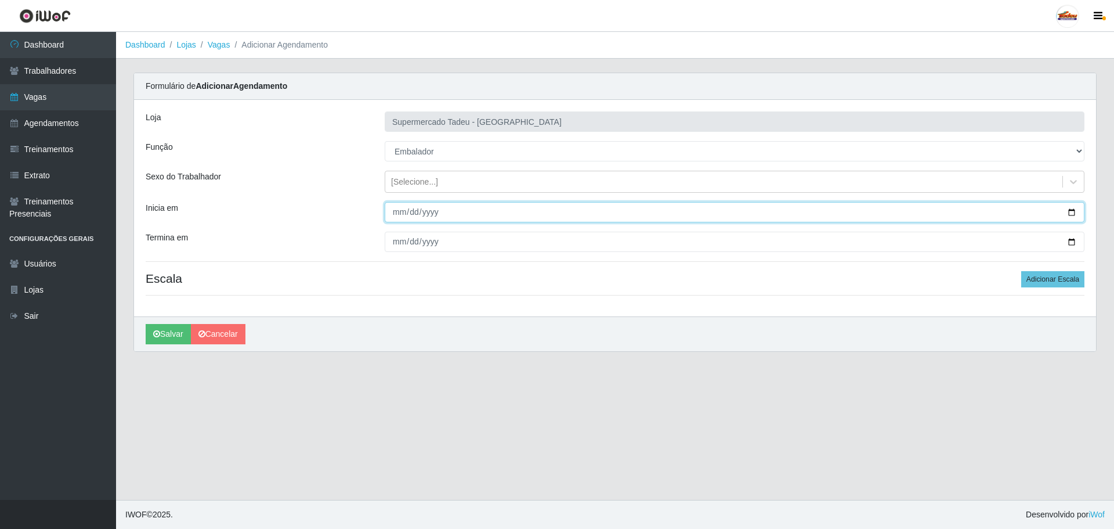
click at [396, 211] on input "Inicia em" at bounding box center [735, 212] width 700 height 20
click at [409, 212] on input "Inicia em" at bounding box center [735, 212] width 700 height 20
click at [401, 212] on input "Inicia em" at bounding box center [735, 212] width 700 height 20
type input "[DATE]"
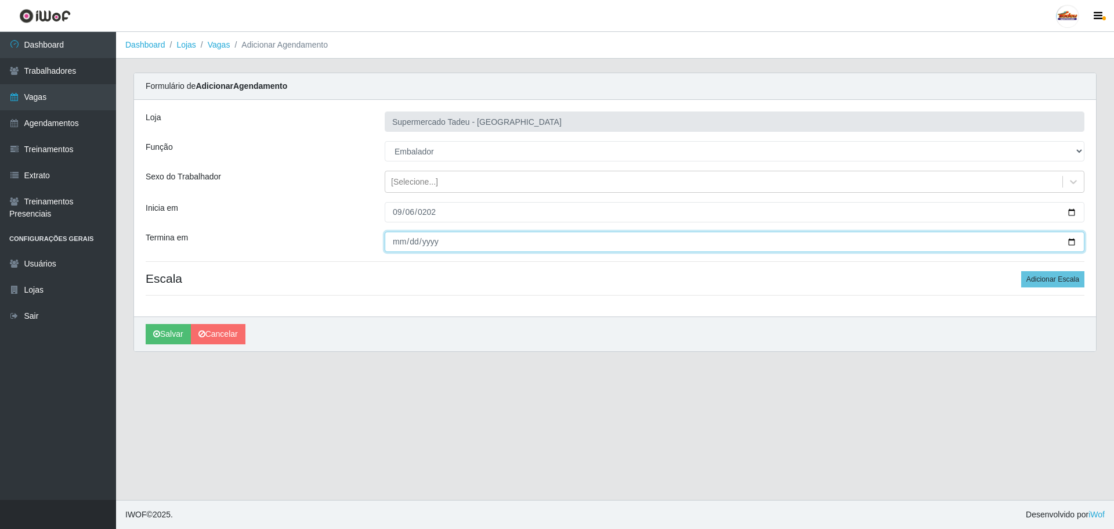
click at [397, 243] on input "Termina em" at bounding box center [735, 241] width 700 height 20
type input "[DATE]"
click at [1027, 289] on div "Loja Supermercado Tadeu - [GEOGRAPHIC_DATA] Função [Selecione...] ASG ASG + ASG…" at bounding box center [615, 208] width 962 height 216
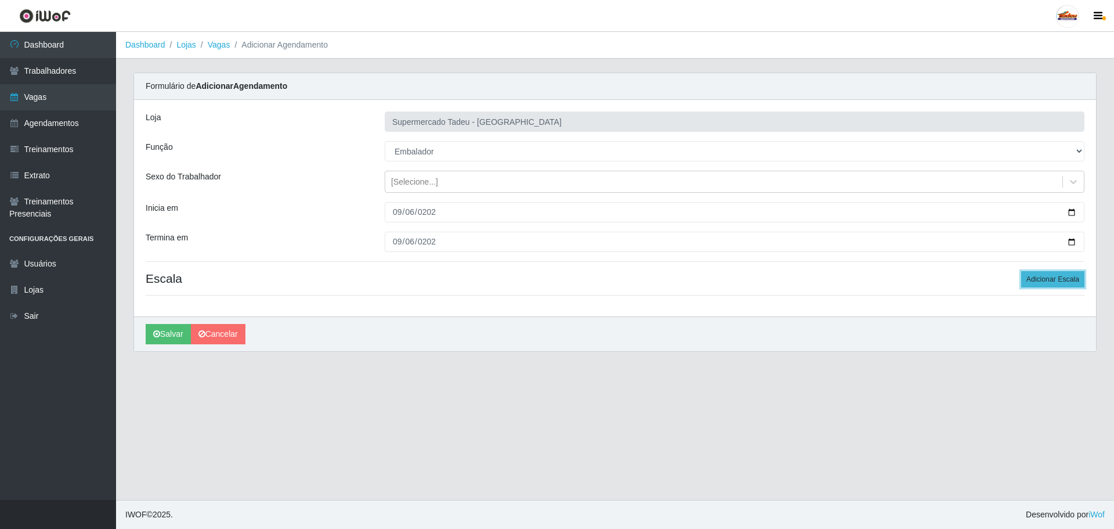
click at [1036, 279] on button "Adicionar Escala" at bounding box center [1052, 279] width 63 height 16
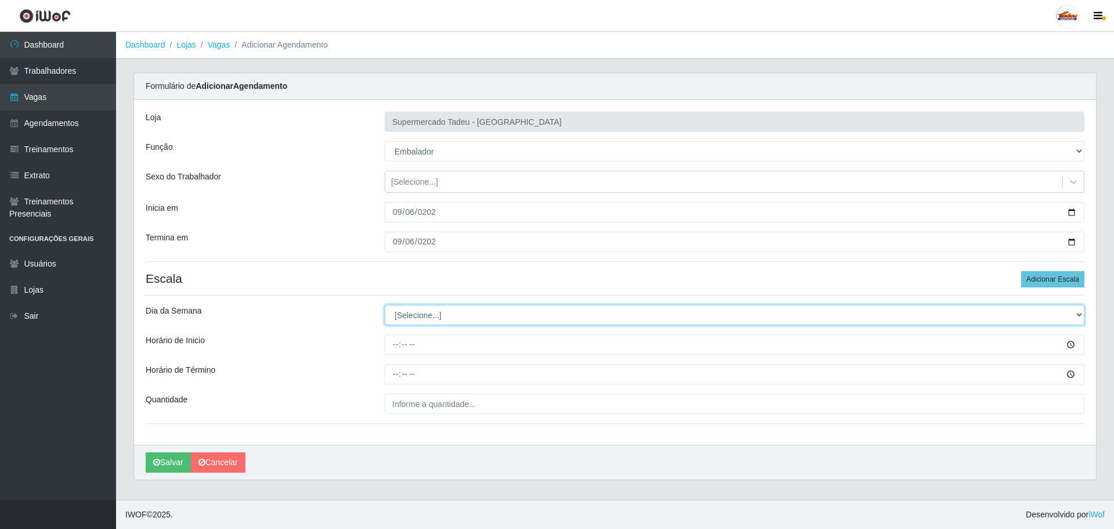
click at [406, 319] on select "[Selecione...] Segunda Terça Quarta Quinta Sexta Sábado Domingo" at bounding box center [735, 315] width 700 height 20
select select "6"
click at [385, 305] on select "[Selecione...] Segunda Terça Quarta Quinta Sexta Sábado Domingo" at bounding box center [735, 315] width 700 height 20
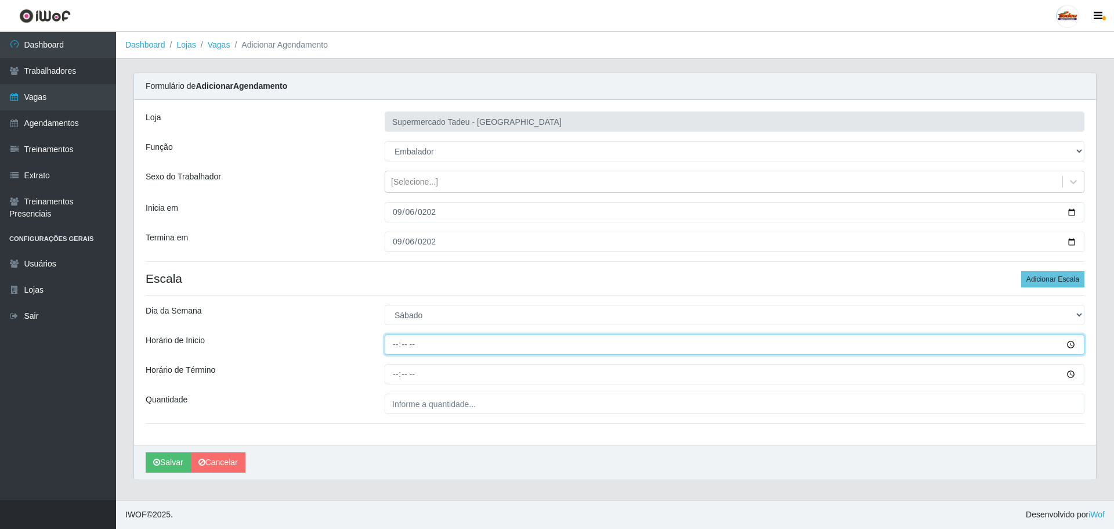
click at [397, 346] on input "Horário de Inicio" at bounding box center [735, 344] width 700 height 20
type input "08:00"
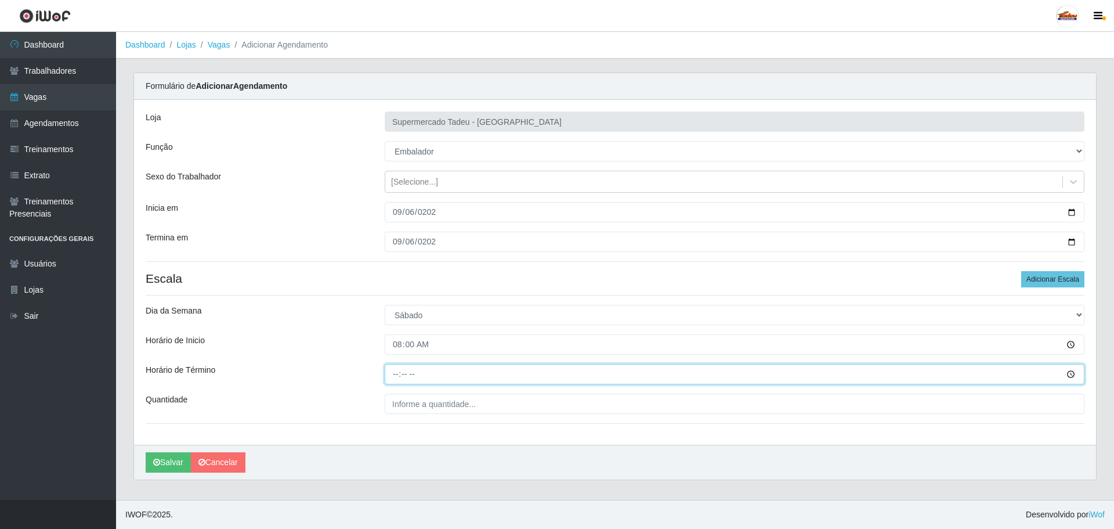
click at [393, 381] on input "Horário de Término" at bounding box center [735, 374] width 700 height 20
type input "13:00"
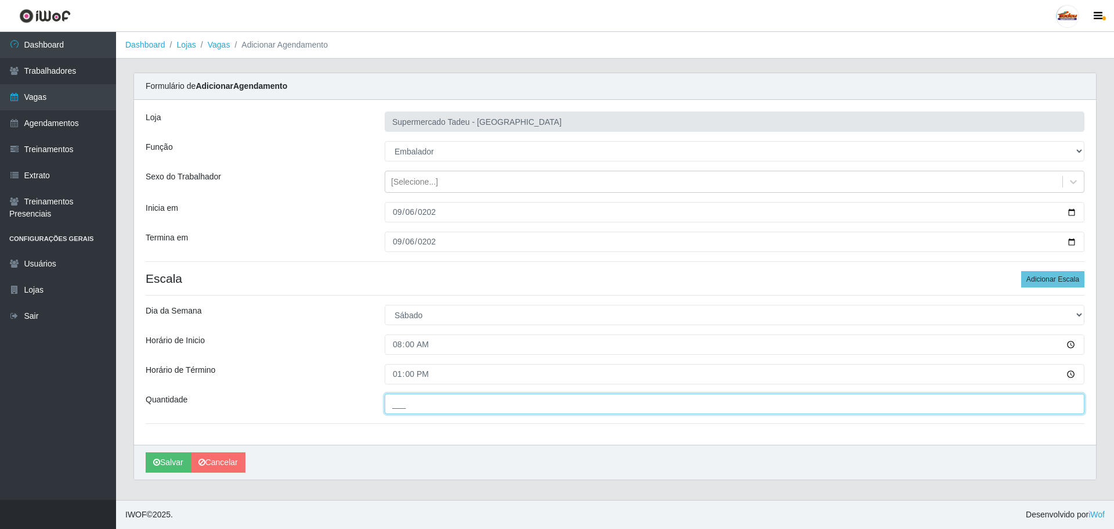
click at [392, 407] on input "___" at bounding box center [735, 403] width 700 height 20
type input "2__"
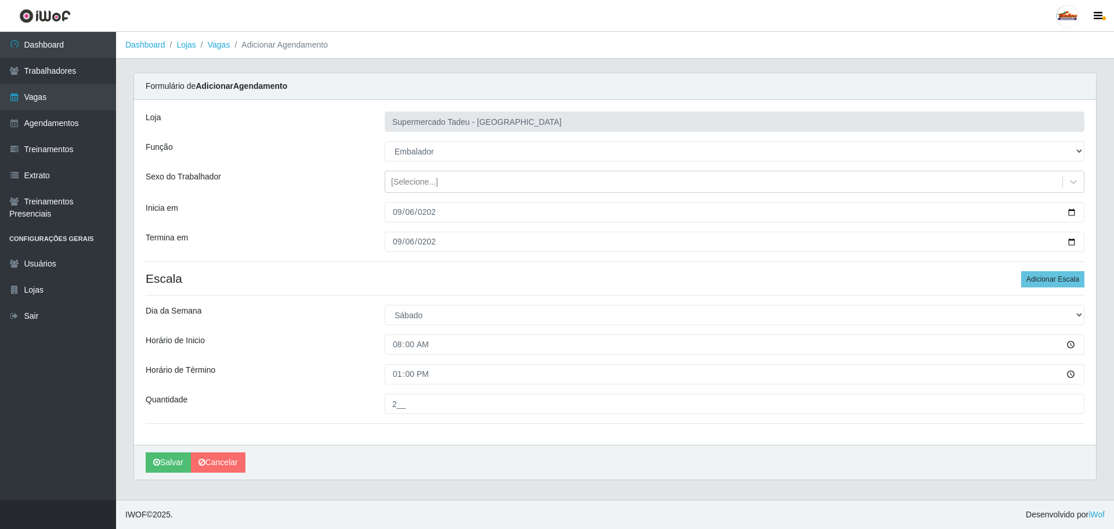
click at [308, 408] on div "Quantidade" at bounding box center [256, 403] width 239 height 20
click at [153, 465] on button "Salvar" at bounding box center [168, 462] width 45 height 20
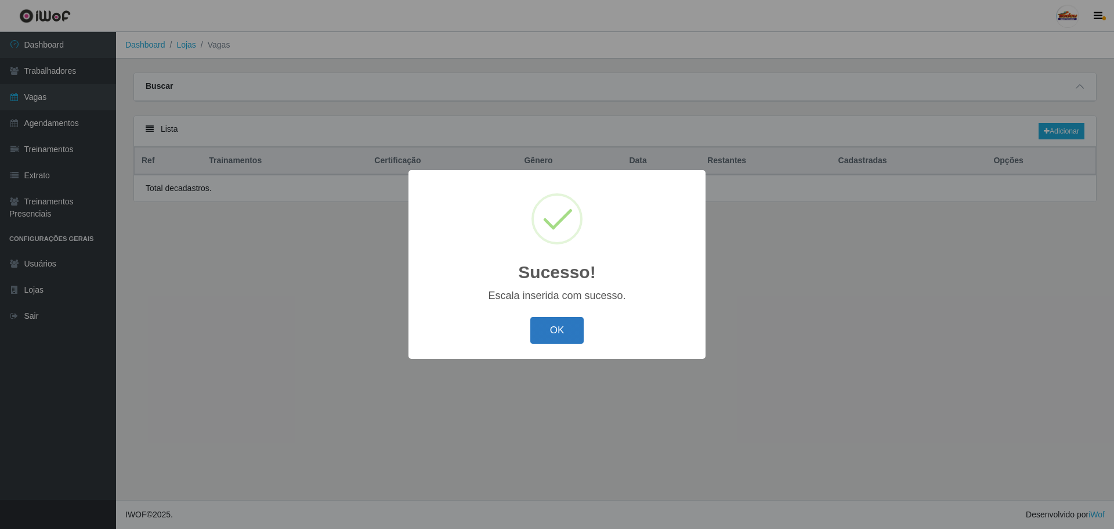
click at [556, 332] on button "OK" at bounding box center [557, 330] width 54 height 27
